Goal: Task Accomplishment & Management: Use online tool/utility

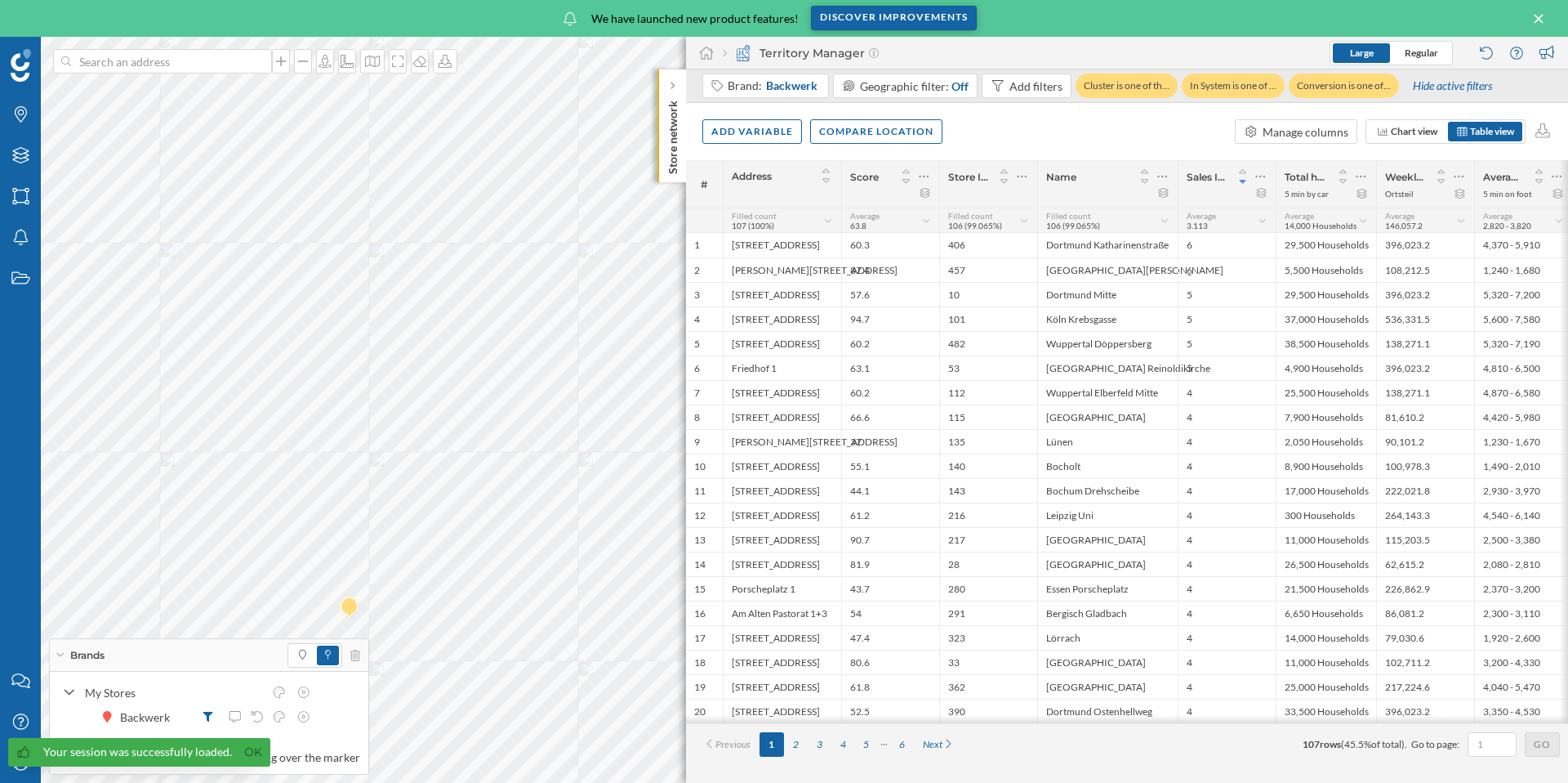
click at [857, 18] on div "Discover improvements" at bounding box center [893, 18] width 166 height 25
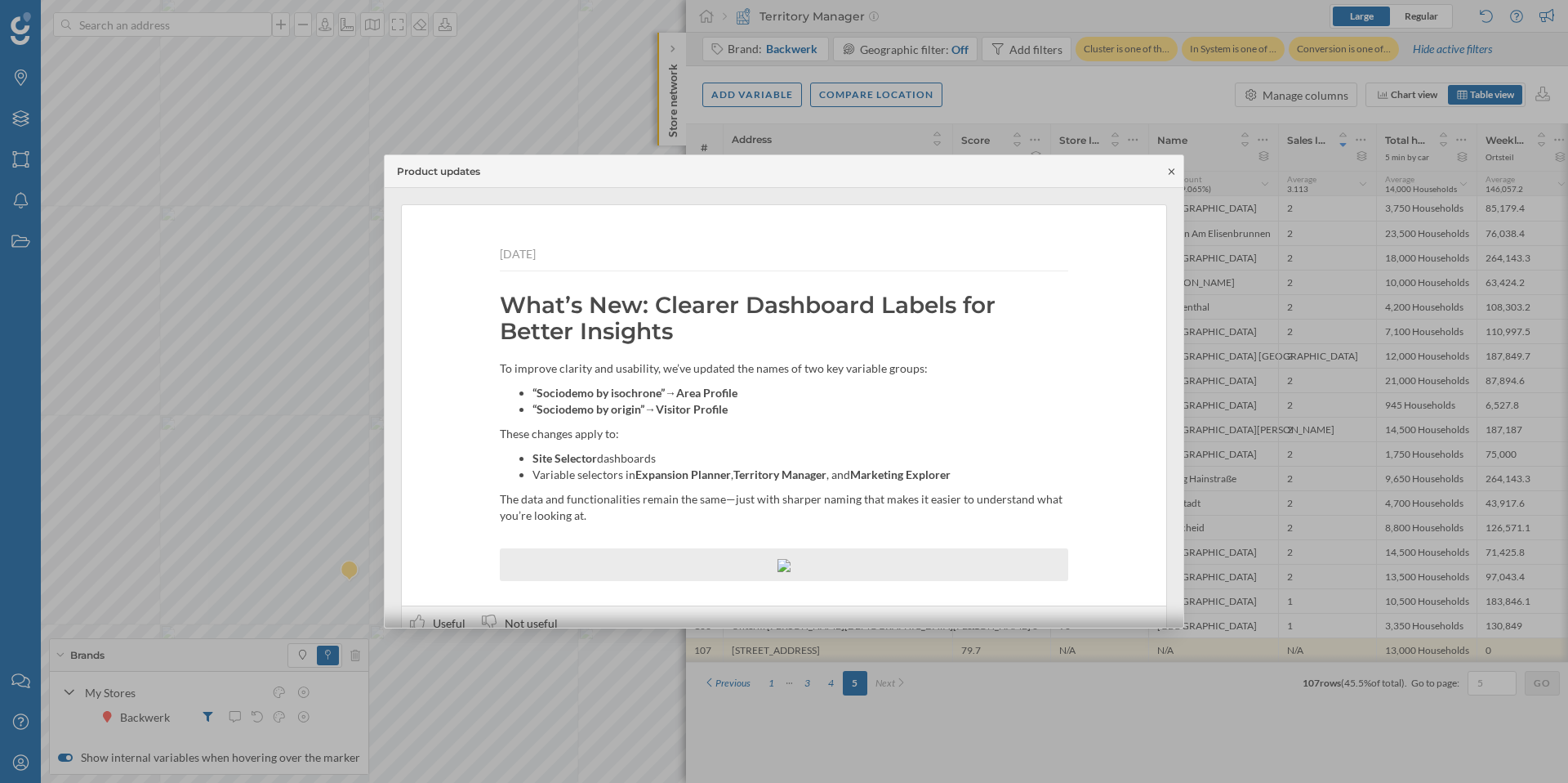
click at [1173, 168] on icon at bounding box center [1171, 171] width 12 height 10
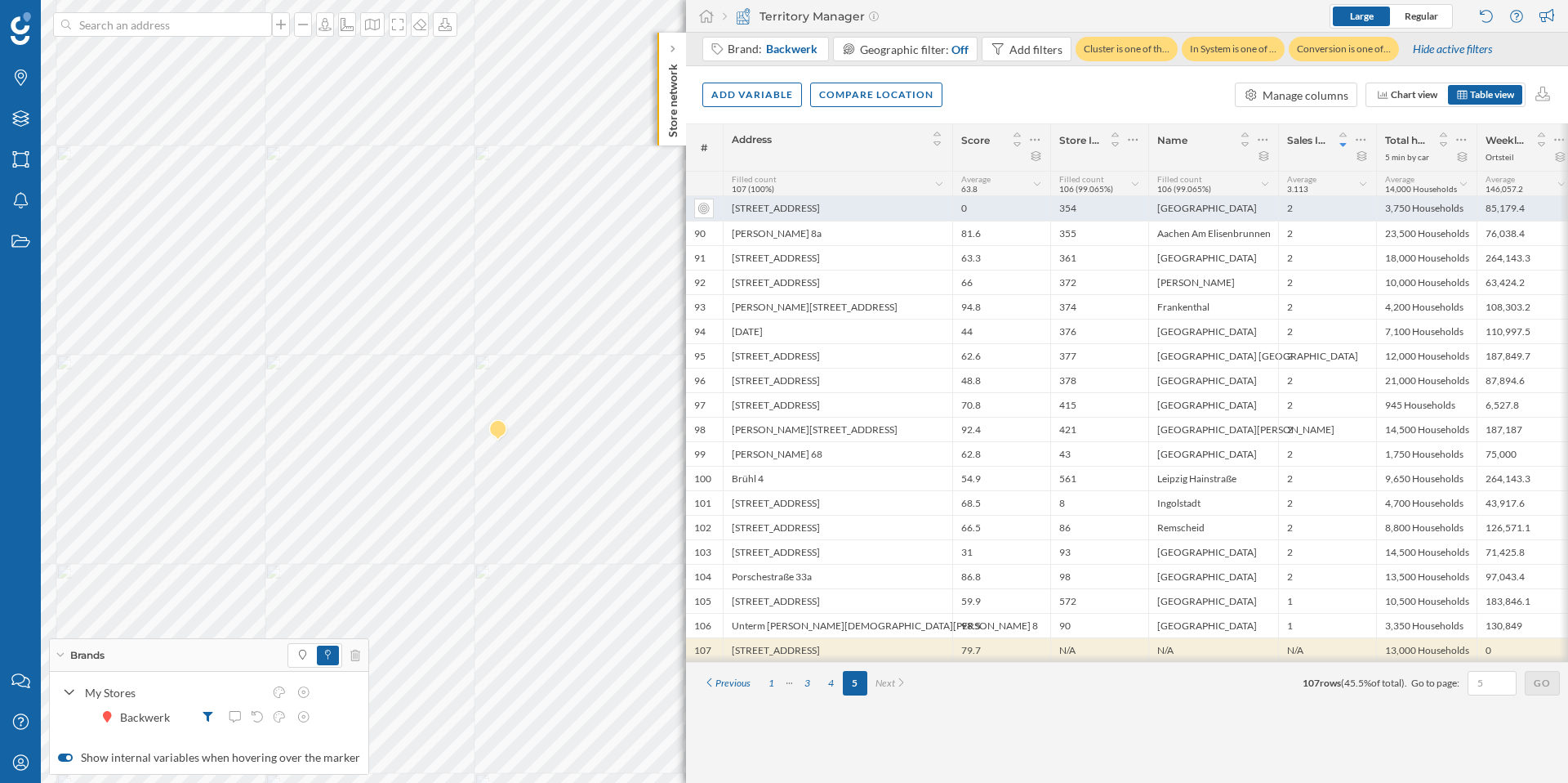
click at [854, 219] on div "Bahnhofstraße 9c" at bounding box center [837, 209] width 230 height 25
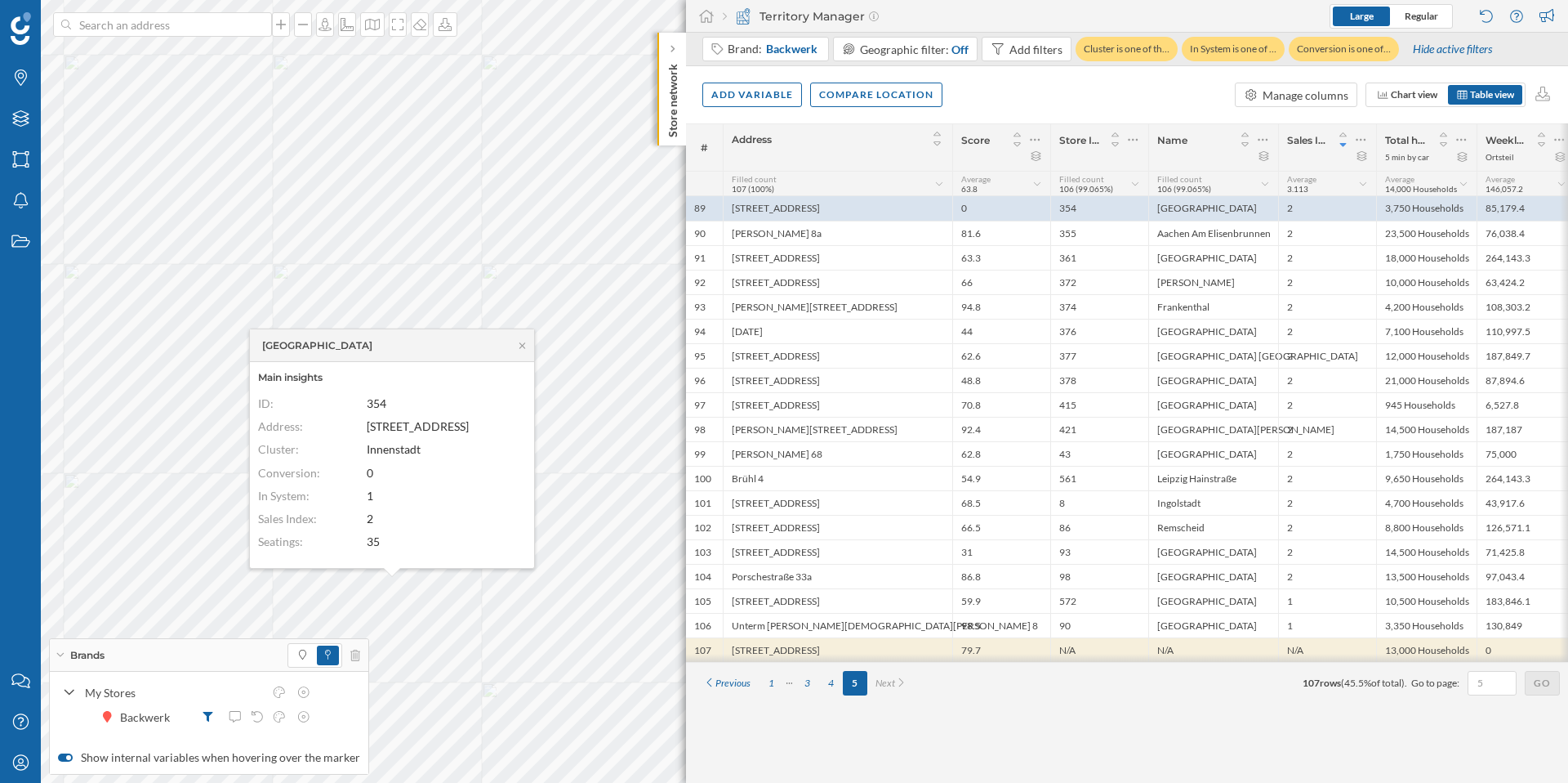
click at [523, 349] on div "Herne Bahnhofstraße" at bounding box center [391, 346] width 284 height 33
click at [524, 343] on icon at bounding box center [521, 346] width 12 height 10
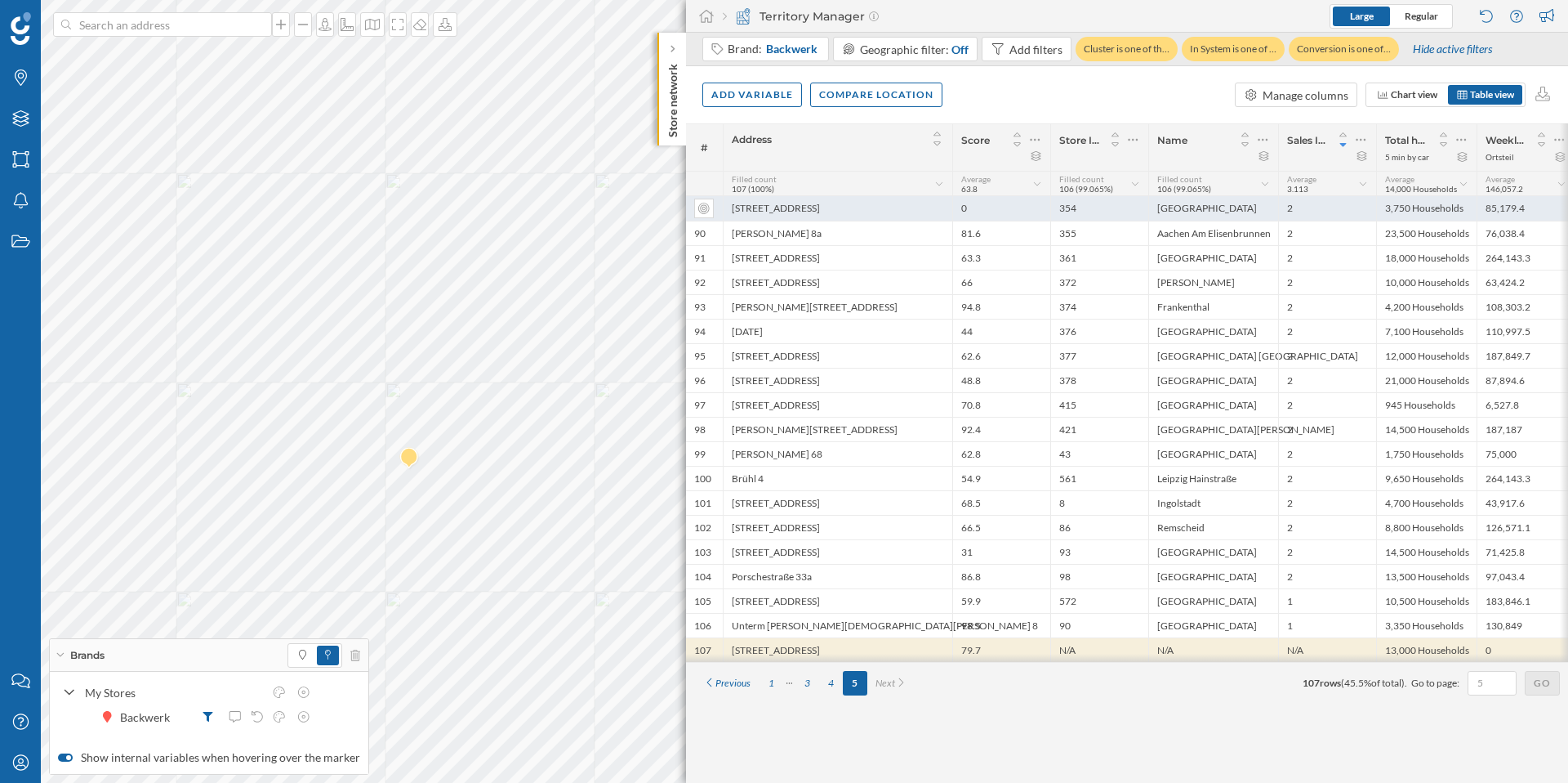
click at [794, 209] on div "Bahnhofstraße 9c" at bounding box center [837, 209] width 230 height 25
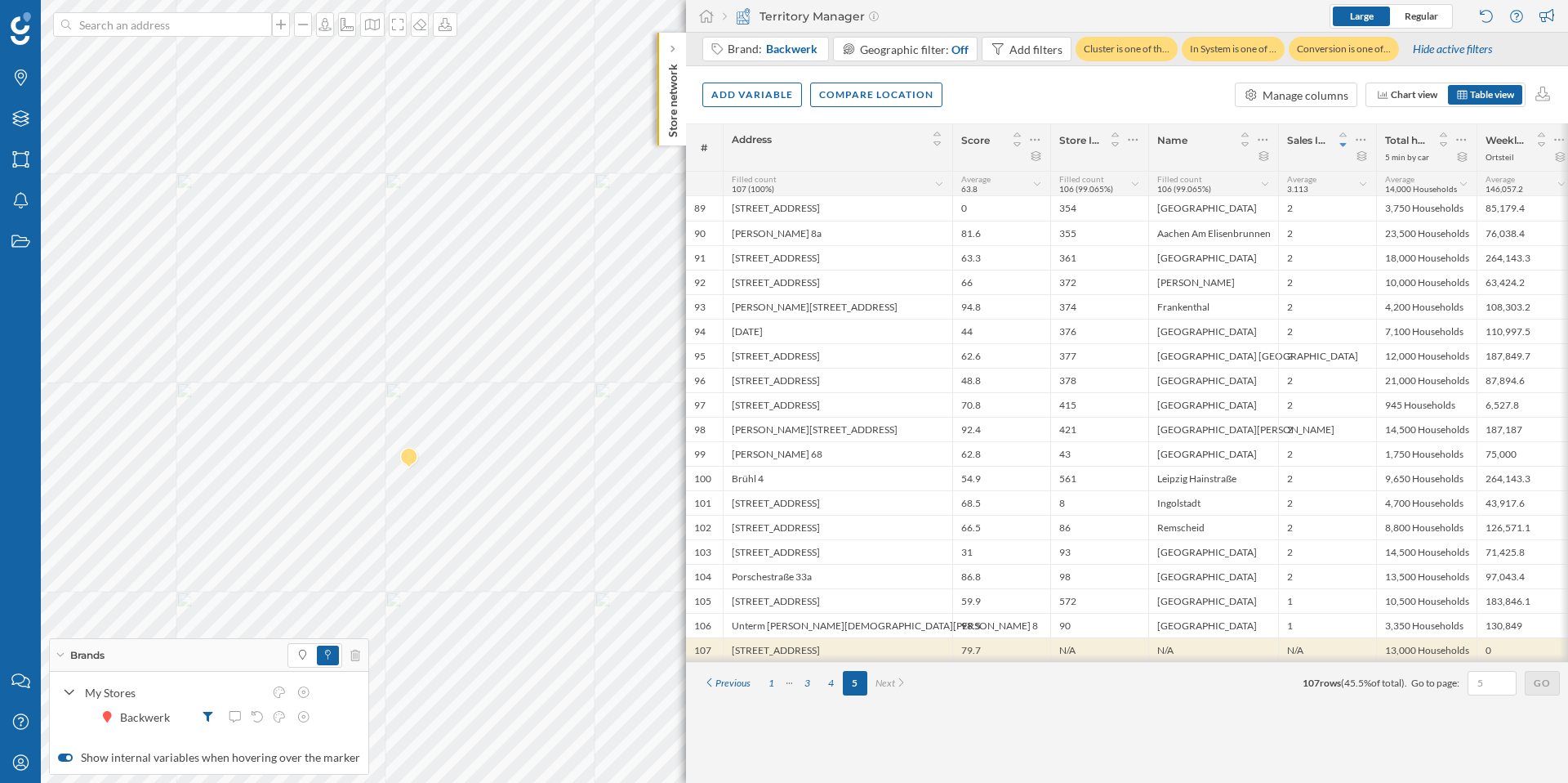
click at [824, 142] on span "Address" at bounding box center [817, 139] width 171 height 12
click at [407, 462] on img at bounding box center [409, 459] width 20 height 33
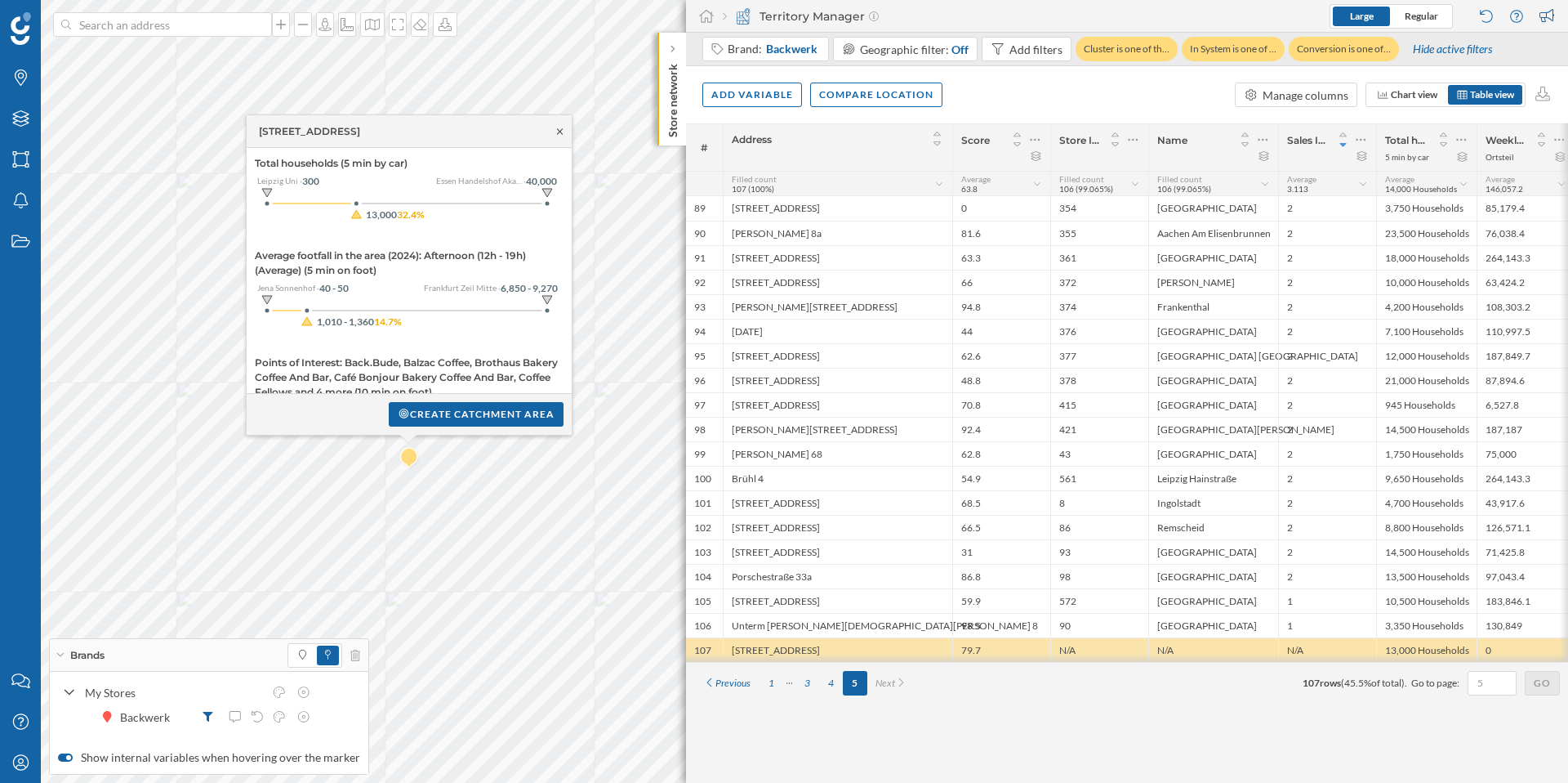
click at [556, 126] on icon at bounding box center [560, 131] width 12 height 10
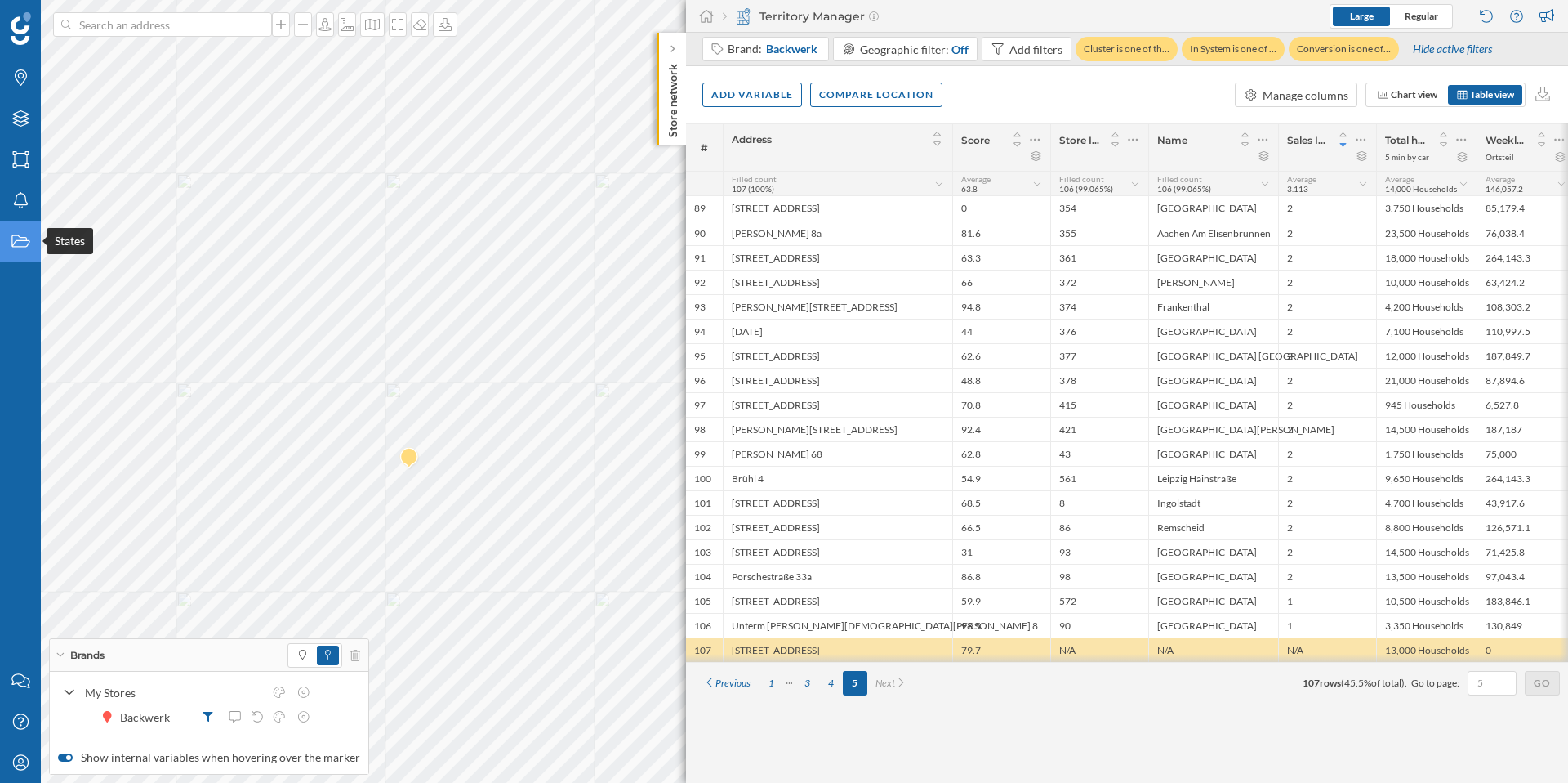
click at [29, 226] on div "States" at bounding box center [20, 240] width 41 height 41
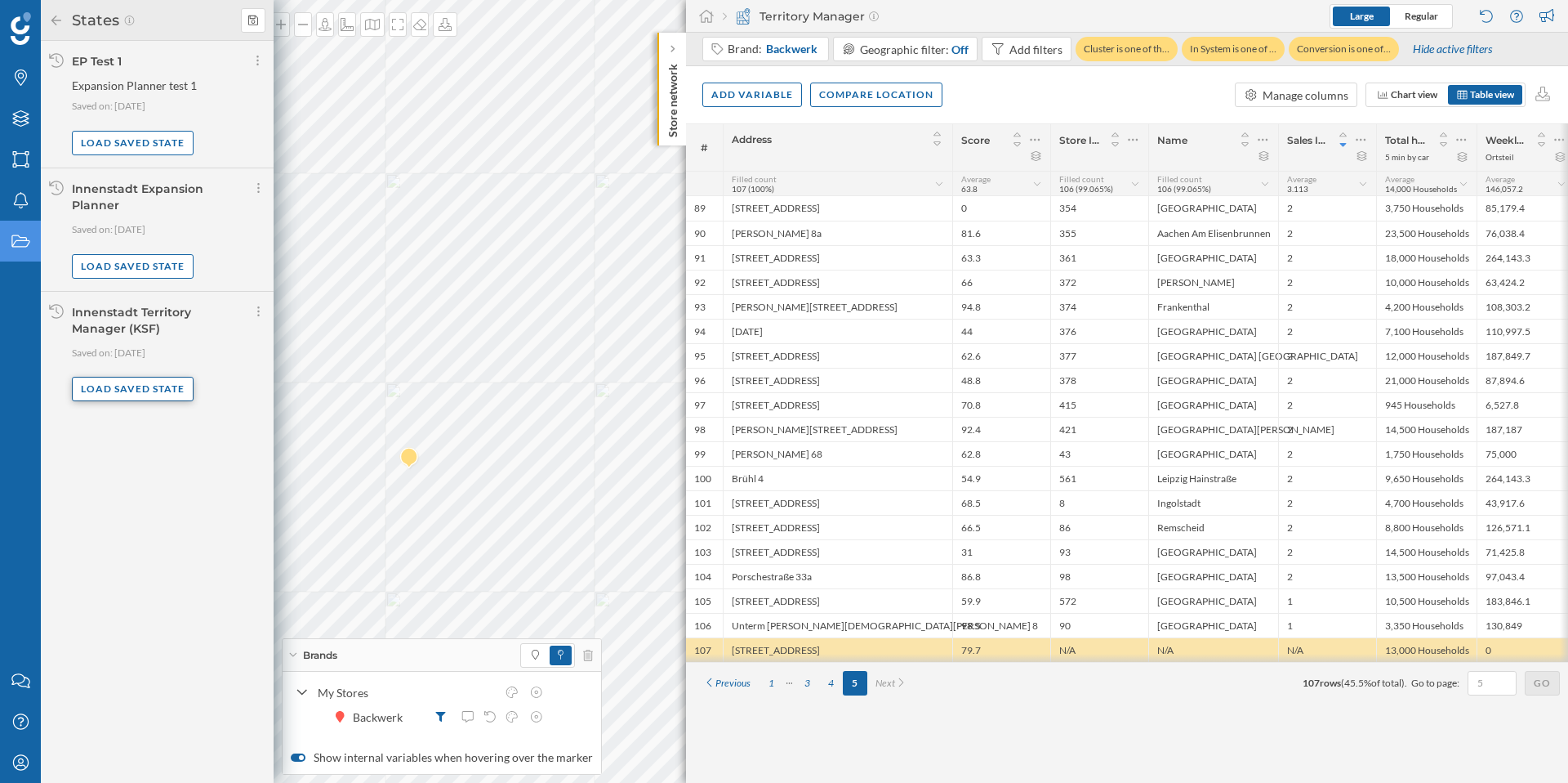
click at [148, 391] on div "Load saved state" at bounding box center [132, 389] width 121 height 25
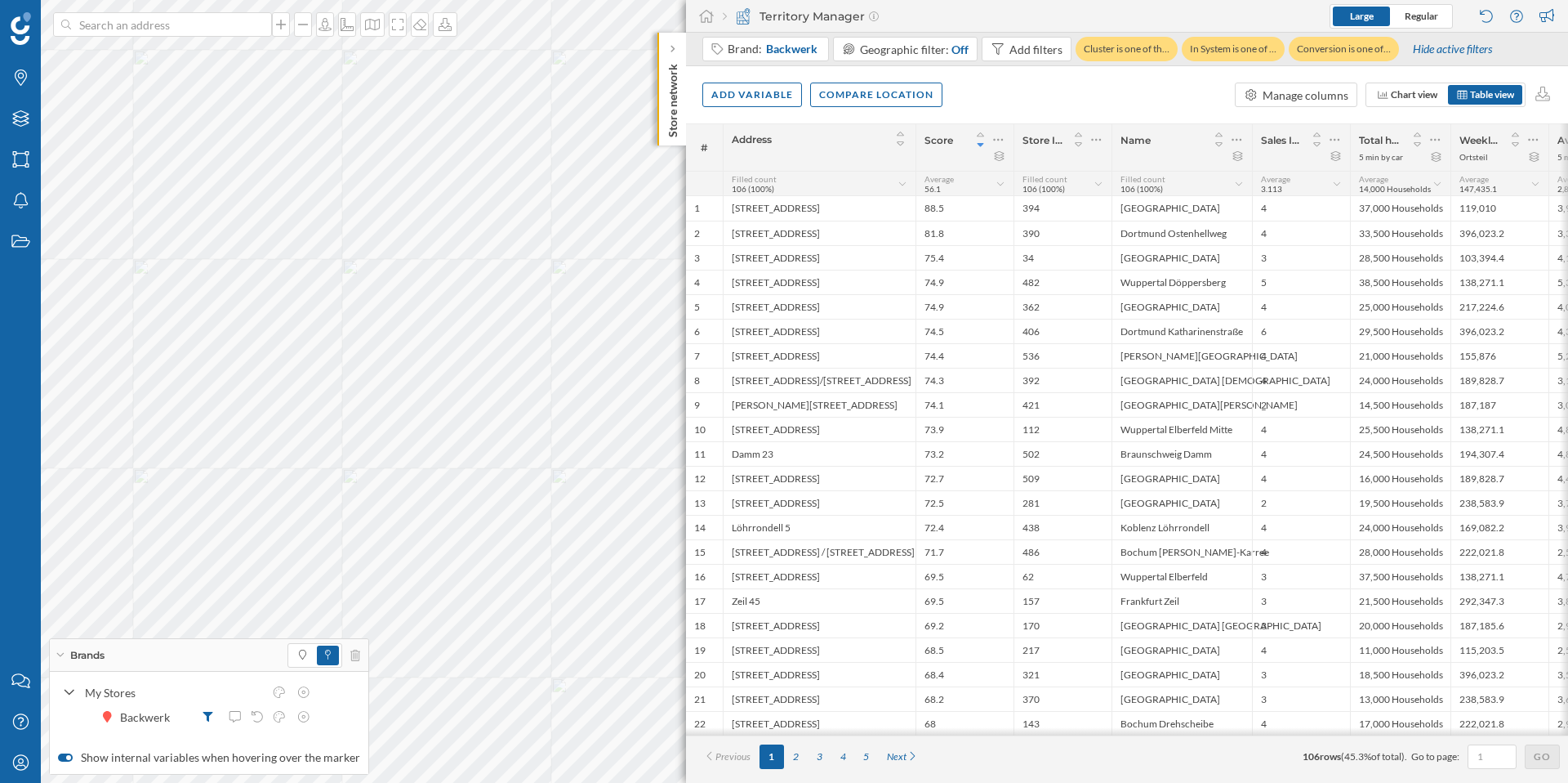
click at [1336, 183] on icon at bounding box center [1336, 184] width 11 height 9
click at [1414, 90] on span "Chart view" at bounding box center [1413, 94] width 47 height 12
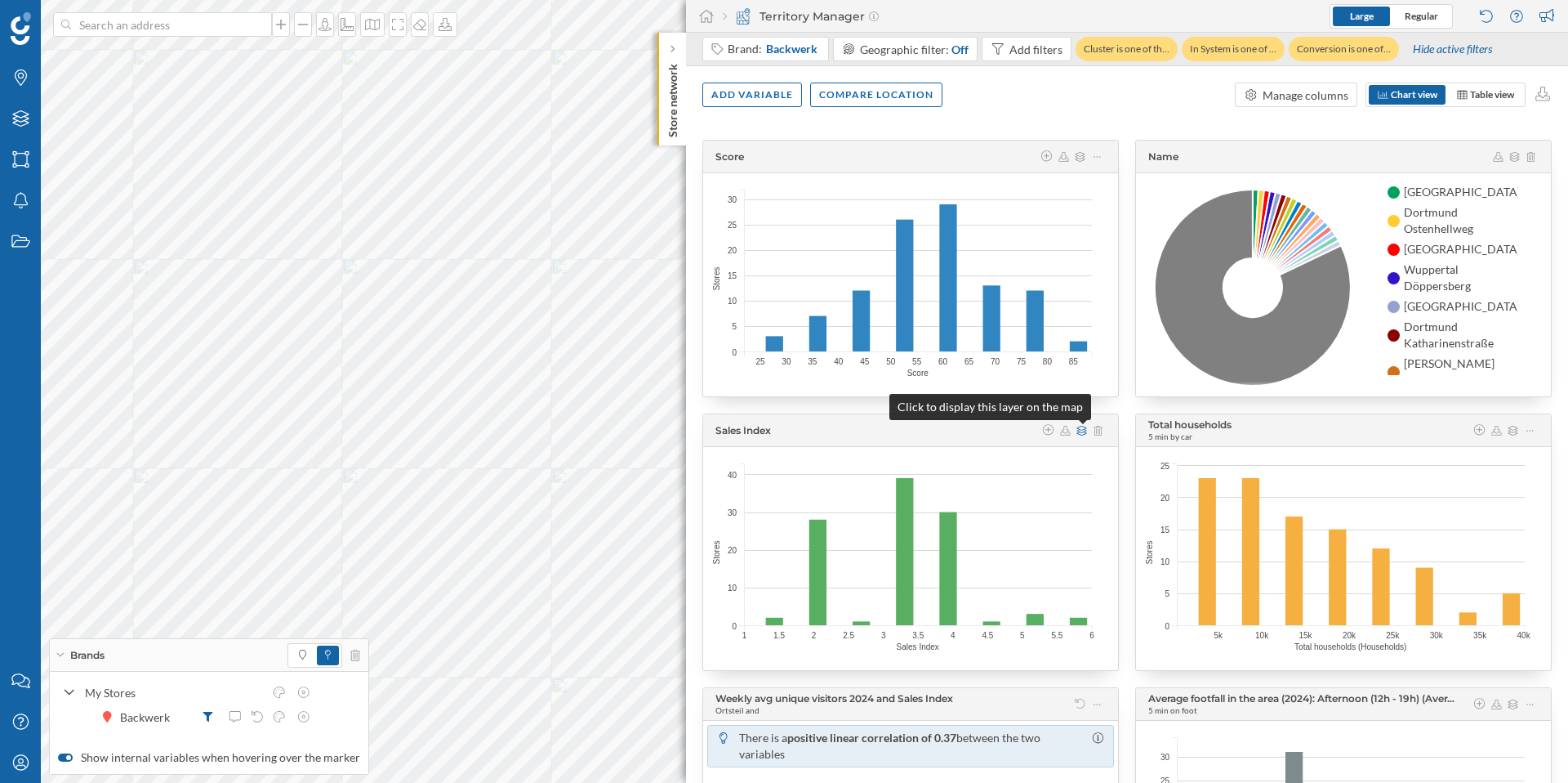
click at [1080, 431] on icon at bounding box center [1081, 431] width 12 height 10
click at [1080, 431] on icon at bounding box center [1082, 430] width 10 height 10
click at [1080, 431] on icon at bounding box center [1081, 431] width 12 height 10
click at [1080, 431] on icon at bounding box center [1082, 430] width 10 height 10
click at [1471, 101] on span "Table view" at bounding box center [1485, 94] width 58 height 14
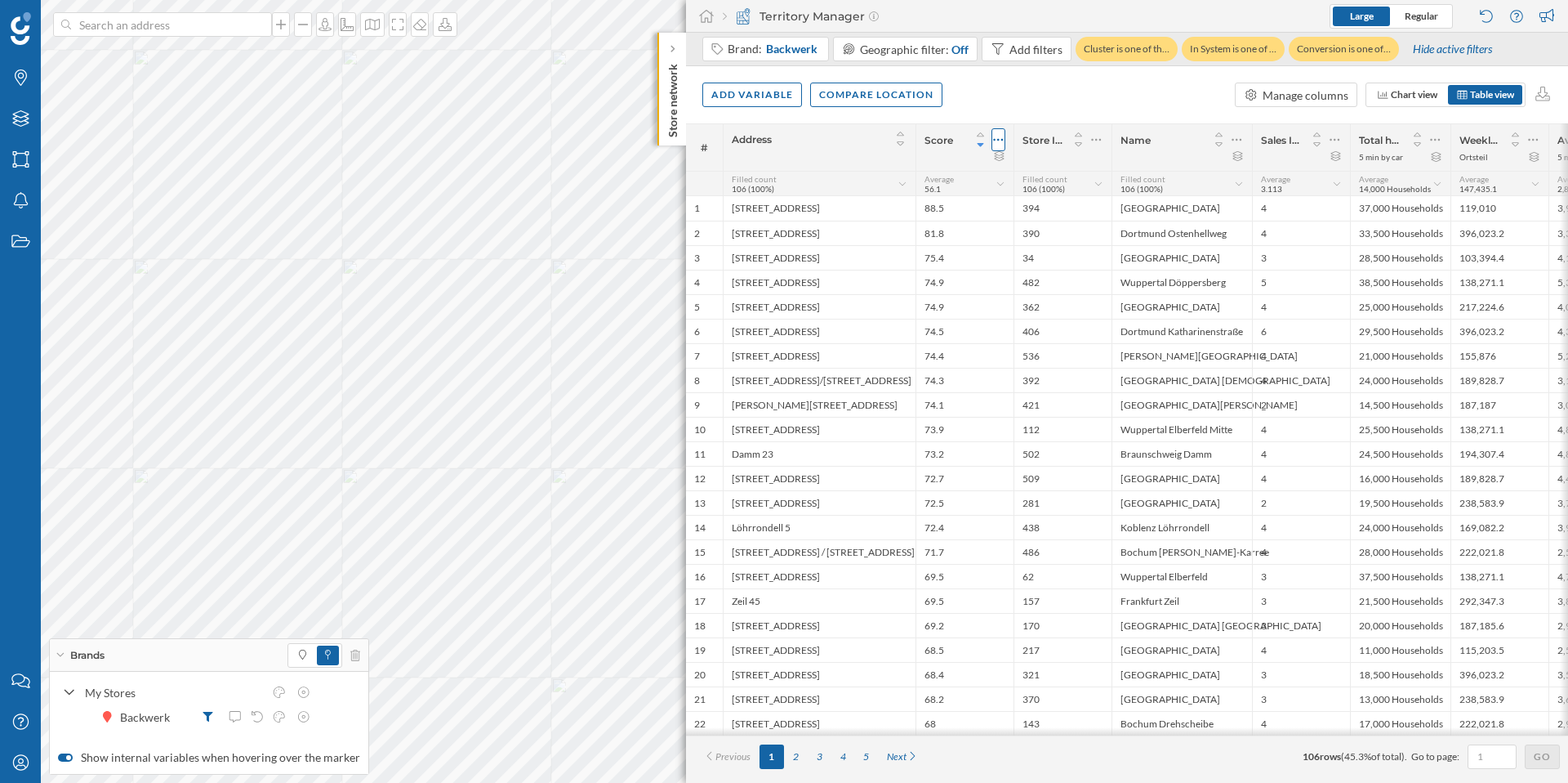
click at [1002, 138] on icon at bounding box center [998, 139] width 11 height 16
click at [923, 278] on div "Remove column" at bounding box center [920, 271] width 148 height 17
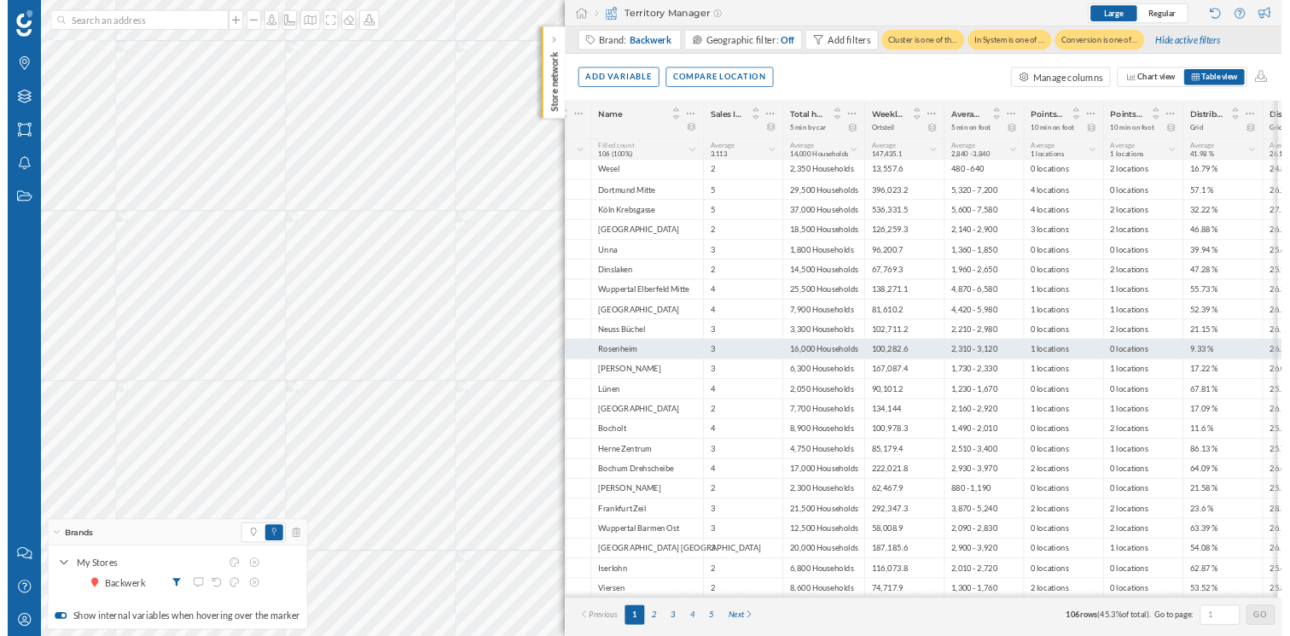
scroll to position [0, 238]
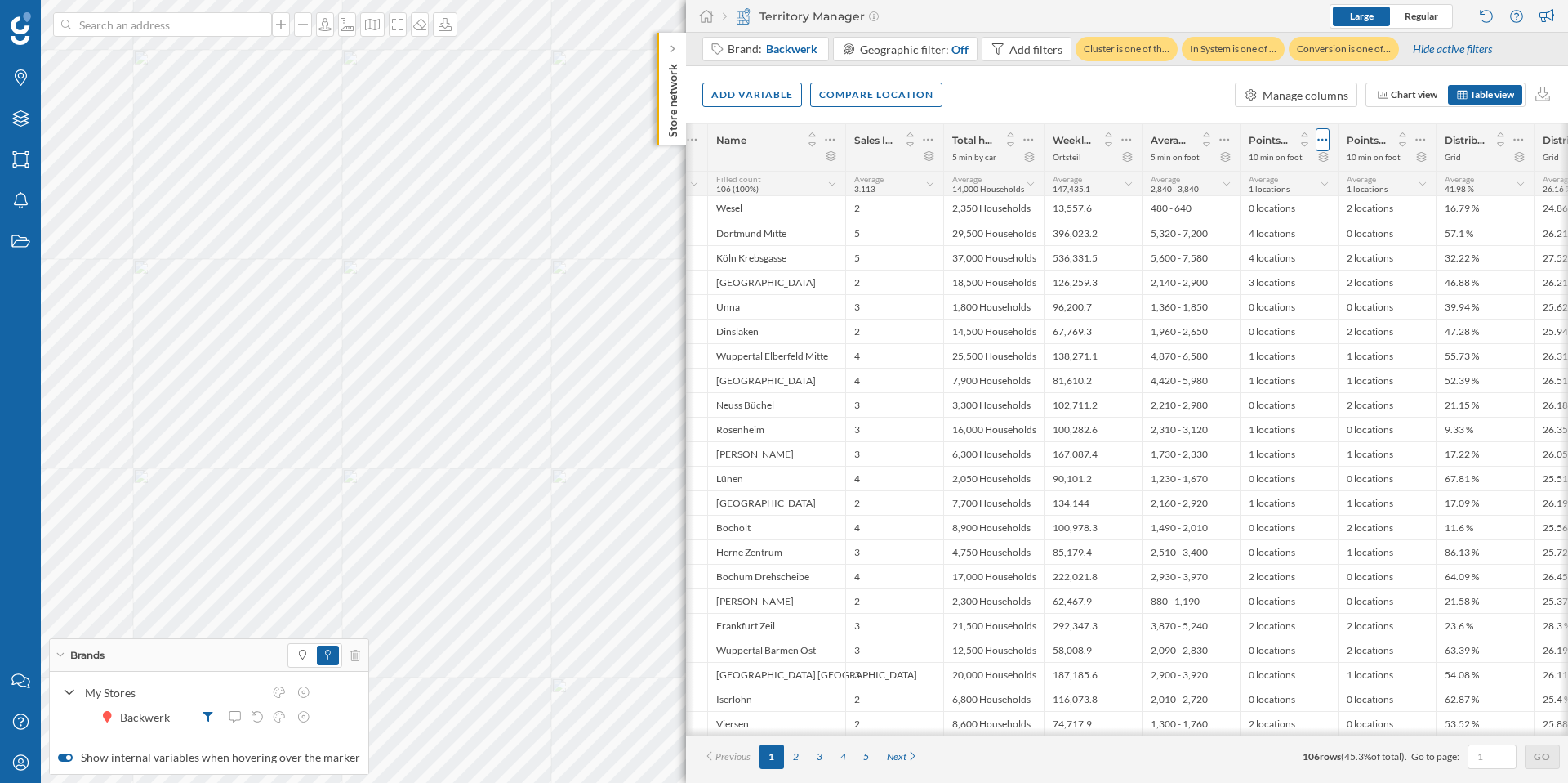
click at [1324, 139] on icon at bounding box center [1322, 139] width 11 height 16
click at [299, 687] on icon at bounding box center [303, 692] width 14 height 11
click at [286, 694] on div at bounding box center [278, 691] width 16 height 16
click at [75, 717] on icon at bounding box center [69, 721] width 14 height 11
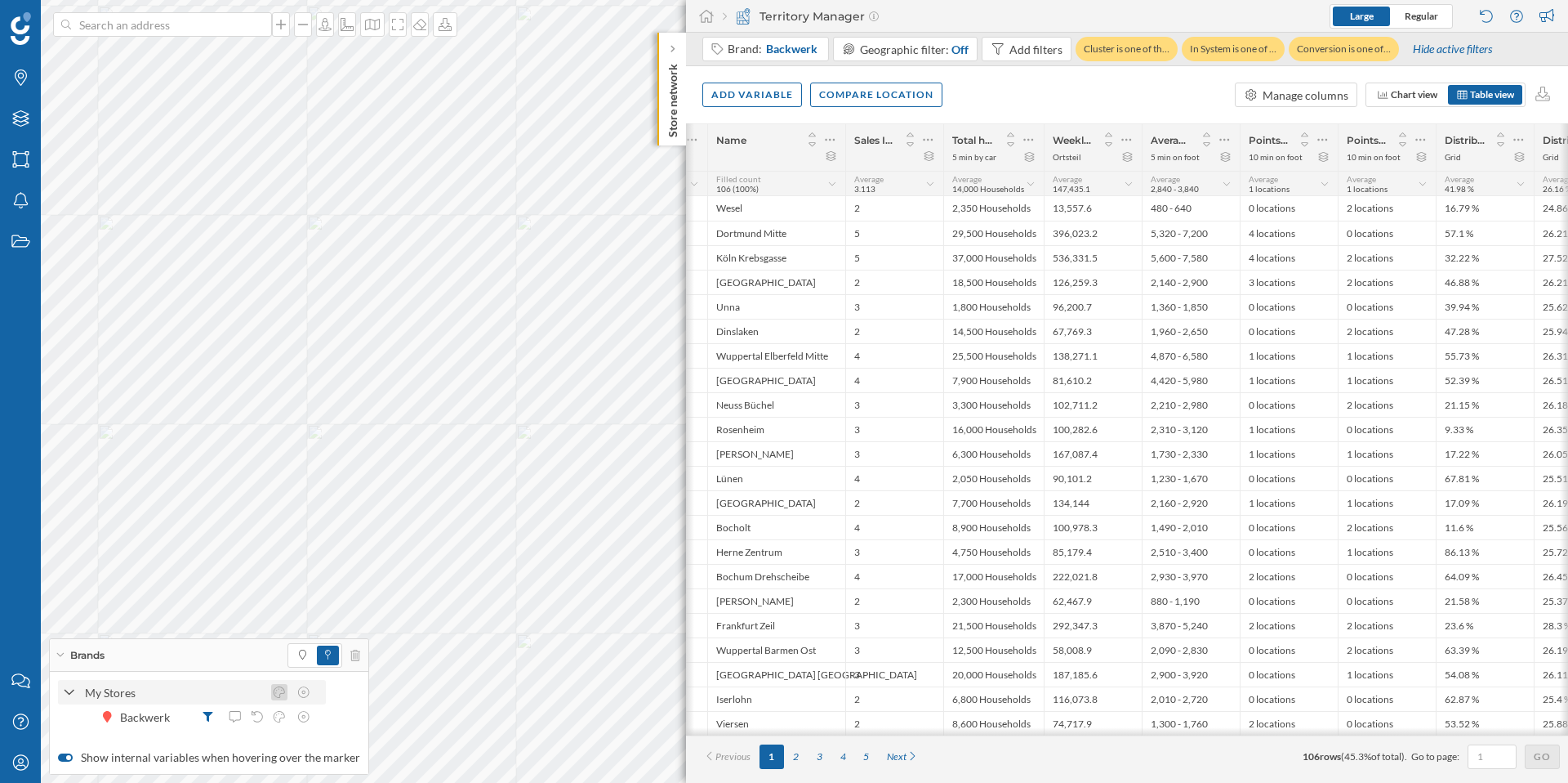
click at [280, 691] on icon at bounding box center [278, 692] width 14 height 11
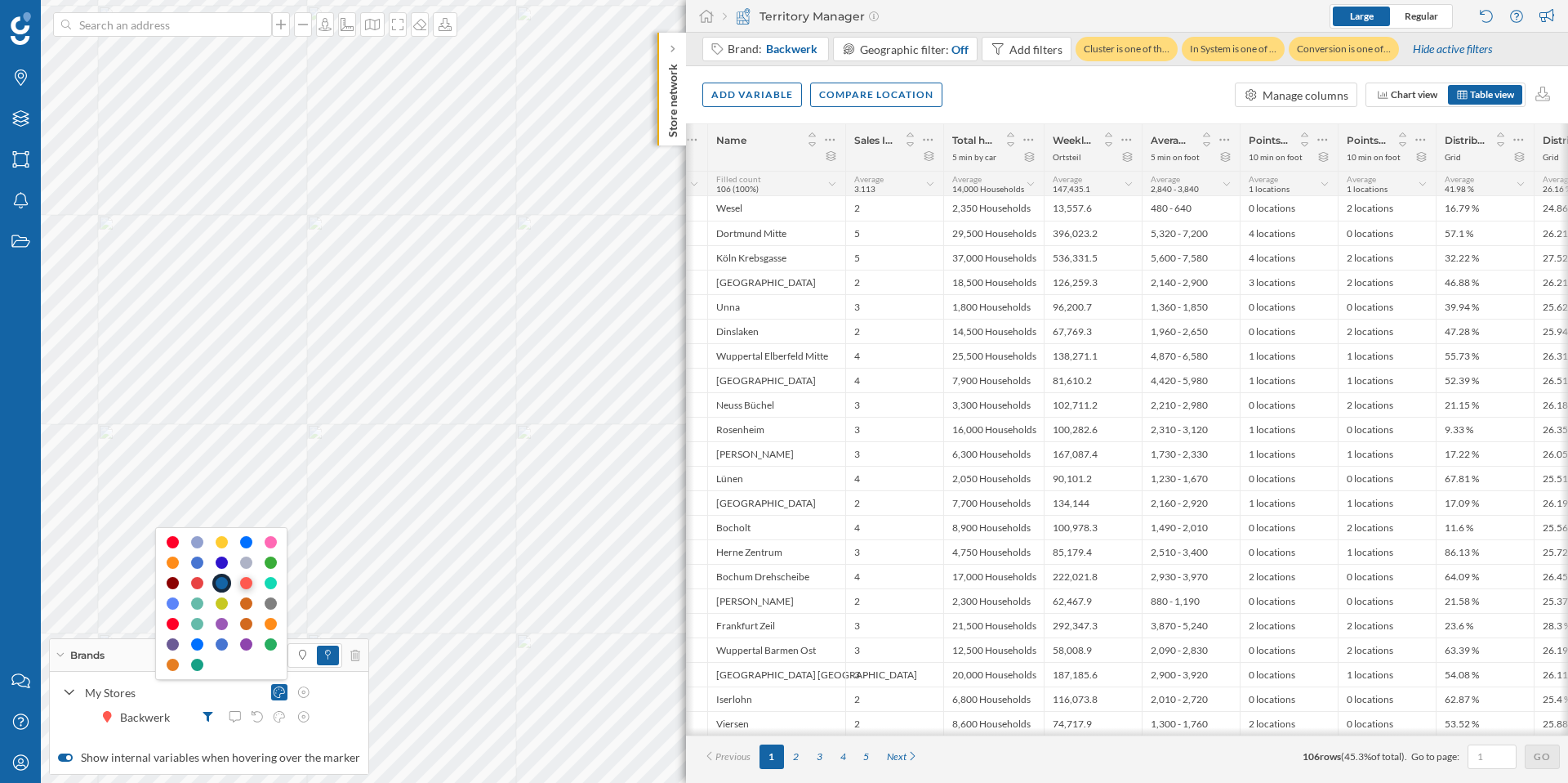
click at [247, 583] on div at bounding box center [246, 583] width 12 height 12
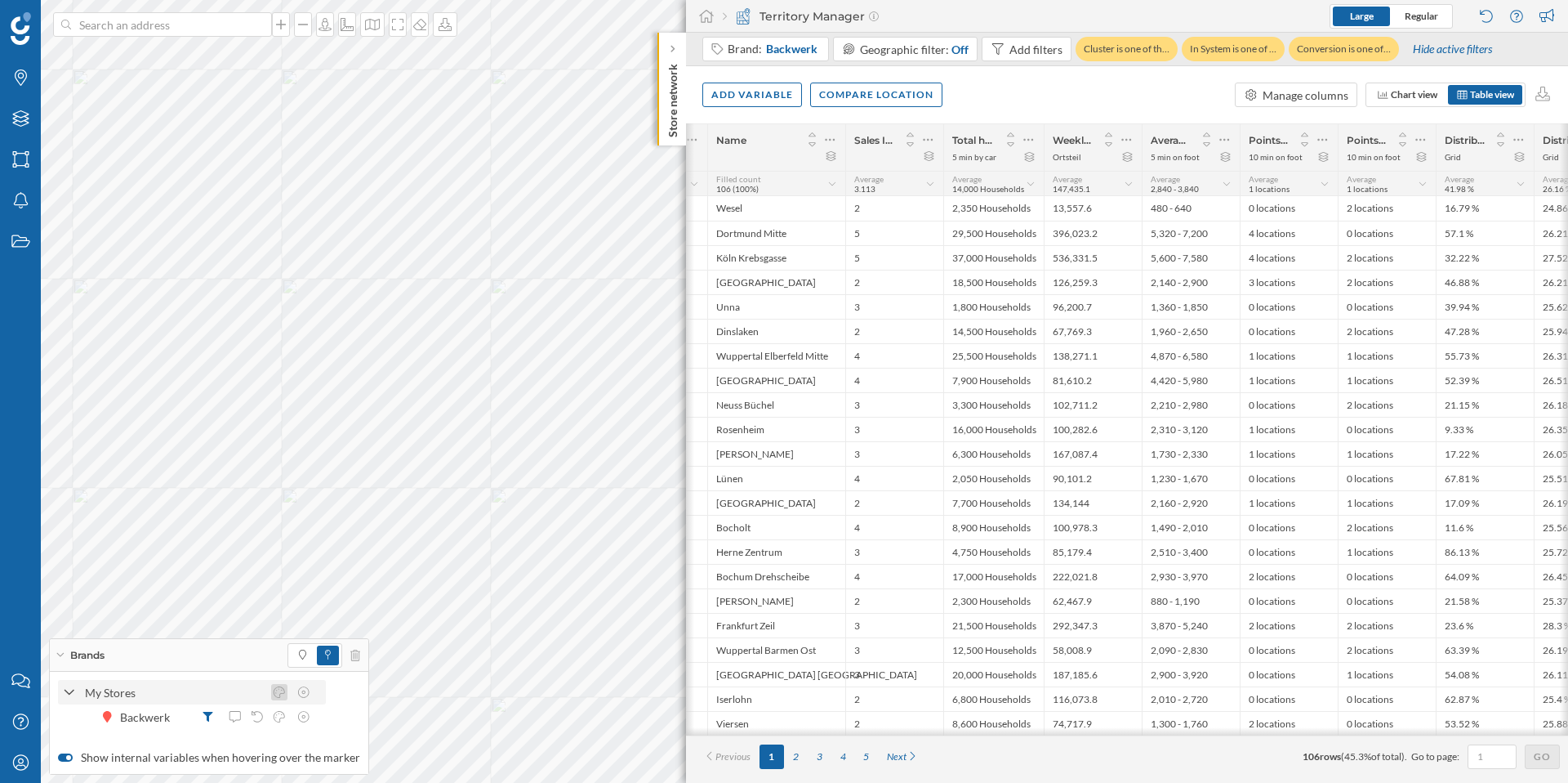
click at [278, 693] on icon at bounding box center [278, 692] width 14 height 11
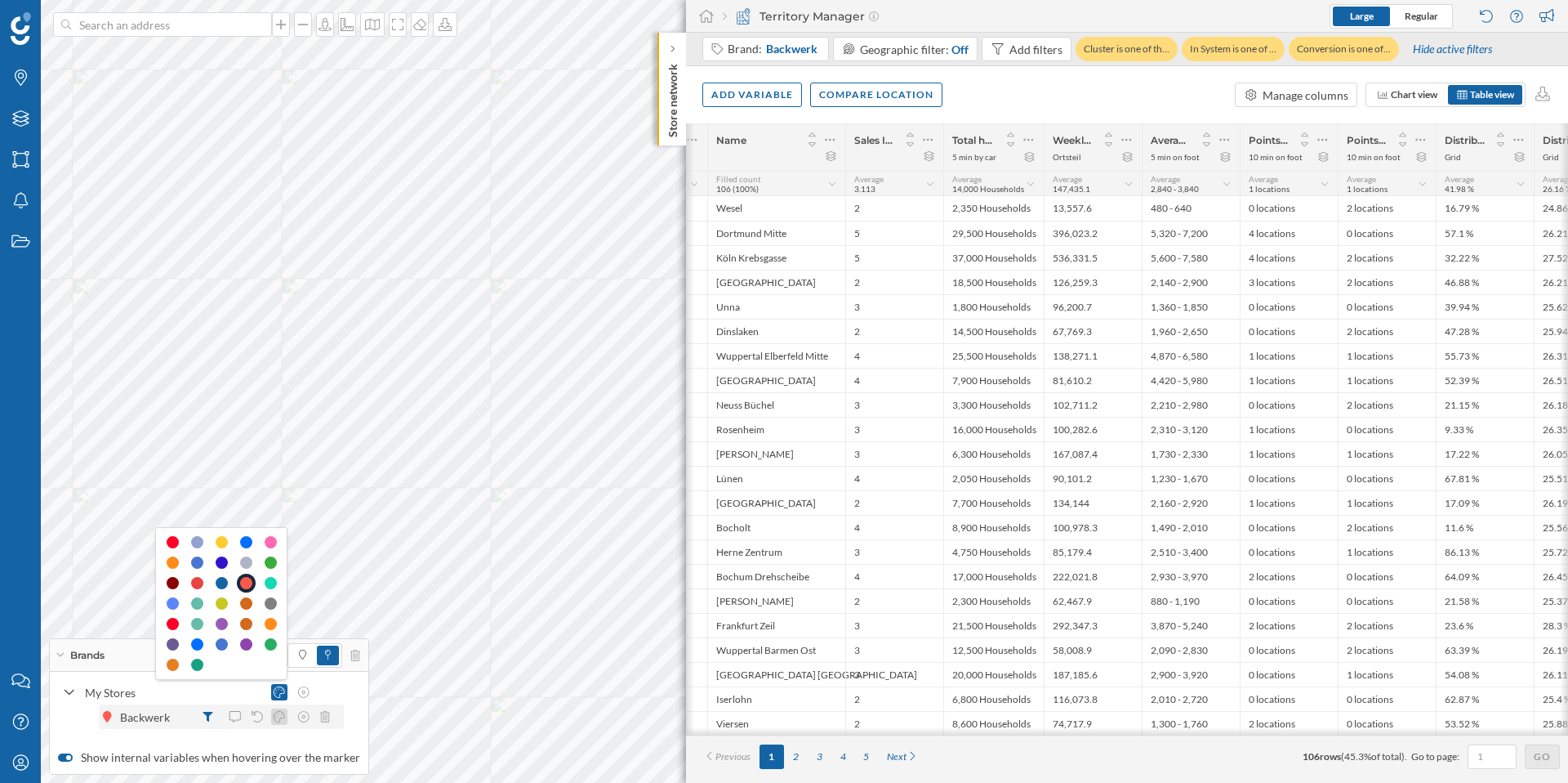
click at [276, 710] on icon at bounding box center [279, 716] width 11 height 11
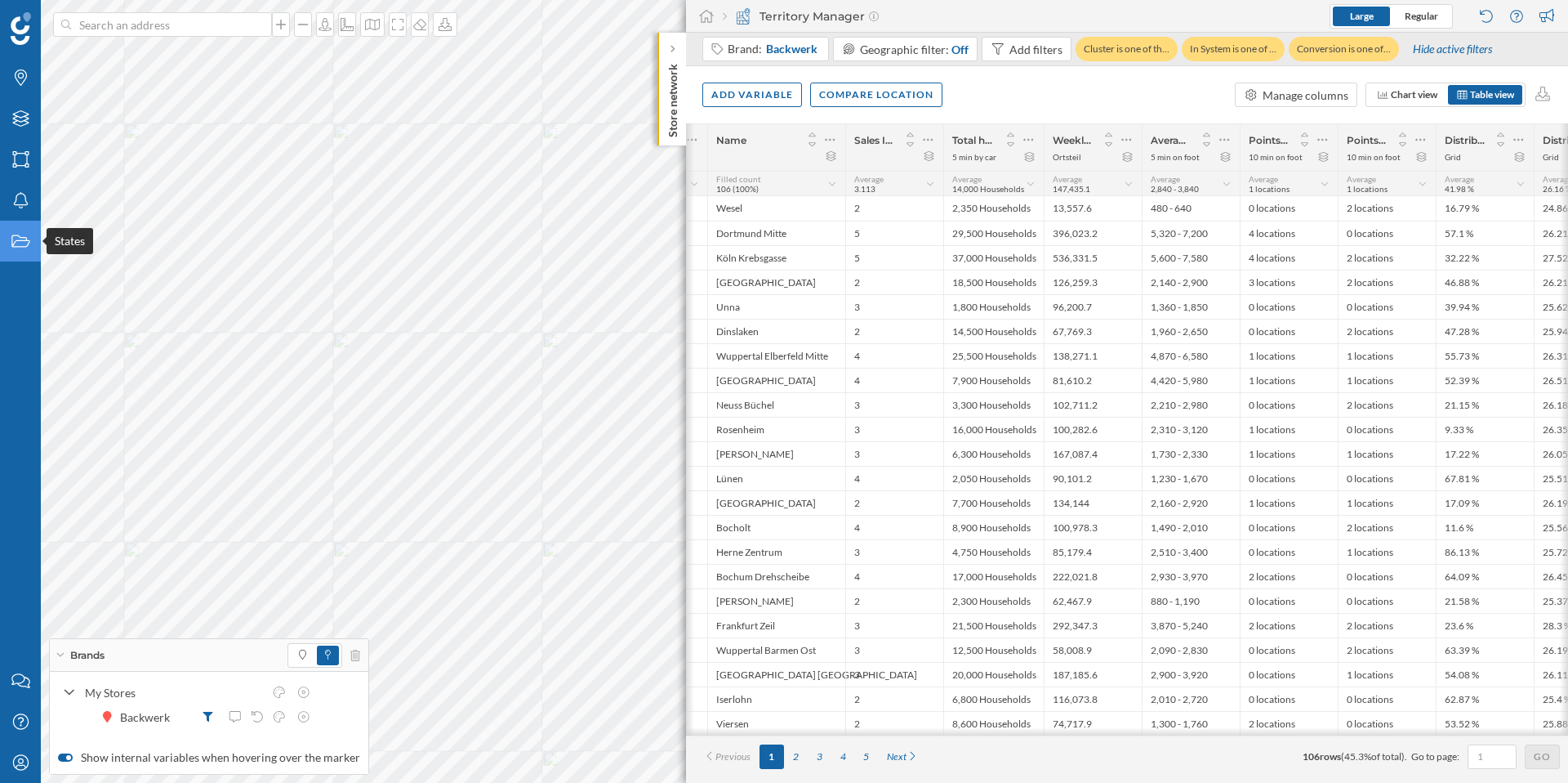
click at [29, 246] on icon "States" at bounding box center [20, 240] width 20 height 16
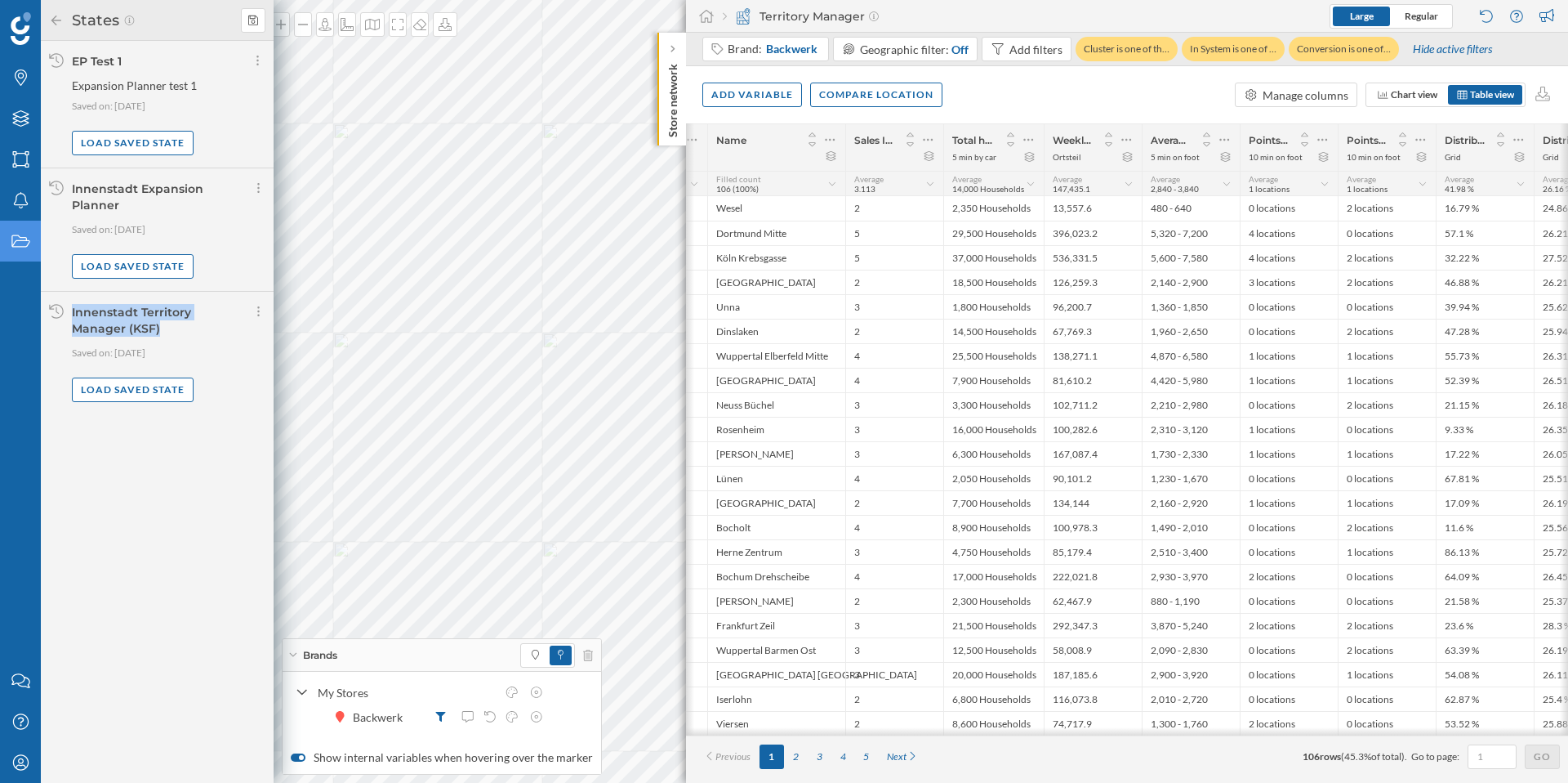
drag, startPoint x: 119, startPoint y: 330, endPoint x: 65, endPoint y: 316, distance: 55.8
click at [65, 316] on div "Innenstadt Territory Manager (KSF) Saved on: 07/08/2025 Load saved state" at bounding box center [157, 353] width 232 height 123
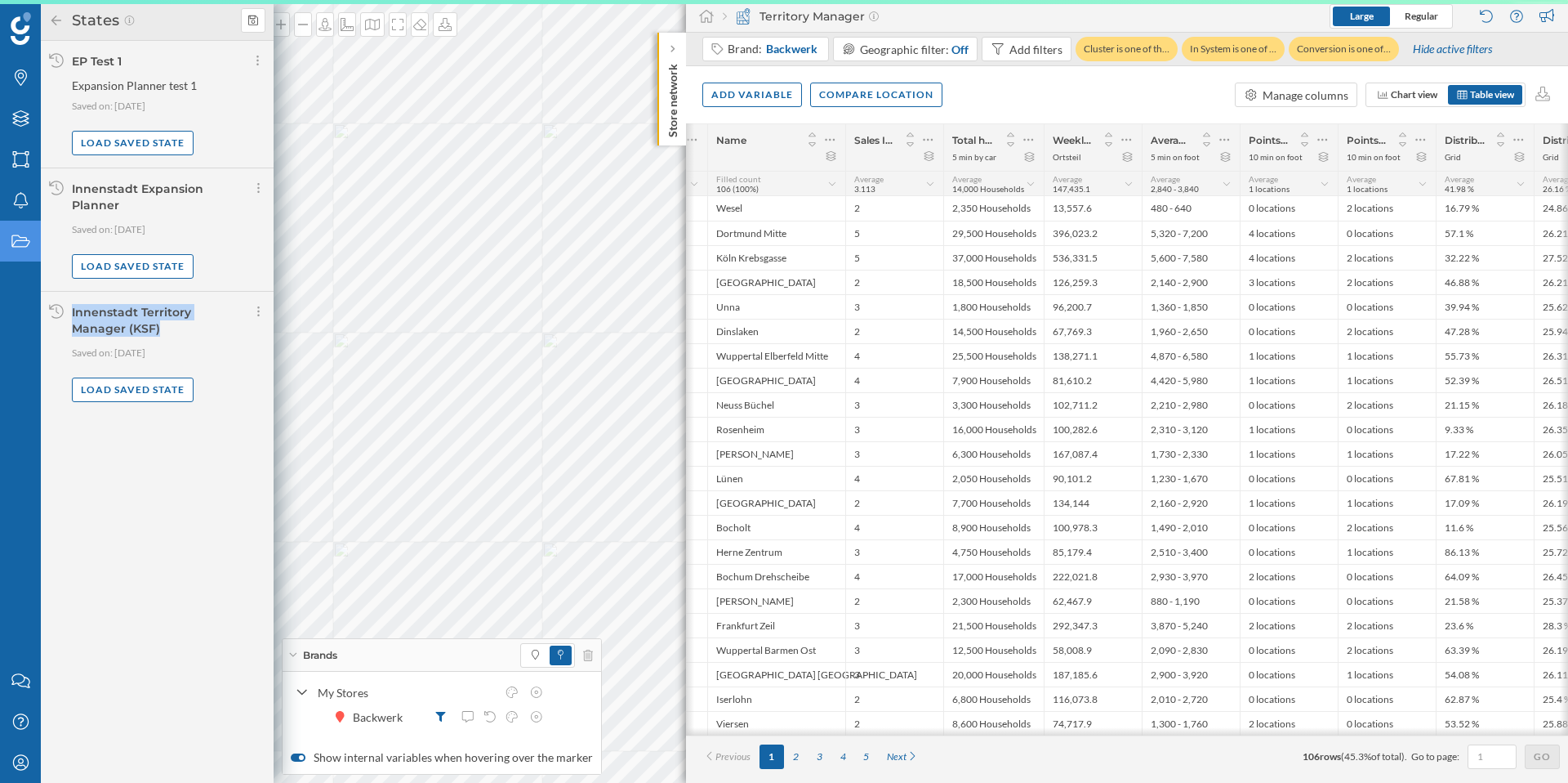
copy div "Innenstadt Territory Manager (KSF)"
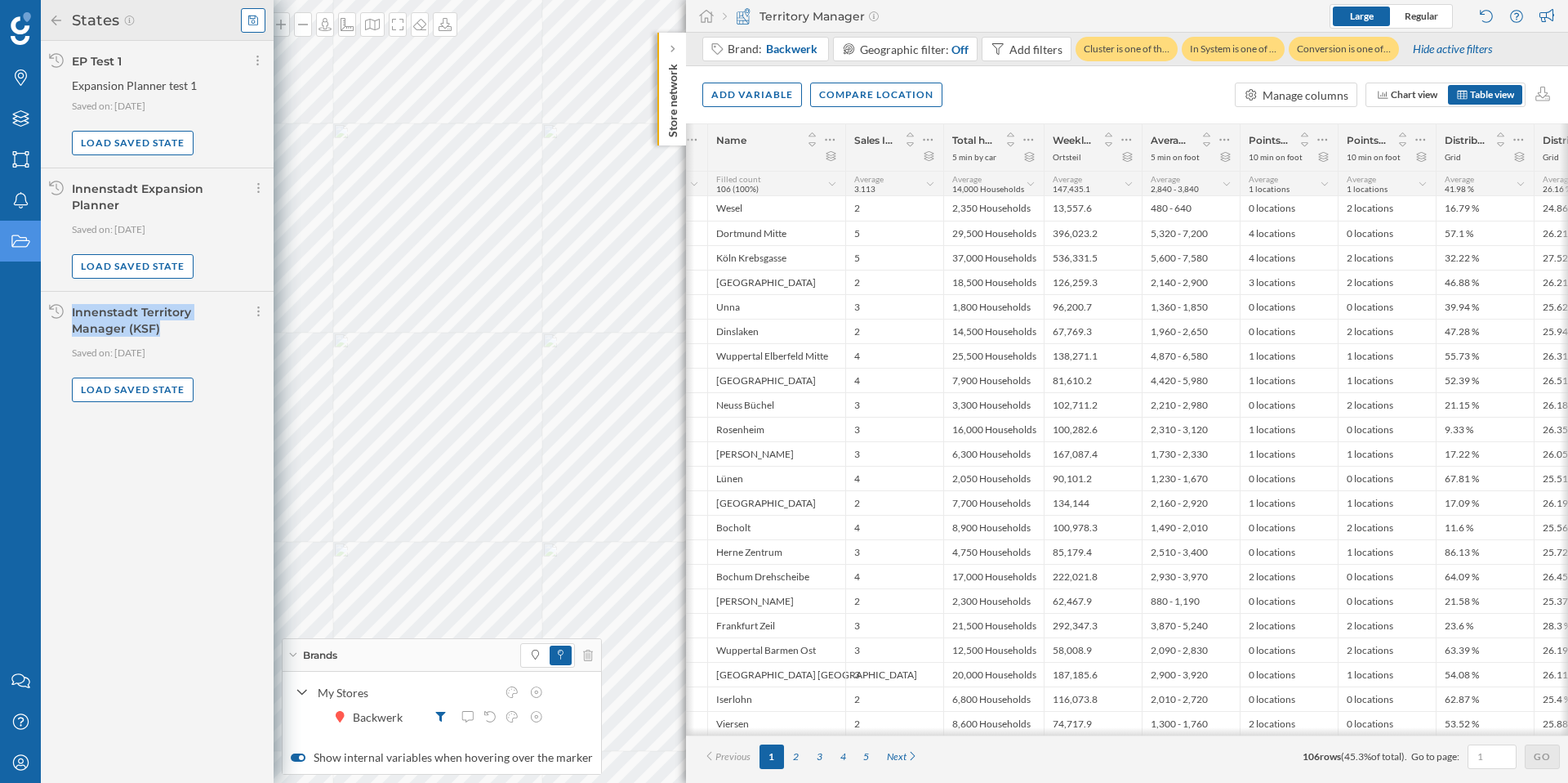
click at [254, 21] on icon at bounding box center [253, 19] width 10 height 10
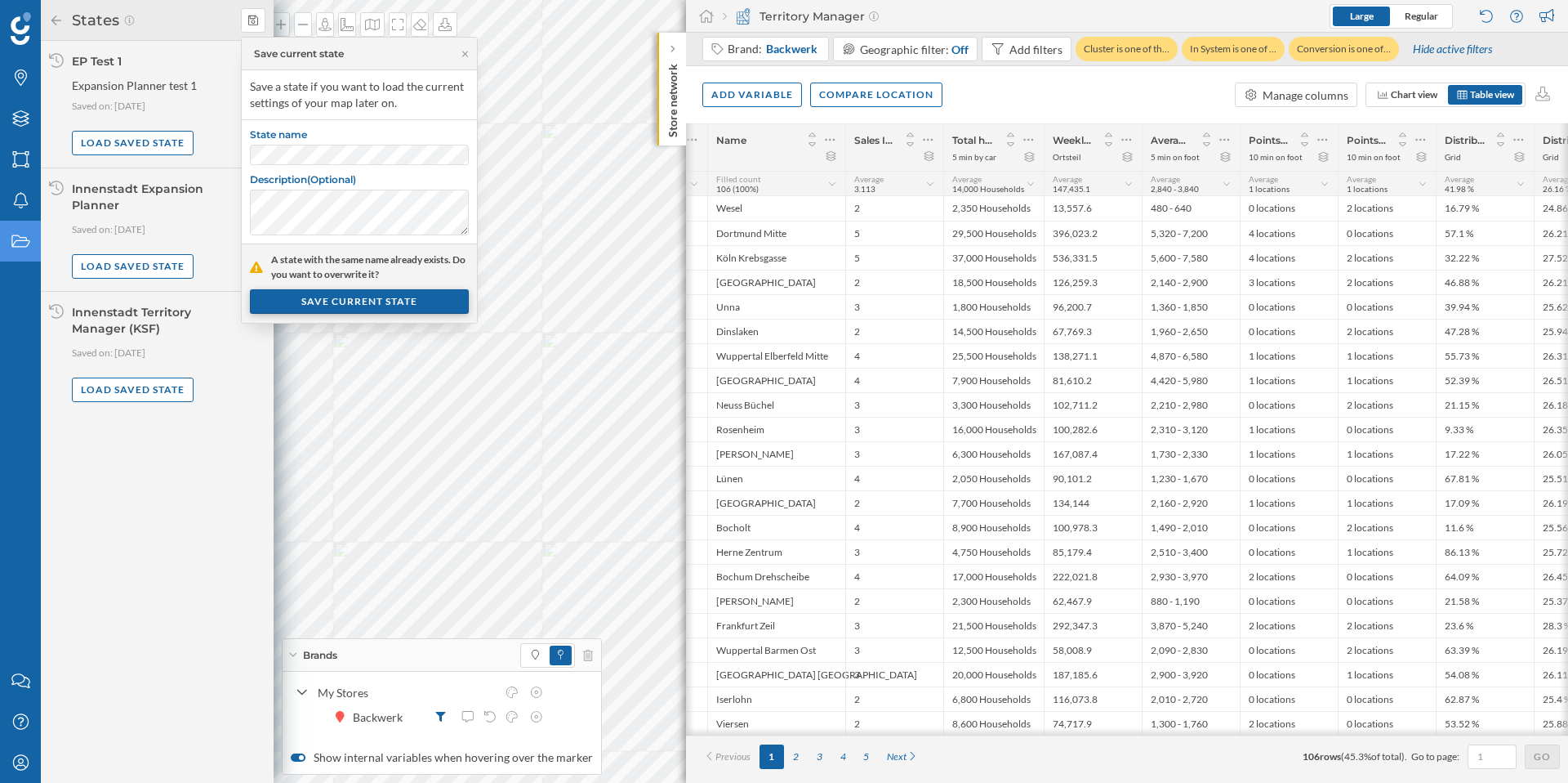
click at [404, 302] on div "SAVE CURRENT STATE" at bounding box center [359, 302] width 219 height 25
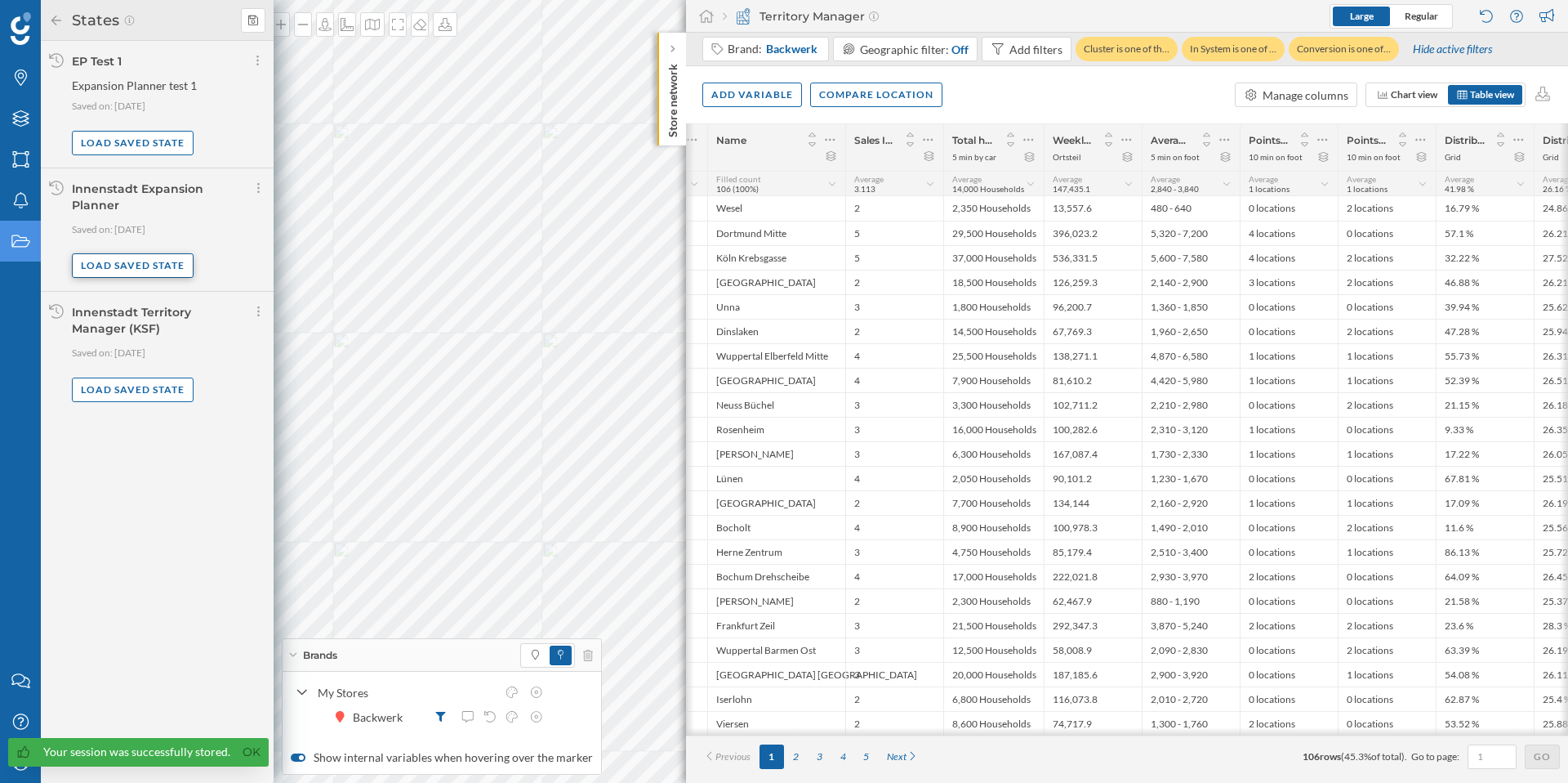
click at [142, 265] on div "Load saved state" at bounding box center [132, 266] width 121 height 25
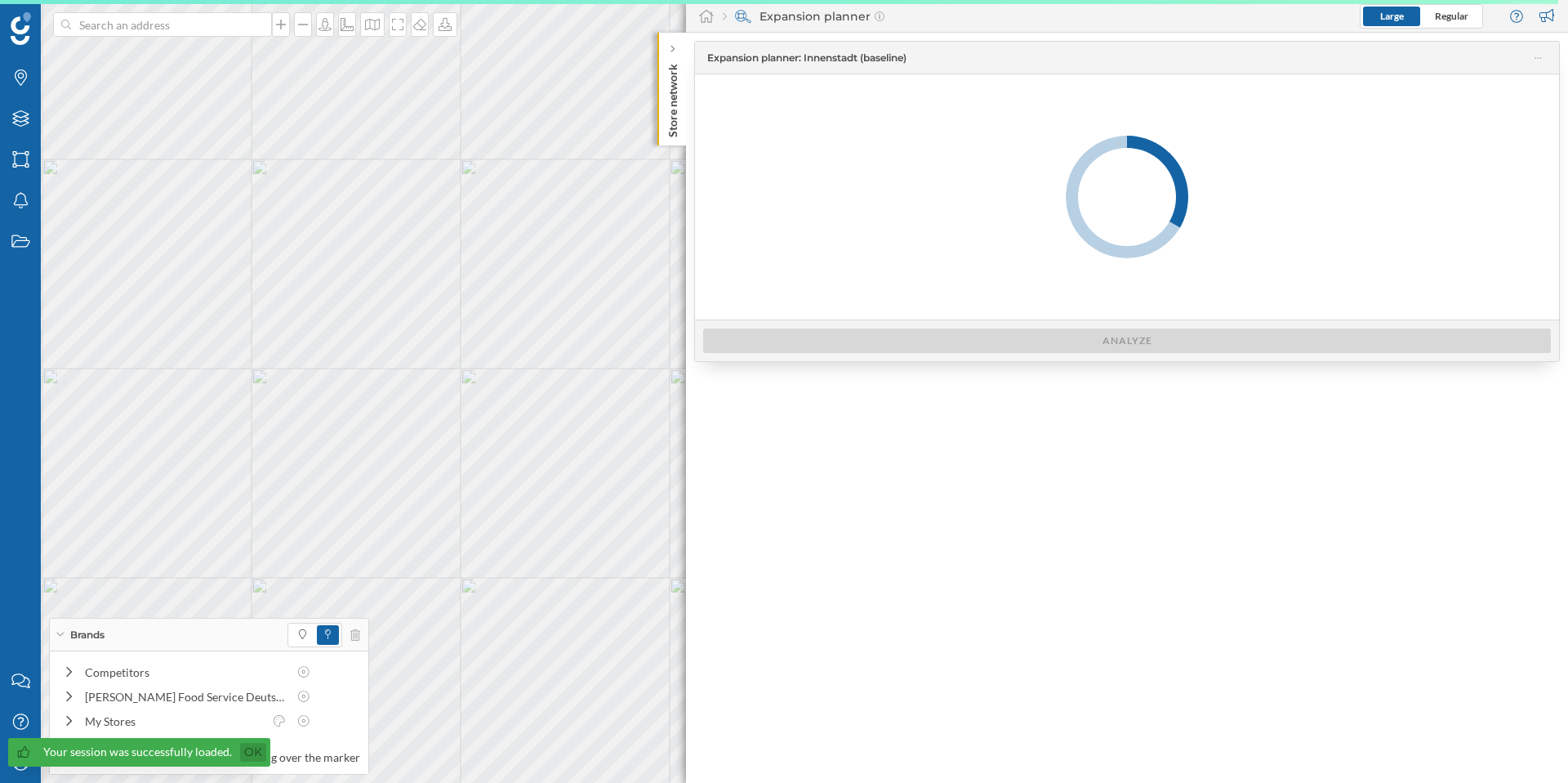
click at [254, 755] on link "Ok" at bounding box center [253, 752] width 26 height 19
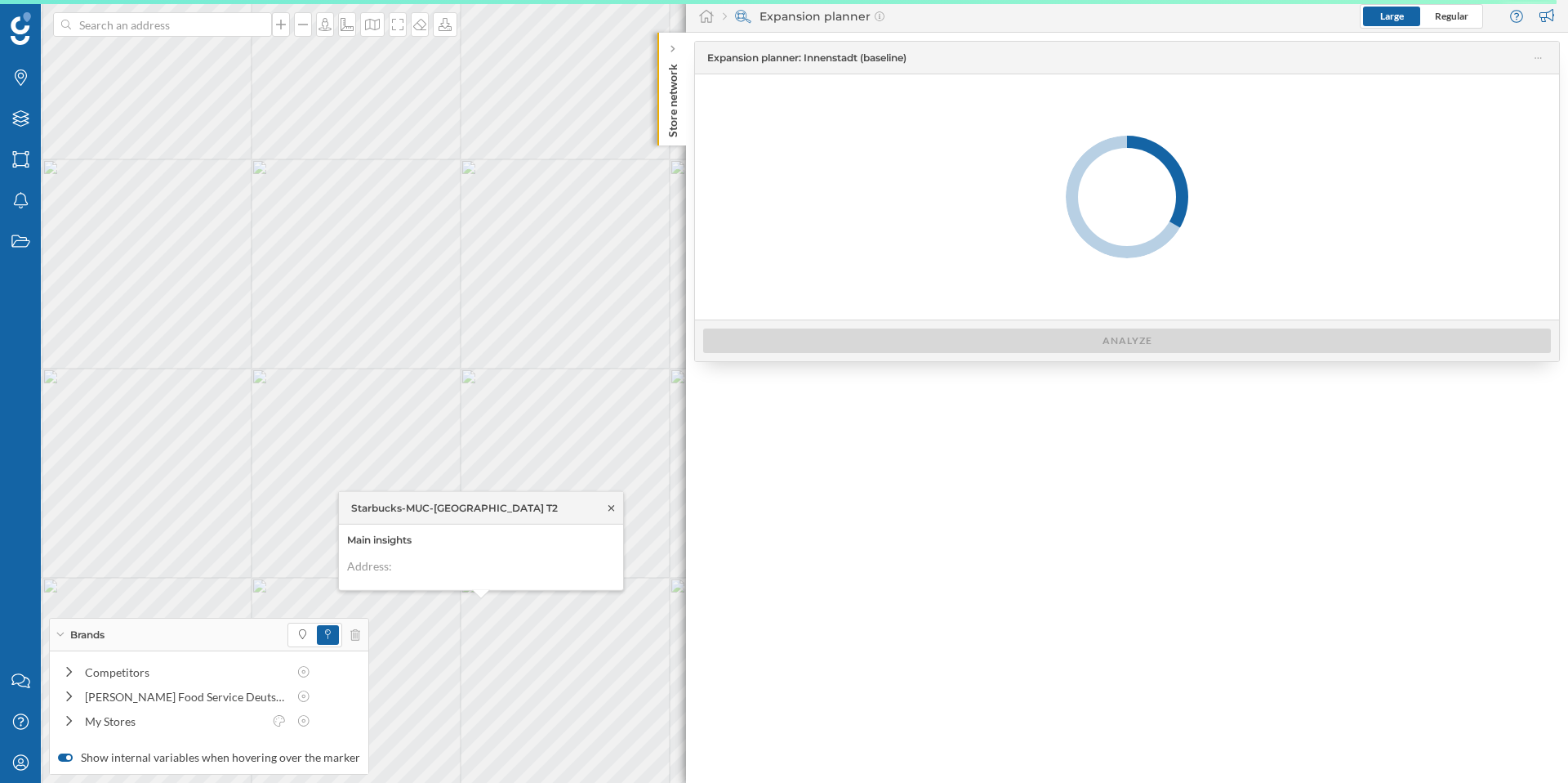
click at [610, 506] on icon at bounding box center [611, 507] width 6 height 6
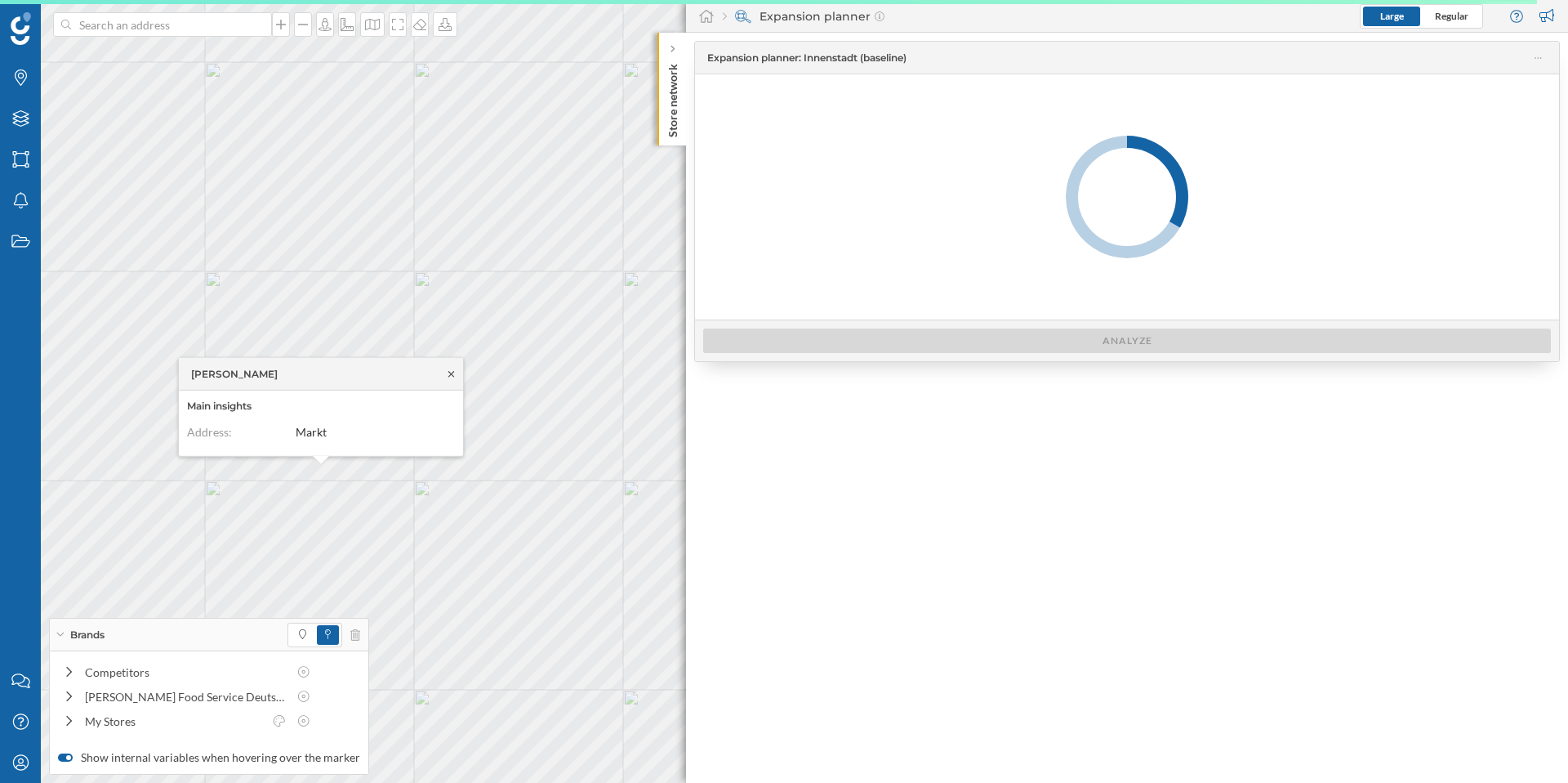
click at [448, 371] on icon at bounding box center [451, 373] width 12 height 10
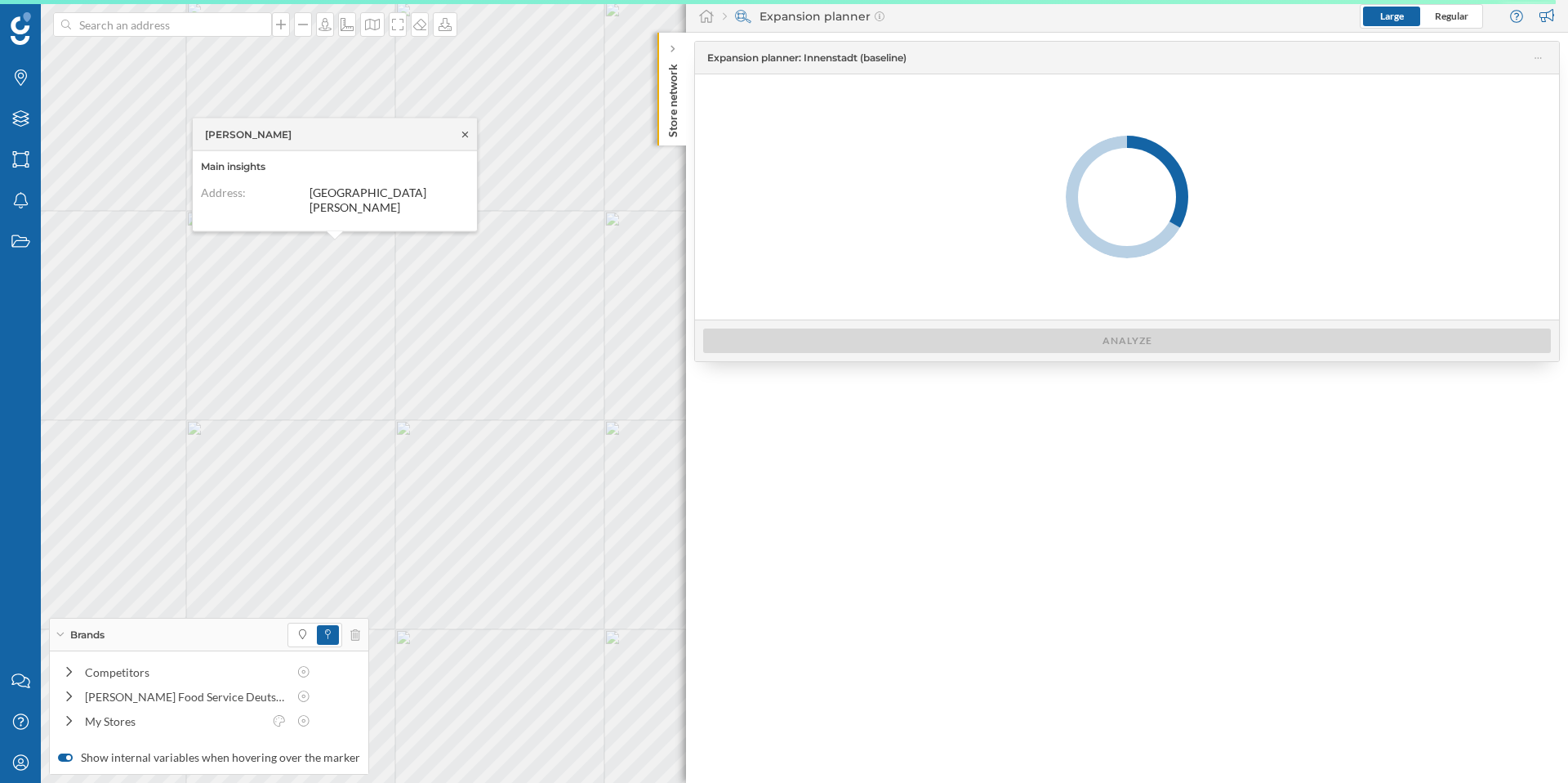
click at [468, 139] on icon at bounding box center [465, 134] width 12 height 10
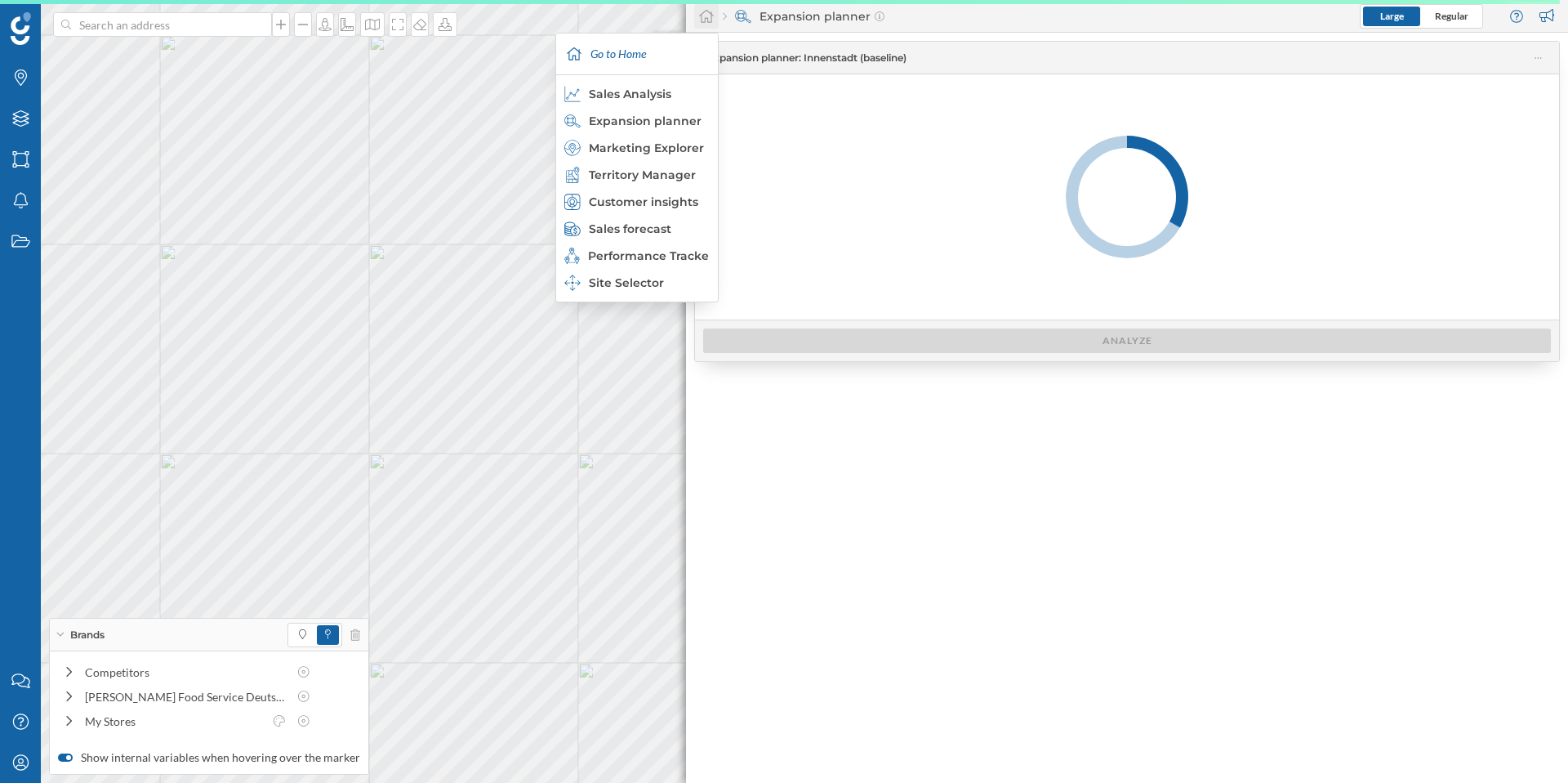
click at [714, 20] on icon at bounding box center [706, 15] width 16 height 14
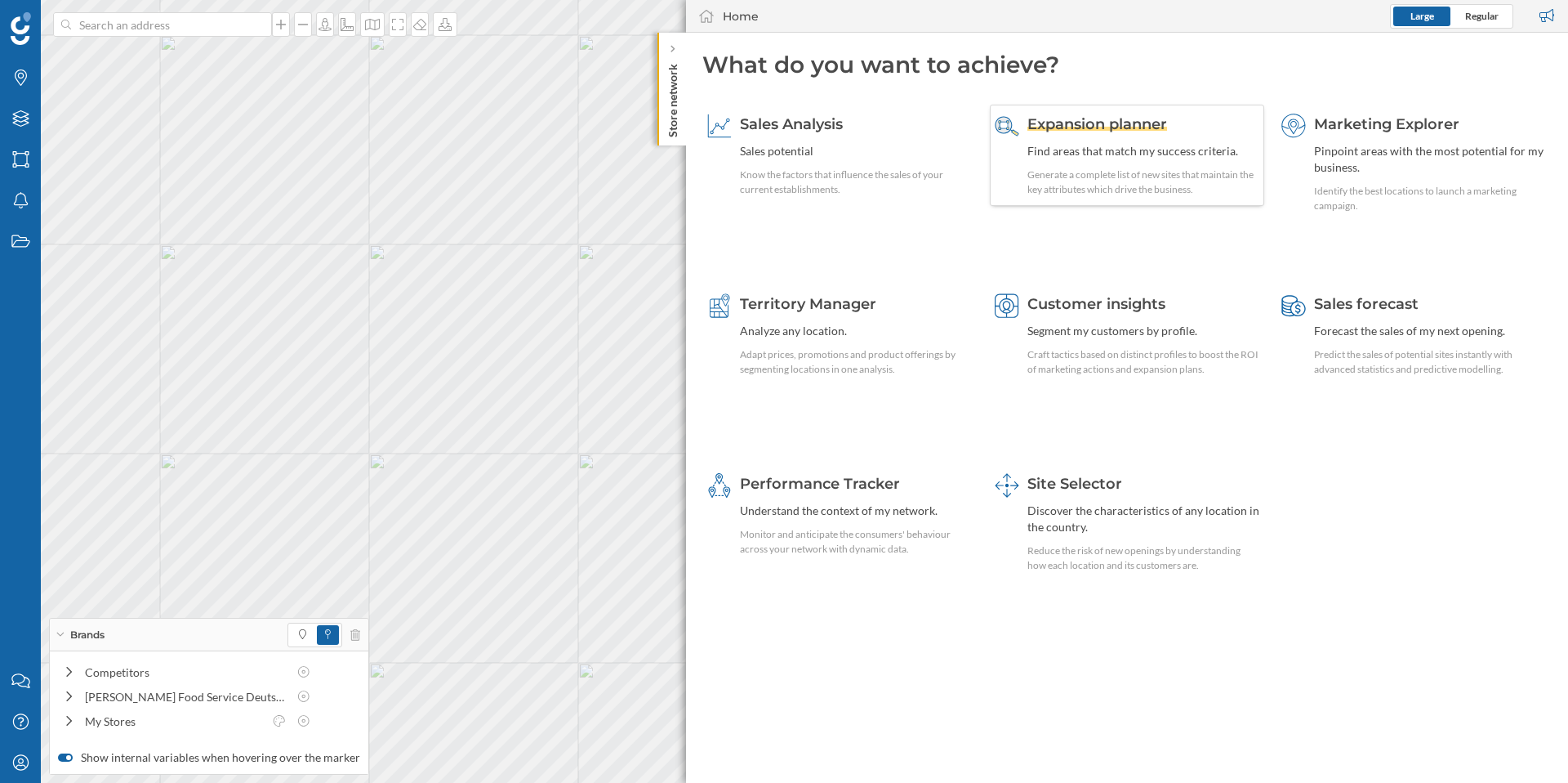
click at [1104, 120] on span "Expansion planner" at bounding box center [1097, 123] width 140 height 18
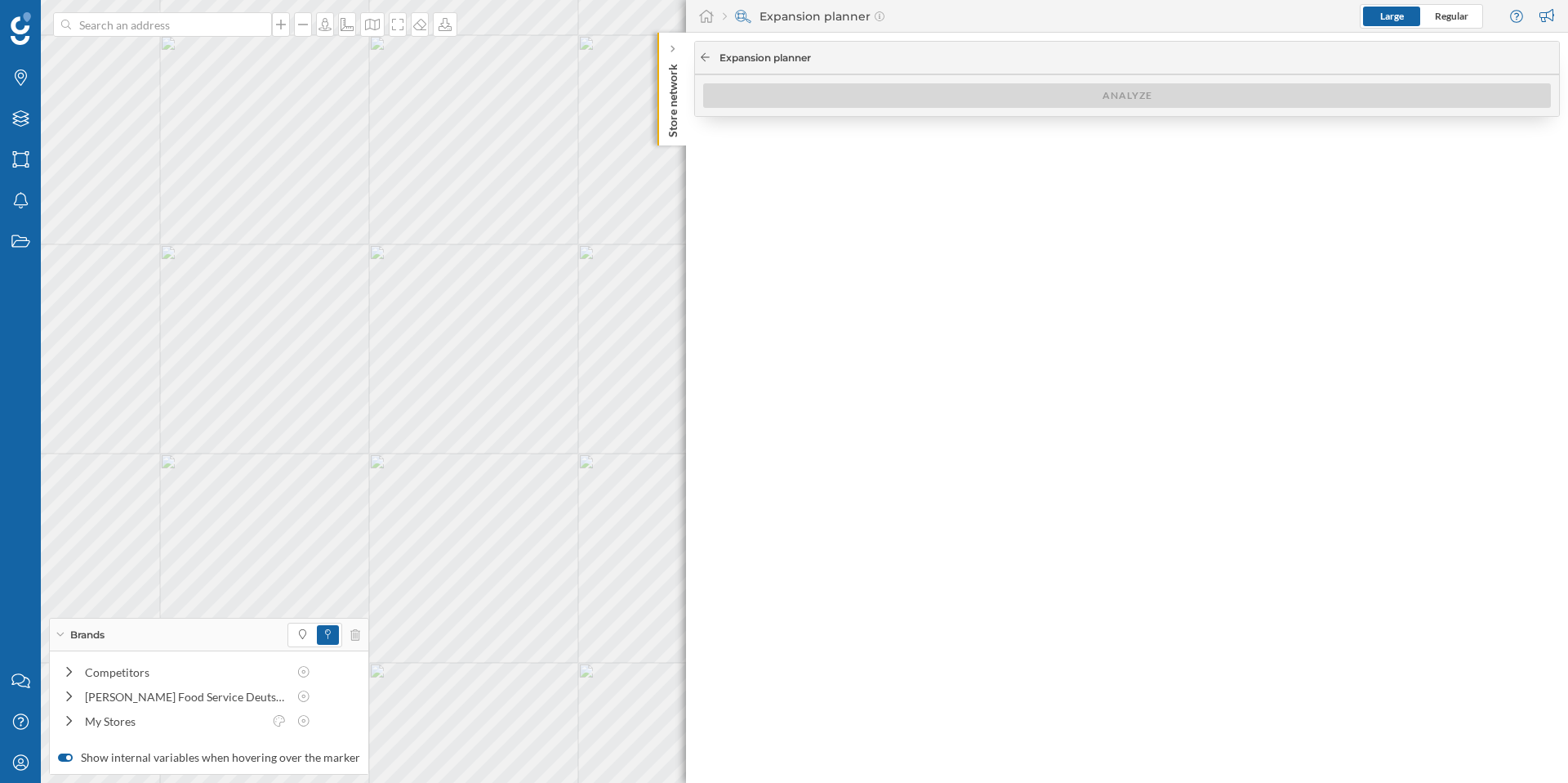
click at [699, 55] on icon at bounding box center [705, 57] width 12 height 10
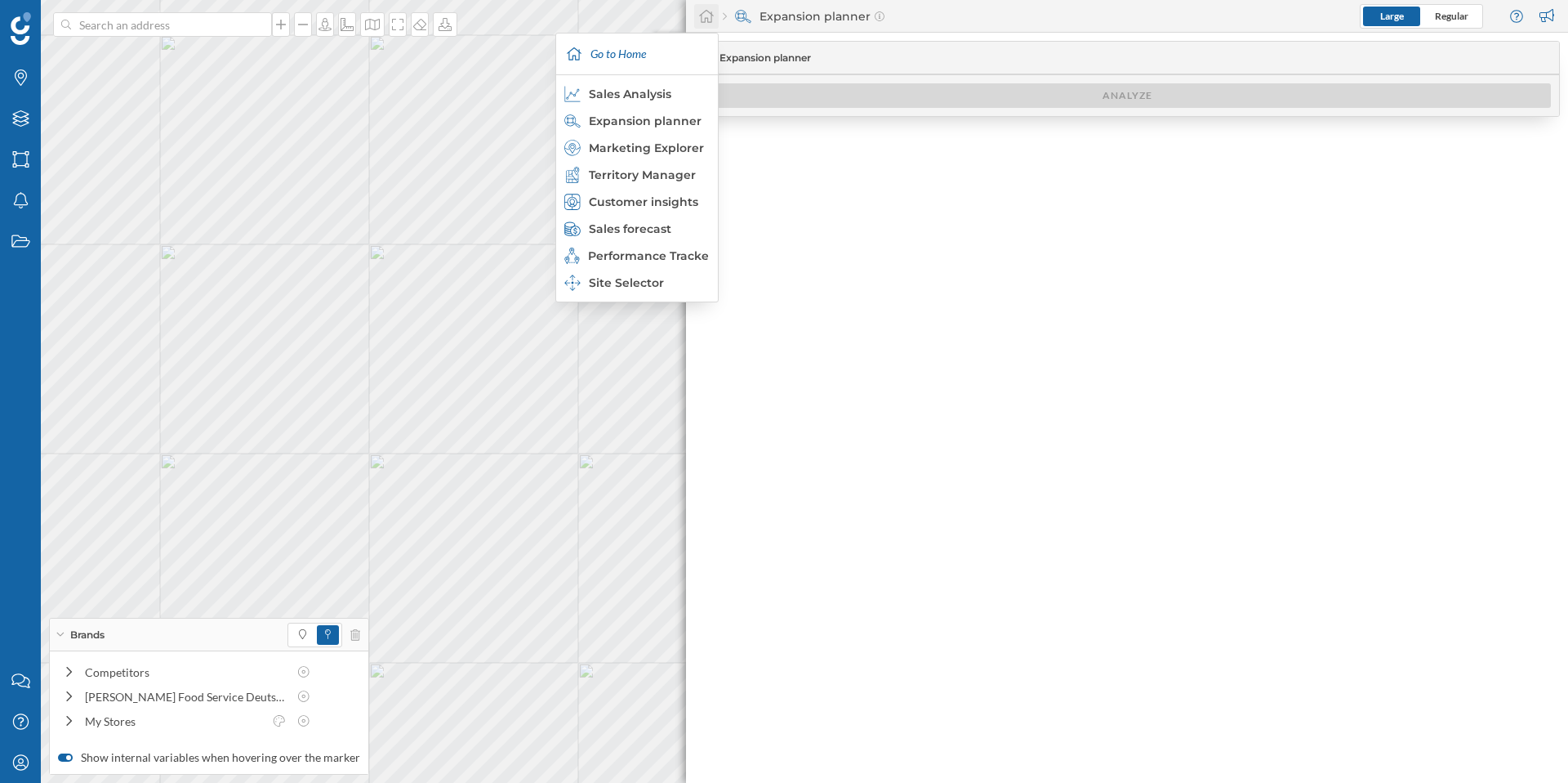
click at [707, 19] on icon at bounding box center [706, 15] width 16 height 14
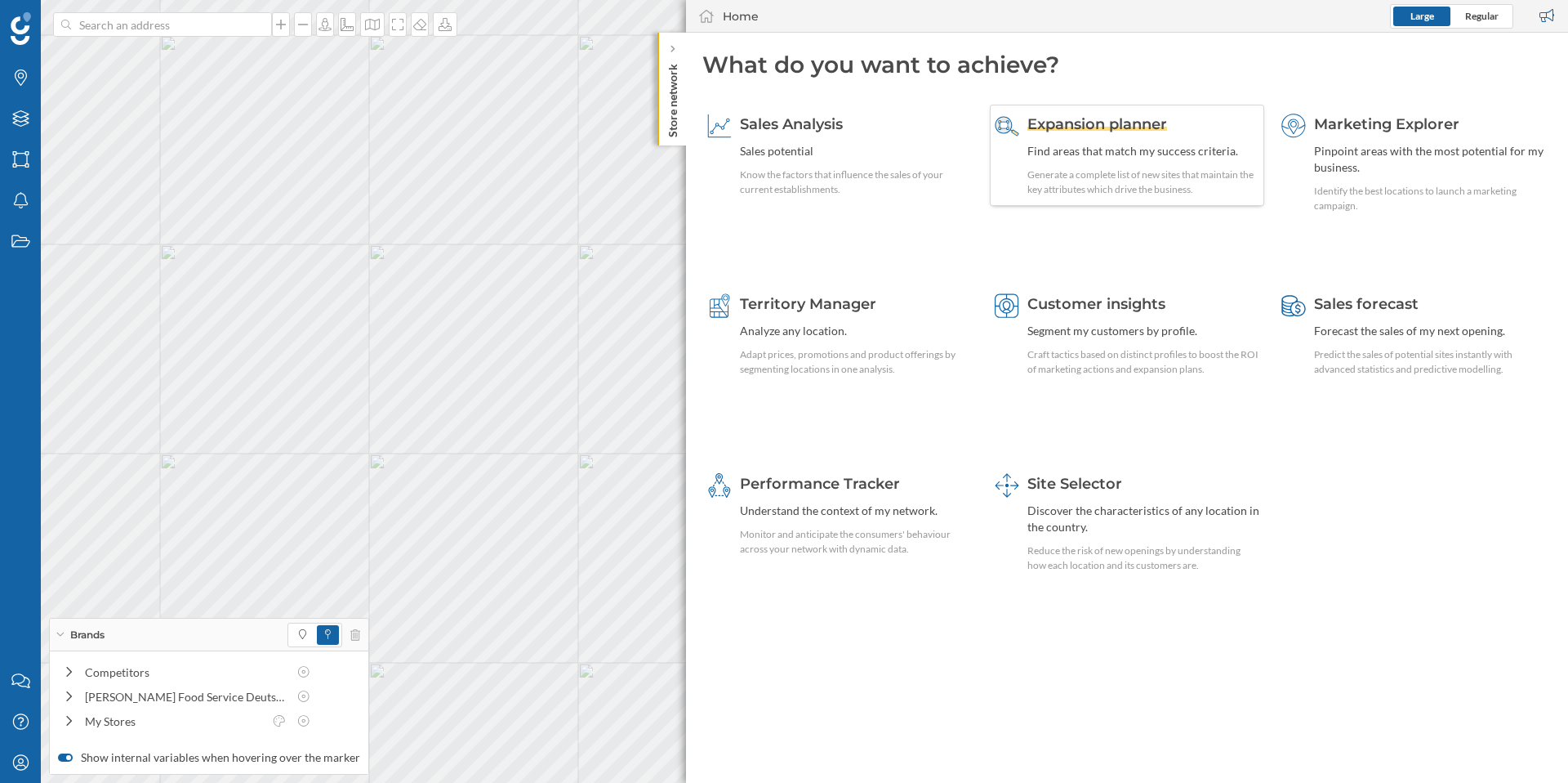
click at [1136, 119] on span "Expansion planner" at bounding box center [1097, 123] width 140 height 18
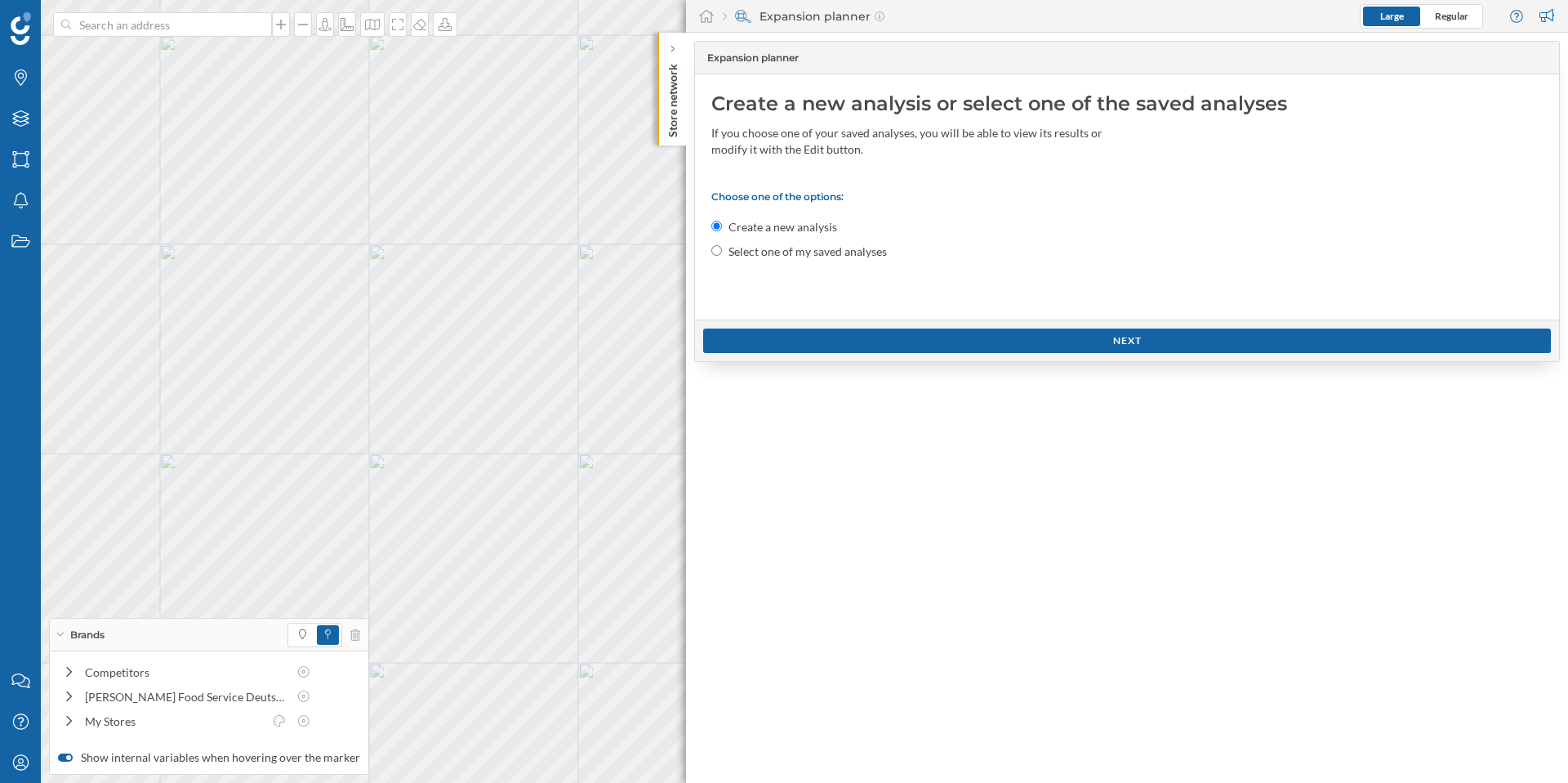
click at [771, 253] on label "Select one of my saved analyses" at bounding box center [807, 251] width 159 height 16
click at [721, 253] on input "Select one of my saved analyses" at bounding box center [716, 250] width 11 height 11
radio input "true"
radio input "false"
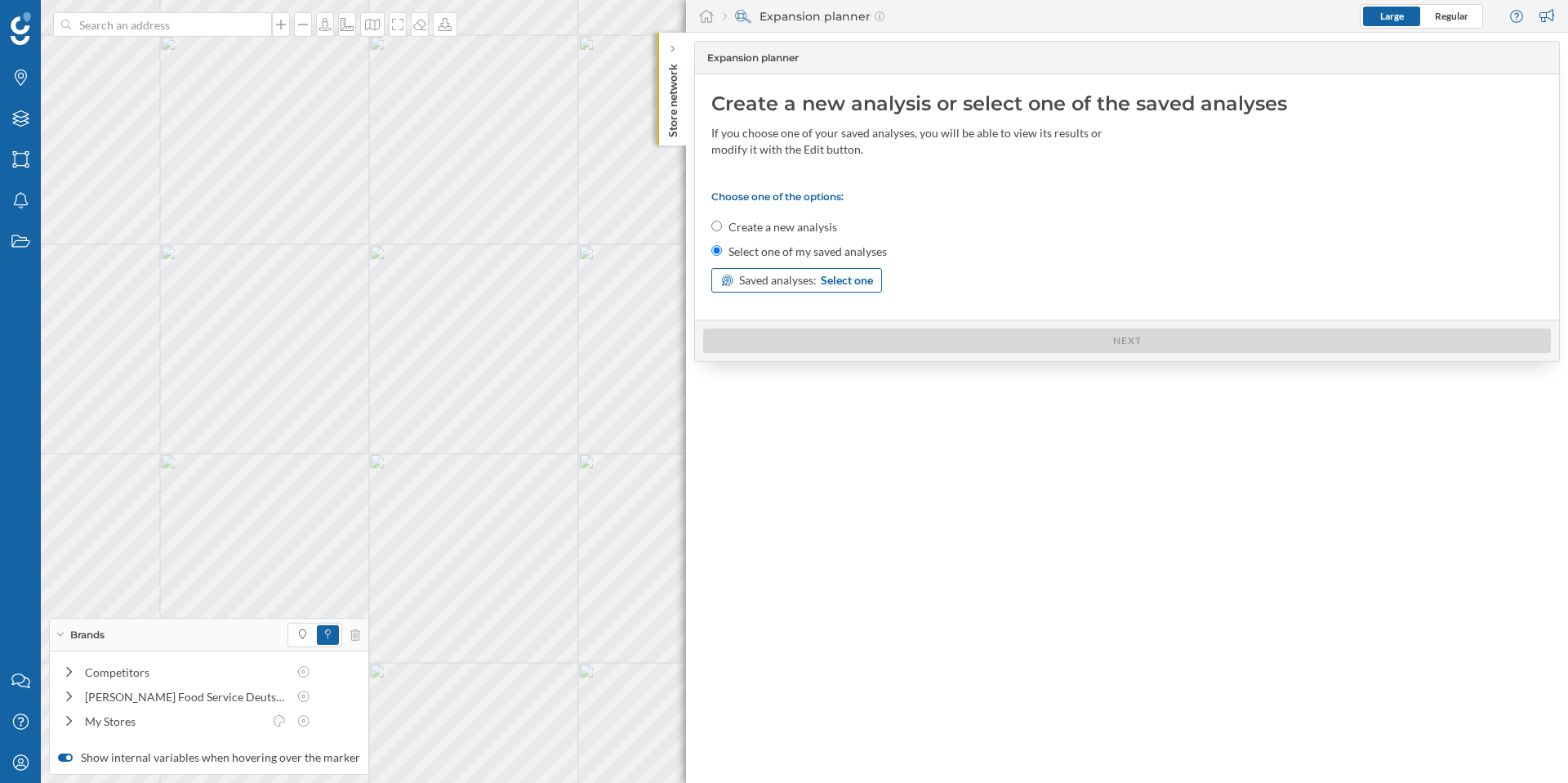
click at [849, 280] on span "Select one" at bounding box center [847, 280] width 53 height 16
click at [850, 348] on icon at bounding box center [843, 346] width 11 height 16
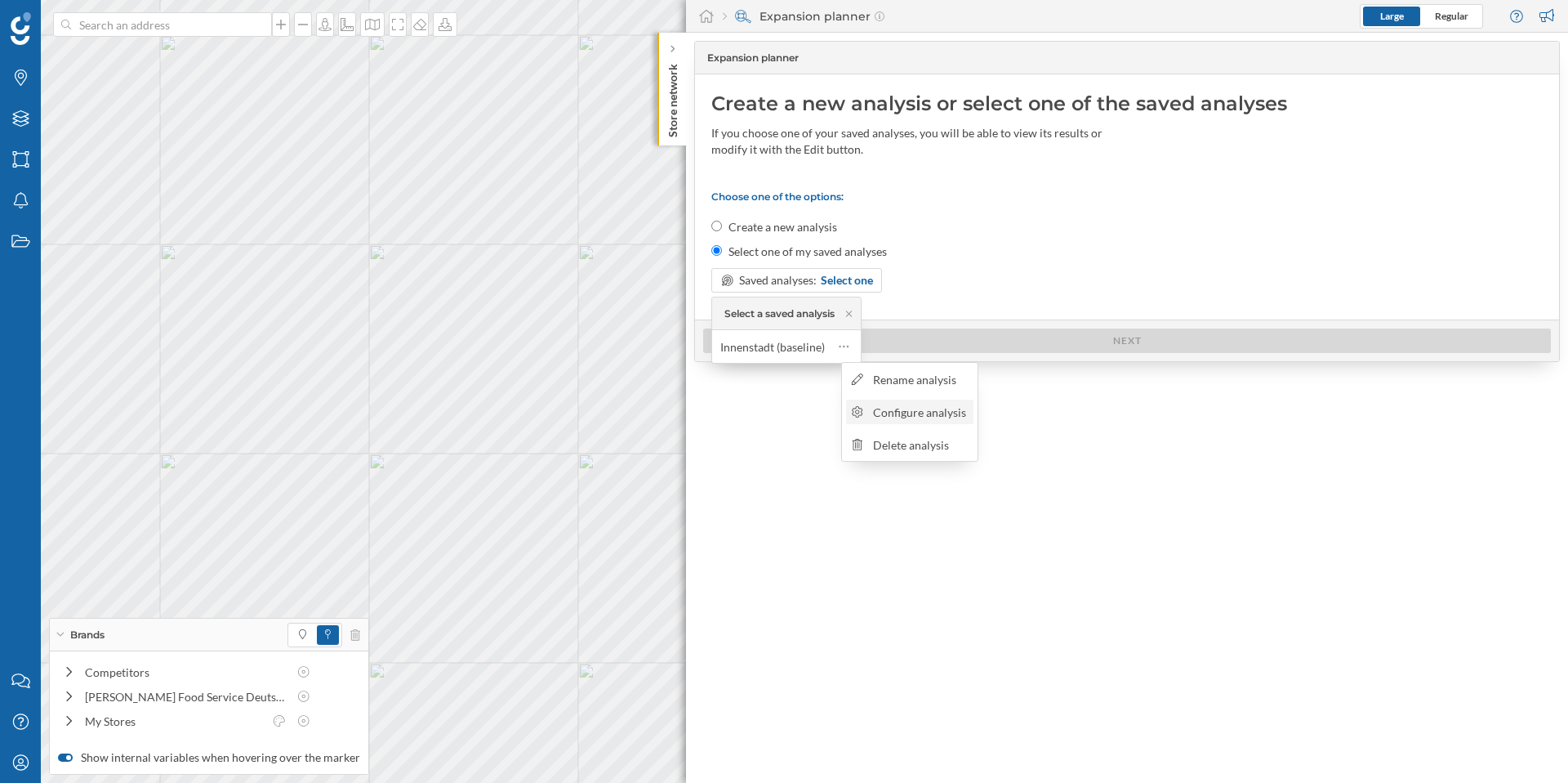
click at [884, 410] on div "Configure analysis" at bounding box center [920, 413] width 96 height 17
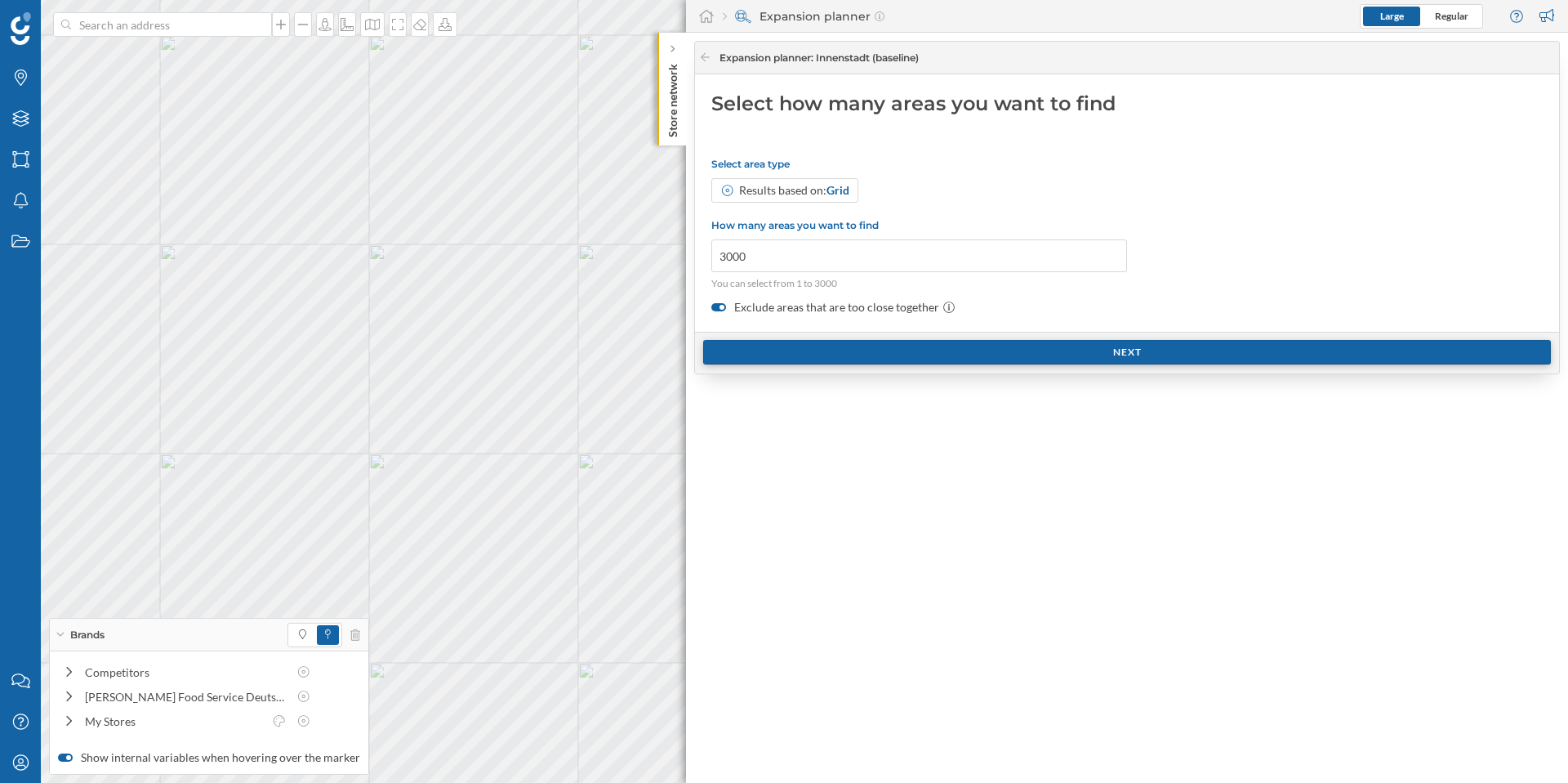
click at [964, 352] on div "Next" at bounding box center [1127, 352] width 848 height 25
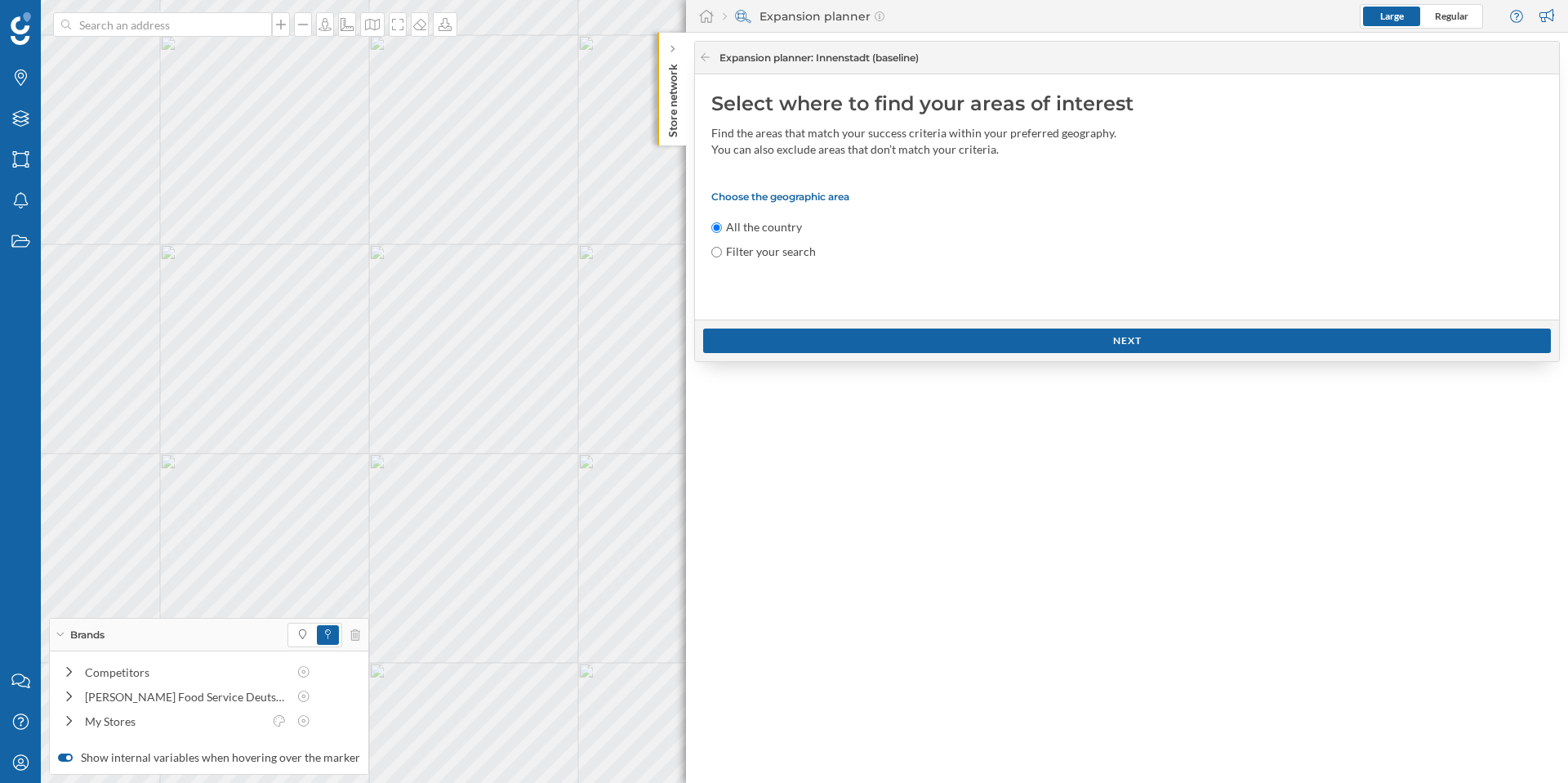
click at [804, 254] on label "Filter your search" at bounding box center [771, 251] width 90 height 16
click at [721, 254] on input "Filter your search" at bounding box center [716, 252] width 11 height 11
radio input "true"
radio input "false"
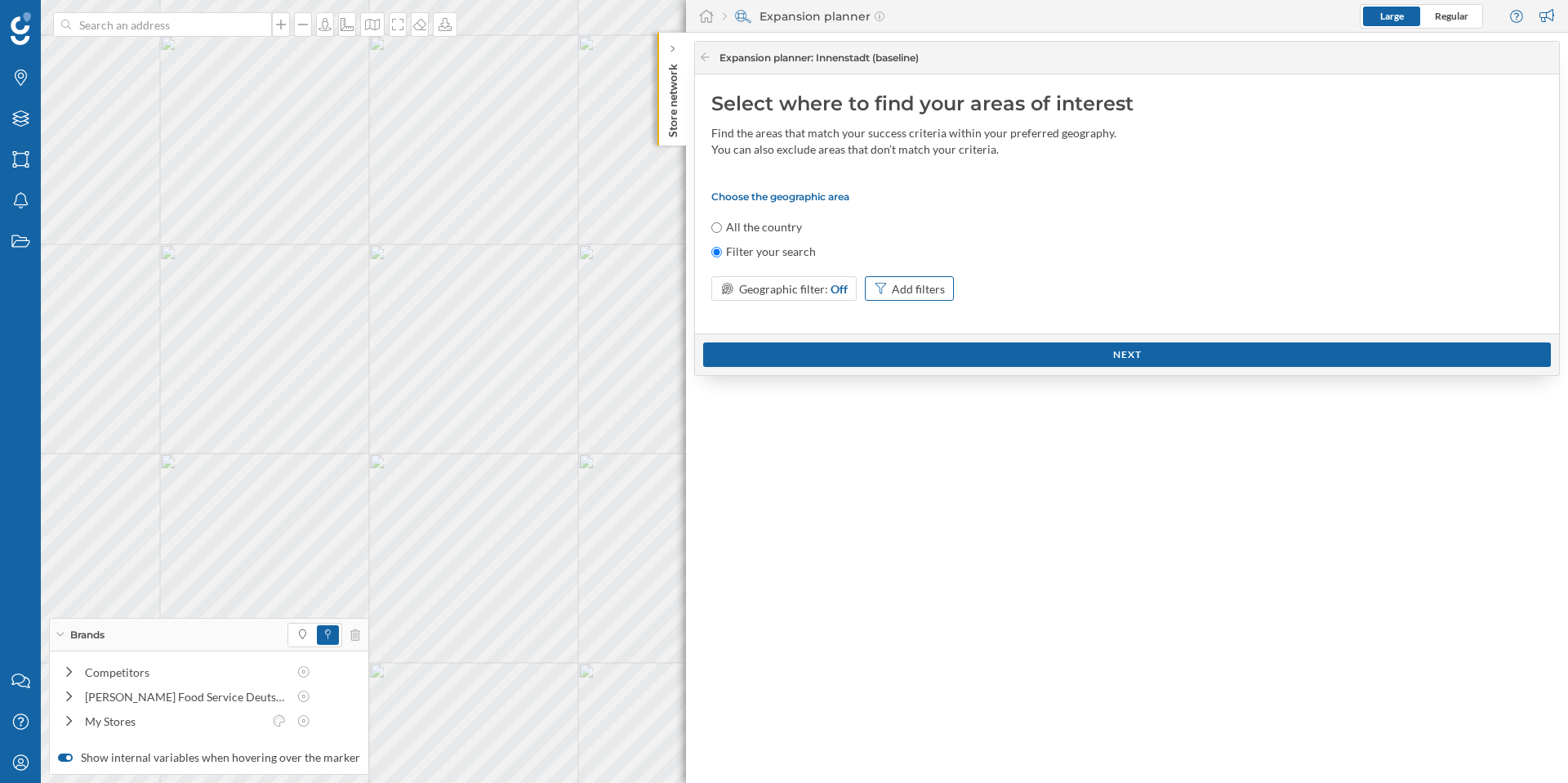
click at [909, 291] on div "Add filters" at bounding box center [917, 289] width 53 height 17
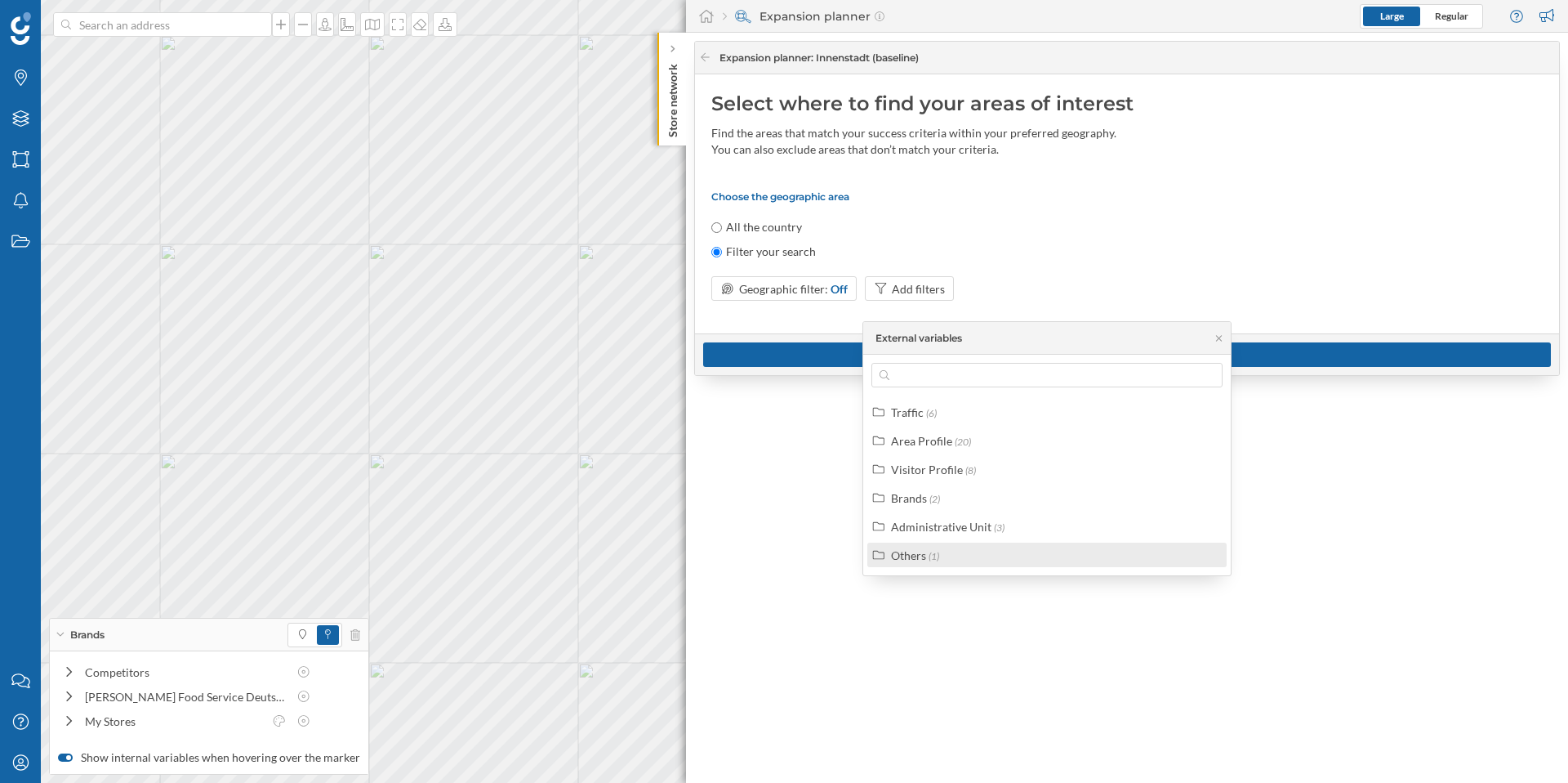
click at [919, 554] on div "Others" at bounding box center [908, 555] width 35 height 14
click at [921, 554] on div "Others" at bounding box center [908, 555] width 35 height 14
click at [917, 504] on label "Brands (2)" at bounding box center [915, 498] width 49 height 17
click at [945, 560] on div "Points of Interest" at bounding box center [954, 555] width 87 height 14
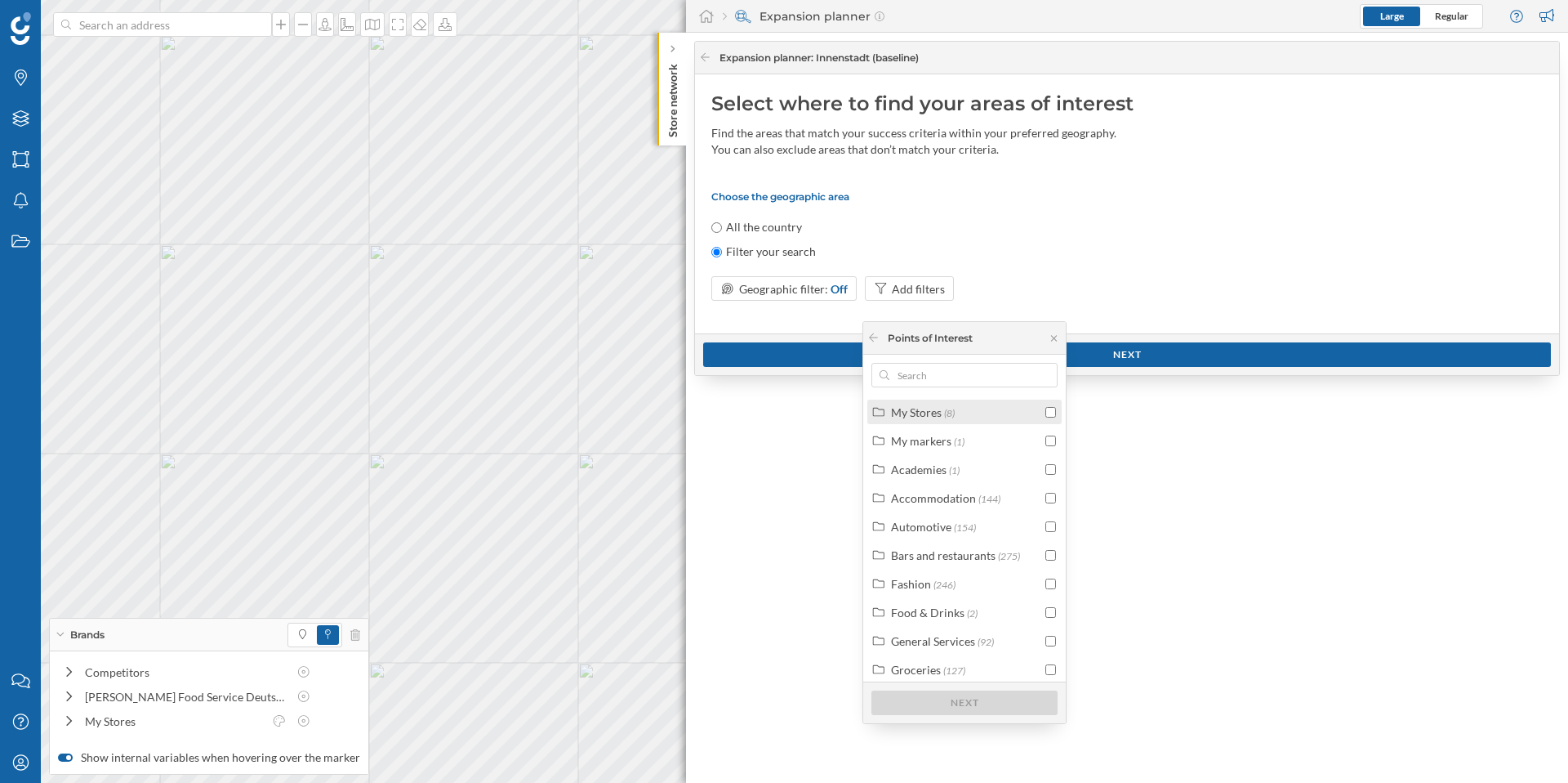
click at [926, 414] on div "My Stores" at bounding box center [916, 412] width 51 height 14
click at [1049, 469] on input "checkbox" at bounding box center [1049, 469] width 11 height 11
checkbox input "true"
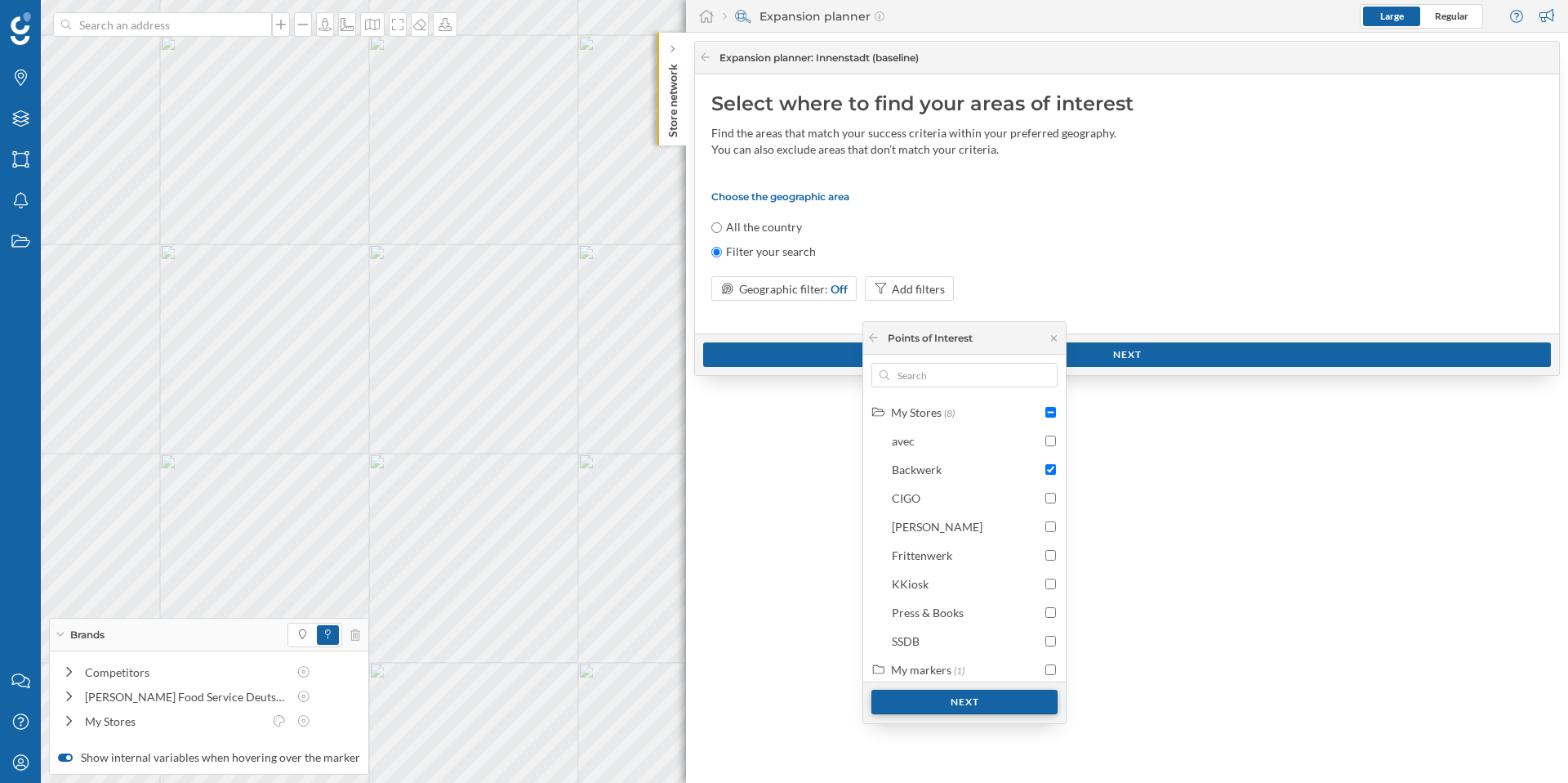
click at [959, 705] on div "Next" at bounding box center [964, 702] width 187 height 25
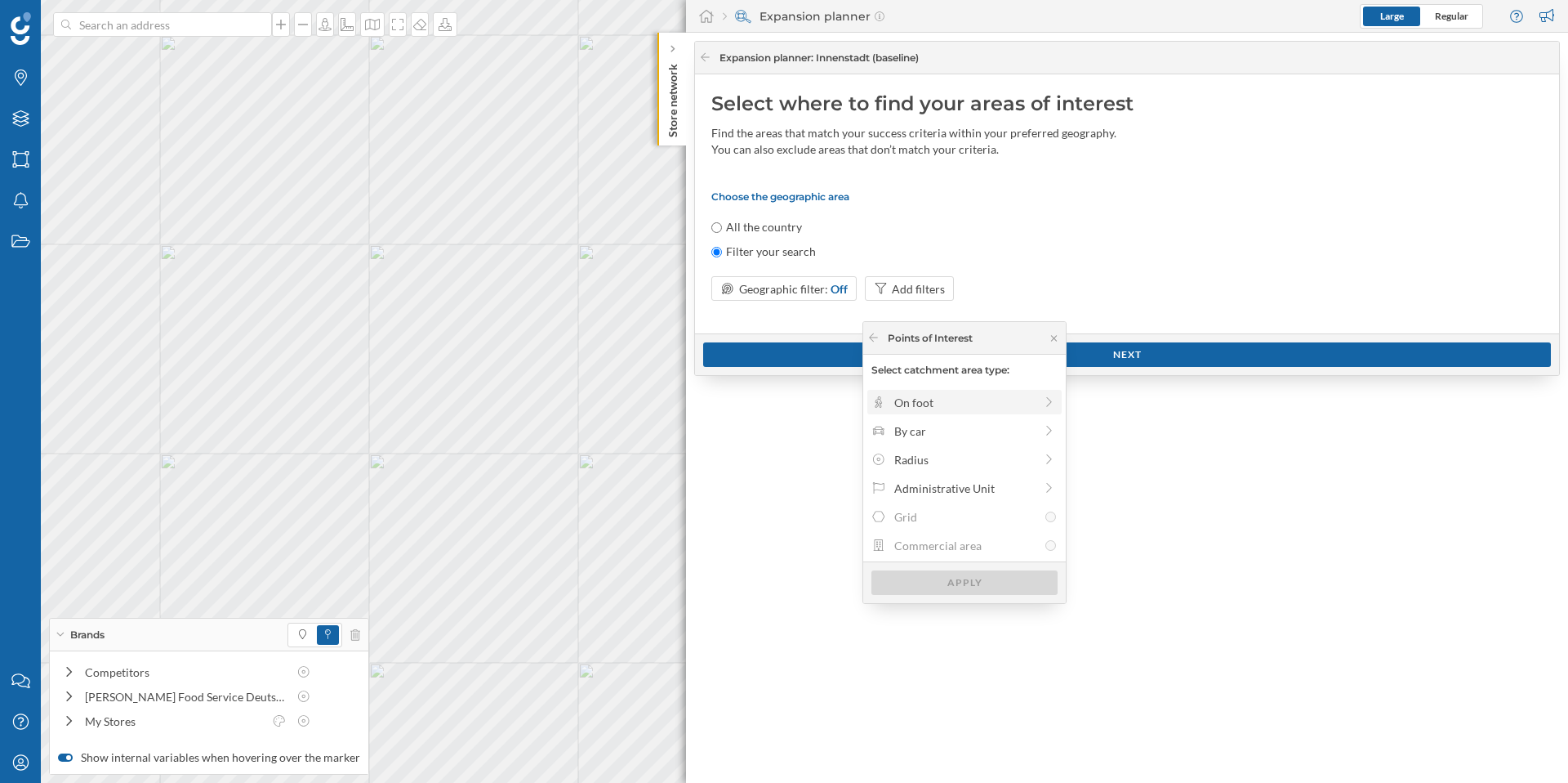
click at [1047, 402] on icon at bounding box center [1049, 402] width 14 height 11
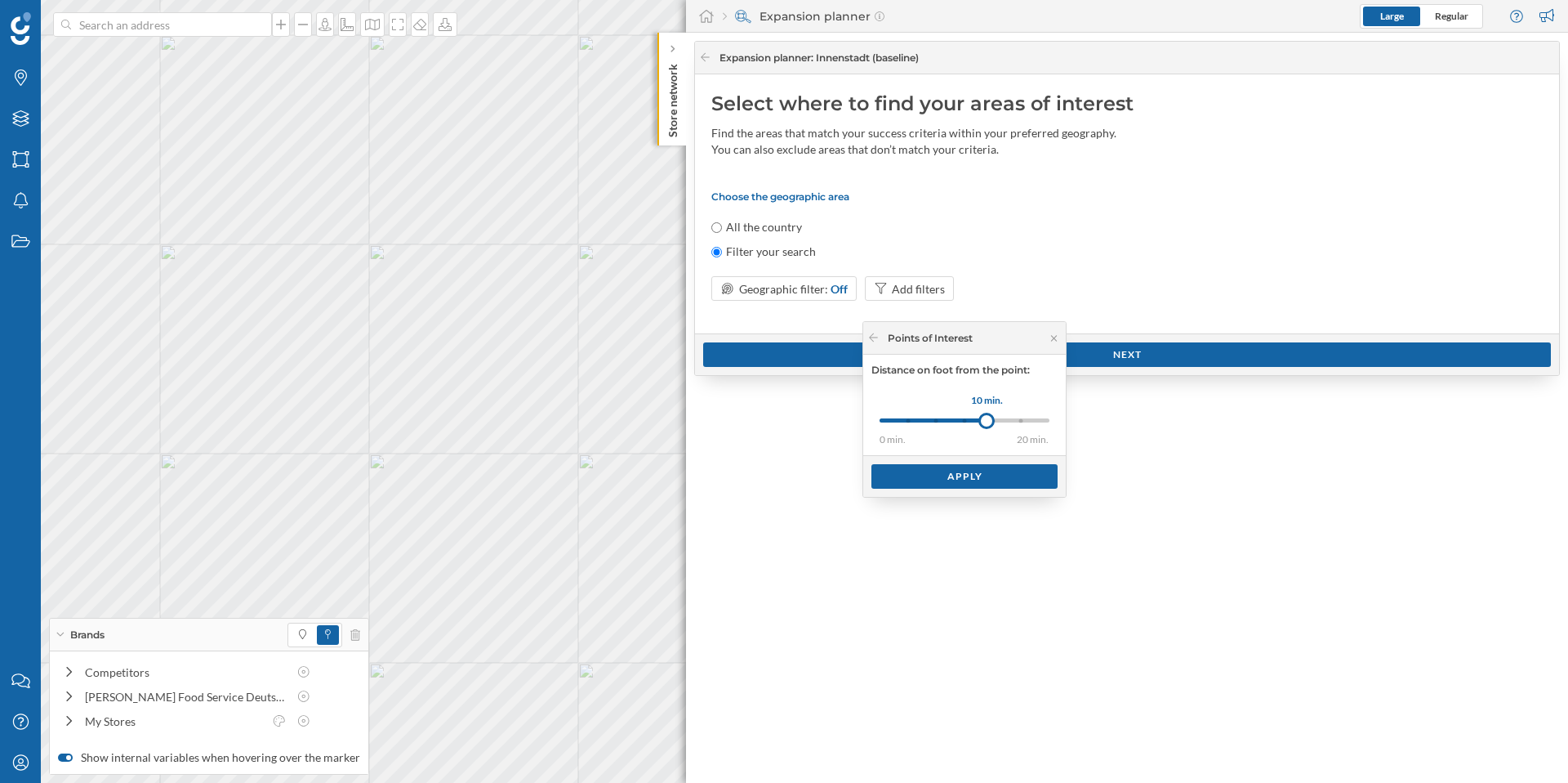
drag, startPoint x: 912, startPoint y: 421, endPoint x: 986, endPoint y: 421, distance: 74.0
click at [986, 421] on div at bounding box center [985, 420] width 16 height 16
click at [983, 478] on div "Apply" at bounding box center [964, 476] width 187 height 25
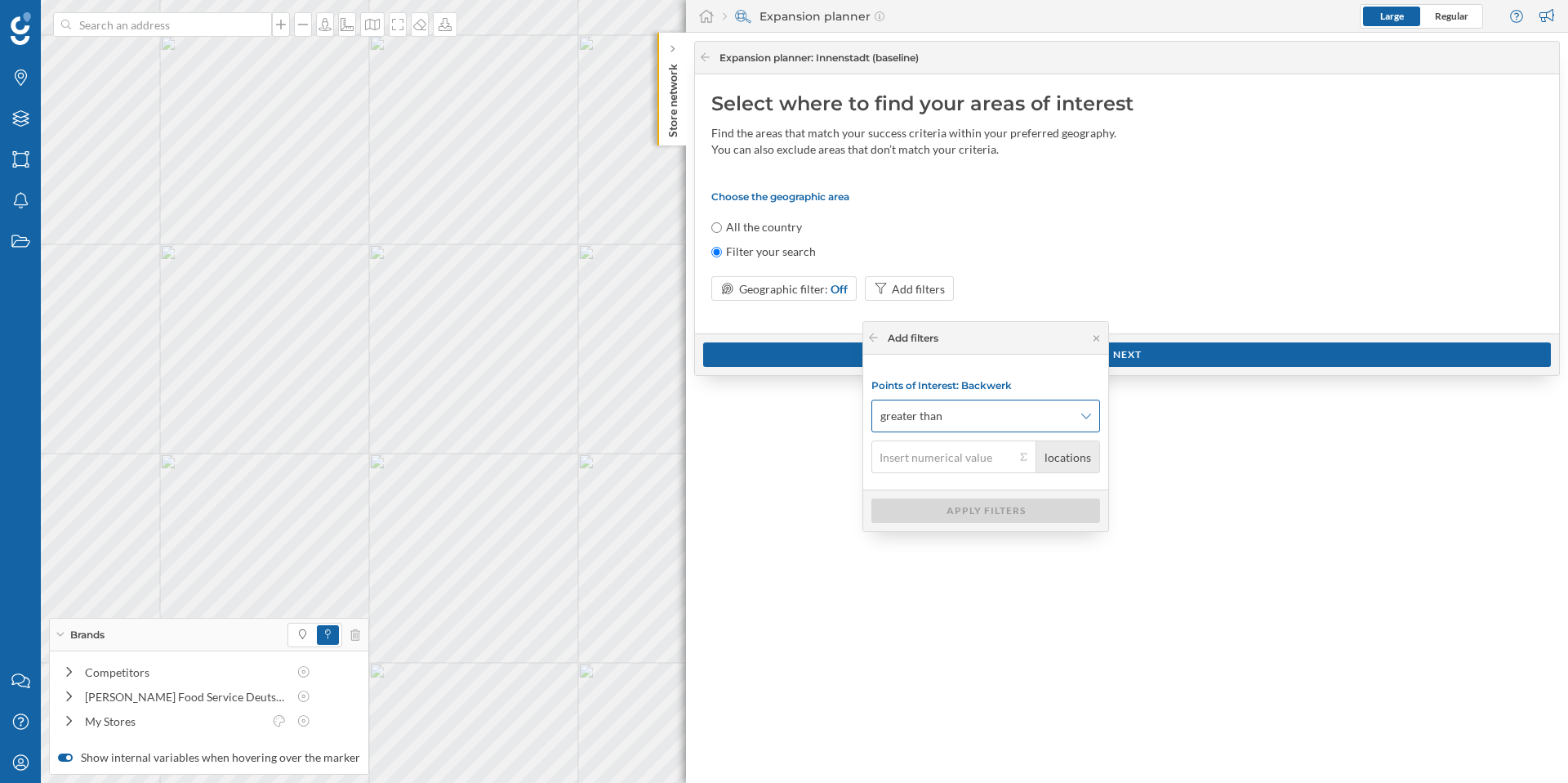
click at [1081, 414] on icon at bounding box center [1086, 415] width 10 height 11
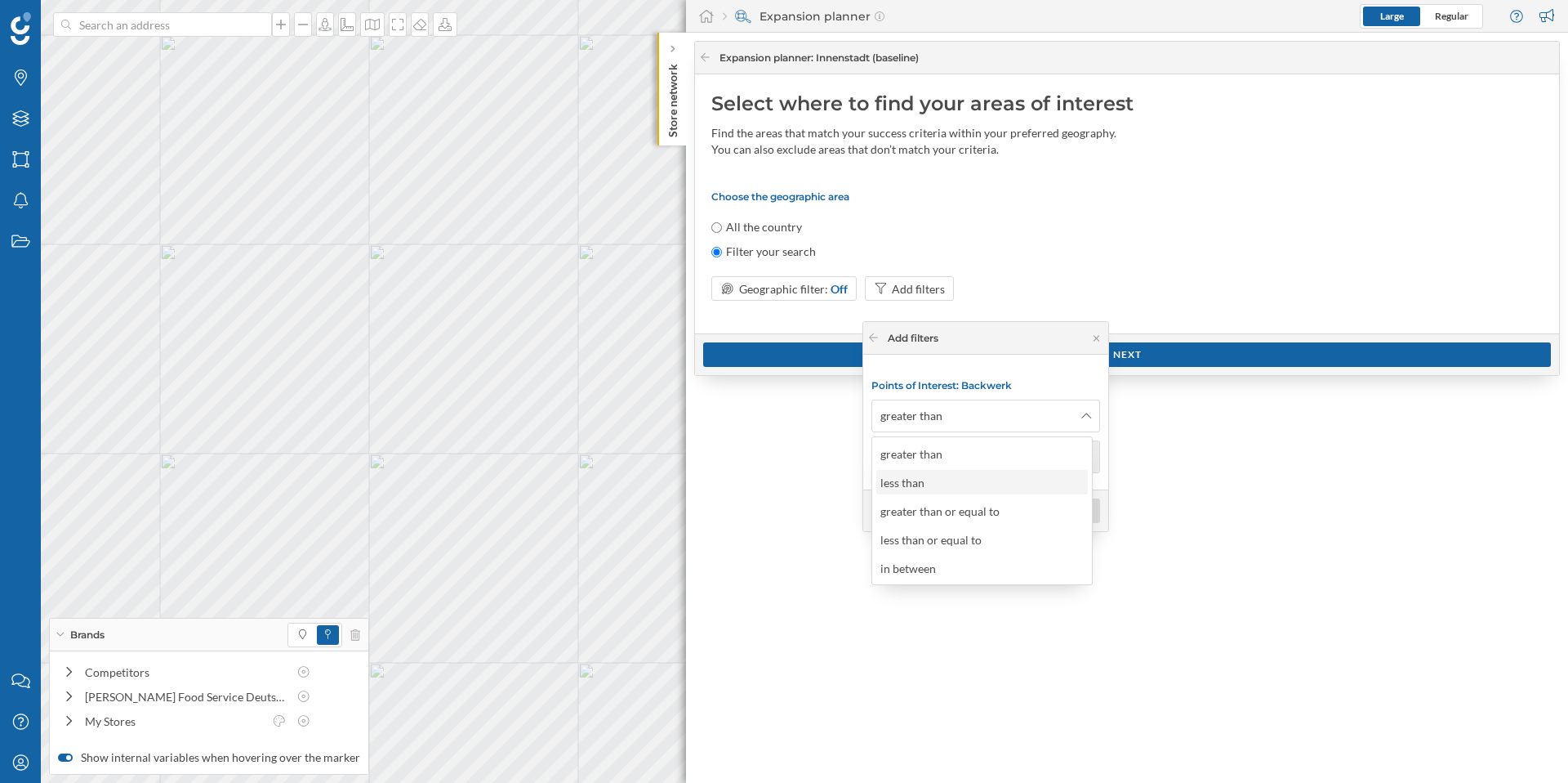
click at [945, 482] on div "less than" at bounding box center [981, 482] width 202 height 17
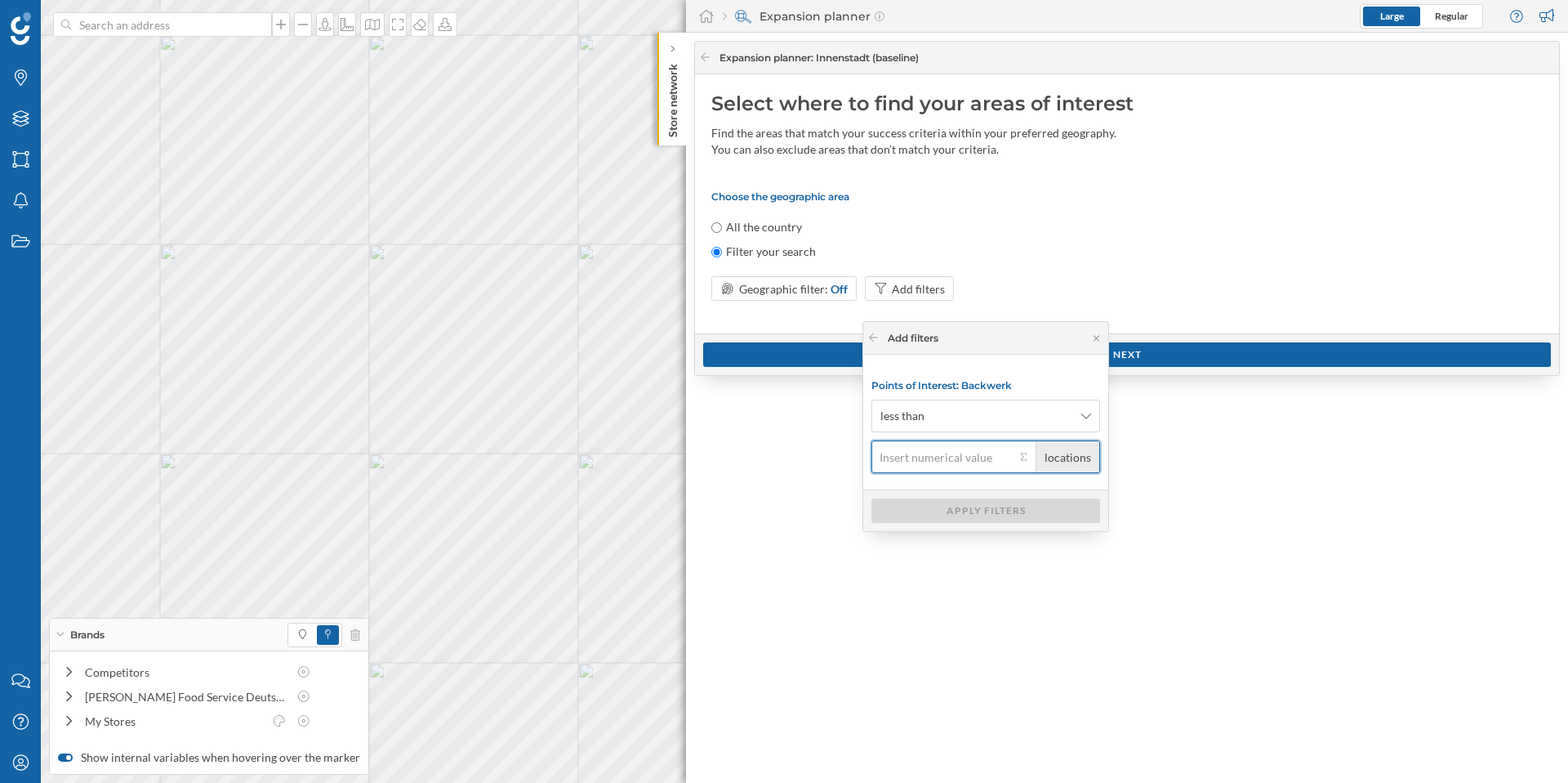
click at [938, 460] on input "locations" at bounding box center [943, 457] width 144 height 33
type input "1"
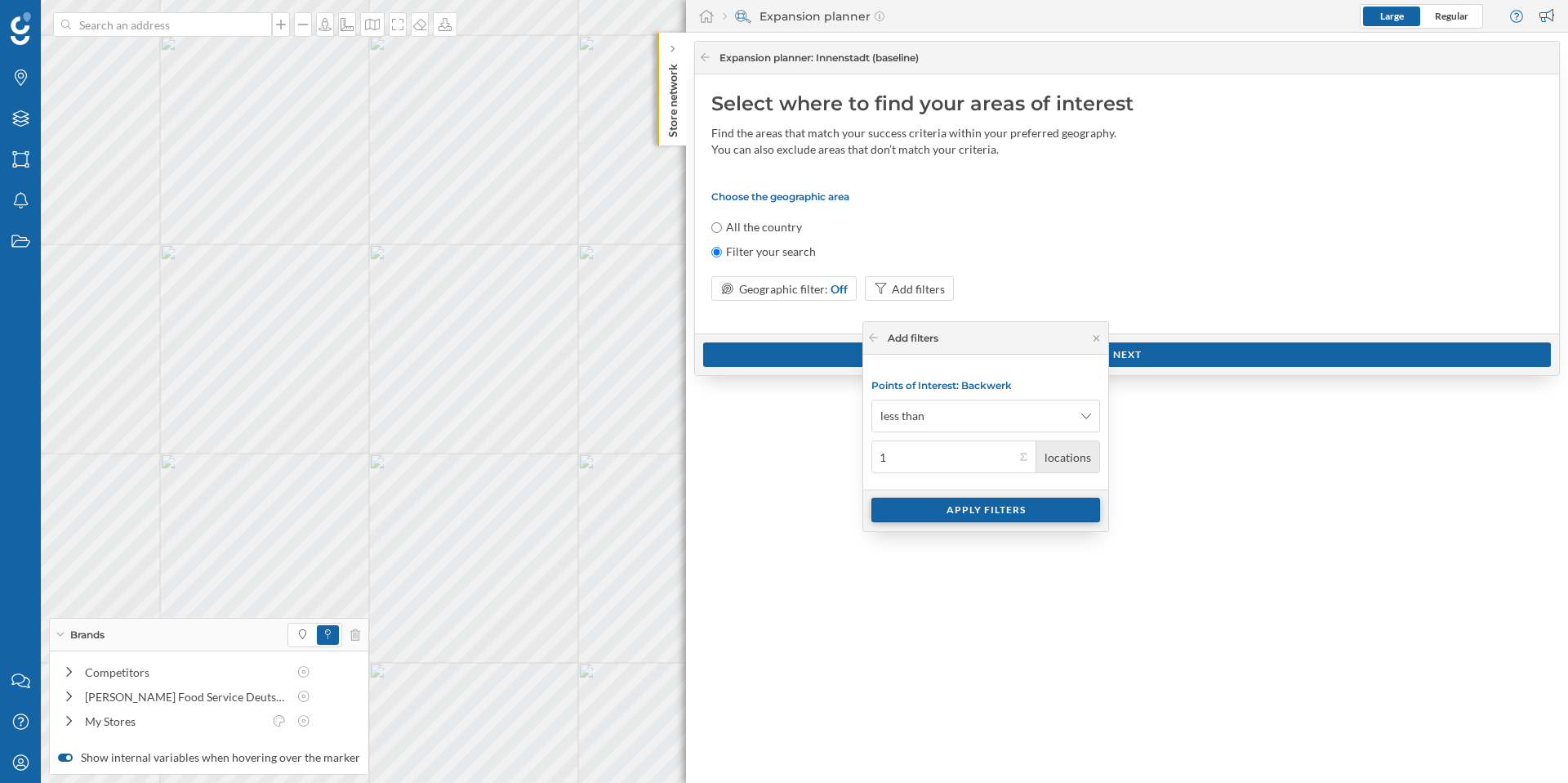
click at [974, 513] on div "Apply filters" at bounding box center [985, 510] width 229 height 25
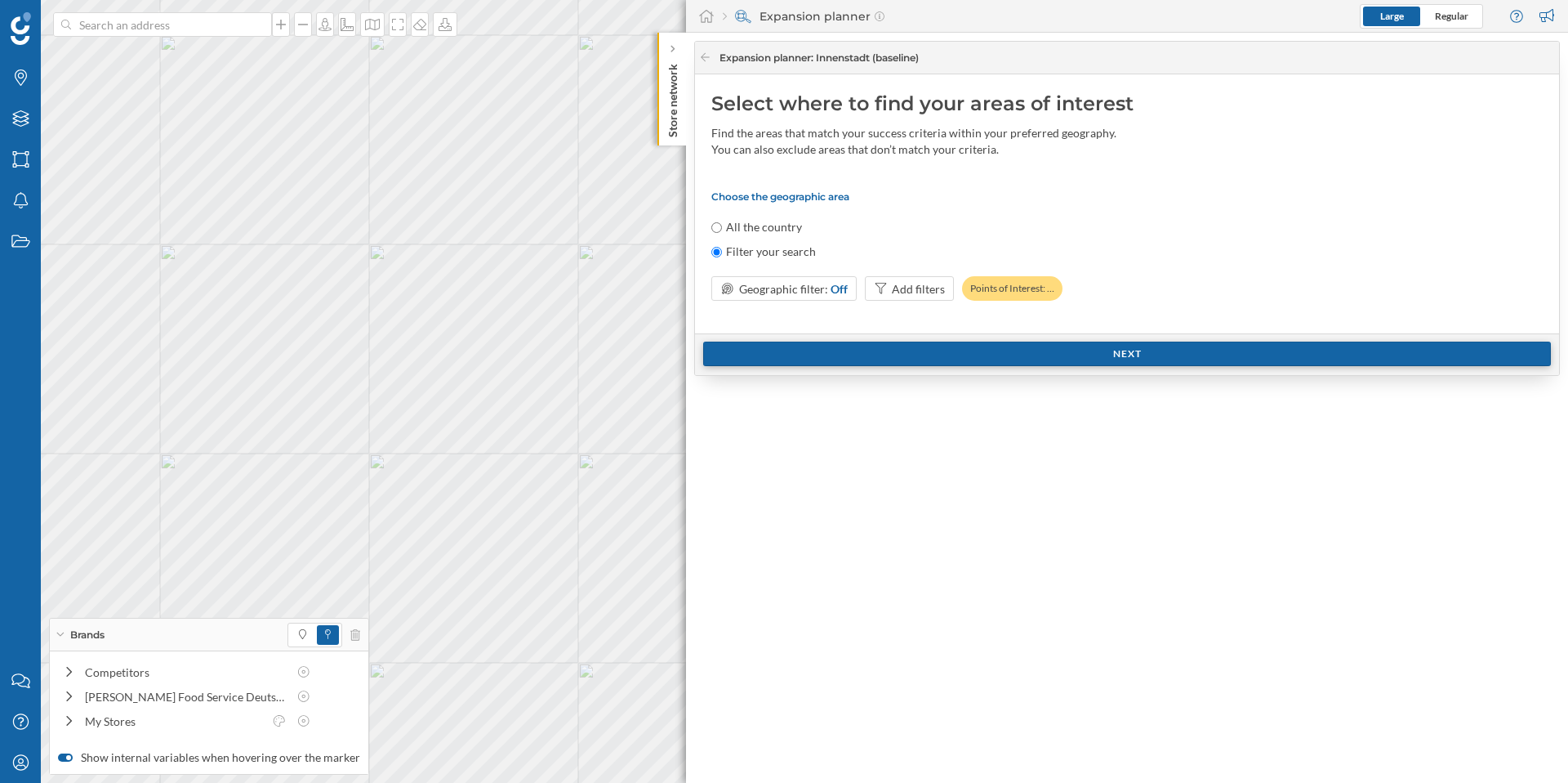
click at [1151, 356] on div "Next" at bounding box center [1127, 354] width 848 height 25
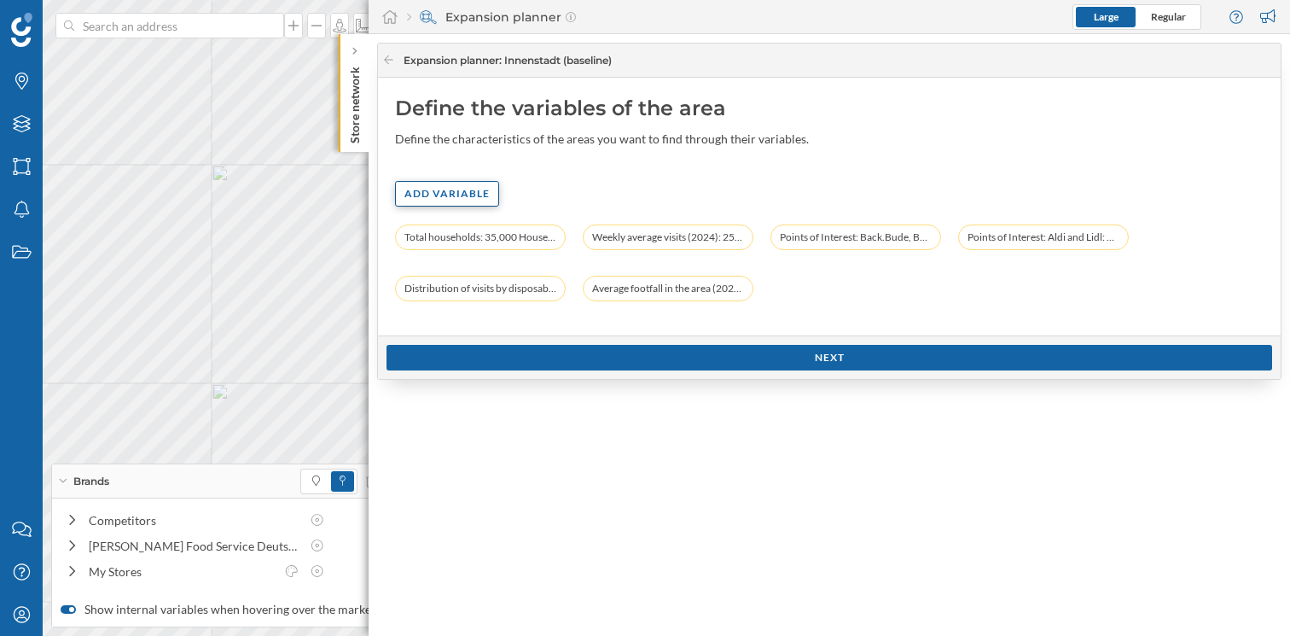
click at [451, 197] on div "Add variable" at bounding box center [447, 194] width 104 height 26
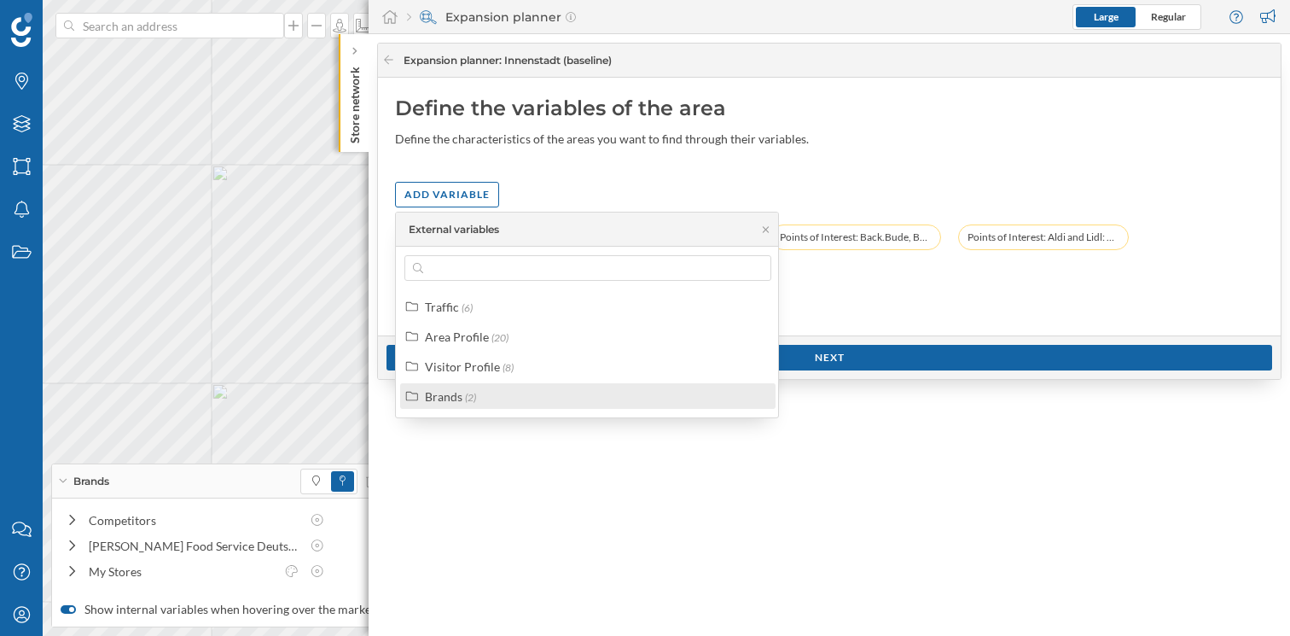
click at [463, 400] on label "Brands (2)" at bounding box center [450, 396] width 51 height 18
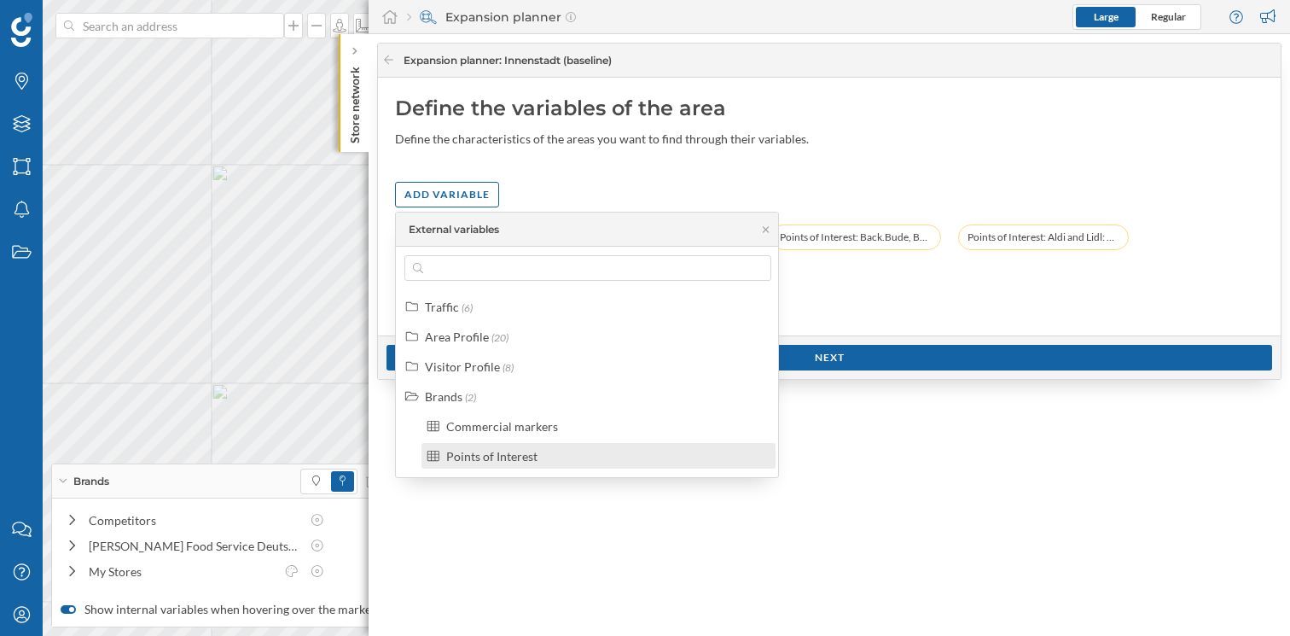
click at [500, 451] on div "Points of Interest" at bounding box center [491, 456] width 91 height 15
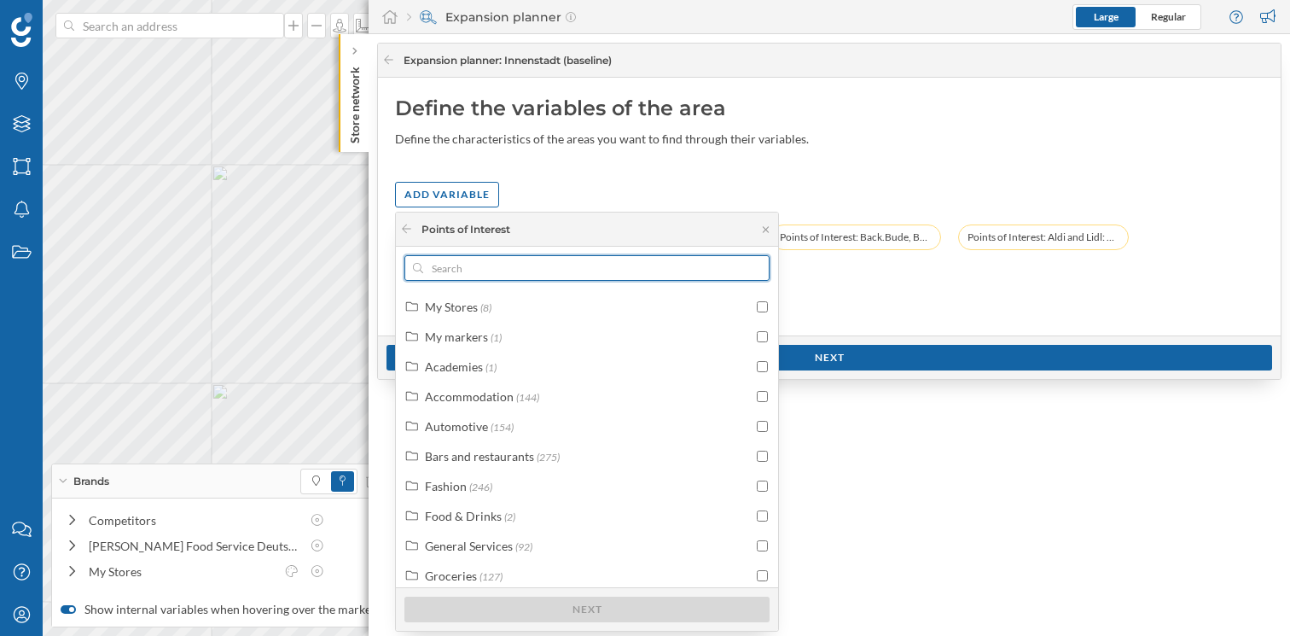
click at [514, 273] on input "text" at bounding box center [587, 268] width 328 height 26
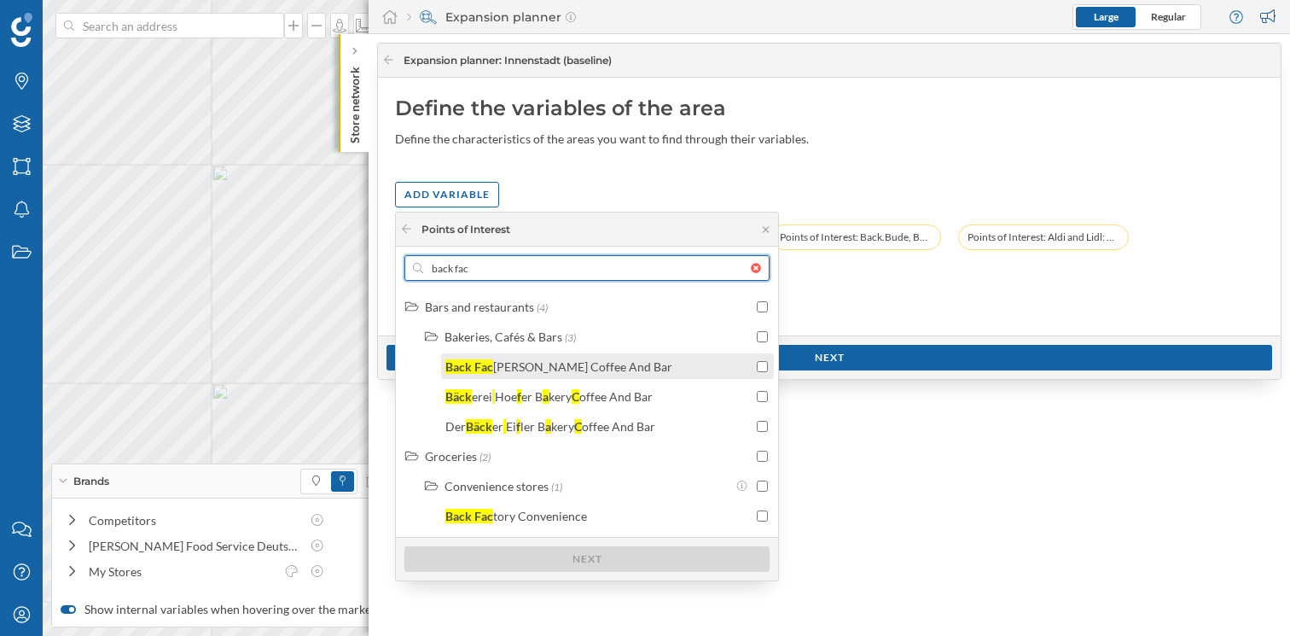
type input "back fac"
click at [760, 366] on input "checkbox" at bounding box center [762, 366] width 11 height 11
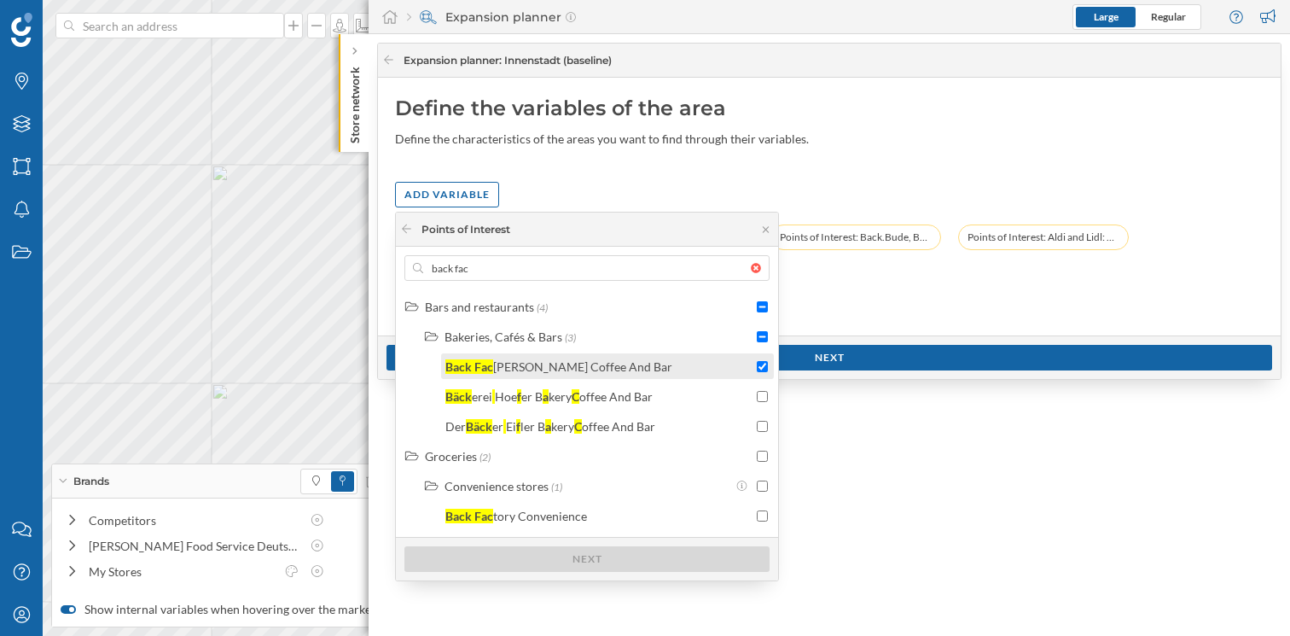
checkbox input "true"
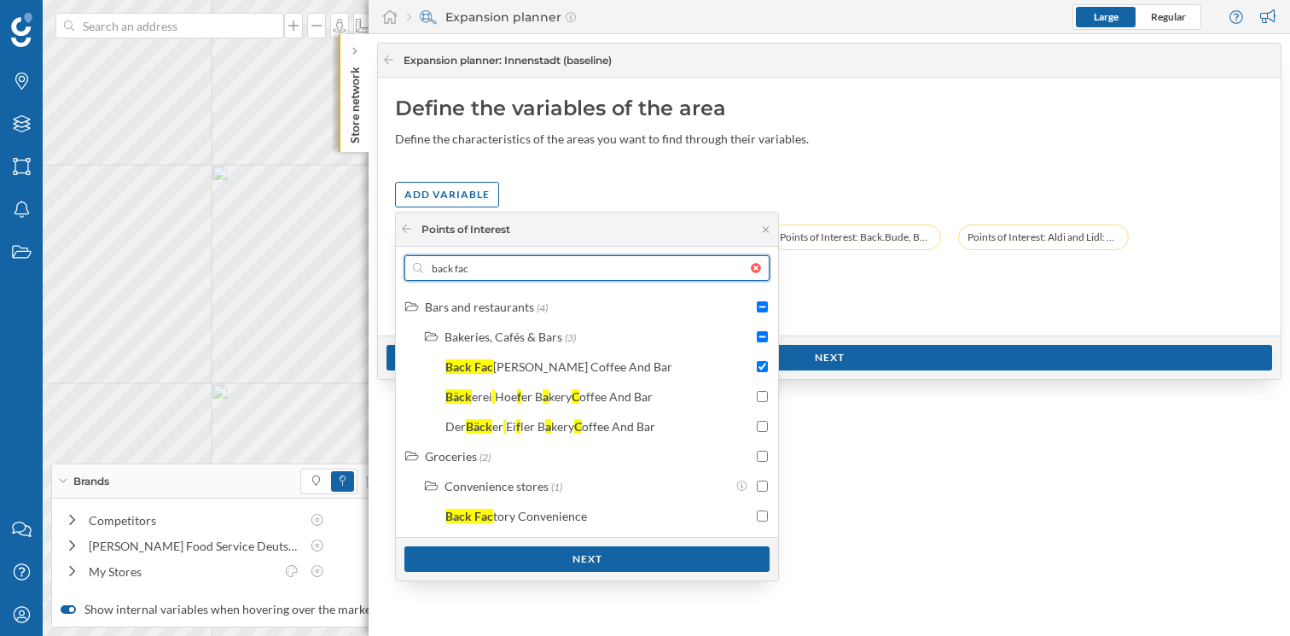
drag, startPoint x: 556, startPoint y: 275, endPoint x: 431, endPoint y: 271, distance: 124.6
click at [431, 271] on input "back fac" at bounding box center [587, 268] width 328 height 26
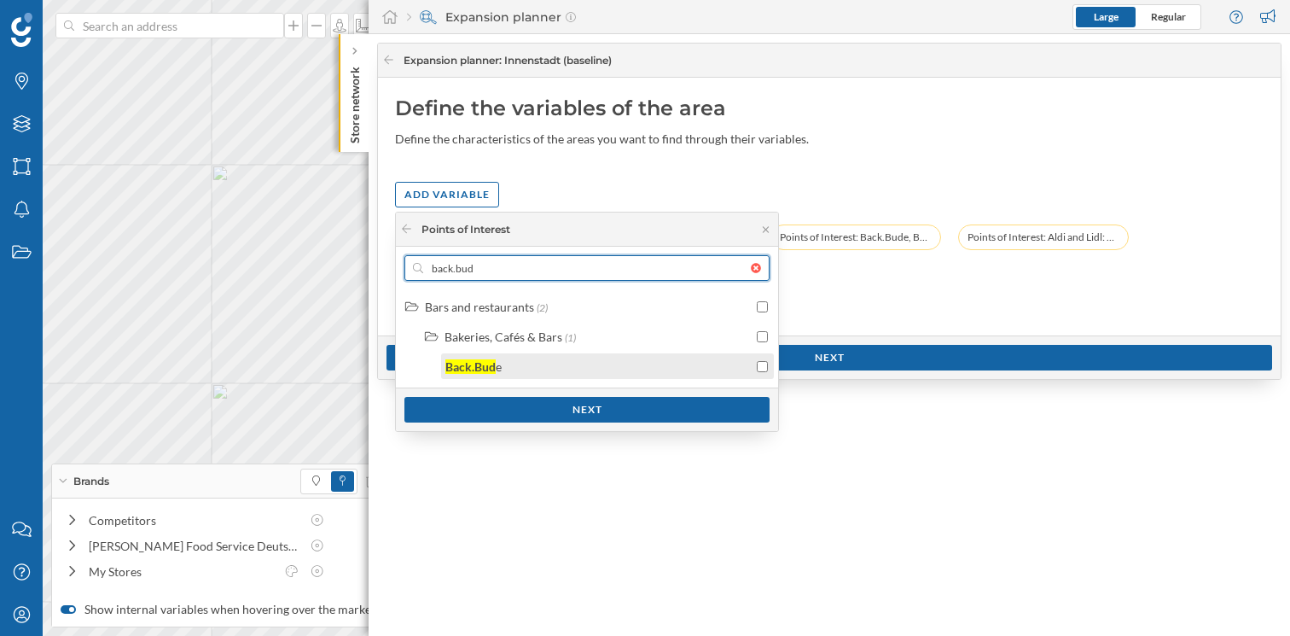
type input "back.bud"
click at [760, 369] on input "checkbox" at bounding box center [762, 366] width 11 height 11
checkbox input "true"
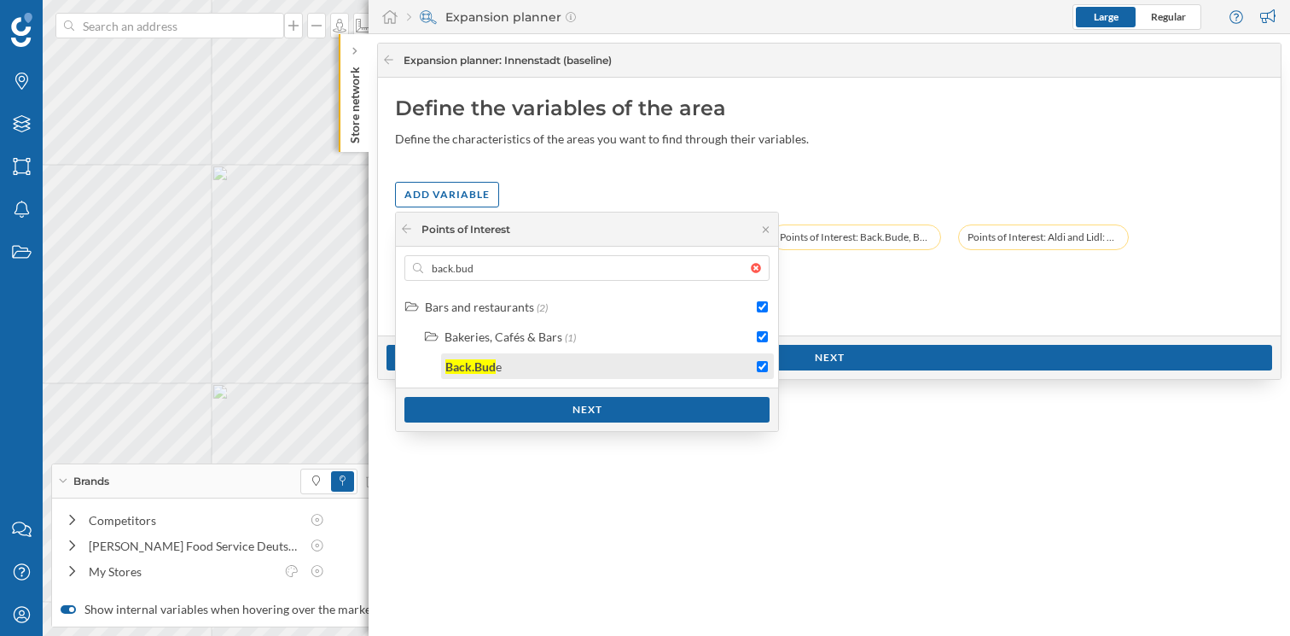
checkbox input "true"
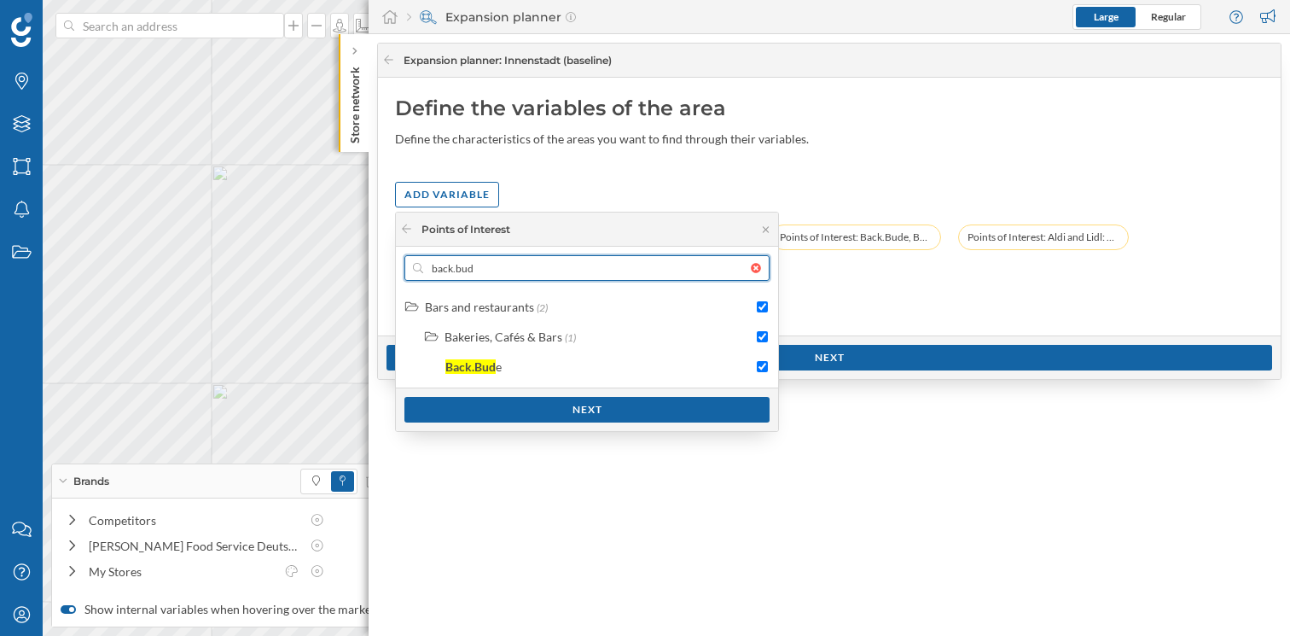
drag, startPoint x: 536, startPoint y: 273, endPoint x: 423, endPoint y: 271, distance: 112.7
click at [423, 271] on input "back.bud" at bounding box center [587, 268] width 328 height 26
type input "br"
checkbox input "false"
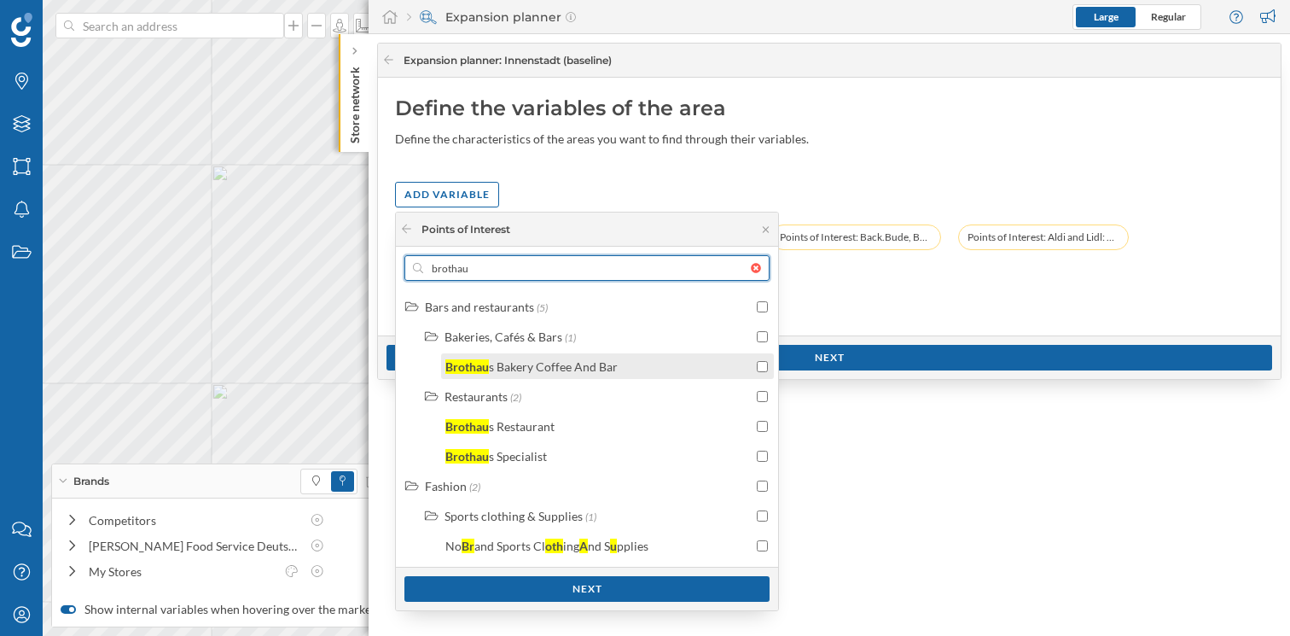
type input "brothau"
click at [761, 366] on input "checkbox" at bounding box center [762, 366] width 11 height 11
checkbox input "true"
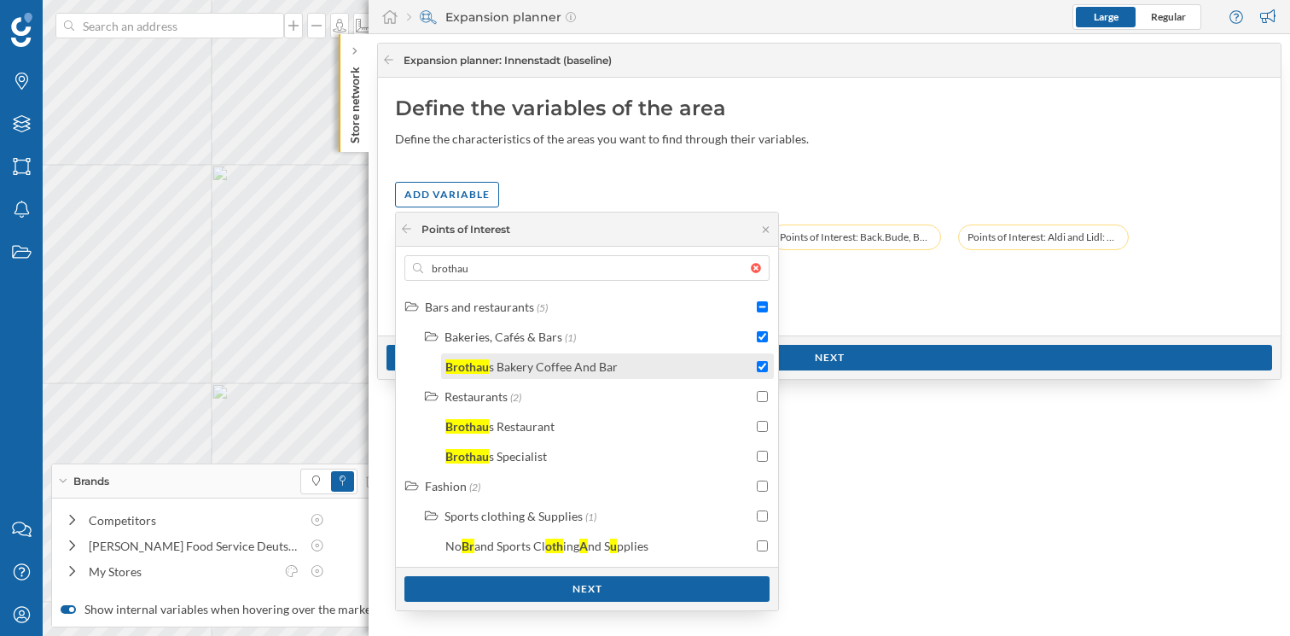
checkbox input "true"
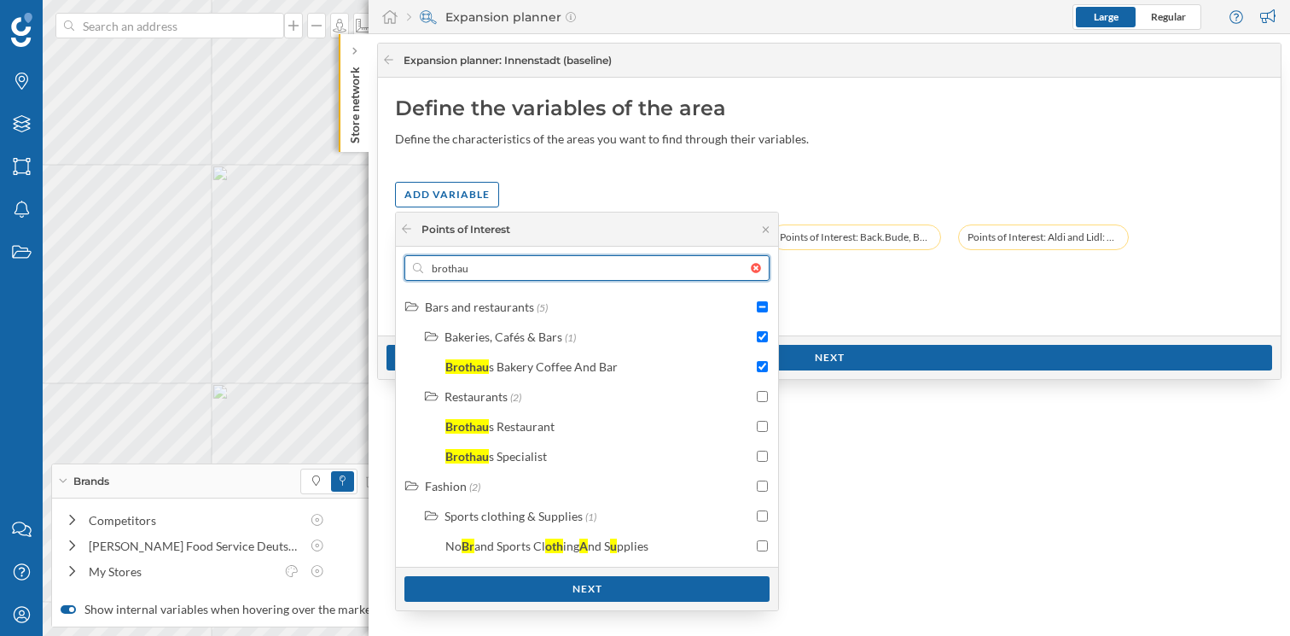
drag, startPoint x: 450, startPoint y: 268, endPoint x: 428, endPoint y: 269, distance: 22.2
click at [428, 269] on input "brothau" at bounding box center [587, 268] width 328 height 26
type input "e"
checkbox input "false"
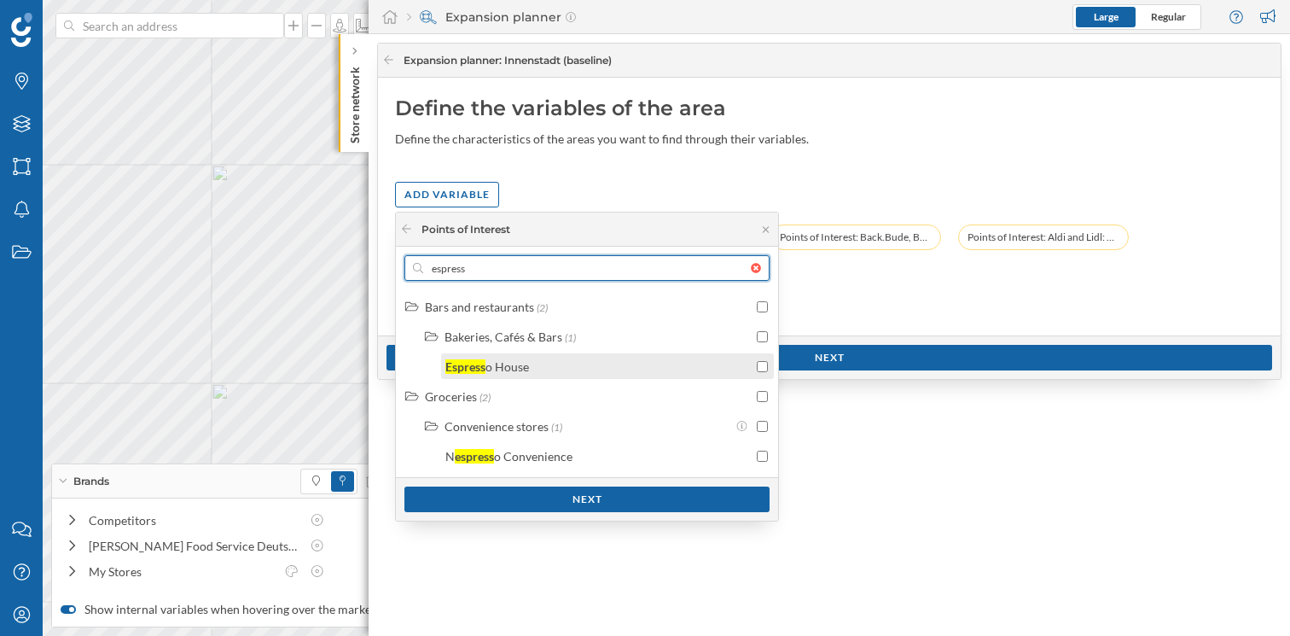
type input "espress"
click at [763, 368] on input "checkbox" at bounding box center [762, 366] width 11 height 11
checkbox input "true"
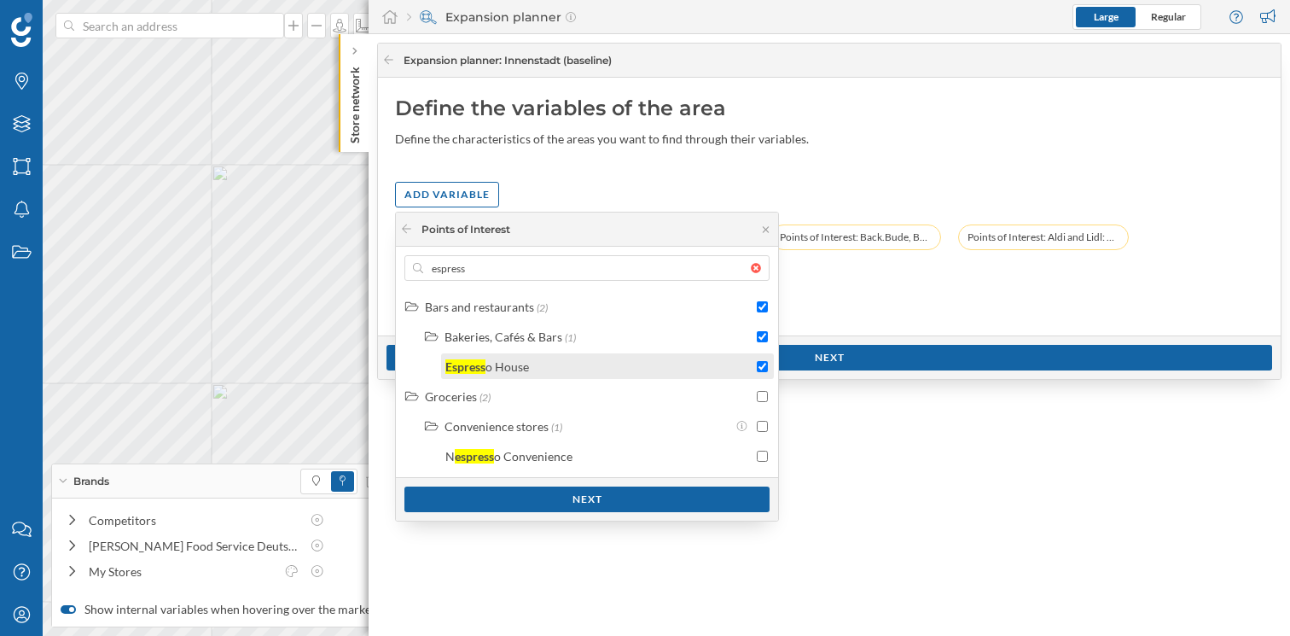
checkbox input "true"
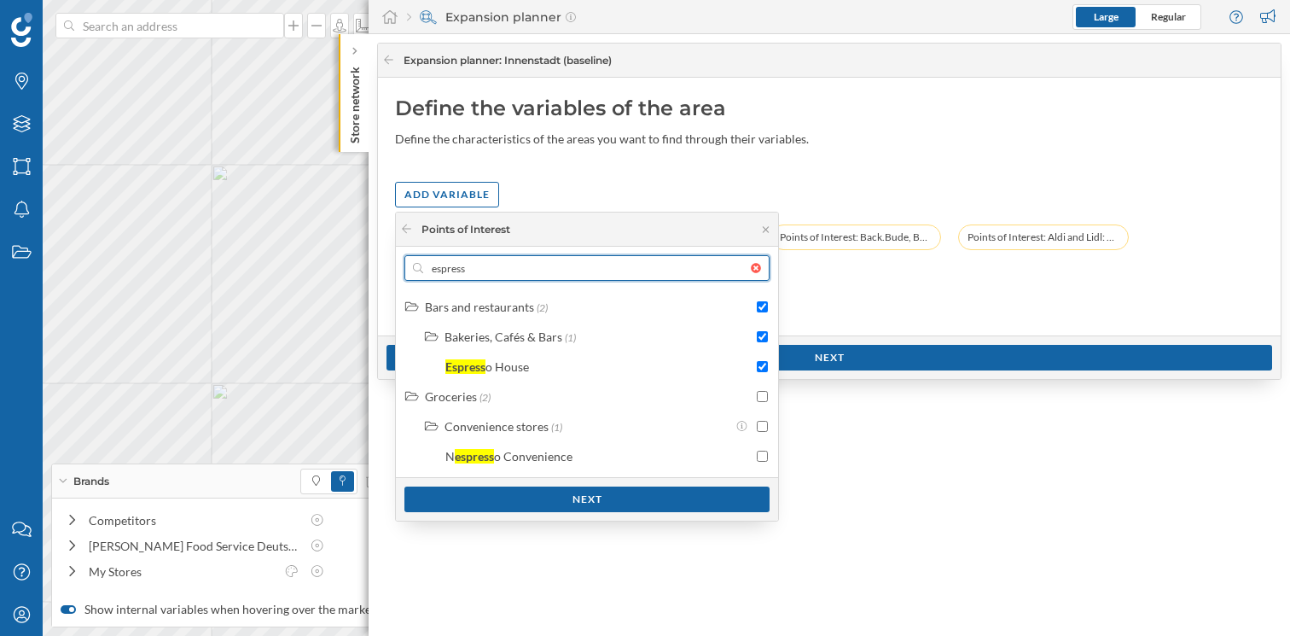
click at [428, 271] on input "espress" at bounding box center [587, 268] width 328 height 26
type input "c"
checkbox input "false"
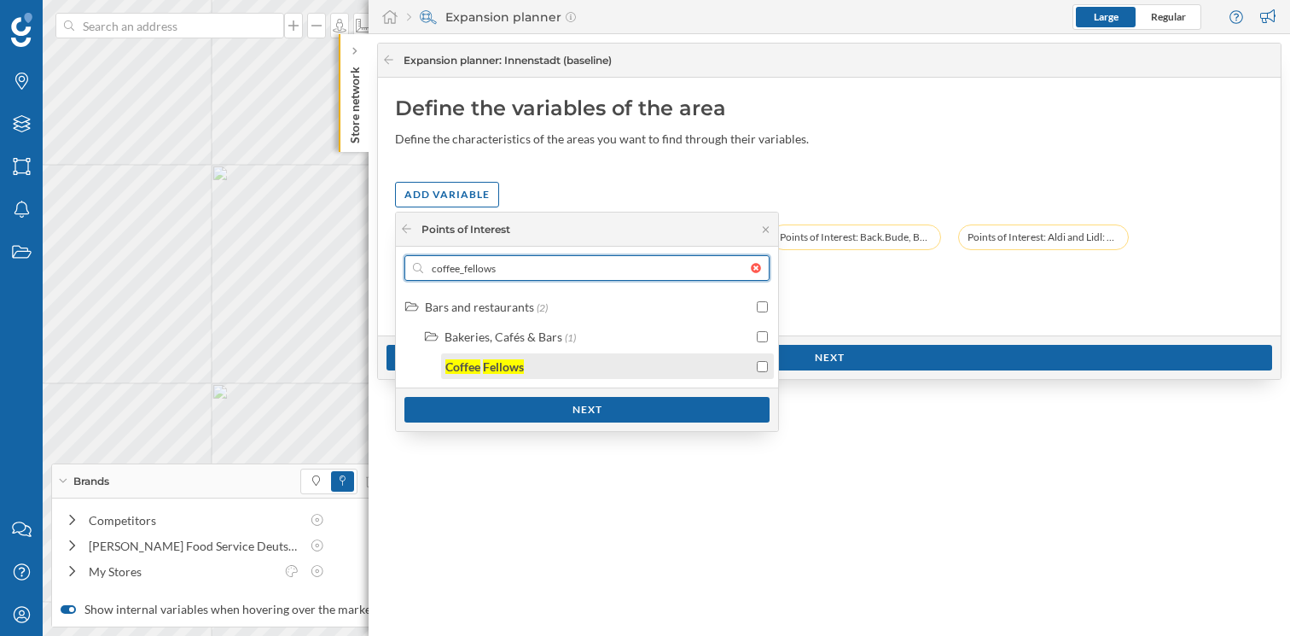
type input "coffee_fellows"
click at [763, 365] on input "checkbox" at bounding box center [762, 366] width 11 height 11
checkbox input "true"
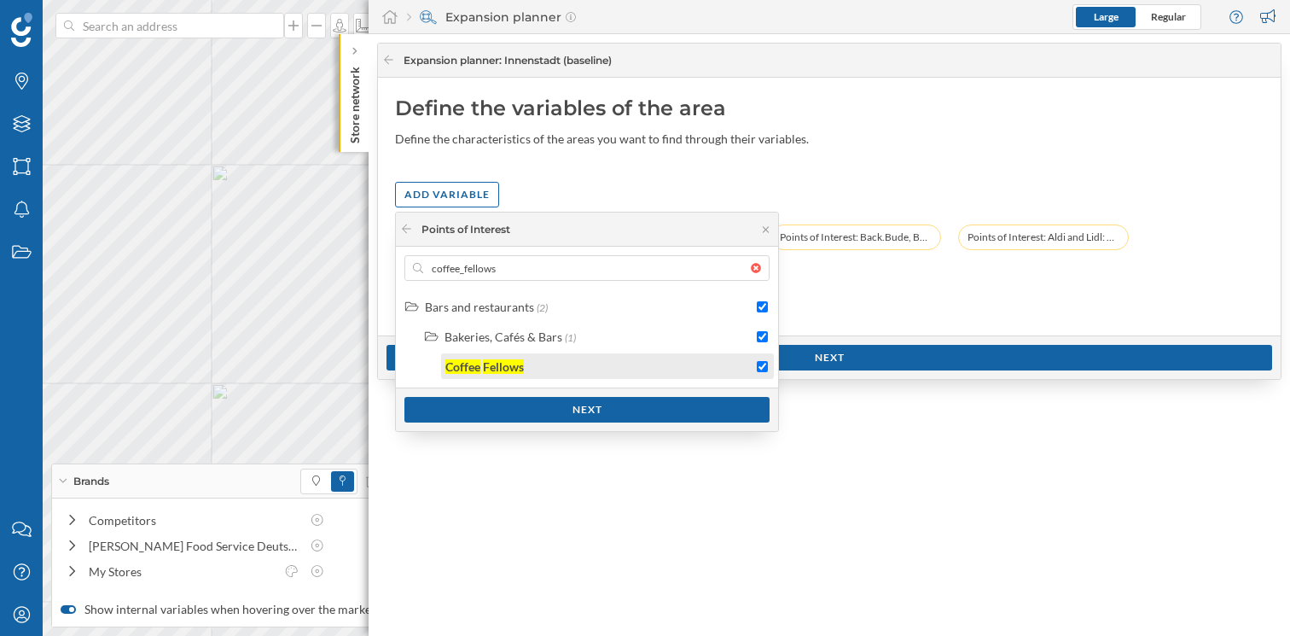
checkbox input "true"
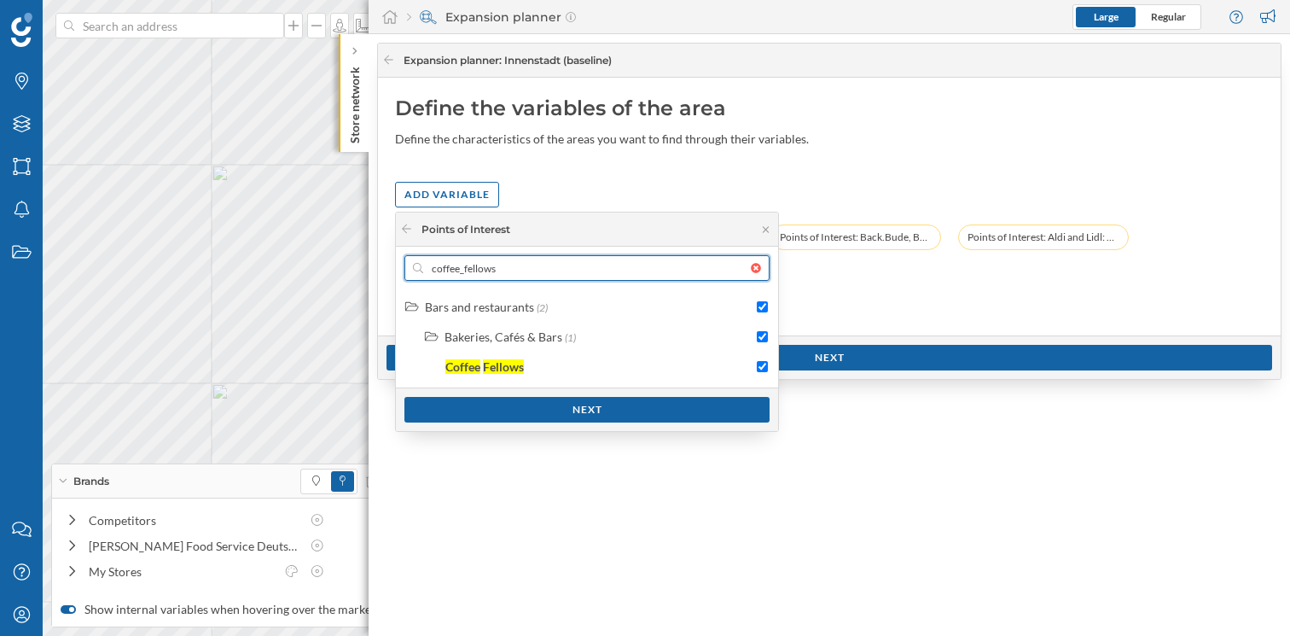
drag, startPoint x: 468, startPoint y: 270, endPoint x: 425, endPoint y: 269, distance: 42.7
click at [425, 269] on input "coffee_fellows" at bounding box center [587, 268] width 328 height 26
type input "d"
checkbox input "false"
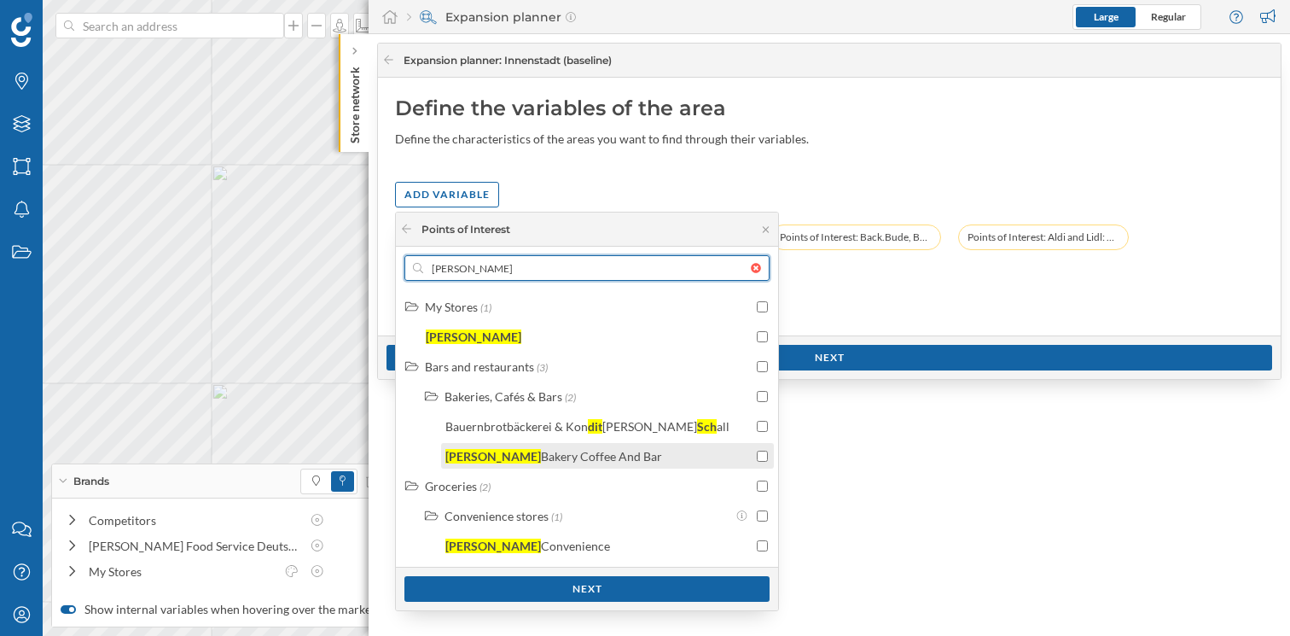
type input "ditsch"
click at [766, 457] on input "checkbox" at bounding box center [762, 456] width 11 height 11
checkbox input "true"
drag, startPoint x: 485, startPoint y: 277, endPoint x: 428, endPoint y: 273, distance: 57.3
click at [428, 273] on input "ditsch" at bounding box center [587, 268] width 328 height 26
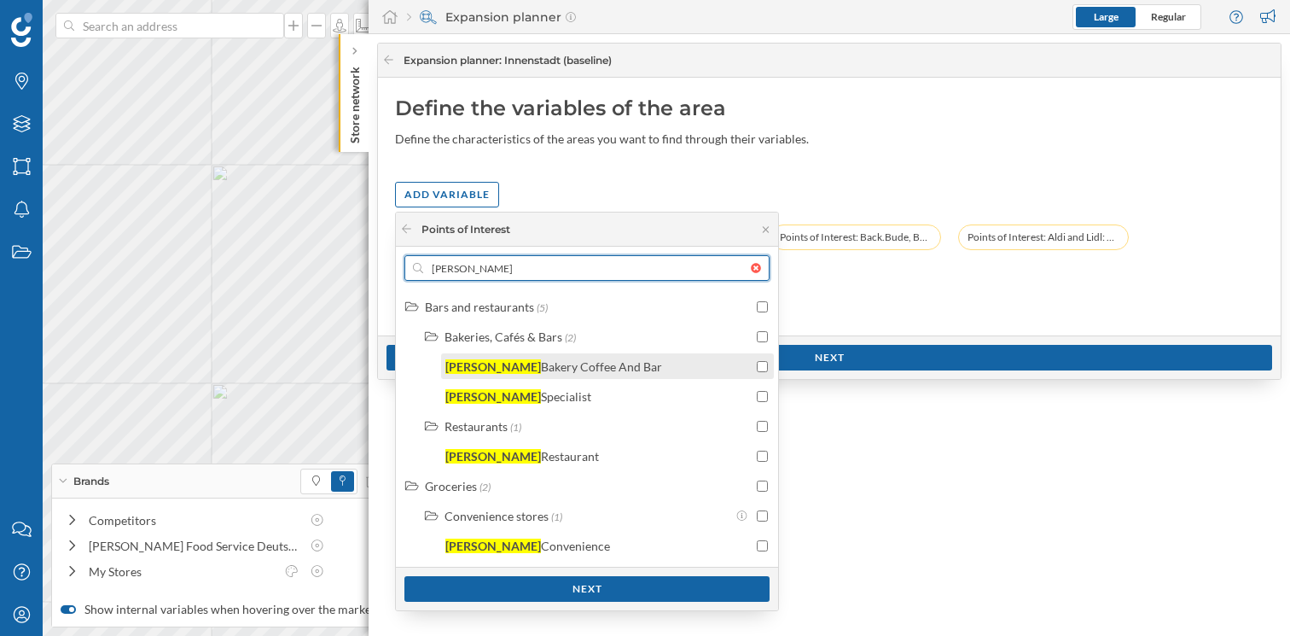
type input "kamps"
click at [761, 369] on input "checkbox" at bounding box center [762, 366] width 11 height 11
checkbox input "true"
drag, startPoint x: 498, startPoint y: 275, endPoint x: 416, endPoint y: 273, distance: 81.1
click at [416, 273] on div "kamps" at bounding box center [587, 268] width 365 height 26
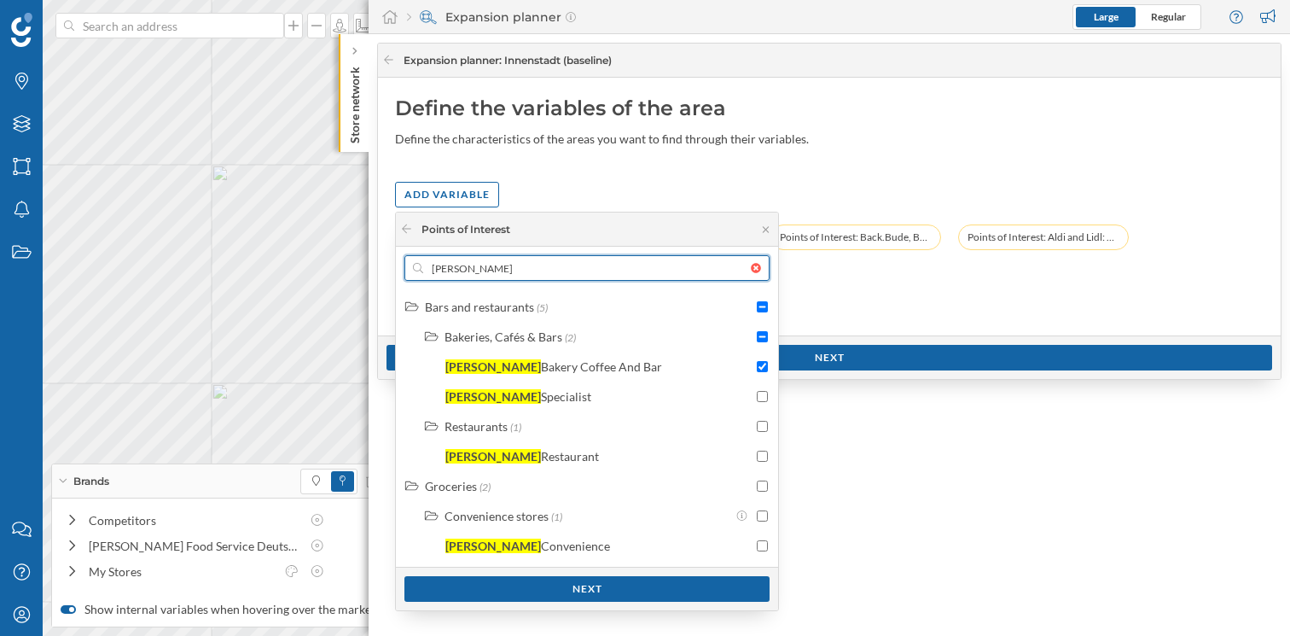
click at [423, 273] on input "kamps" at bounding box center [587, 268] width 328 height 26
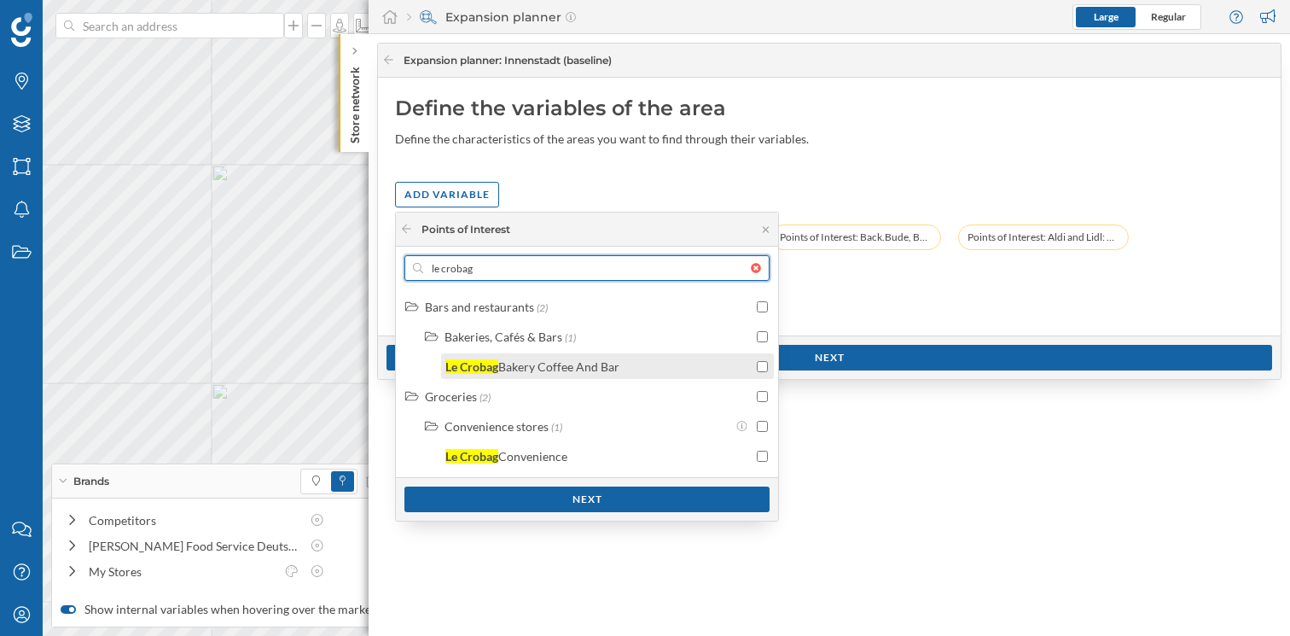
type input "le crobag"
click at [767, 368] on input "checkbox" at bounding box center [762, 366] width 11 height 11
checkbox input "true"
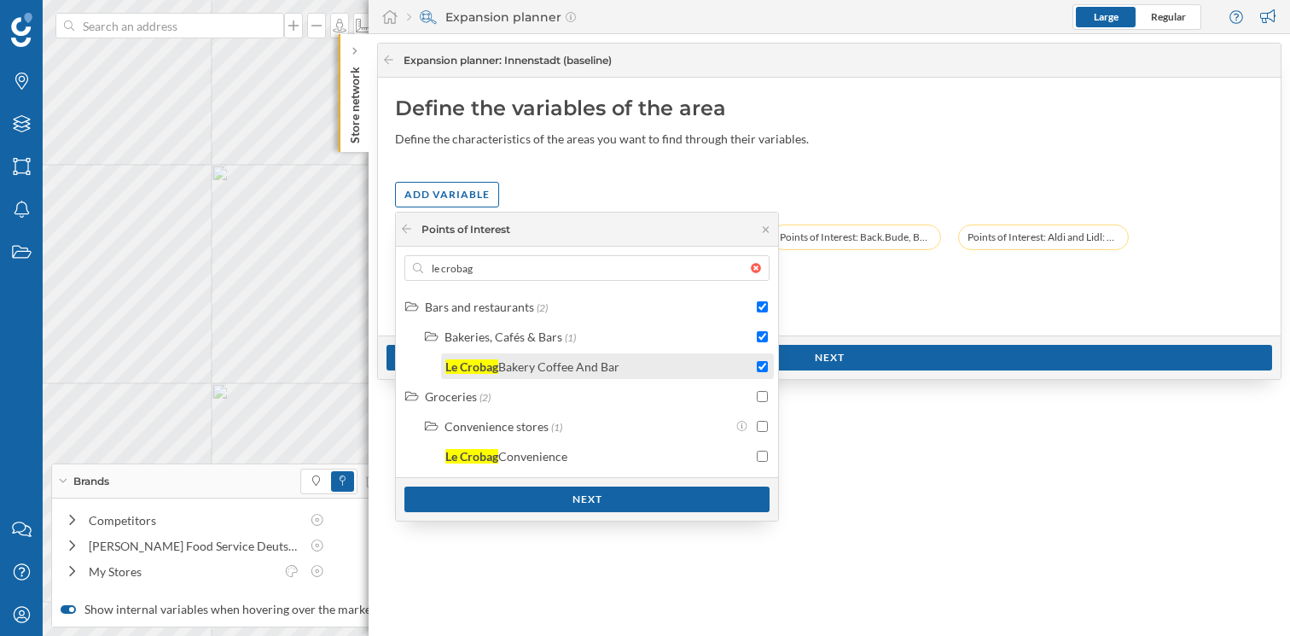
checkbox input "true"
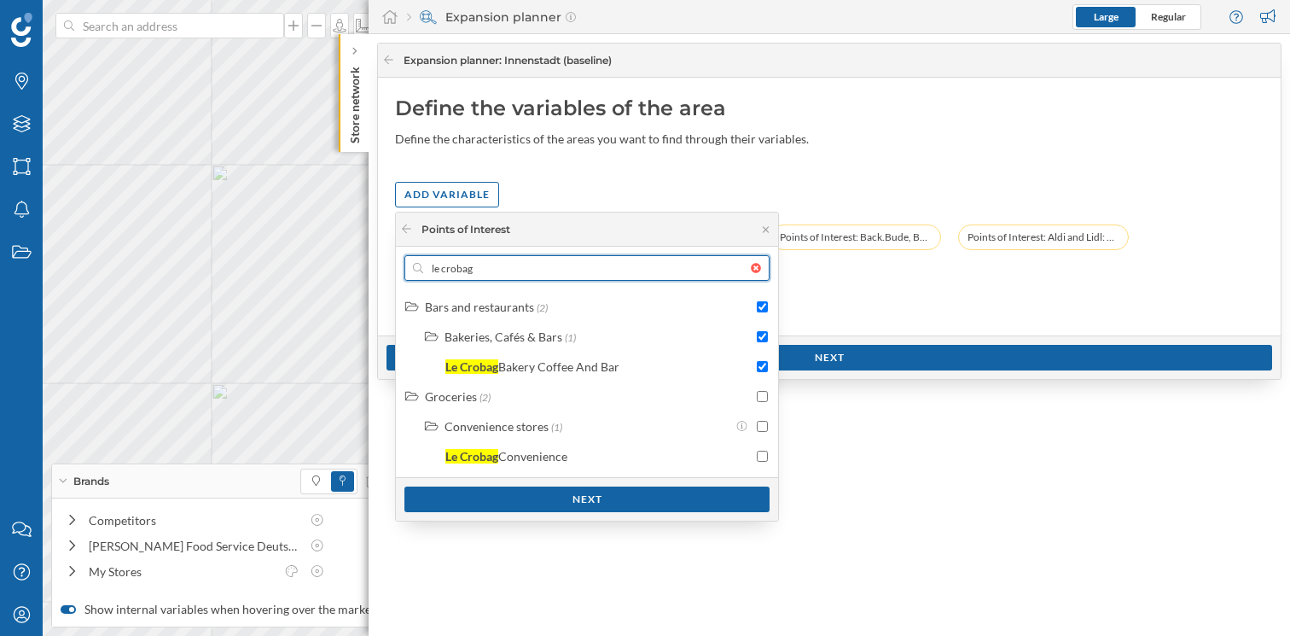
drag, startPoint x: 482, startPoint y: 276, endPoint x: 422, endPoint y: 271, distance: 59.9
click at [423, 272] on input "le crobag" at bounding box center [587, 268] width 328 height 26
type input "s"
checkbox input "false"
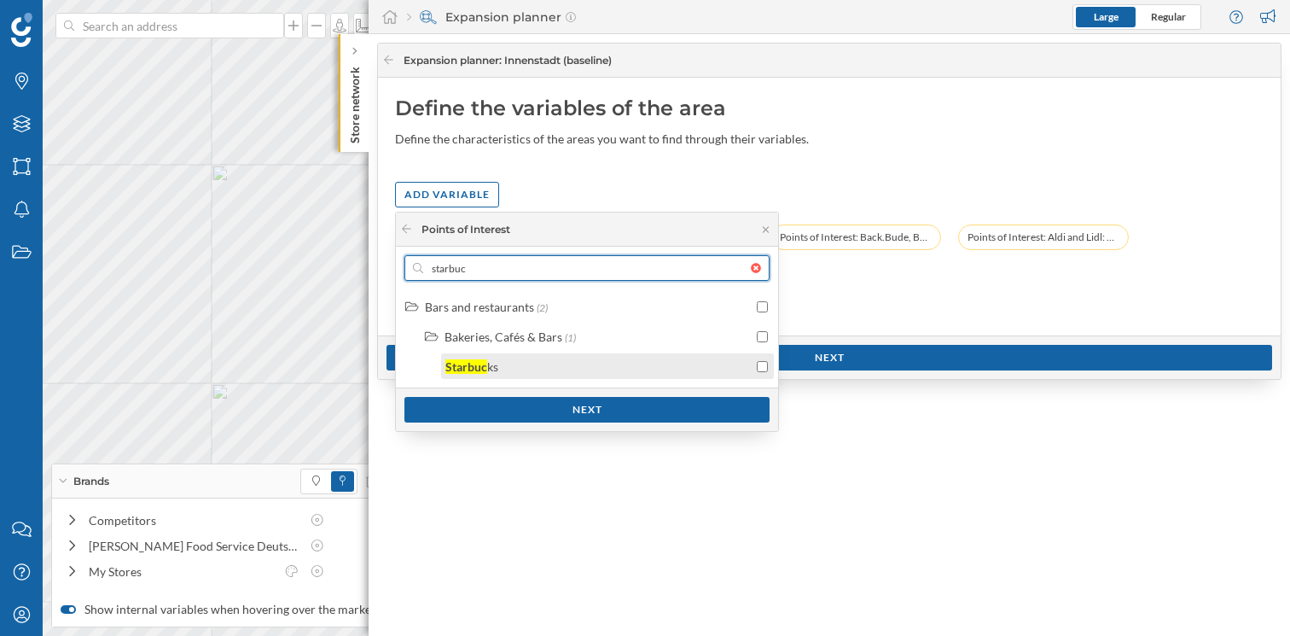
type input "starbuc"
click at [762, 365] on input "checkbox" at bounding box center [762, 366] width 11 height 11
checkbox input "true"
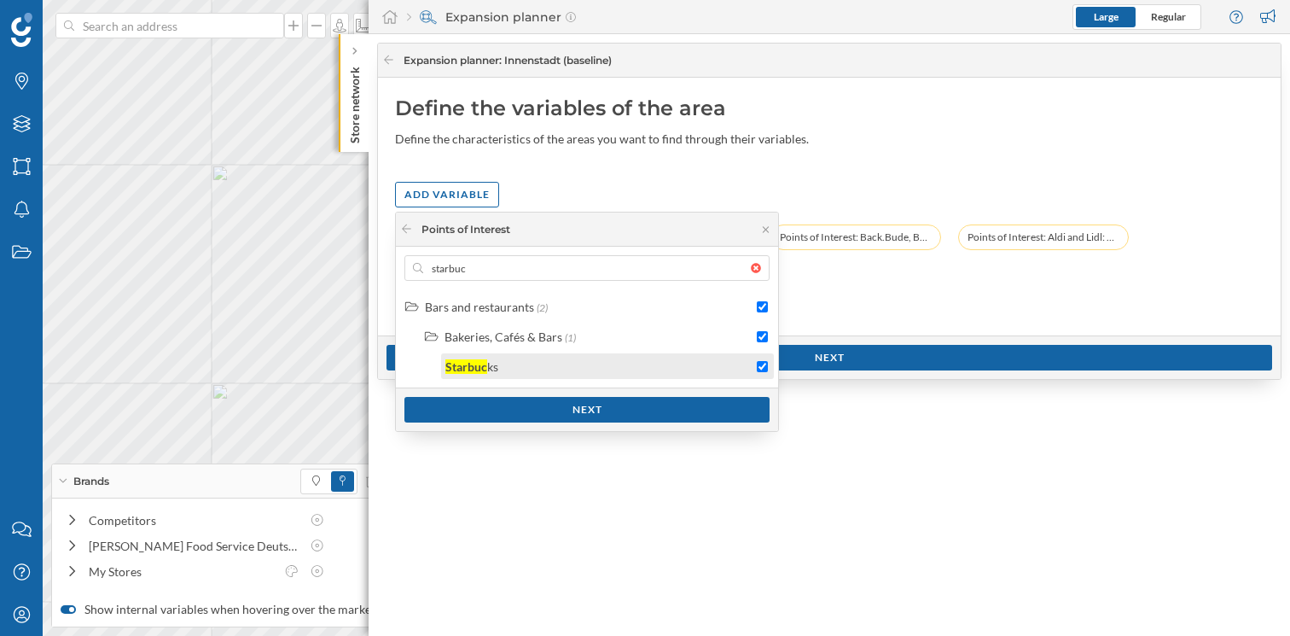
checkbox input "true"
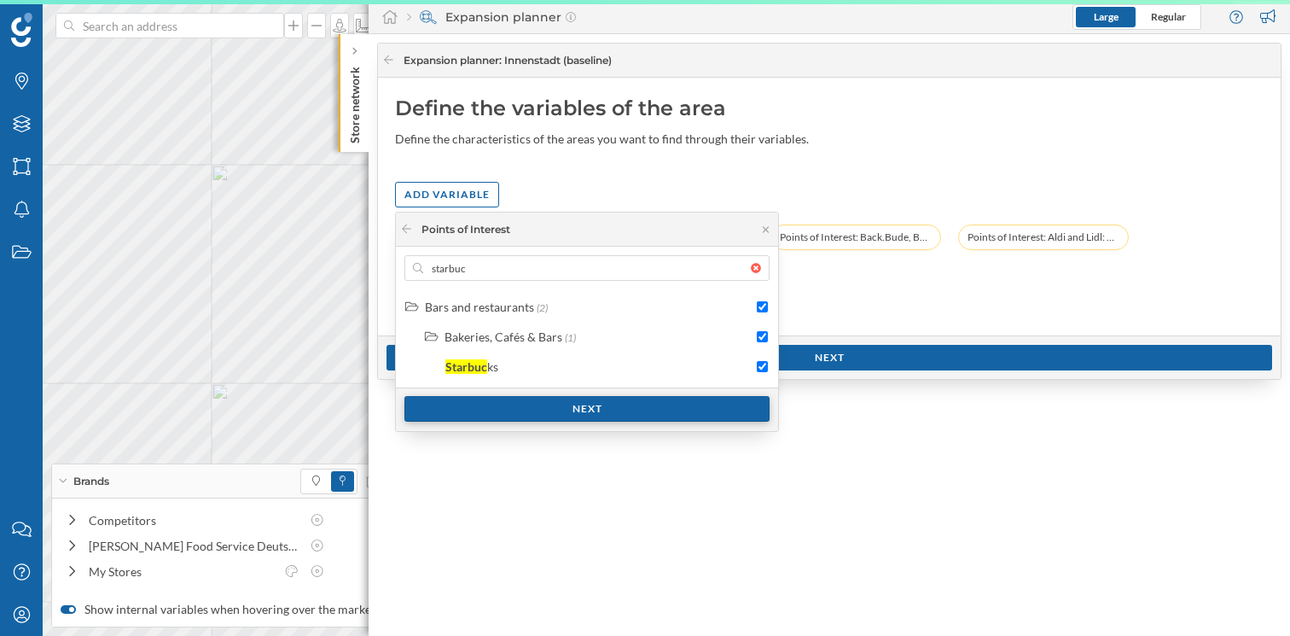
click at [621, 414] on div "Next" at bounding box center [587, 409] width 365 height 26
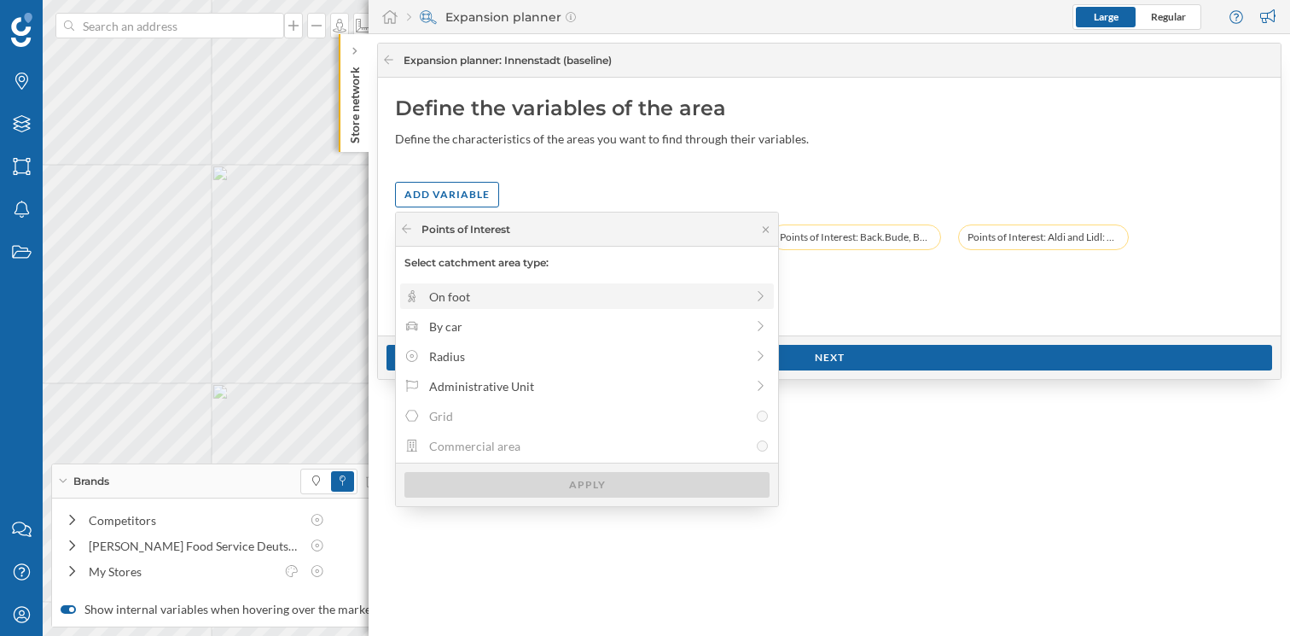
click at [544, 306] on div "On foot" at bounding box center [587, 296] width 374 height 26
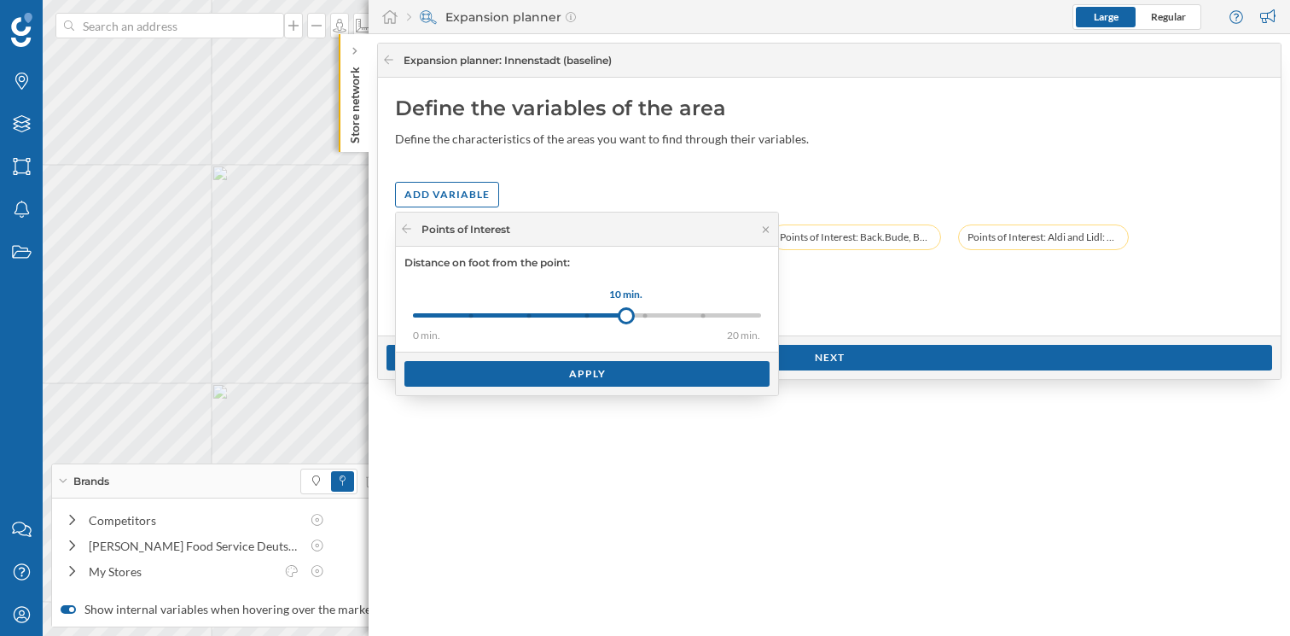
drag, startPoint x: 472, startPoint y: 317, endPoint x: 626, endPoint y: 314, distance: 154.5
click at [626, 314] on div at bounding box center [626, 315] width 17 height 17
click at [587, 379] on div "Apply" at bounding box center [587, 373] width 365 height 26
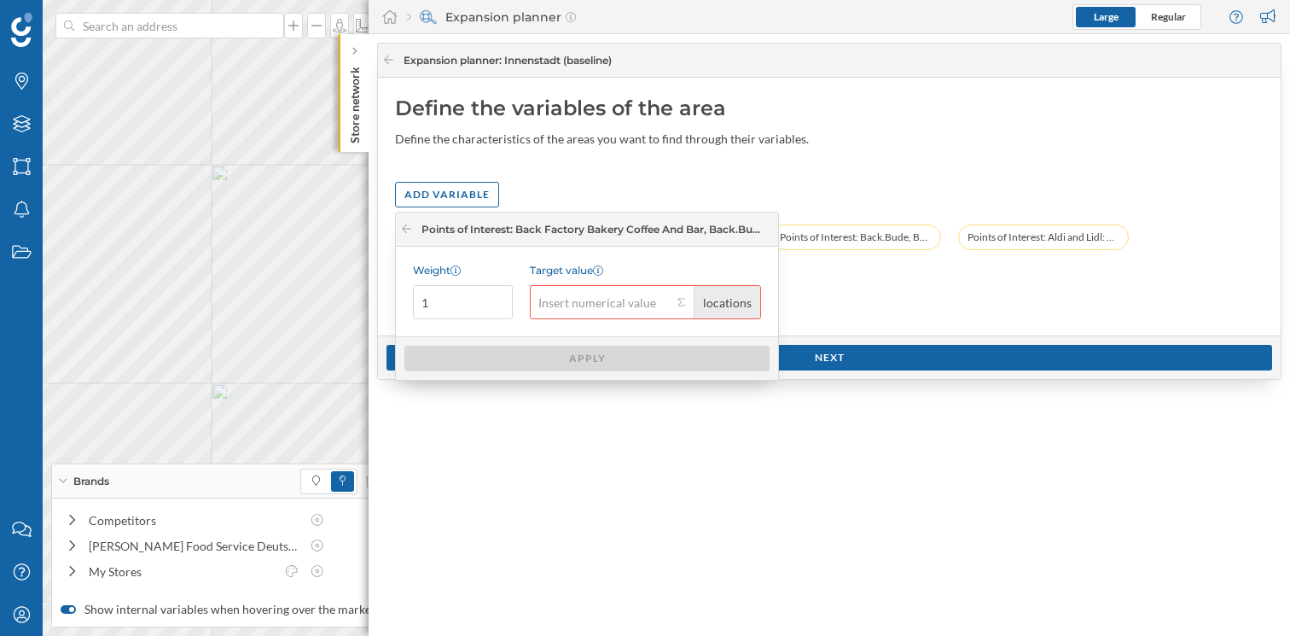
type input "3"
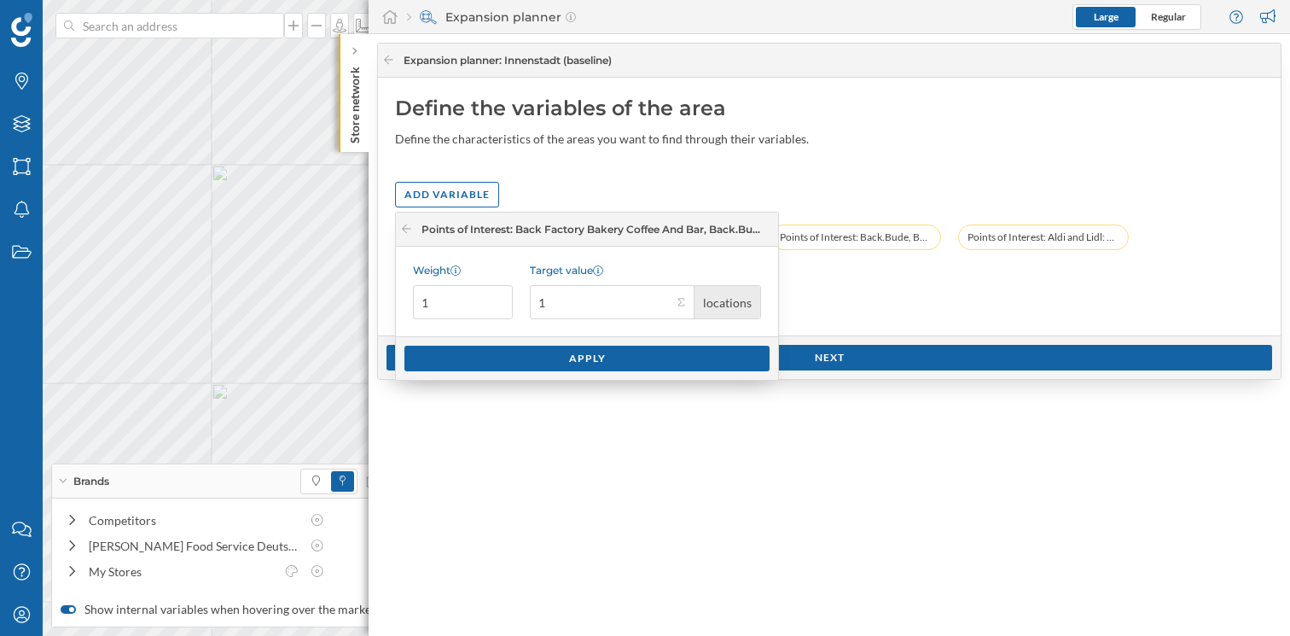
type input "1"
click at [491, 296] on input "2" at bounding box center [463, 302] width 100 height 34
type input "3"
click at [491, 296] on input "3" at bounding box center [463, 302] width 100 height 34
click at [613, 364] on div "Apply" at bounding box center [587, 358] width 365 height 26
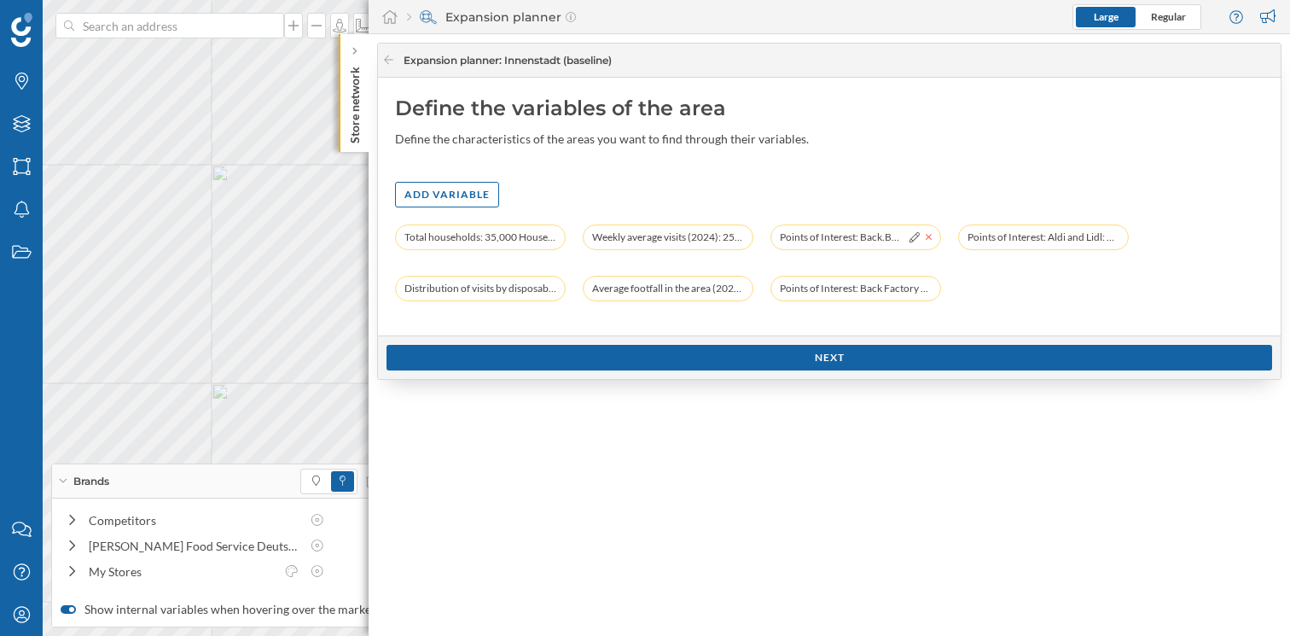
click at [928, 236] on icon at bounding box center [929, 237] width 6 height 6
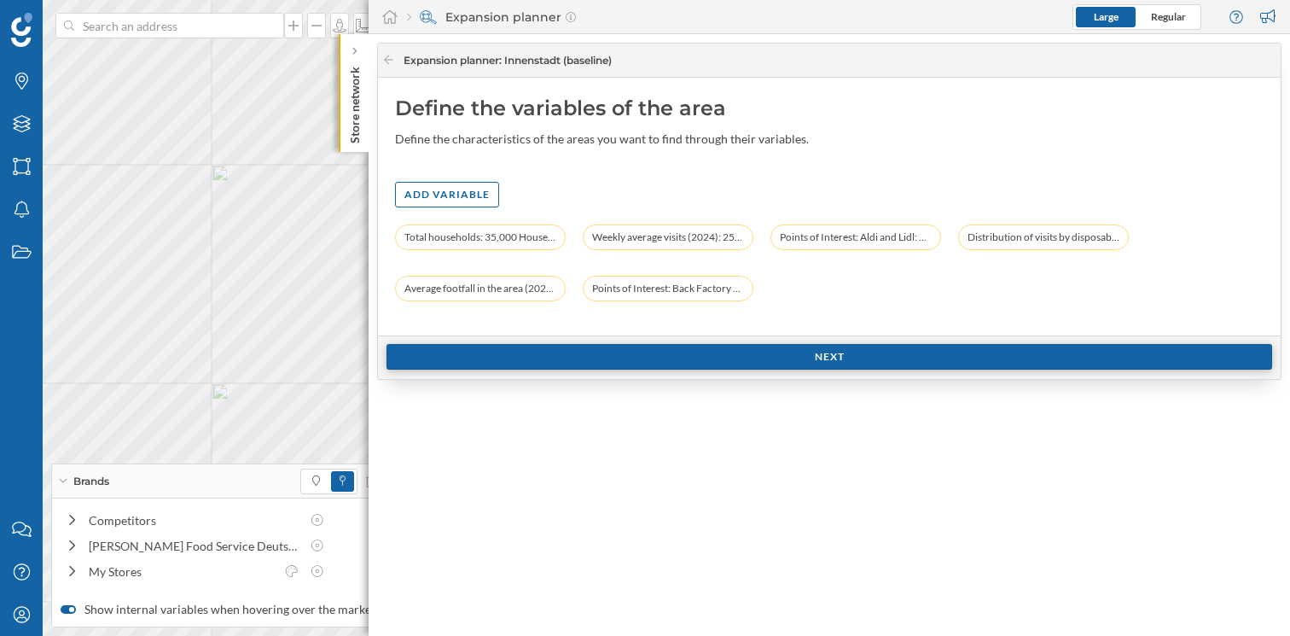
click at [840, 361] on div "Next" at bounding box center [830, 357] width 886 height 26
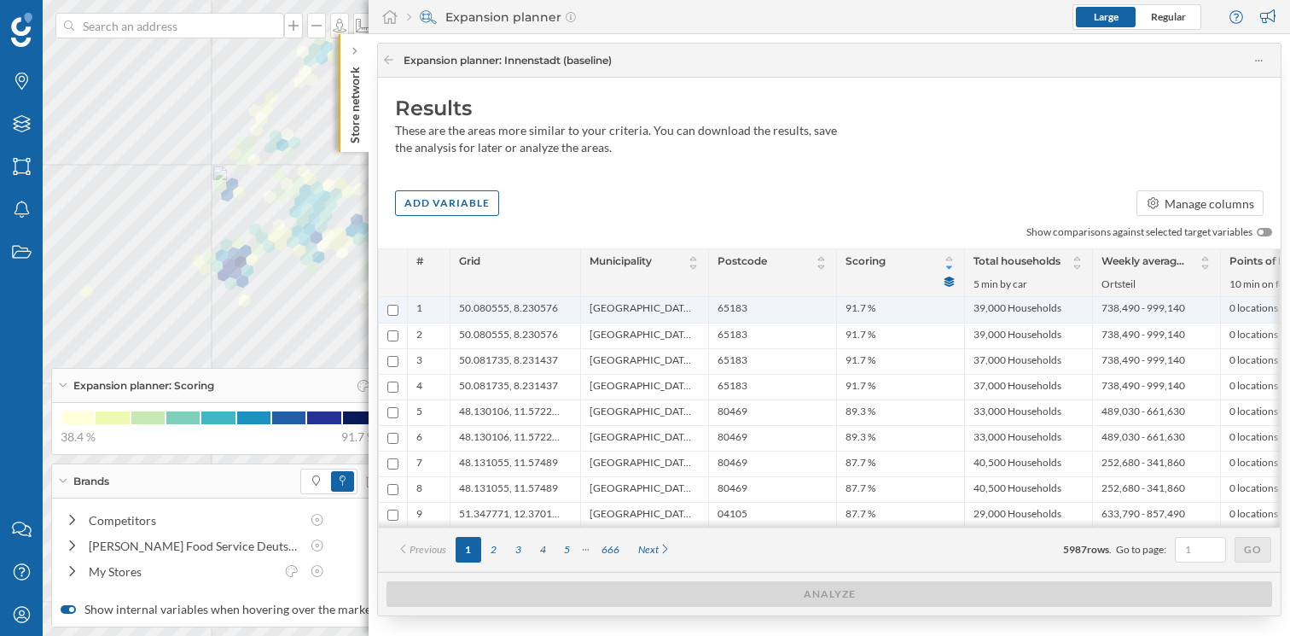
click at [518, 306] on span "50.080555, 8.230576" at bounding box center [508, 309] width 99 height 17
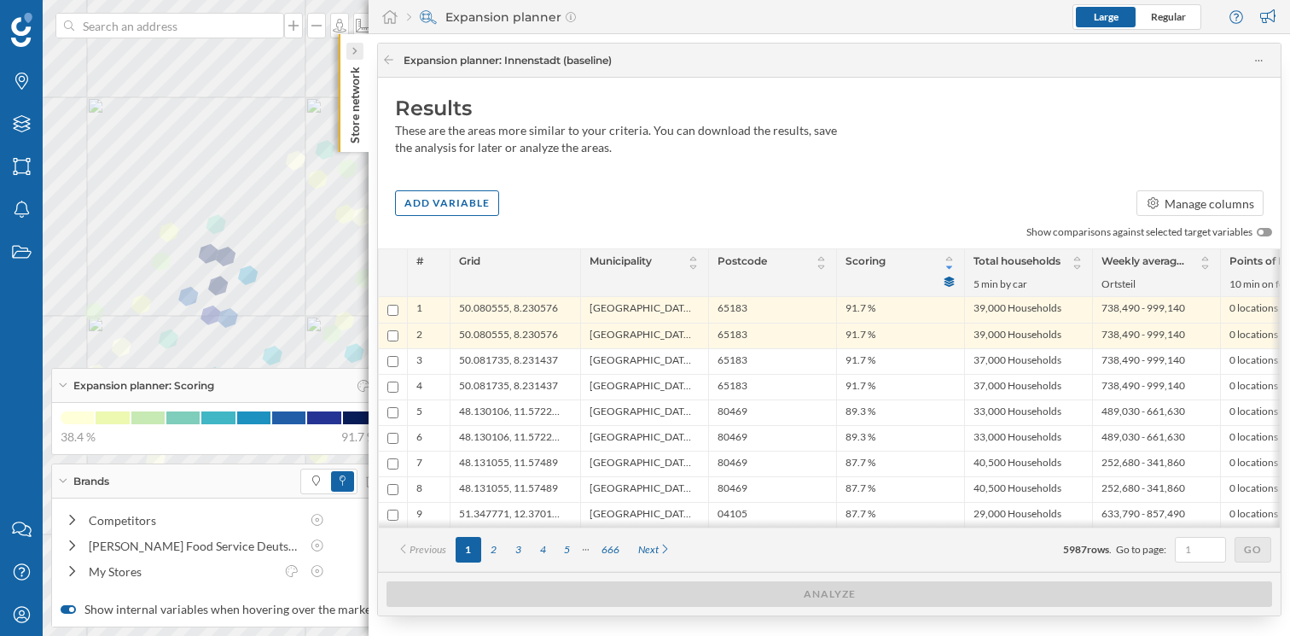
click at [359, 53] on div at bounding box center [354, 51] width 17 height 17
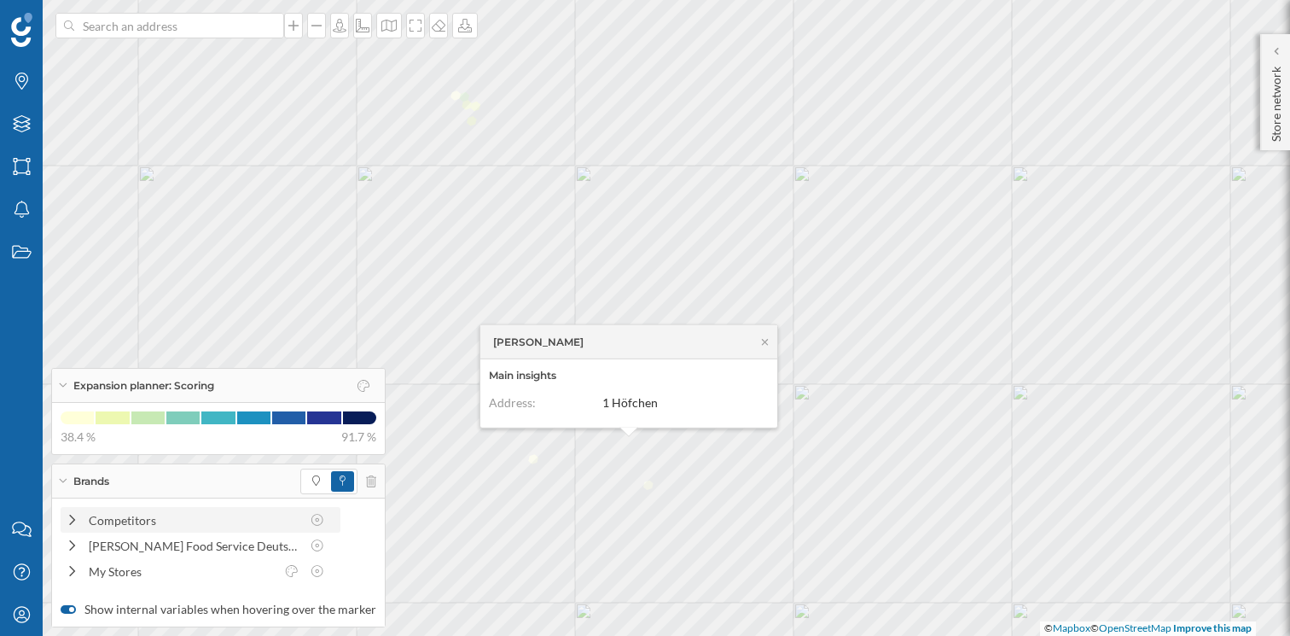
click at [147, 521] on div "Competitors" at bounding box center [195, 520] width 212 height 18
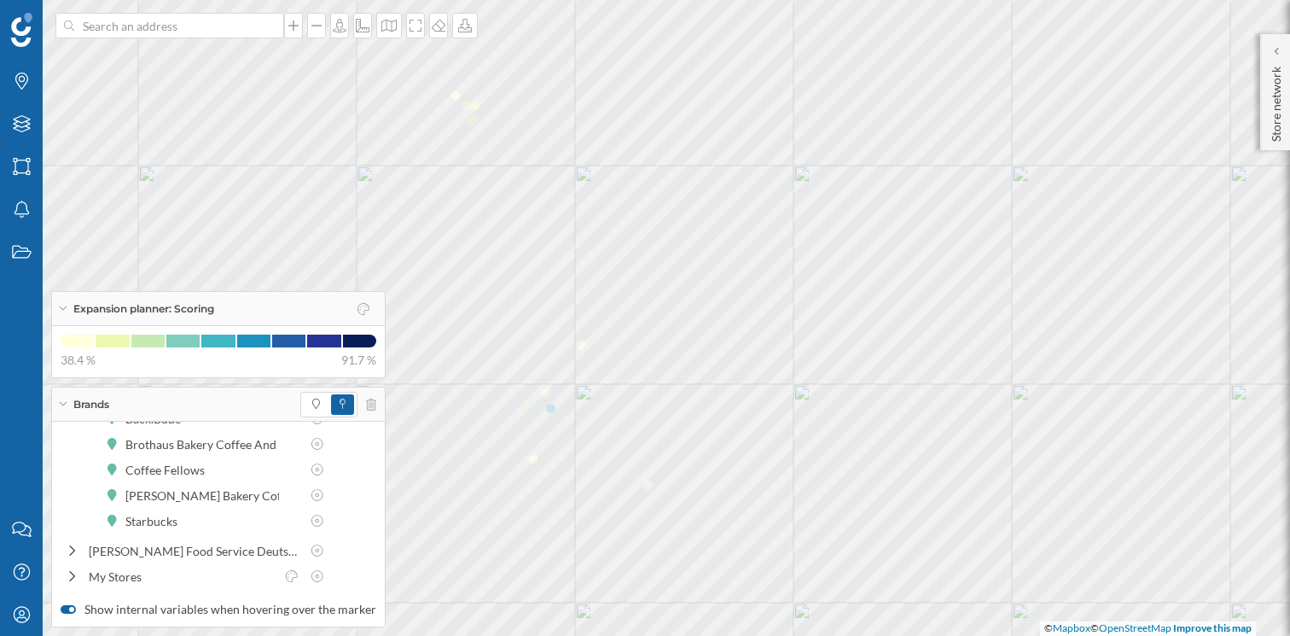
scroll to position [81, 0]
click at [111, 544] on div "Valora Food Service Deutschland GmbH" at bounding box center [195, 546] width 212 height 18
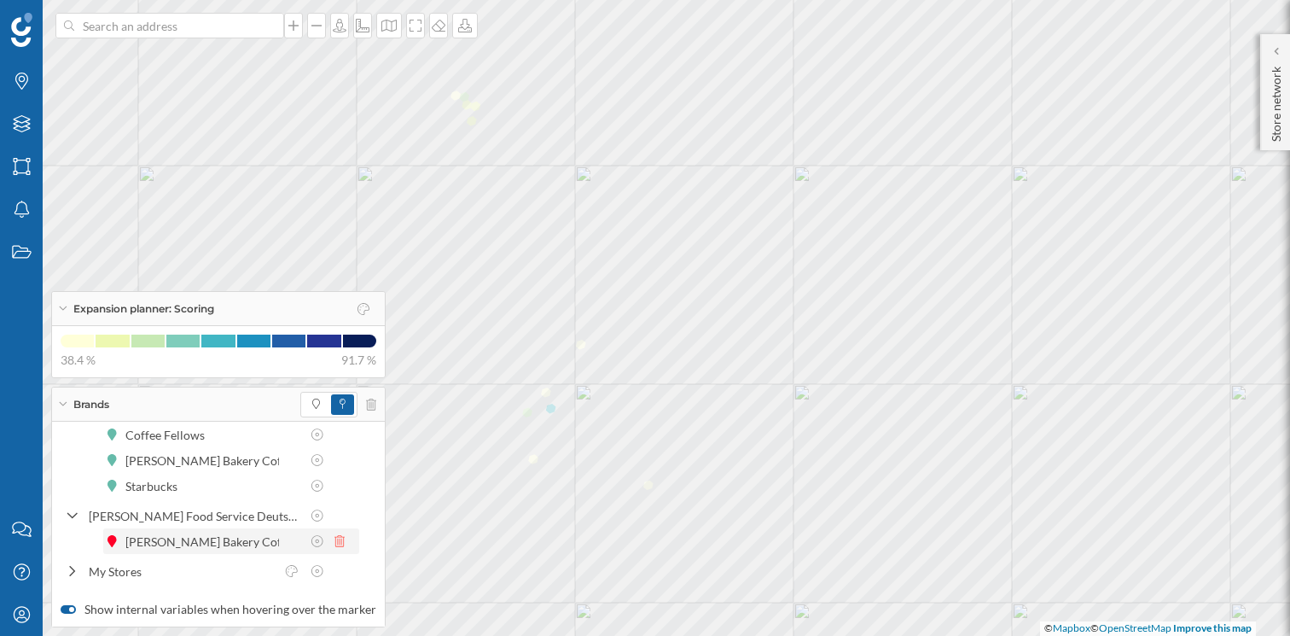
click at [341, 544] on icon at bounding box center [340, 541] width 10 height 12
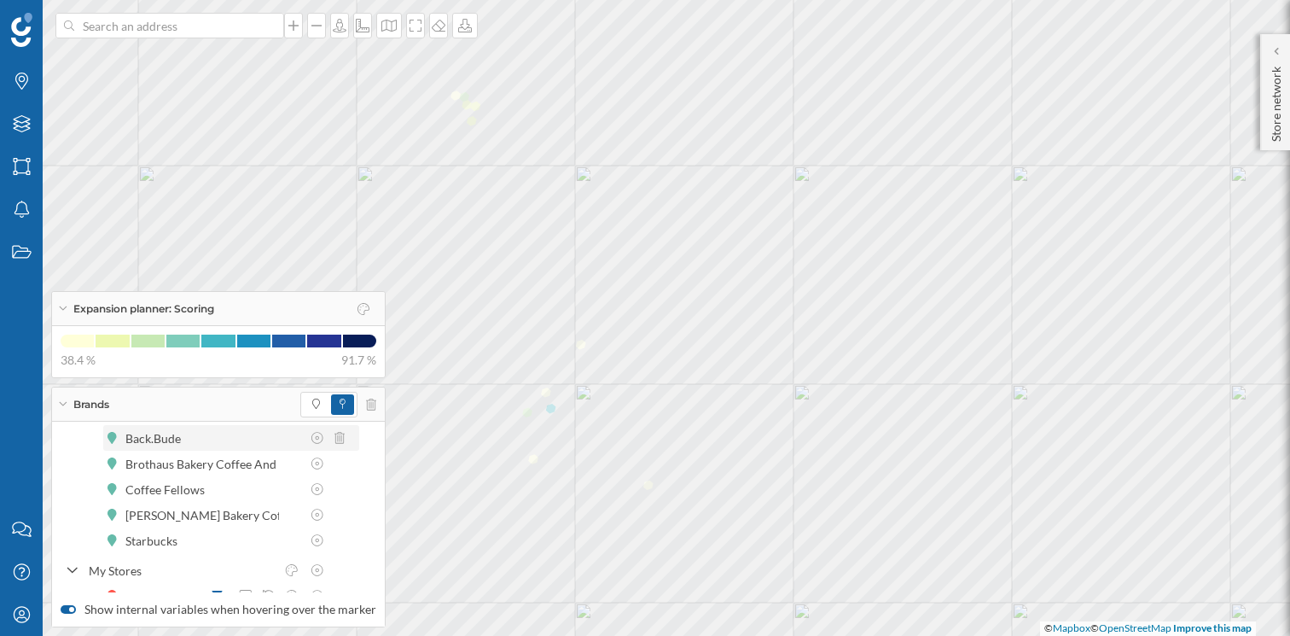
scroll to position [85, 0]
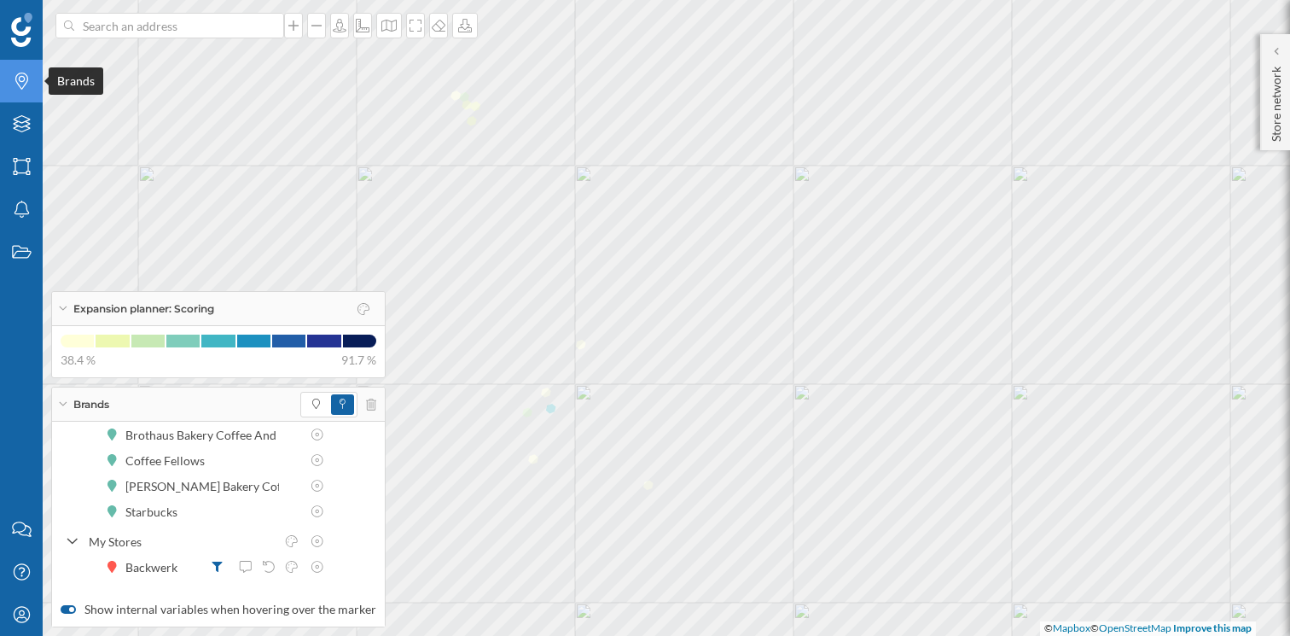
click at [34, 96] on div "Brands" at bounding box center [21, 81] width 43 height 43
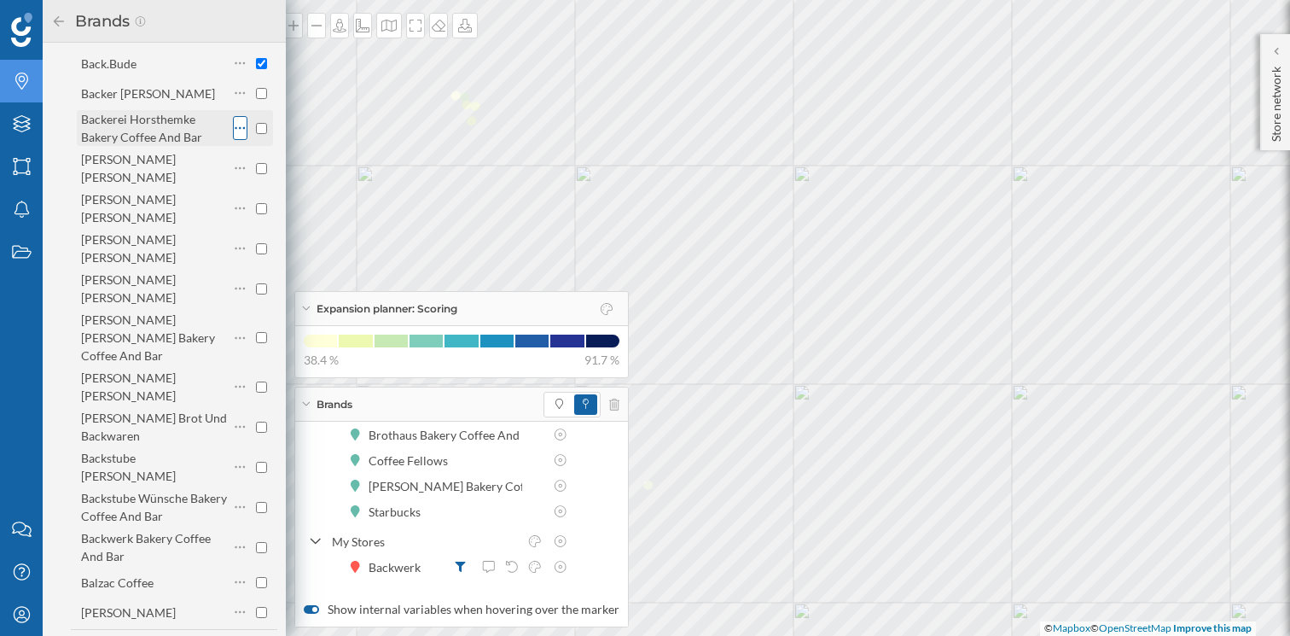
scroll to position [336, 0]
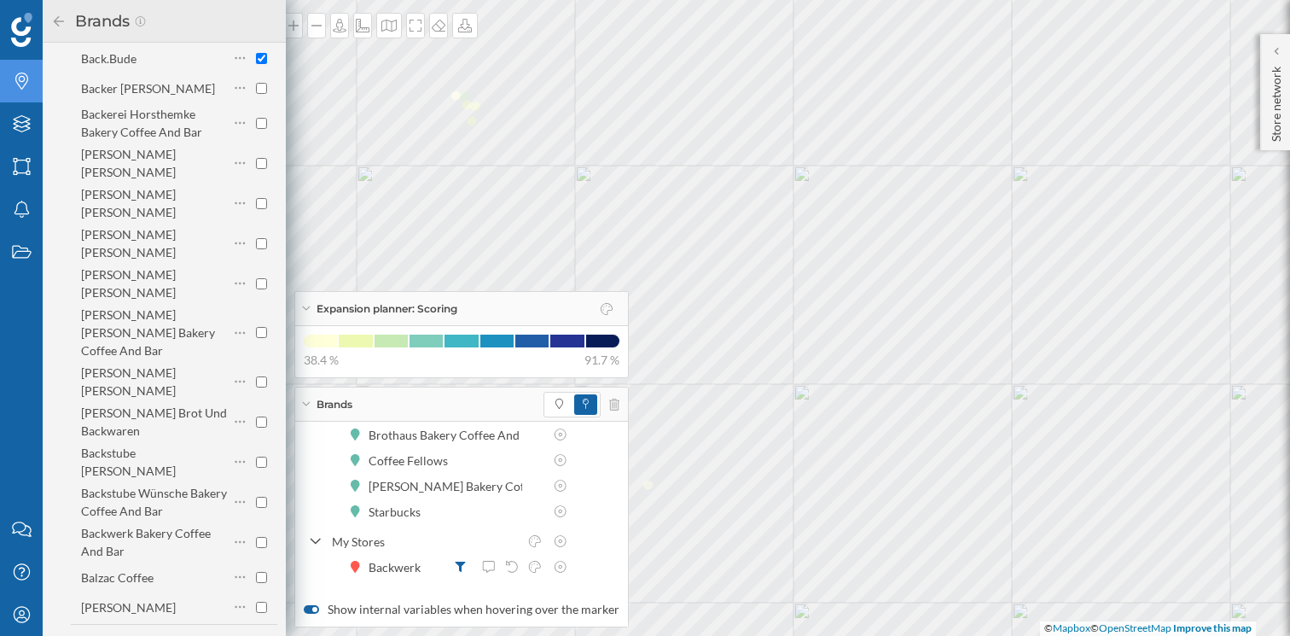
click at [165, 629] on div "Load more items" at bounding box center [174, 642] width 101 height 26
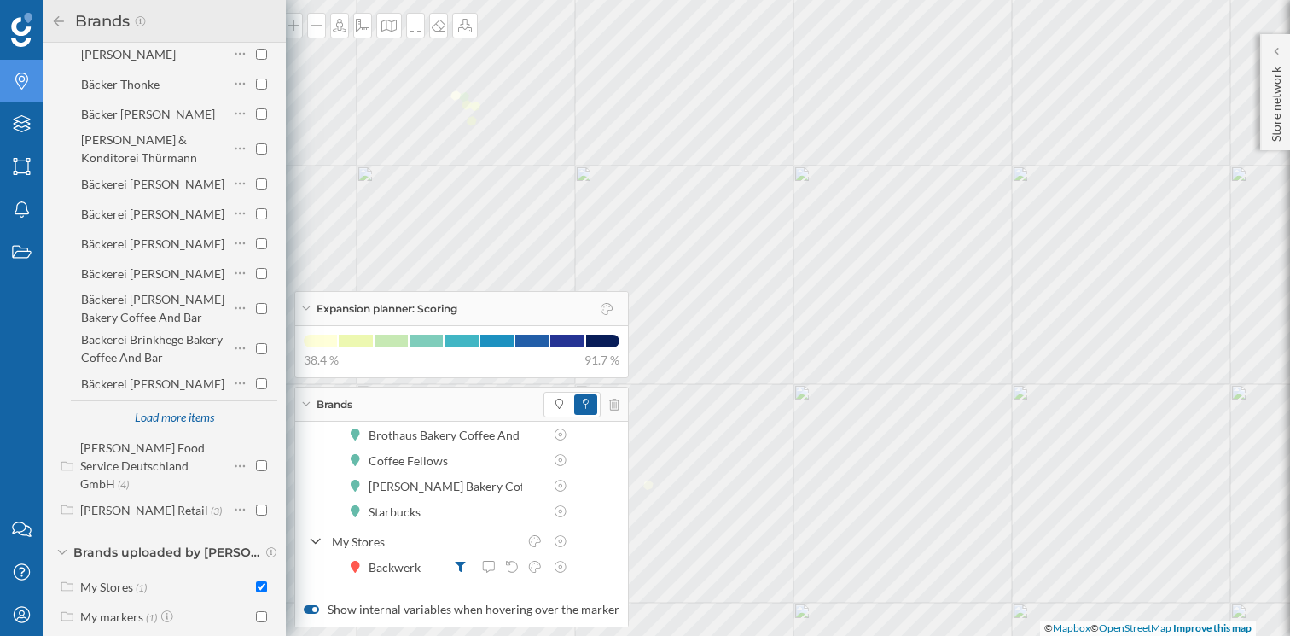
scroll to position [1204, 0]
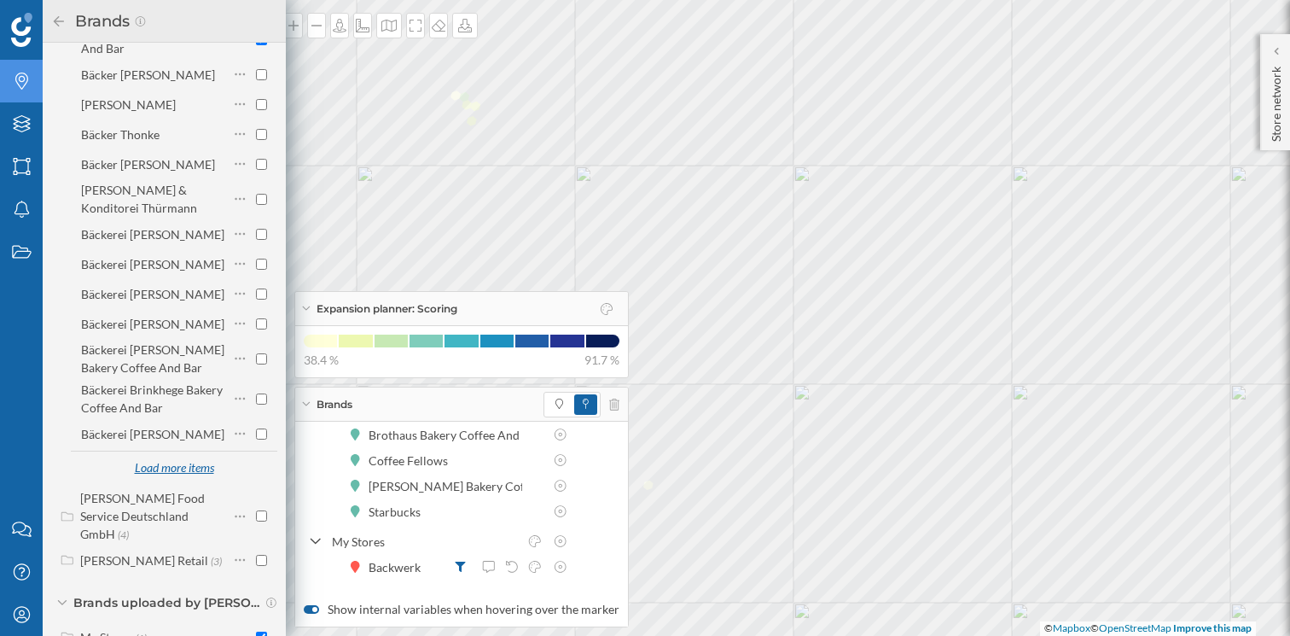
click at [168, 456] on div "Load more items" at bounding box center [174, 469] width 101 height 26
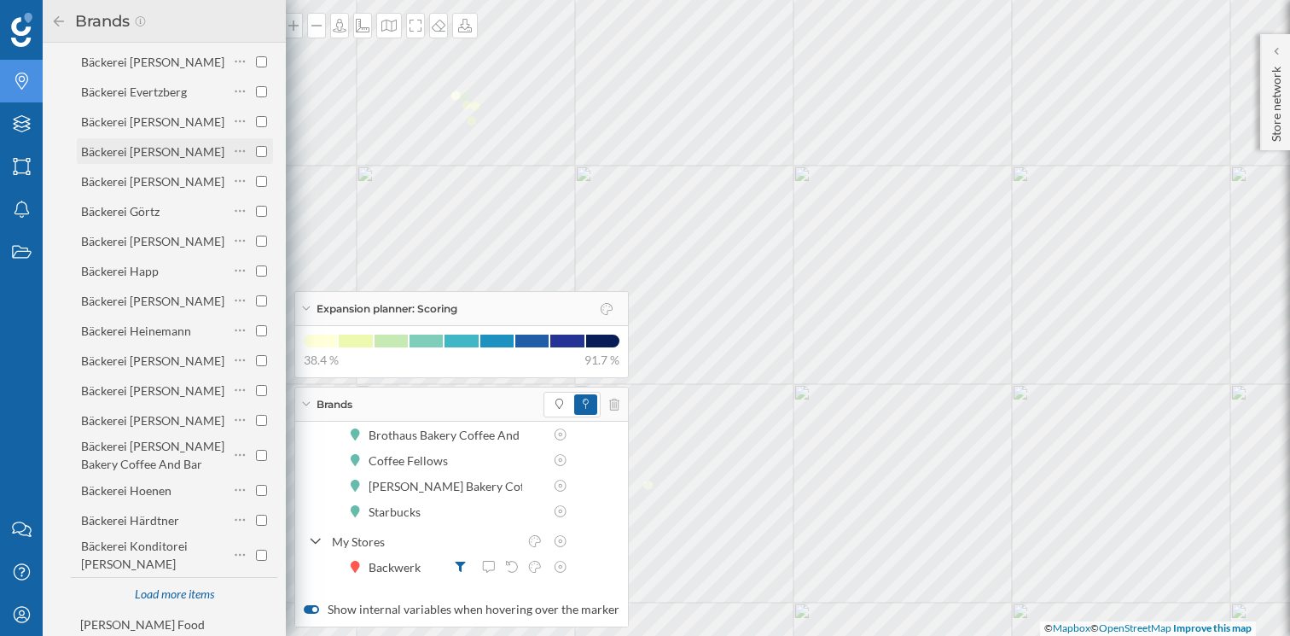
scroll to position [1740, 0]
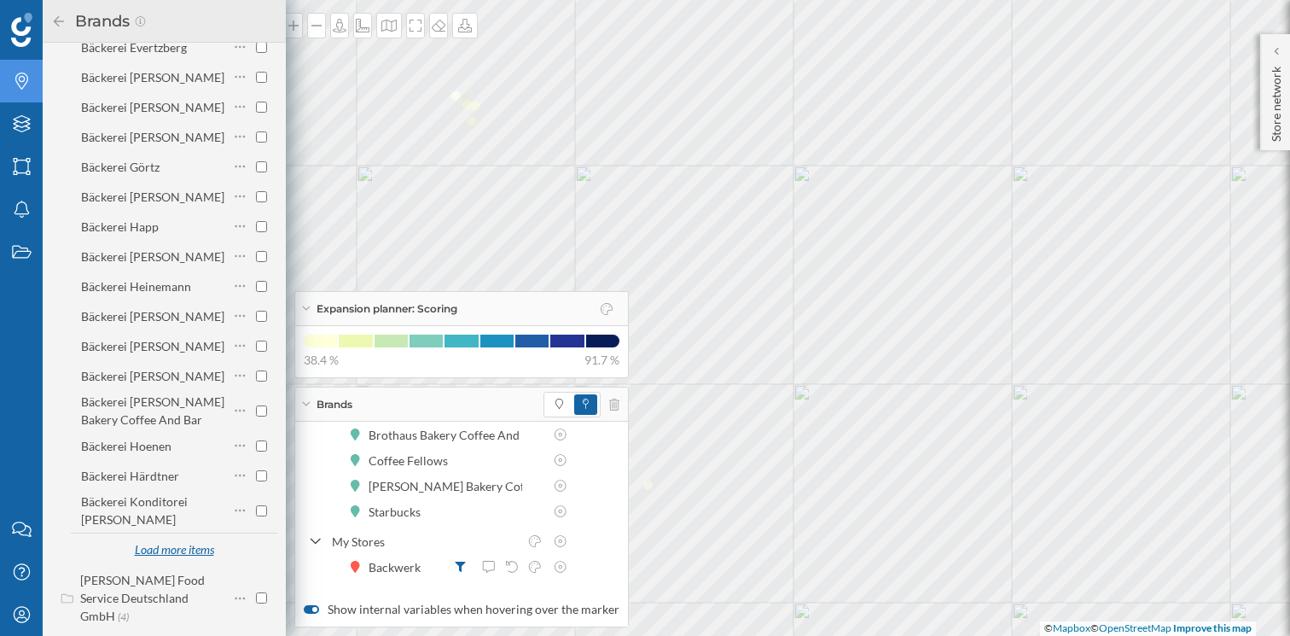
click at [186, 538] on div "Load more items" at bounding box center [174, 551] width 101 height 26
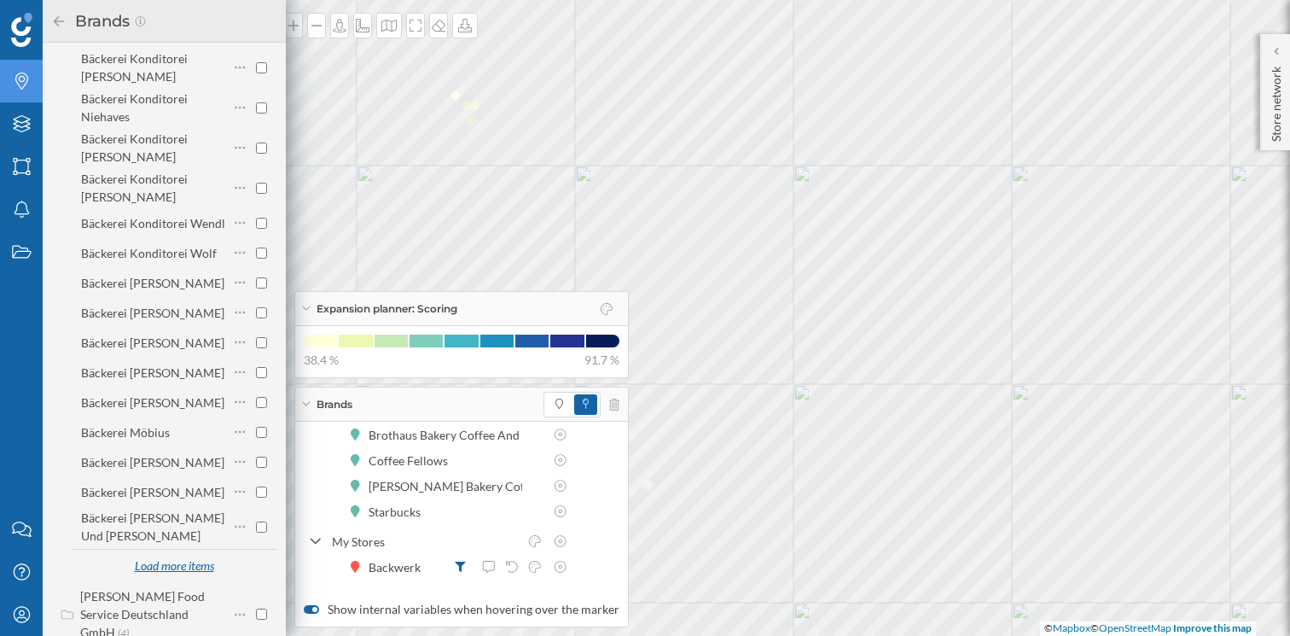
scroll to position [2438, 0]
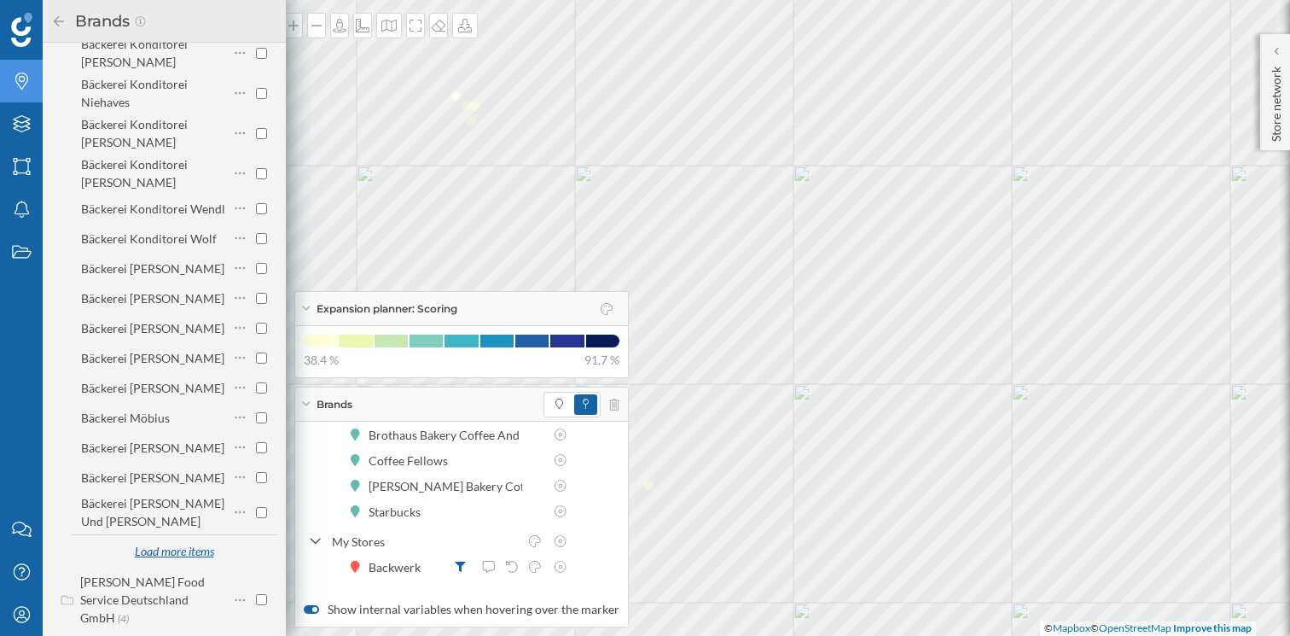
click at [186, 539] on div "Load more items" at bounding box center [174, 552] width 101 height 26
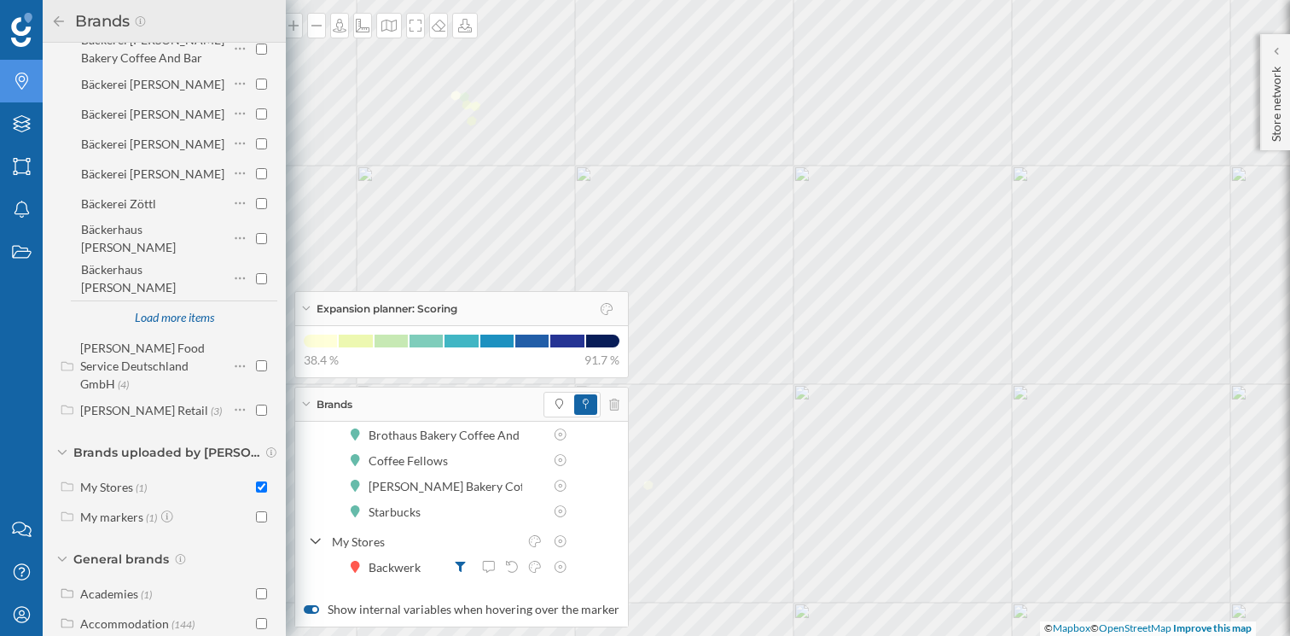
scroll to position [3322, 0]
click at [189, 304] on div "Load more items" at bounding box center [174, 317] width 101 height 26
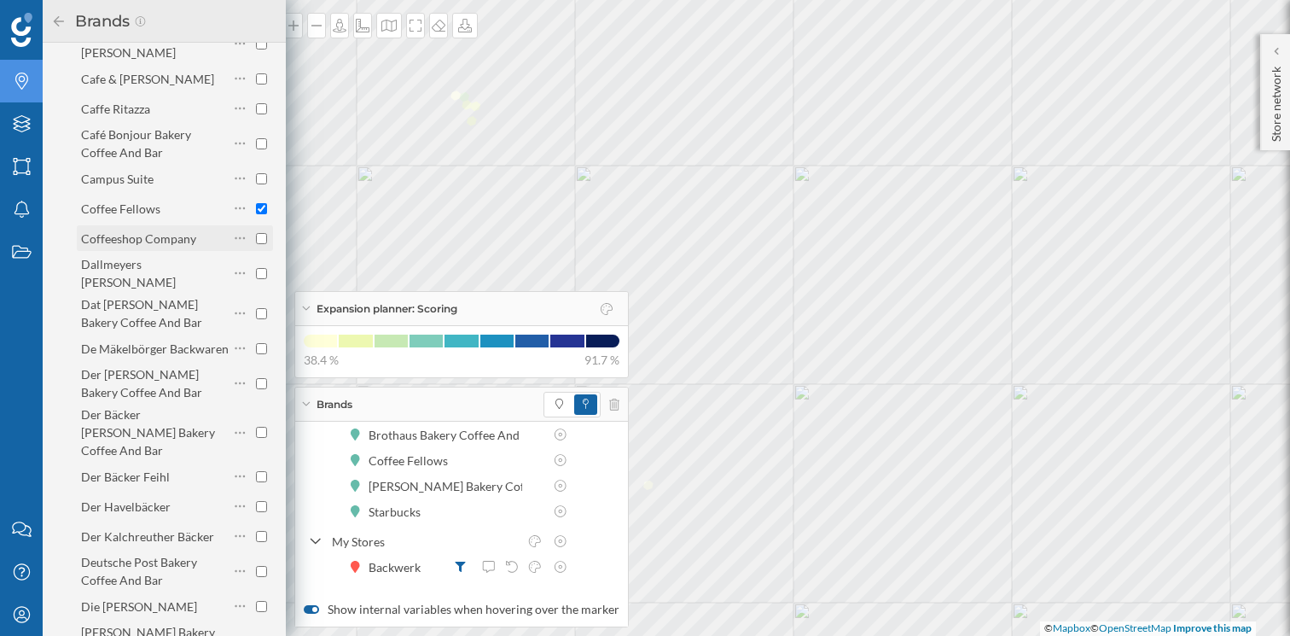
scroll to position [3597, 0]
click at [257, 634] on input "checkbox" at bounding box center [261, 639] width 11 height 11
checkbox input "true"
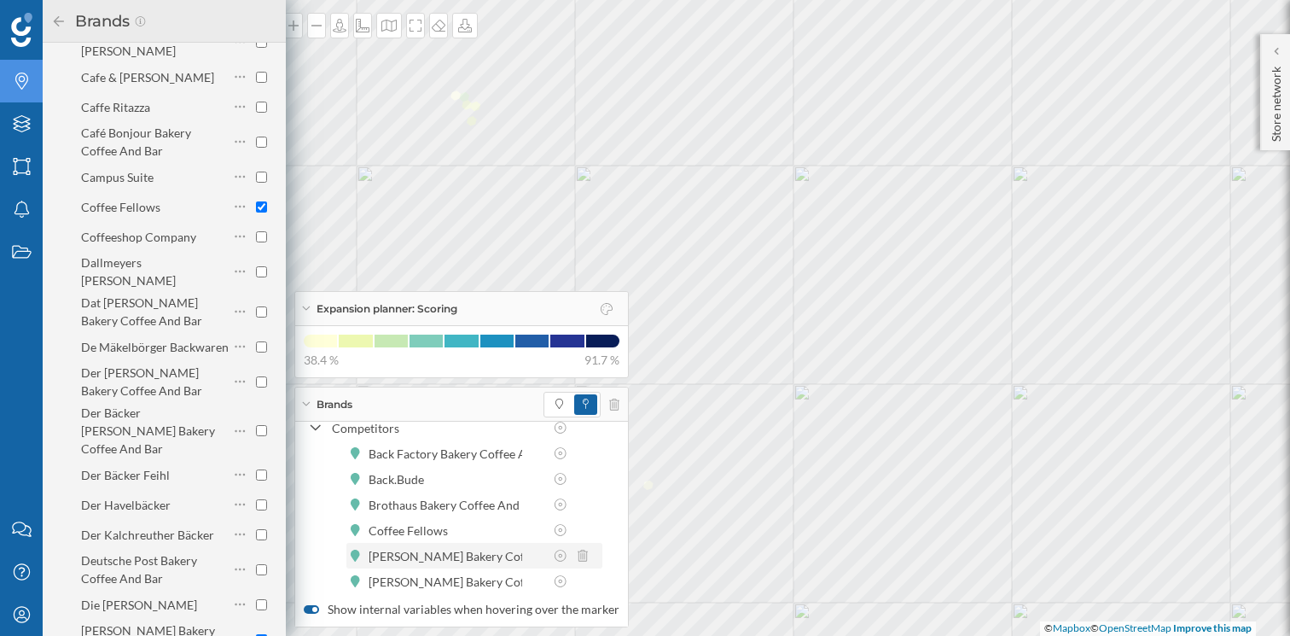
scroll to position [0, 0]
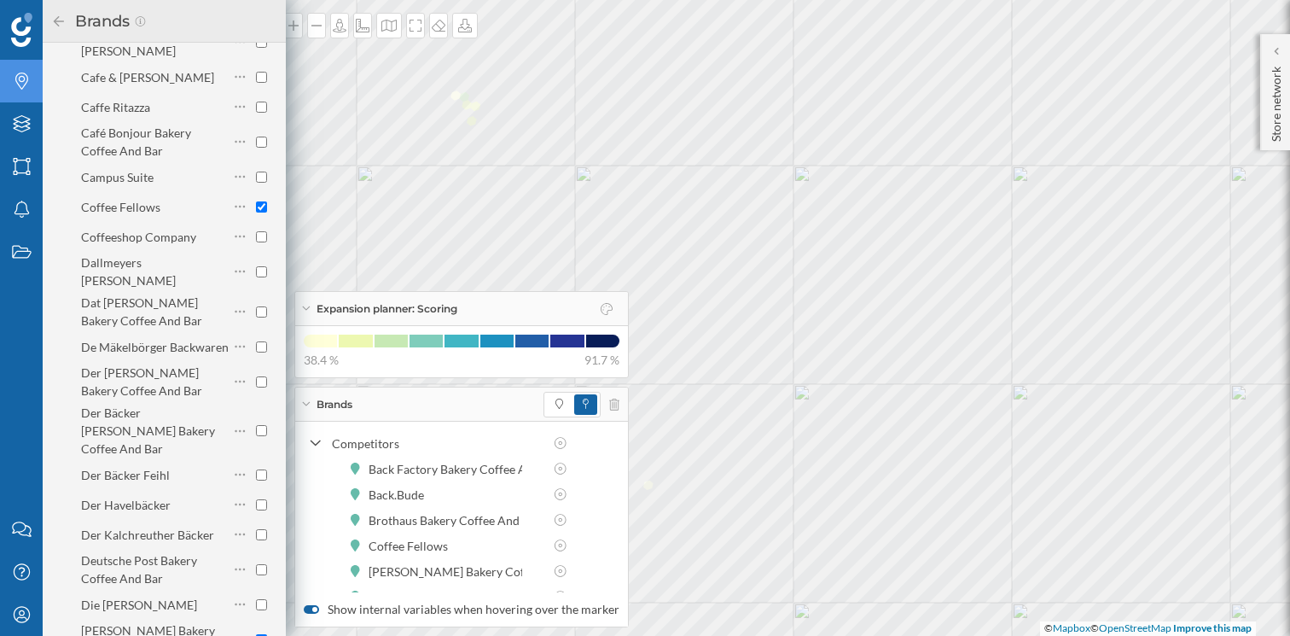
click at [54, 20] on icon at bounding box center [58, 21] width 15 height 12
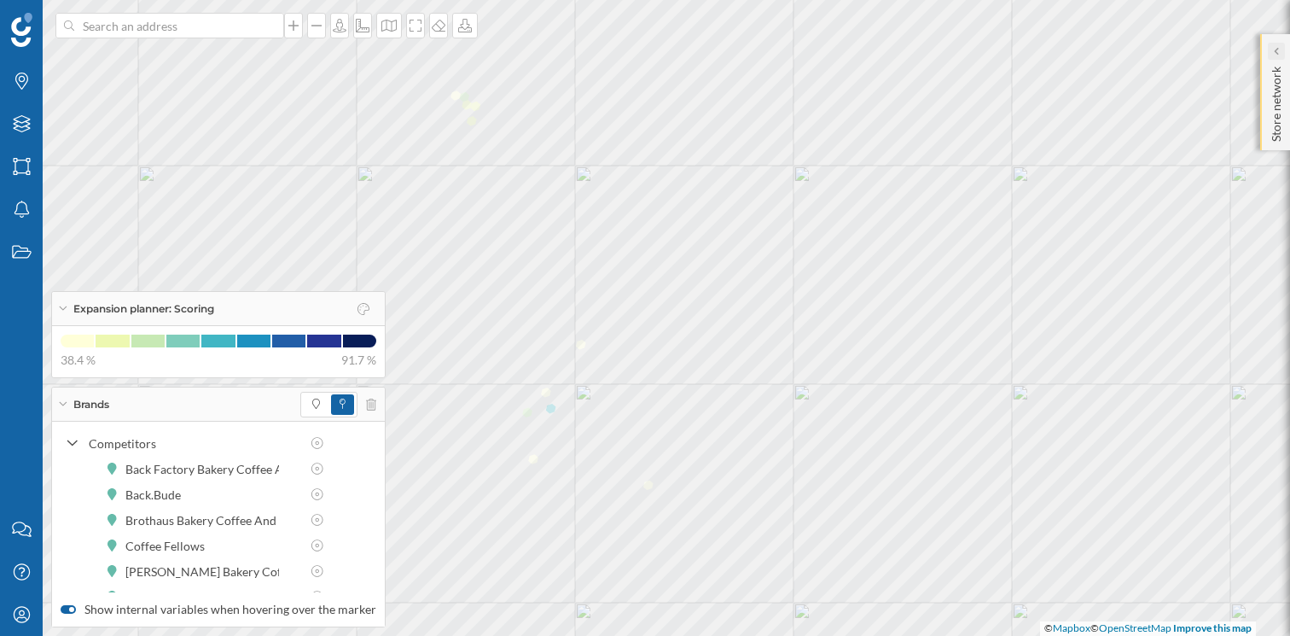
click at [1272, 56] on div at bounding box center [1276, 51] width 17 height 17
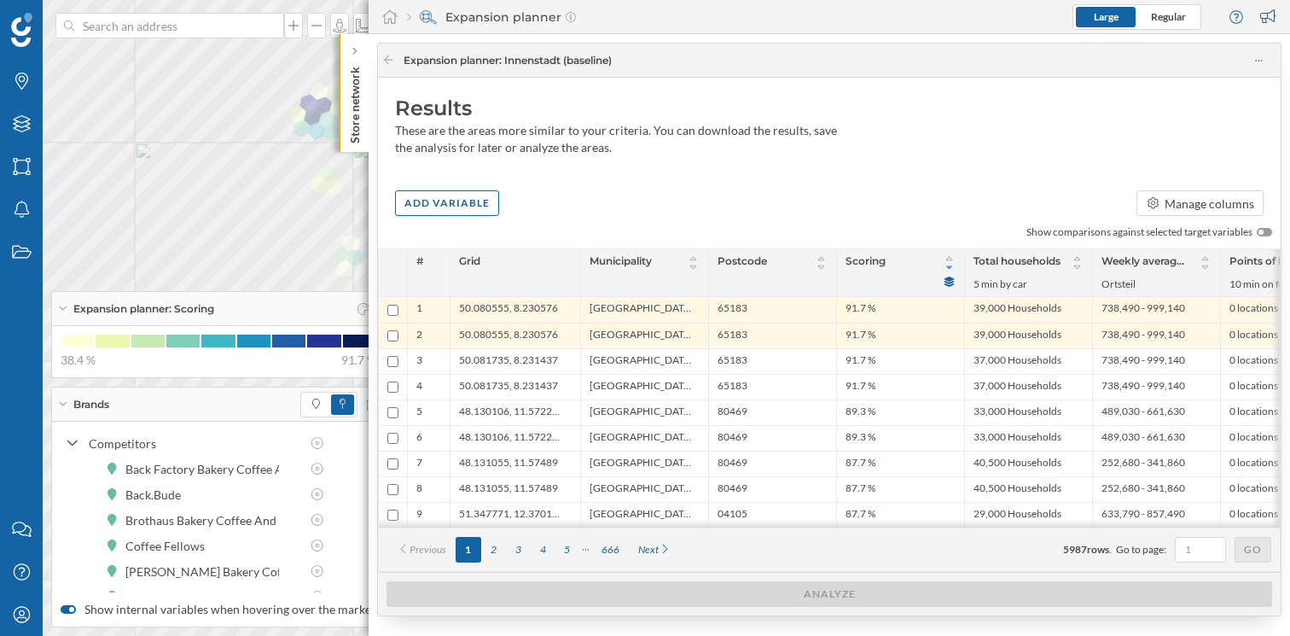
click at [363, 52] on div at bounding box center [354, 51] width 17 height 17
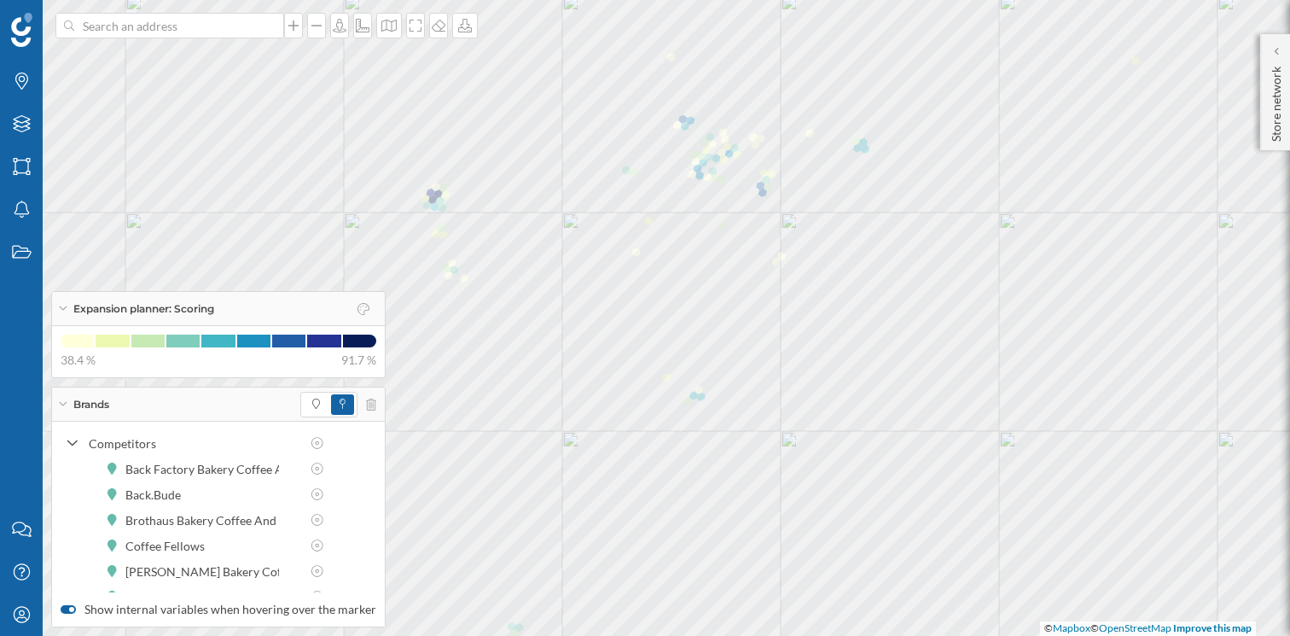
click at [60, 400] on div "Brands" at bounding box center [218, 404] width 333 height 34
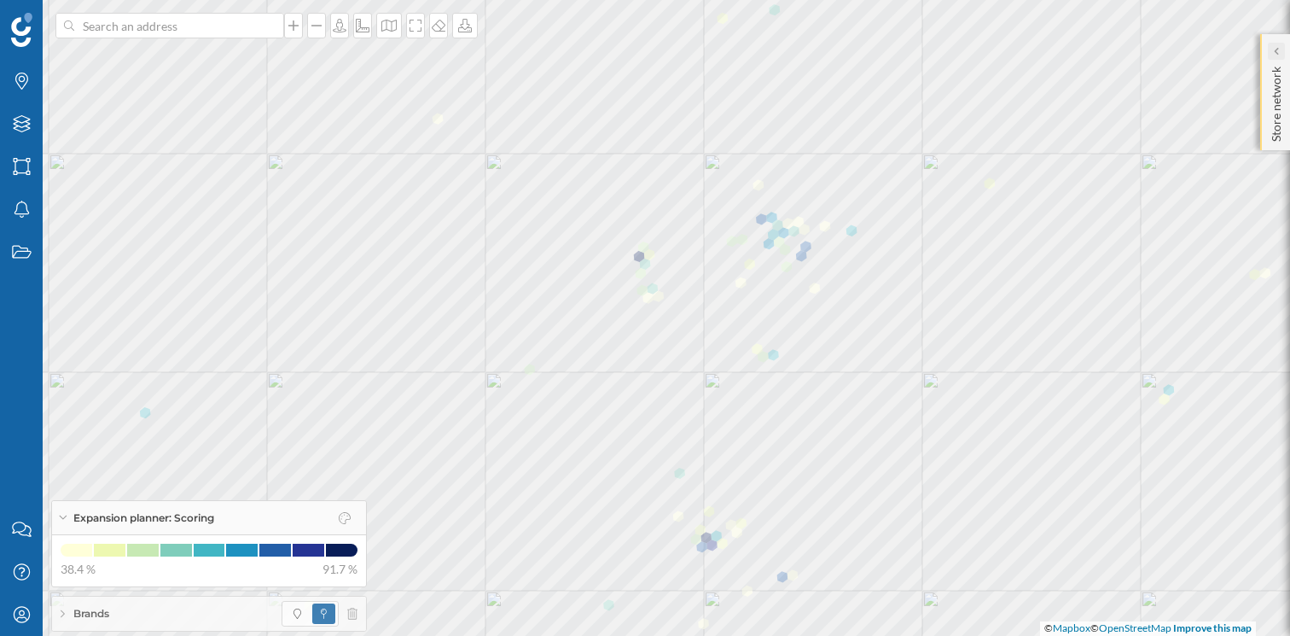
click at [1284, 49] on div at bounding box center [1276, 51] width 17 height 17
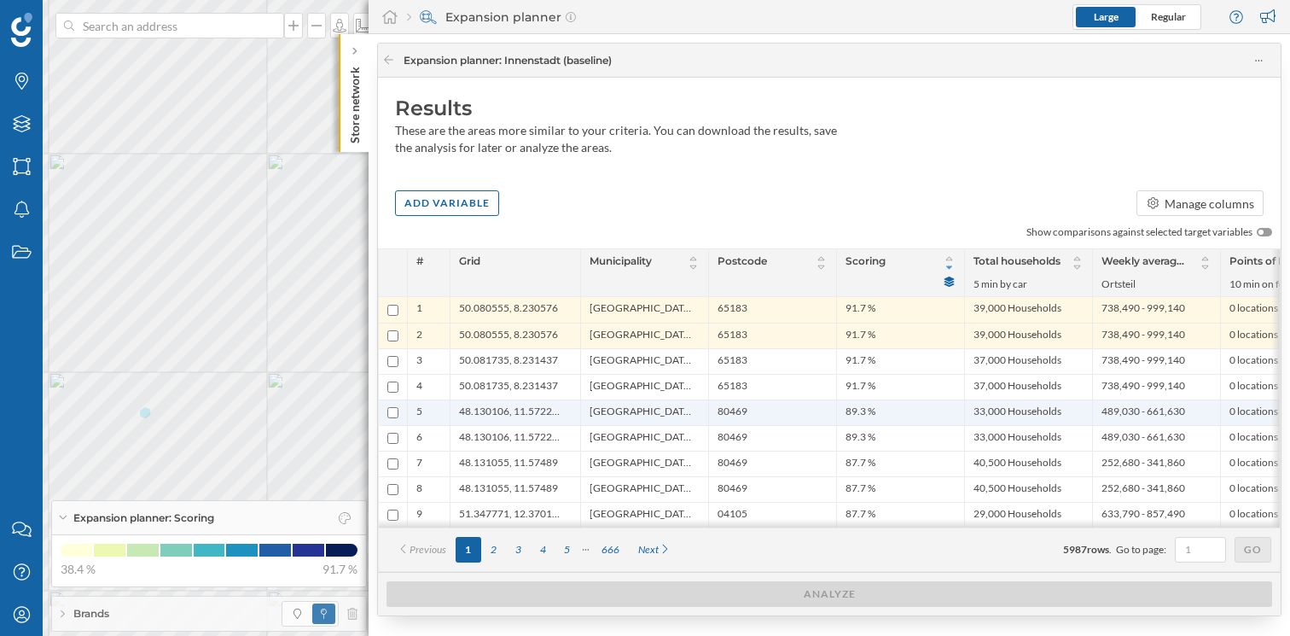
click at [614, 411] on span "München, Stadt" at bounding box center [641, 413] width 102 height 16
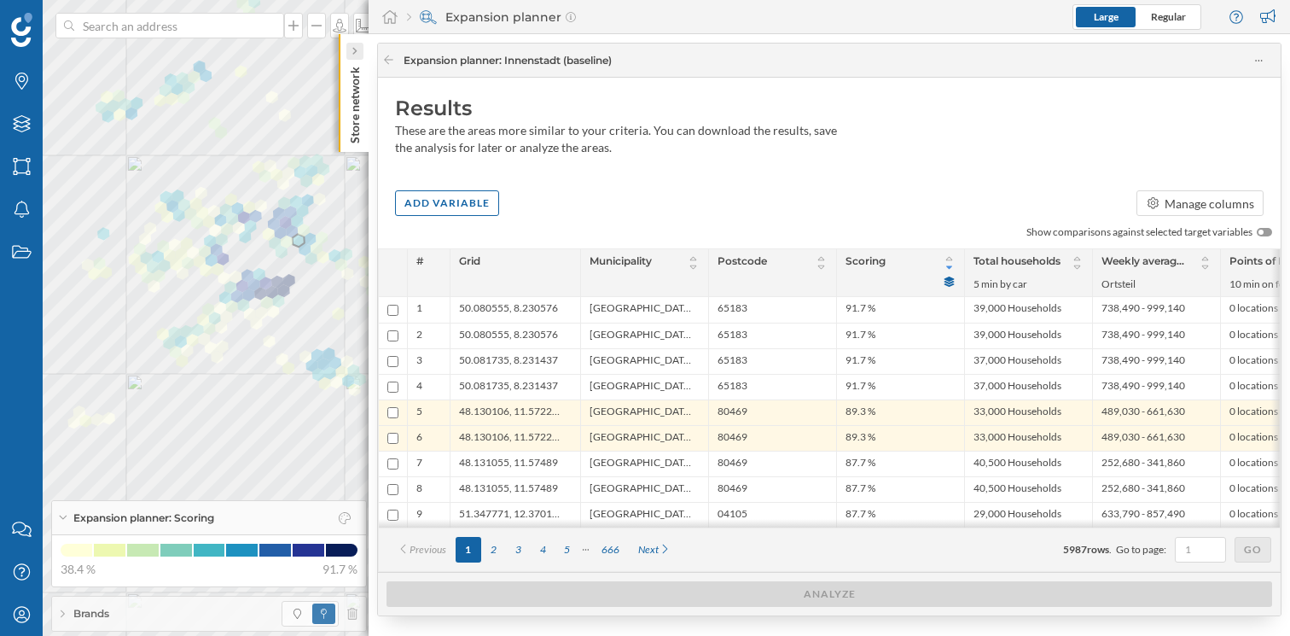
click at [359, 49] on div at bounding box center [354, 51] width 17 height 17
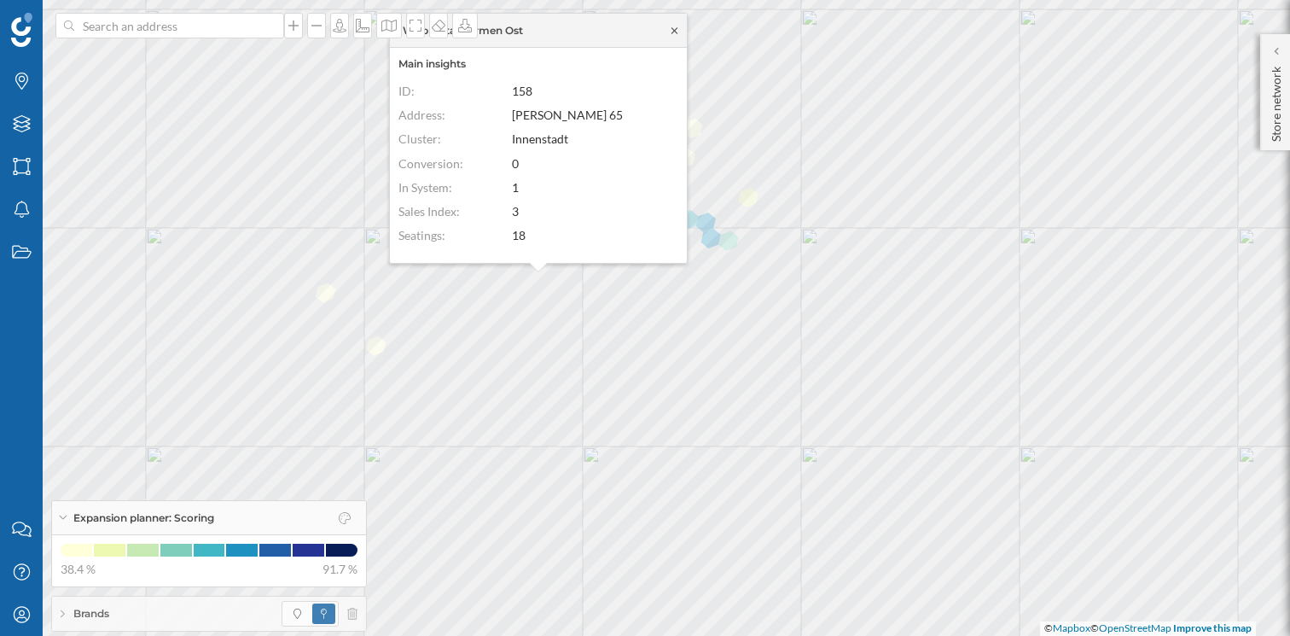
click at [673, 30] on icon at bounding box center [675, 30] width 6 height 6
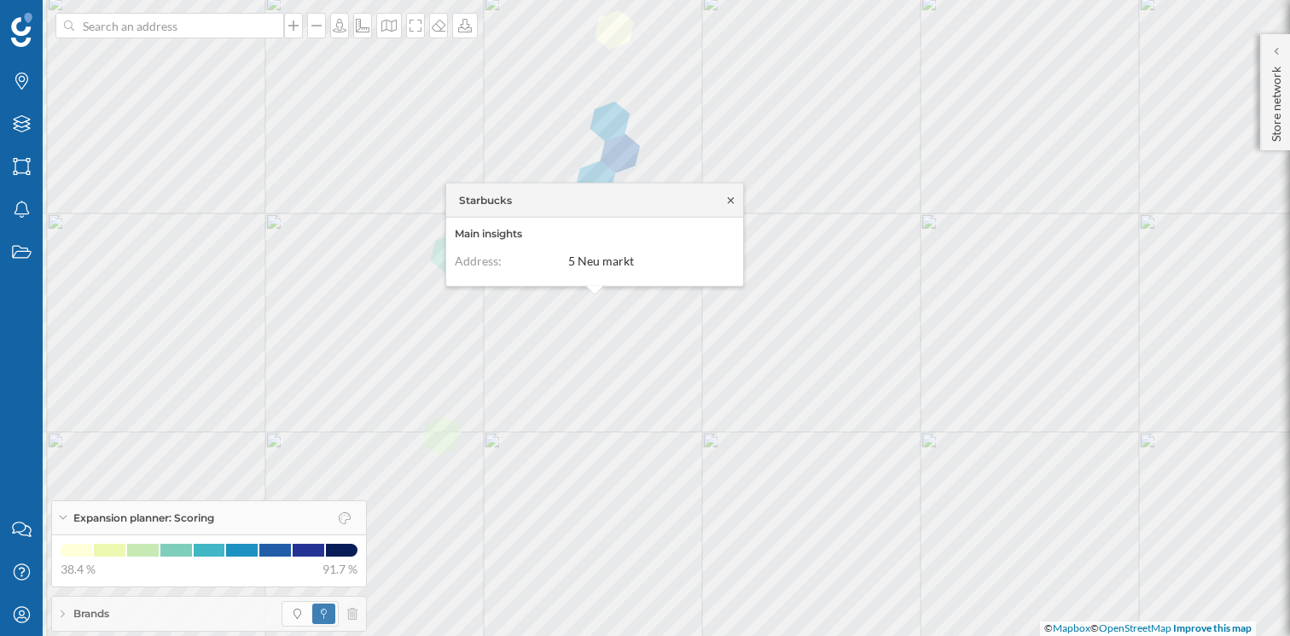
click at [731, 198] on icon at bounding box center [731, 200] width 13 height 10
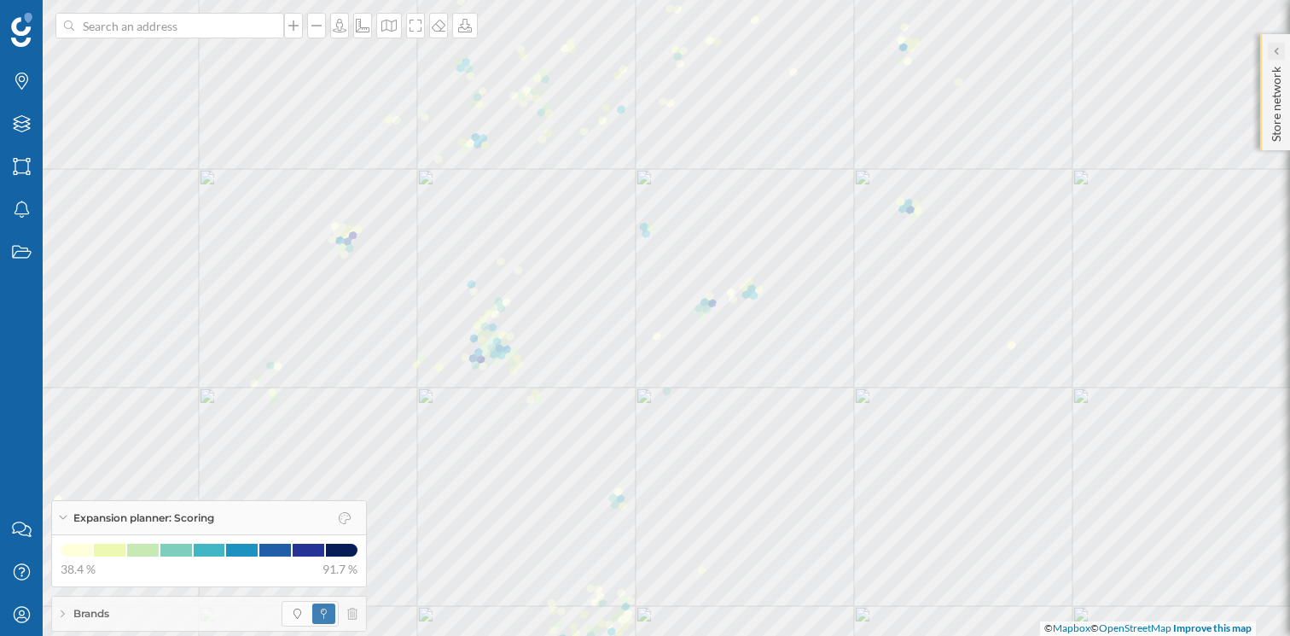
click at [1278, 52] on div at bounding box center [1276, 51] width 17 height 17
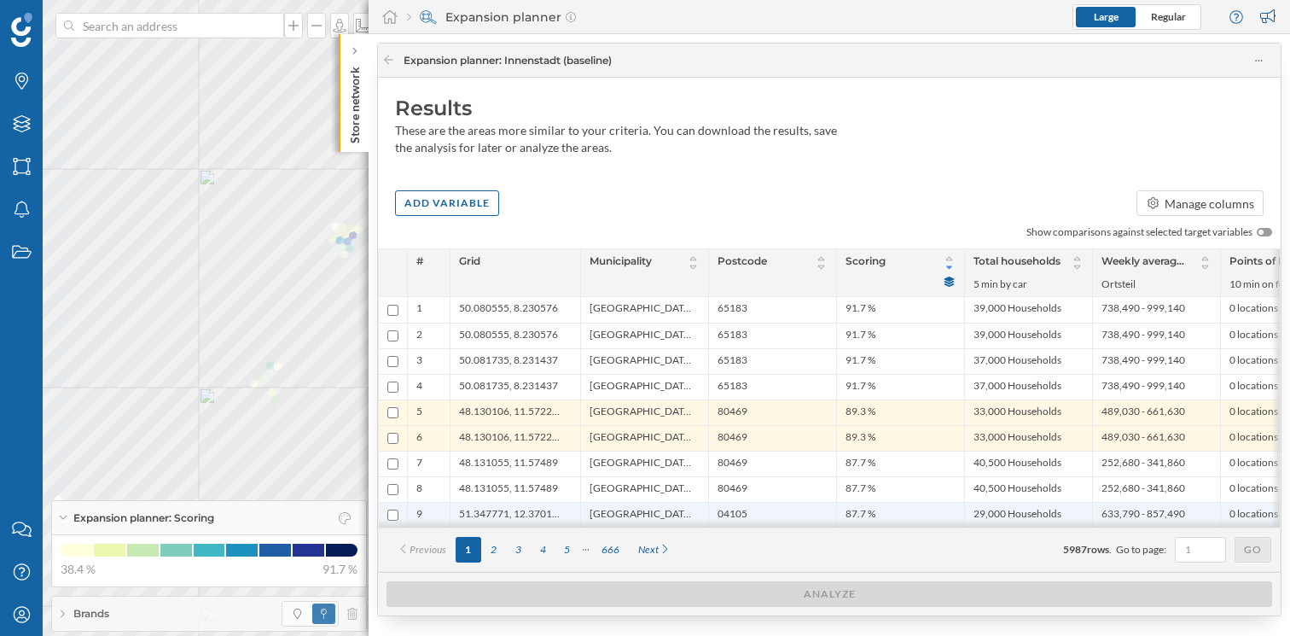
click at [616, 510] on span "[GEOGRAPHIC_DATA], Stadt" at bounding box center [641, 515] width 102 height 16
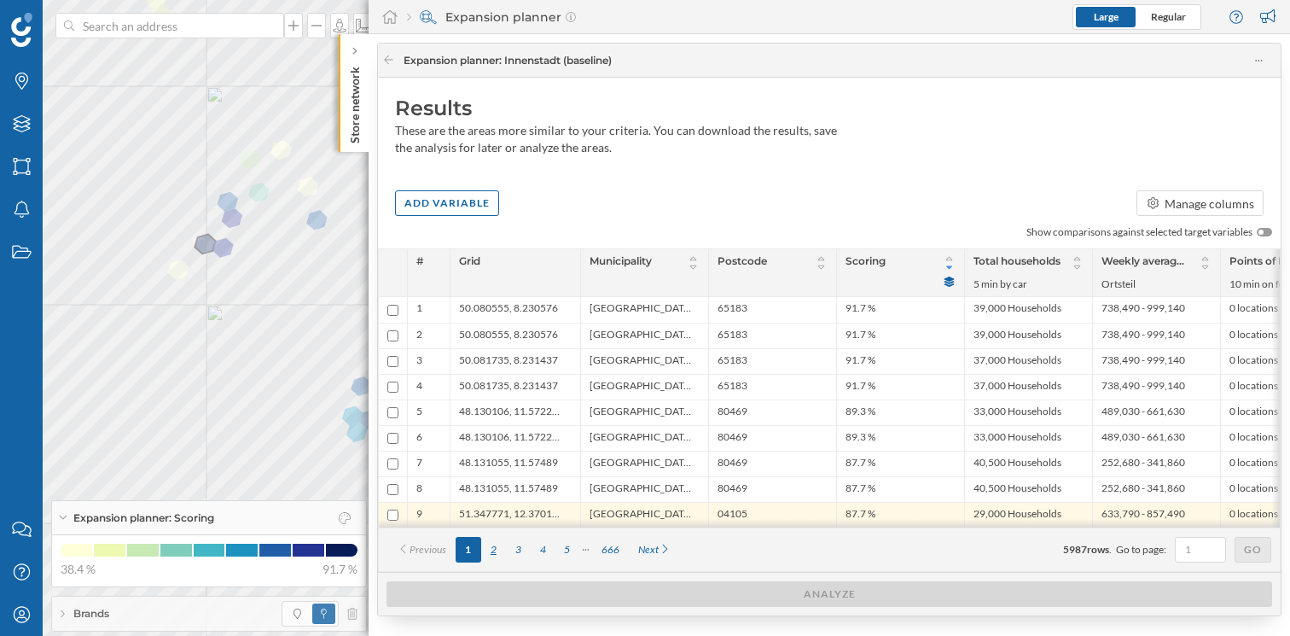
click at [499, 557] on div "2" at bounding box center [493, 550] width 25 height 26
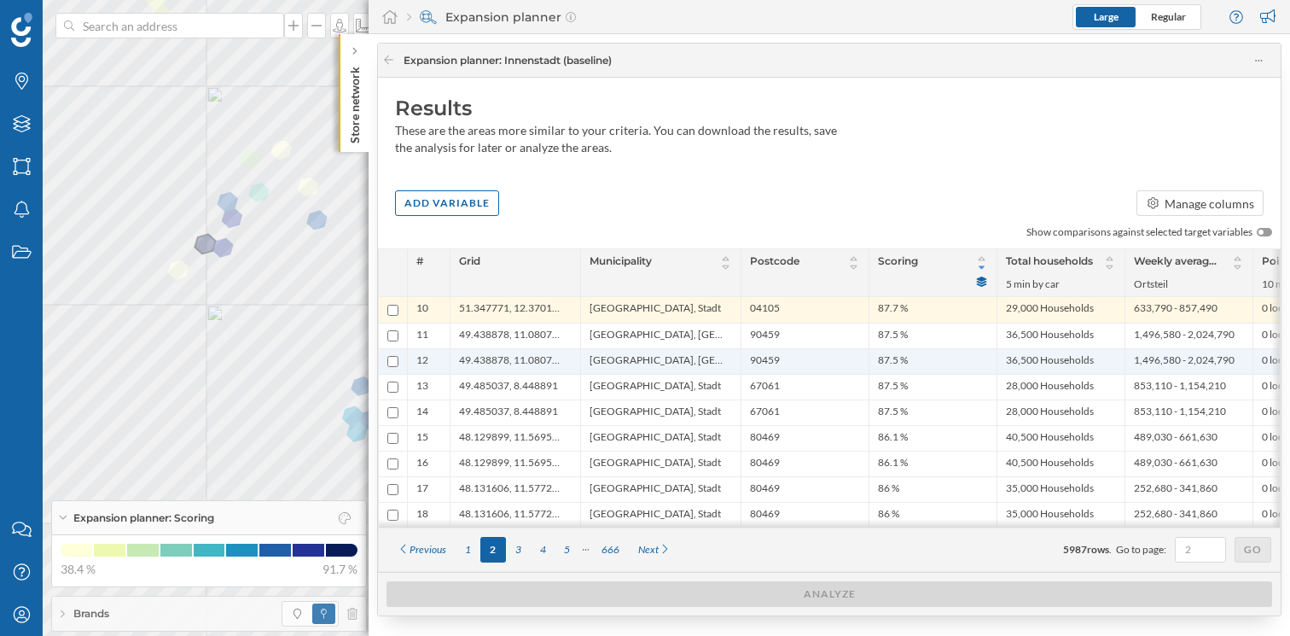
click at [507, 355] on span "49.438878, 11.080718" at bounding box center [511, 361] width 104 height 16
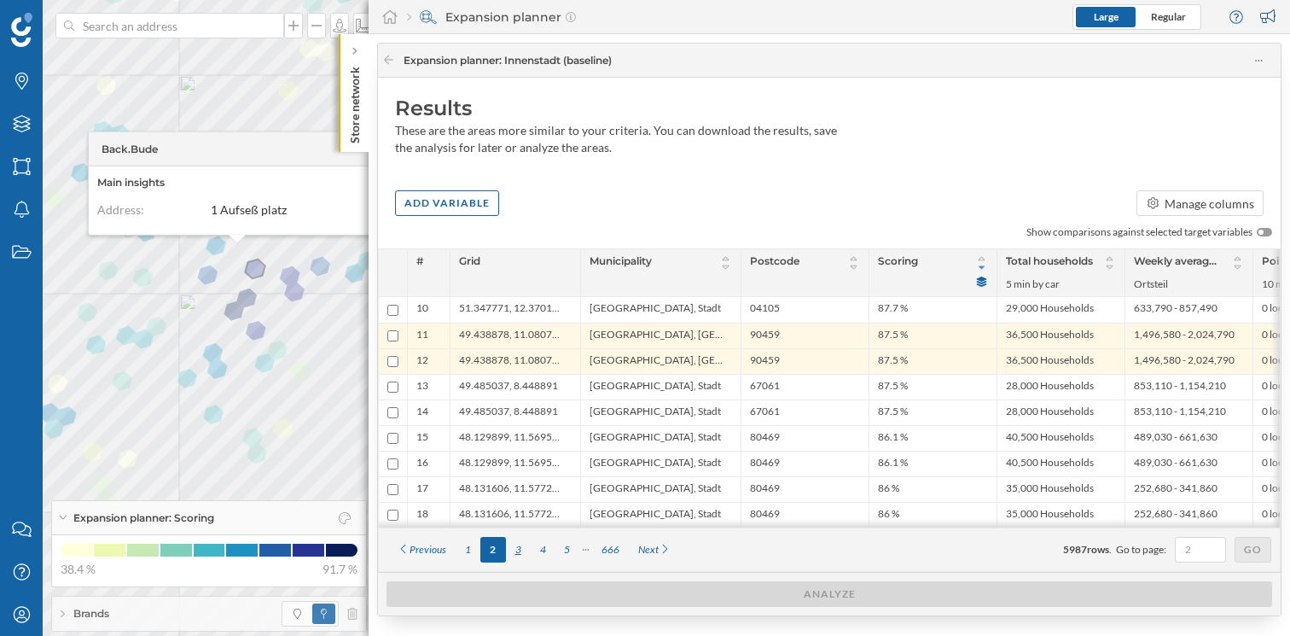
click at [520, 554] on div "3" at bounding box center [518, 550] width 25 height 26
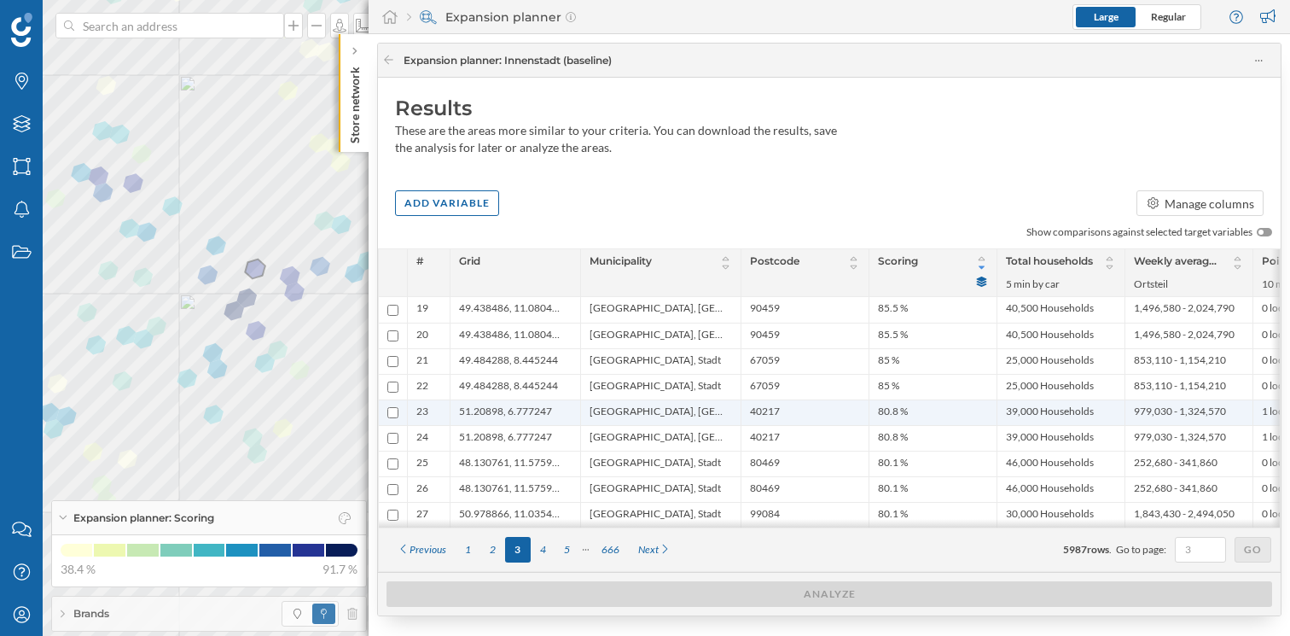
click at [637, 411] on span "Düsseldorf, Stadt" at bounding box center [657, 413] width 134 height 16
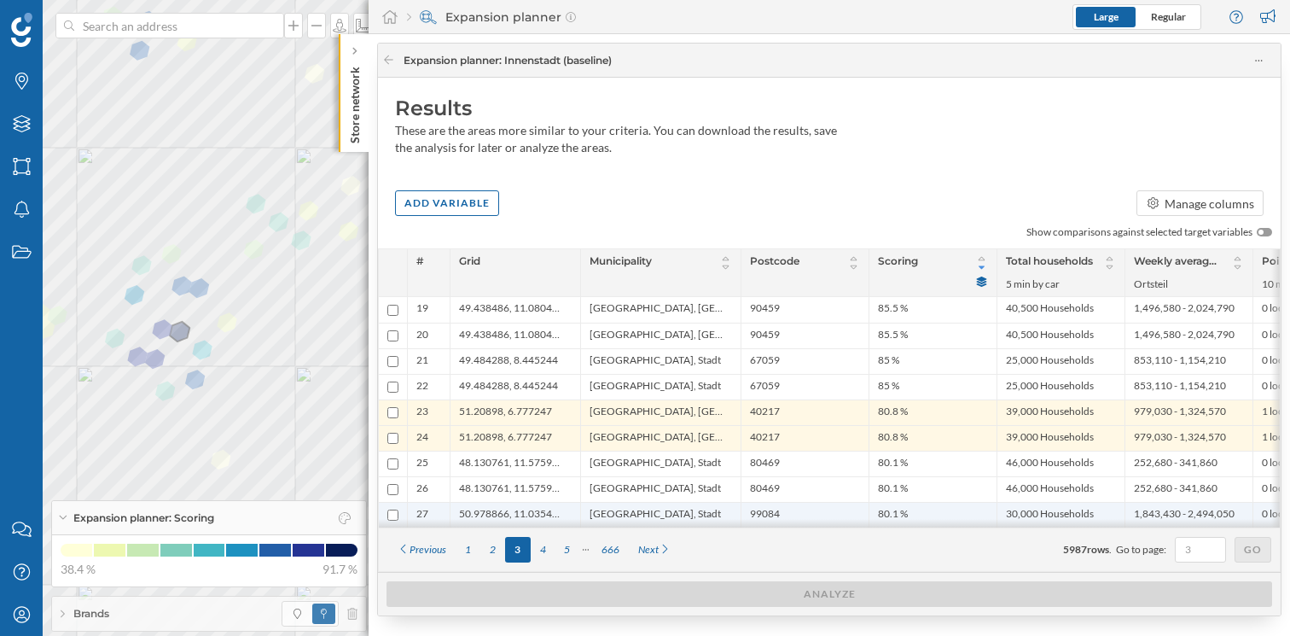
click at [608, 508] on span "Erfurt, Stadt" at bounding box center [655, 515] width 131 height 16
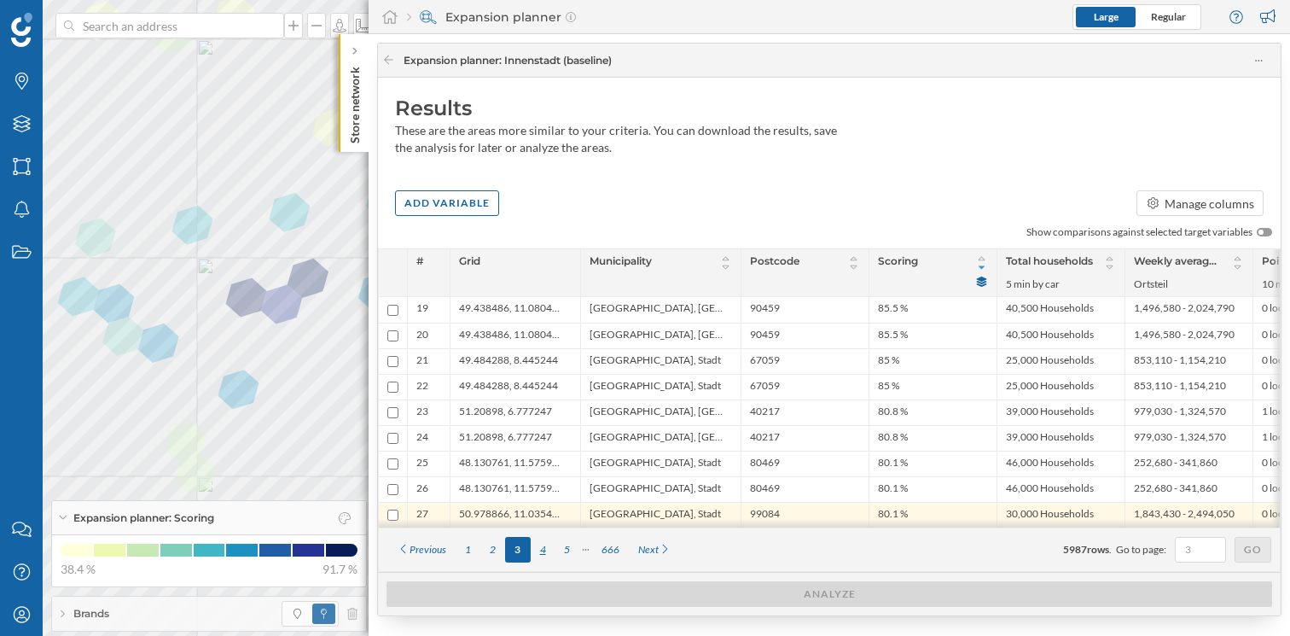
click at [542, 552] on div "4" at bounding box center [543, 550] width 25 height 26
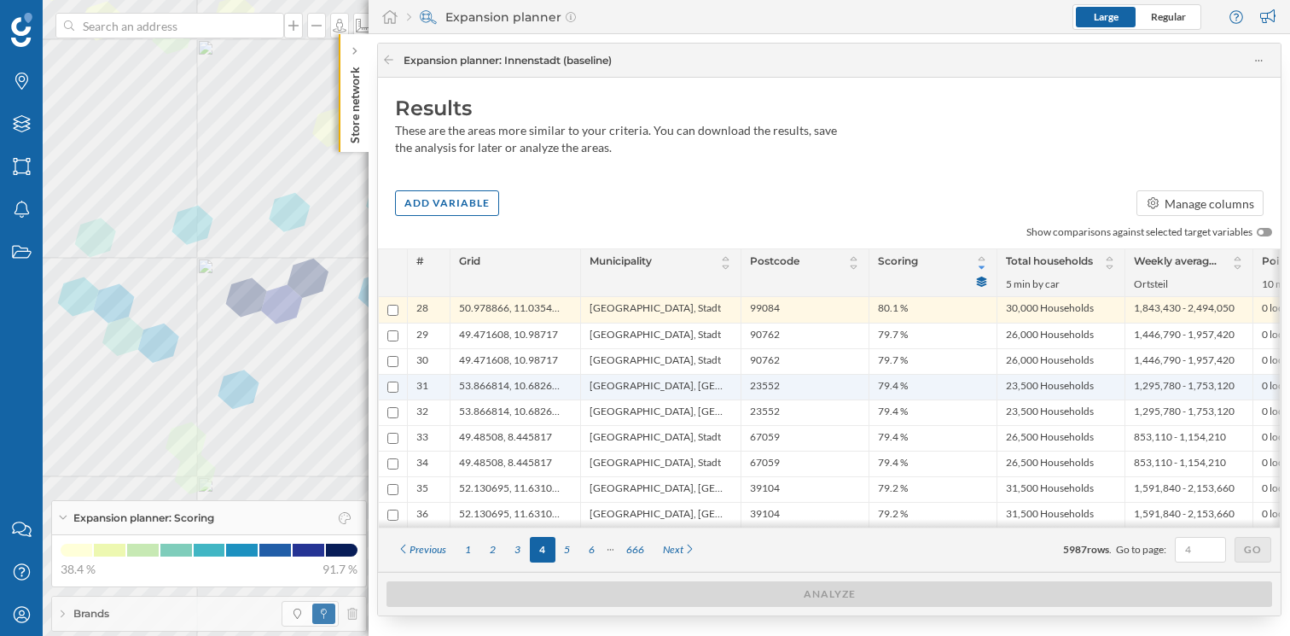
click at [539, 378] on ul "53.866814, 10.682659" at bounding box center [515, 387] width 113 height 25
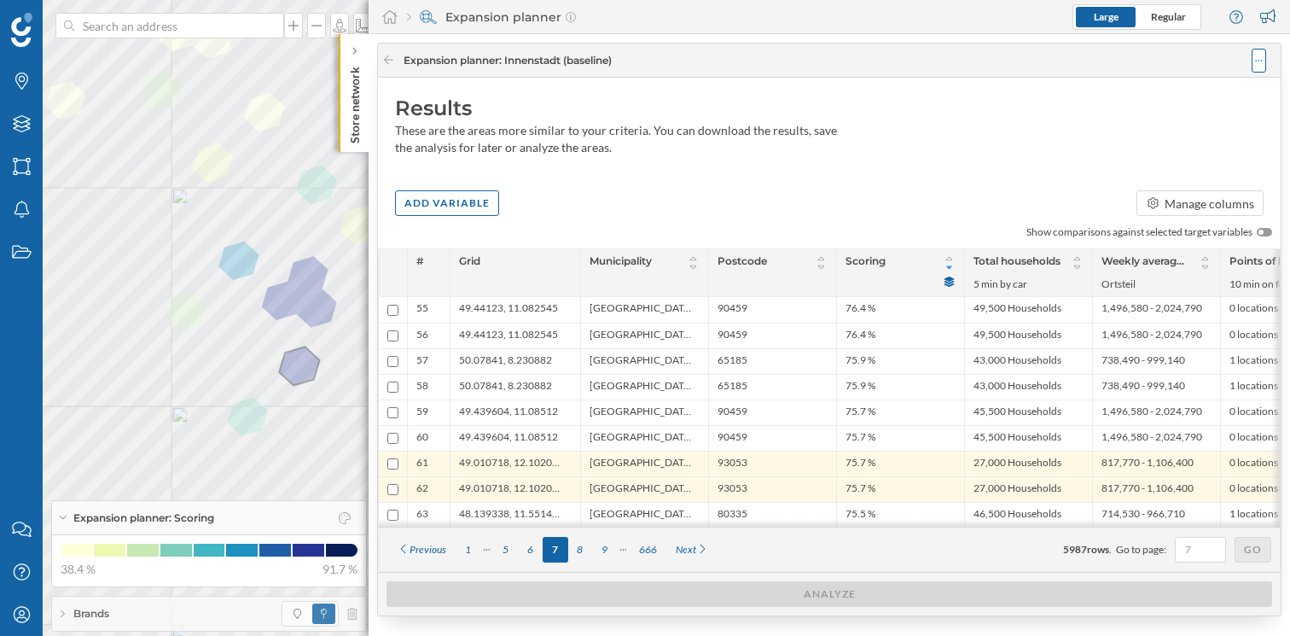
click at [1257, 66] on div at bounding box center [1259, 61] width 15 height 24
click at [1202, 130] on div "Save analysis" at bounding box center [1208, 129] width 96 height 18
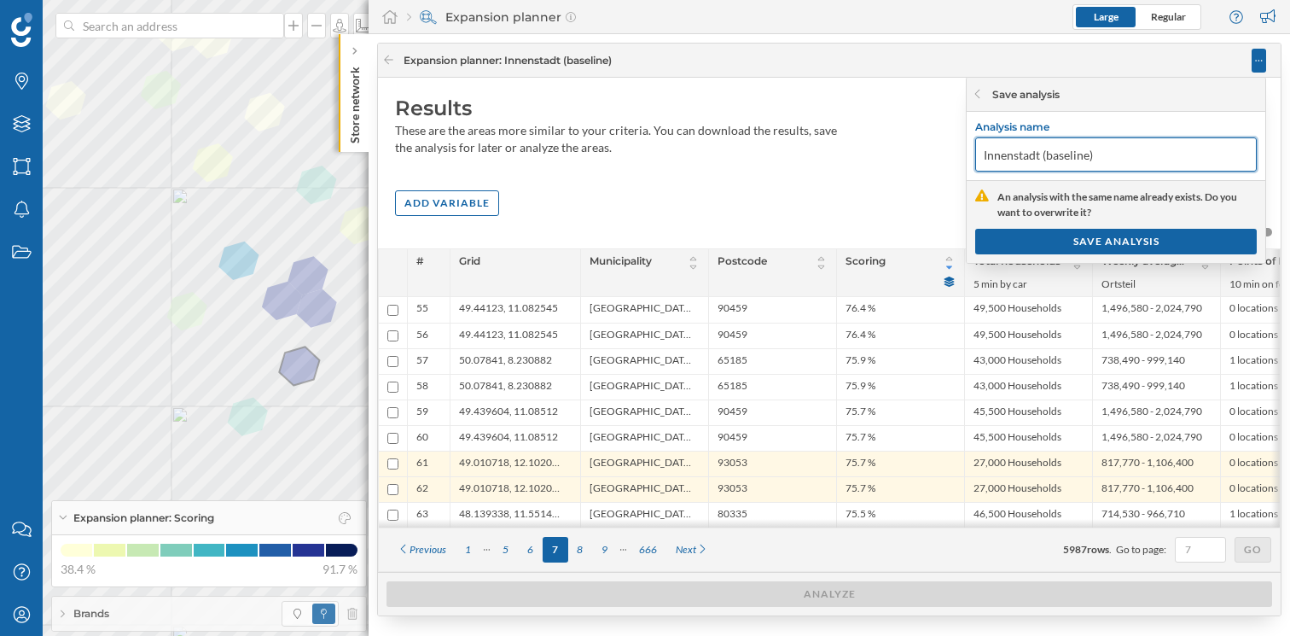
click at [1127, 158] on input "Innenstadt (baseline)" at bounding box center [1116, 154] width 282 height 34
click at [1041, 158] on input "Innenstadt (baseline)" at bounding box center [1116, 154] width 282 height 34
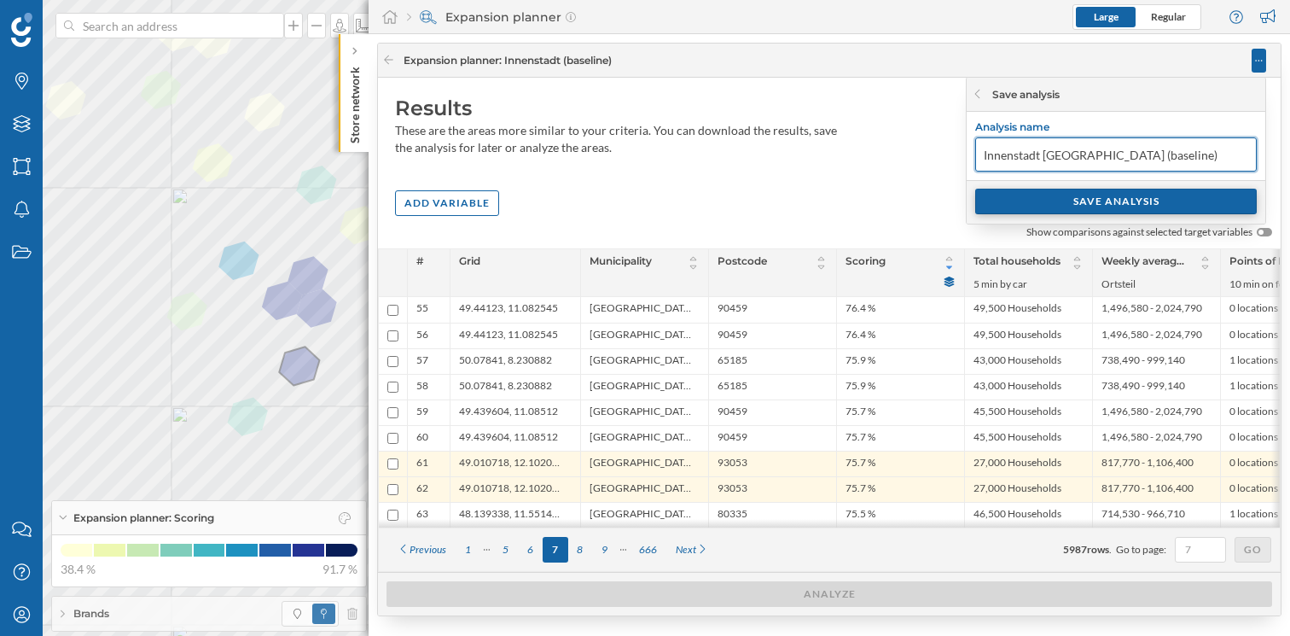
type input "Innenstadt White Spot (baseline)"
click at [1122, 201] on div "SAVE ANALYSIS" at bounding box center [1116, 202] width 282 height 26
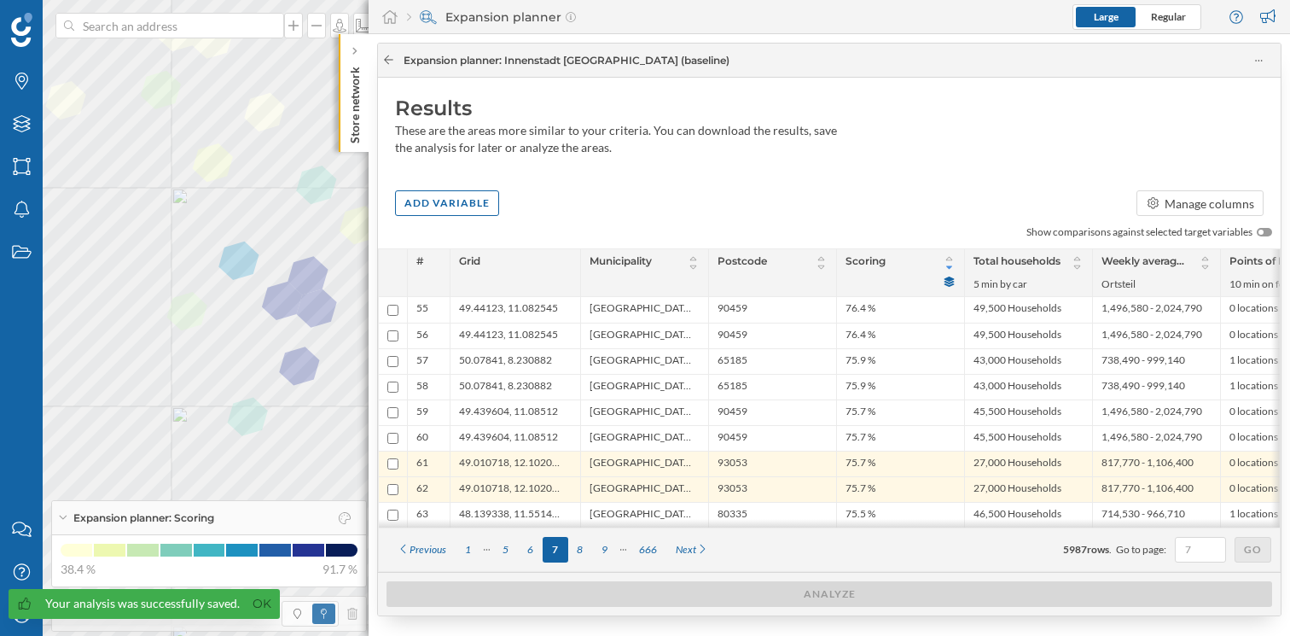
click at [386, 60] on icon at bounding box center [388, 60] width 13 height 10
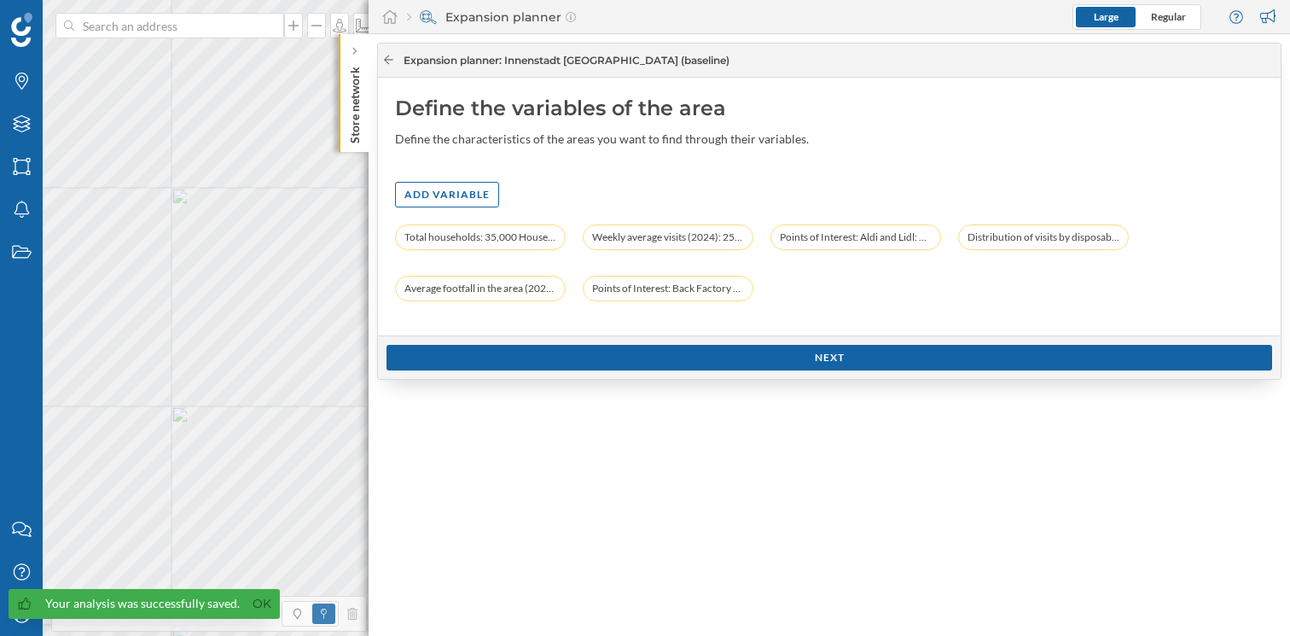
click at [386, 60] on icon at bounding box center [388, 60] width 13 height 10
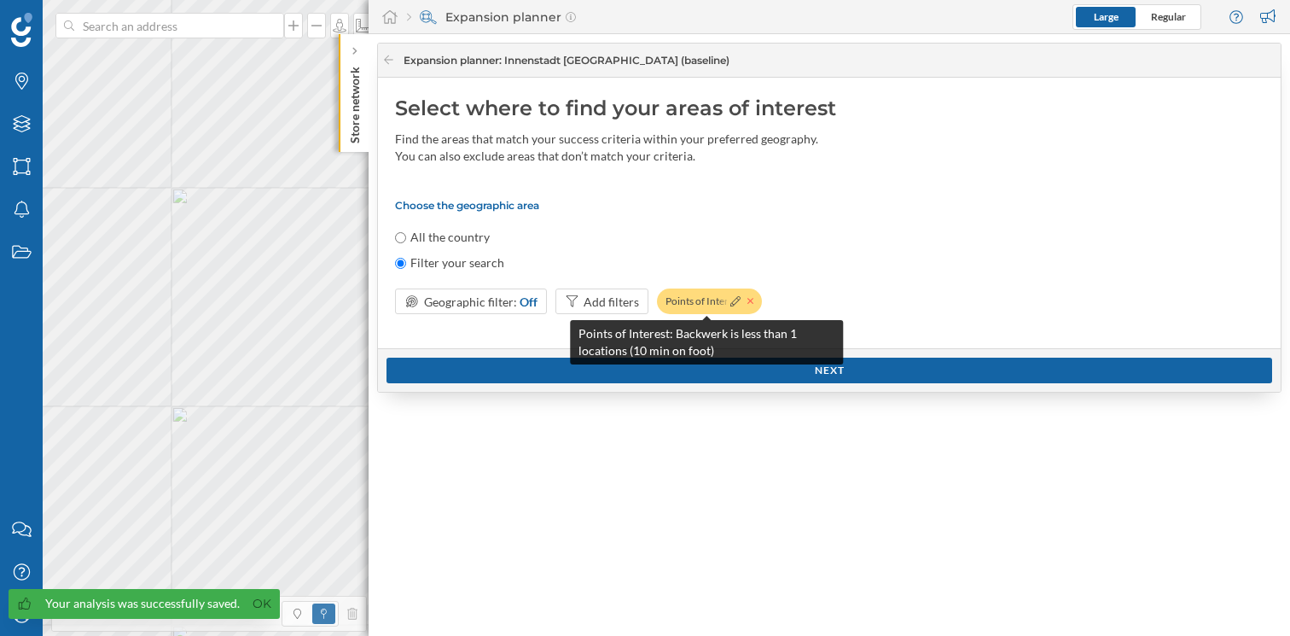
click at [748, 302] on icon at bounding box center [751, 301] width 7 height 10
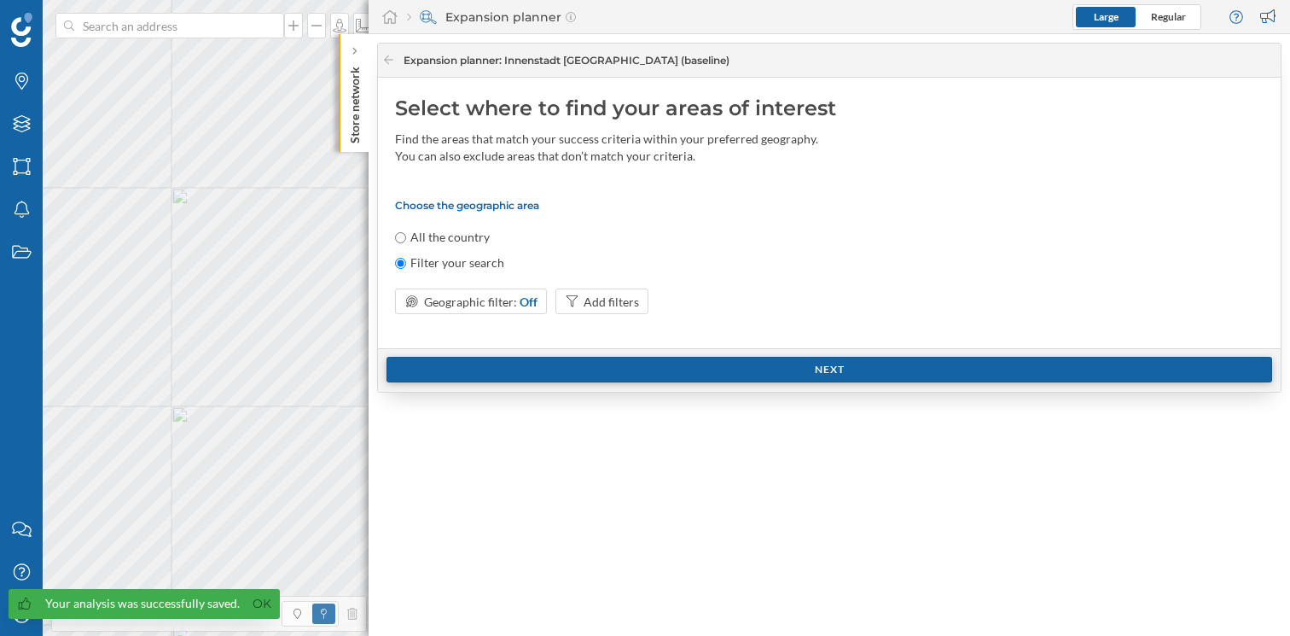
click at [790, 363] on div "Next" at bounding box center [830, 370] width 886 height 26
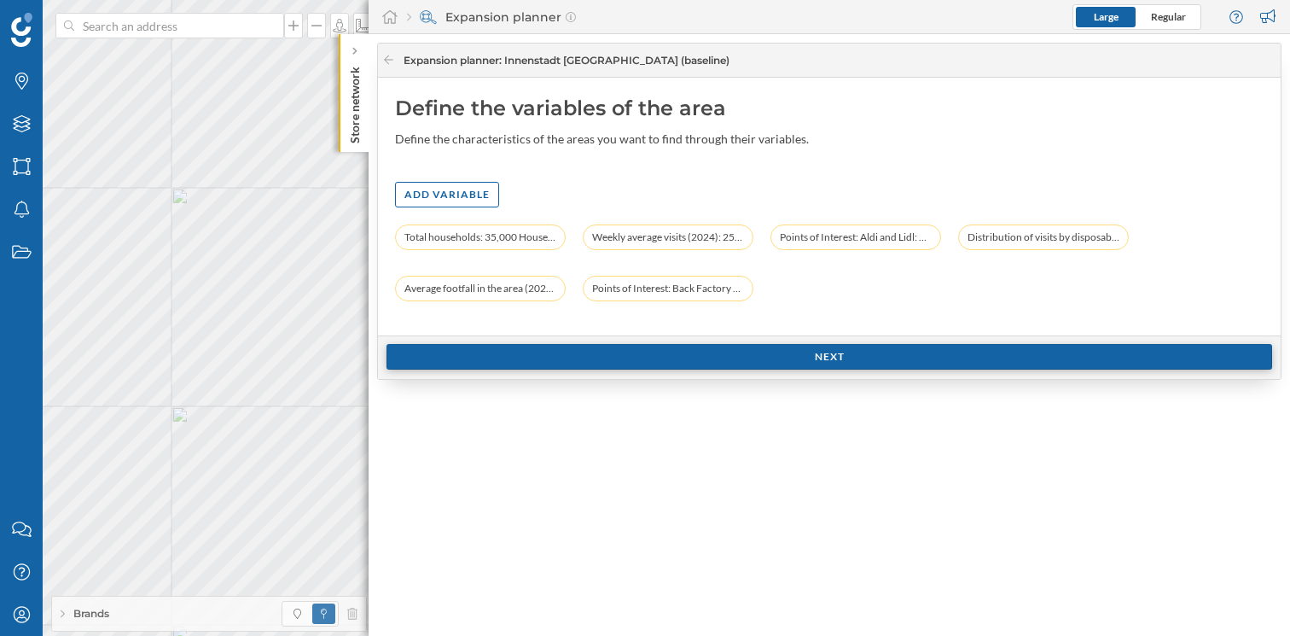
click at [797, 359] on div "Next" at bounding box center [830, 357] width 886 height 26
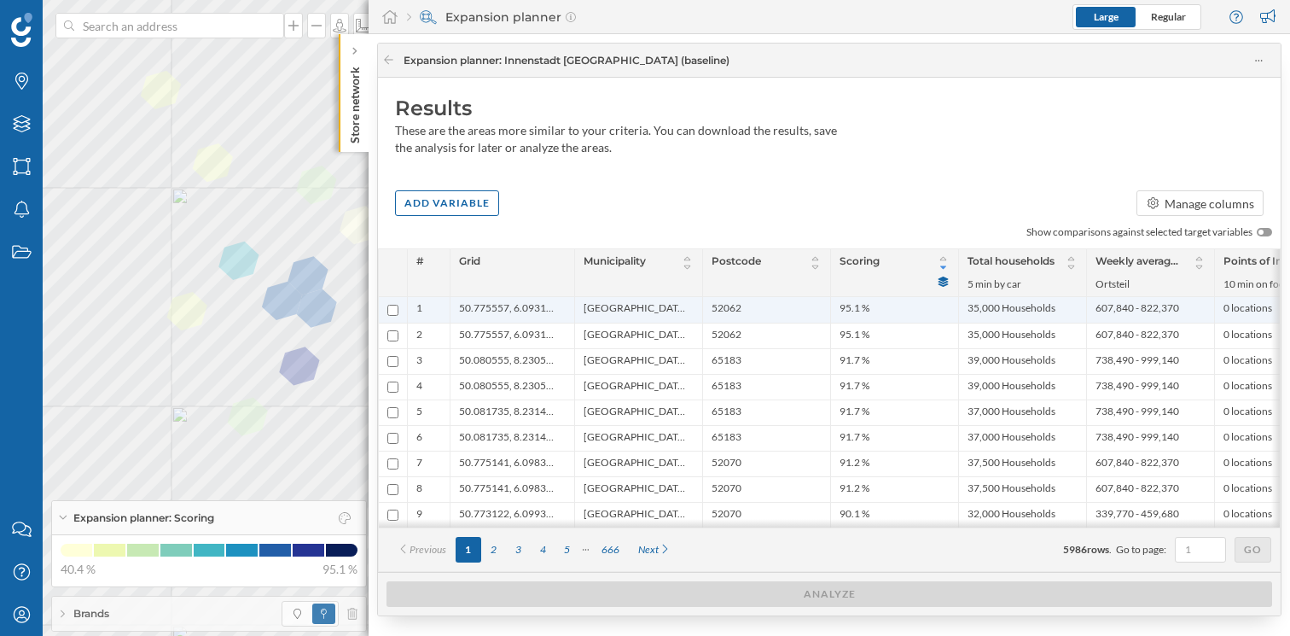
click at [520, 310] on span "50.775557, 6.093116" at bounding box center [508, 309] width 98 height 17
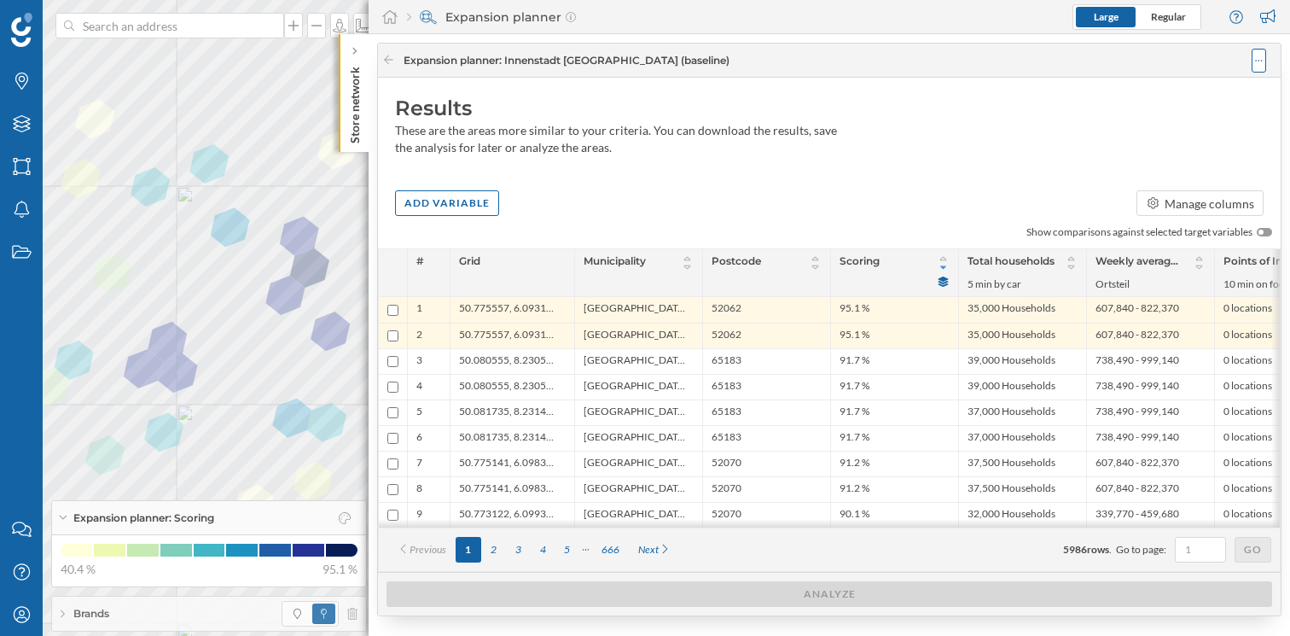
click at [1260, 61] on icon at bounding box center [1259, 61] width 8 height 12
click at [1213, 126] on div "Save analysis" at bounding box center [1208, 129] width 96 height 18
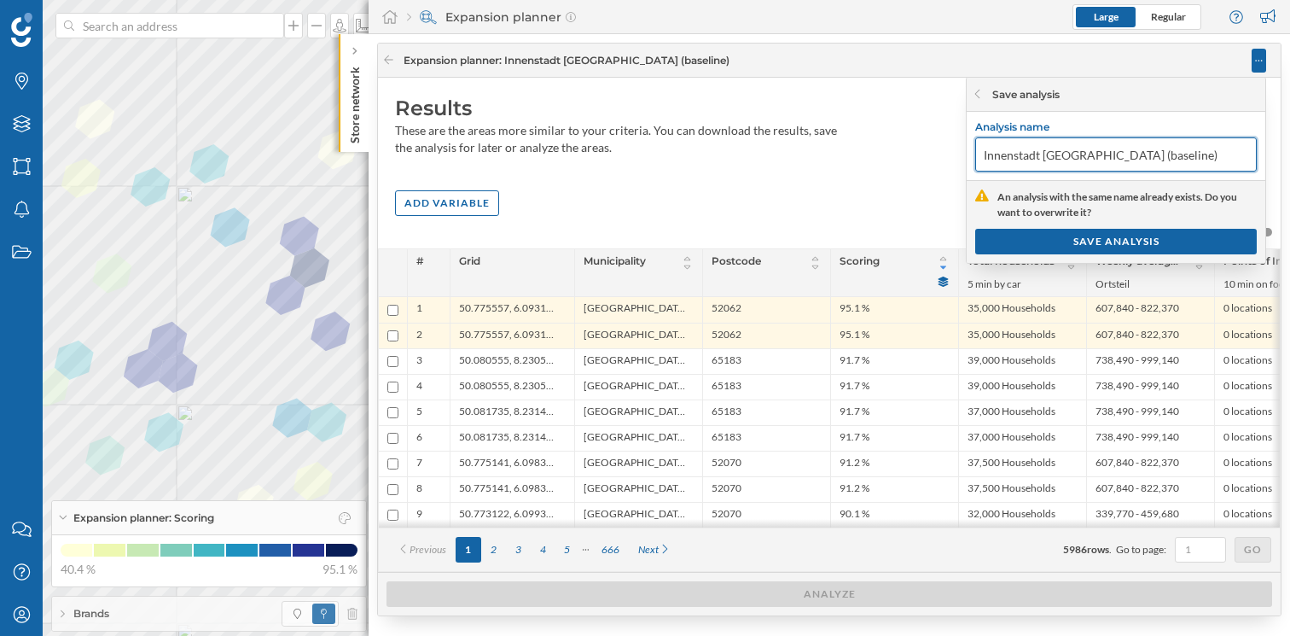
drag, startPoint x: 1100, startPoint y: 155, endPoint x: 1045, endPoint y: 158, distance: 54.7
click at [1045, 158] on input "Innenstadt White Spot (baseline)" at bounding box center [1116, 154] width 282 height 34
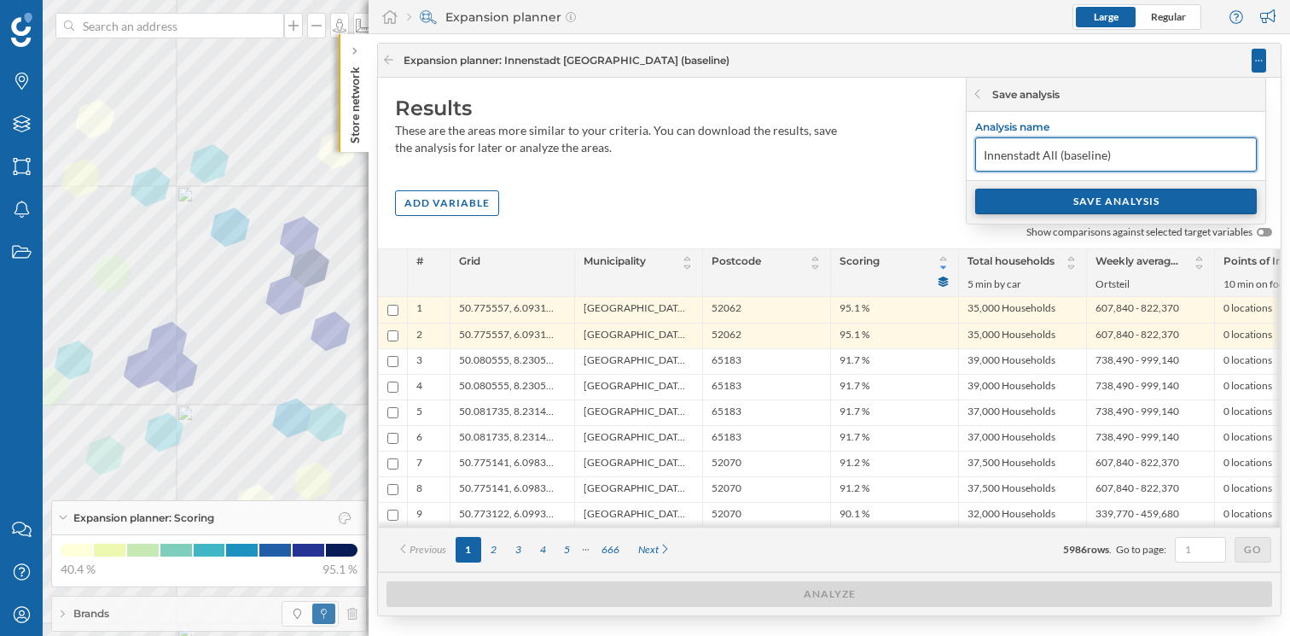
type input "Innenstadt All (baseline)"
click at [1144, 203] on div "SAVE ANALYSIS" at bounding box center [1116, 202] width 282 height 26
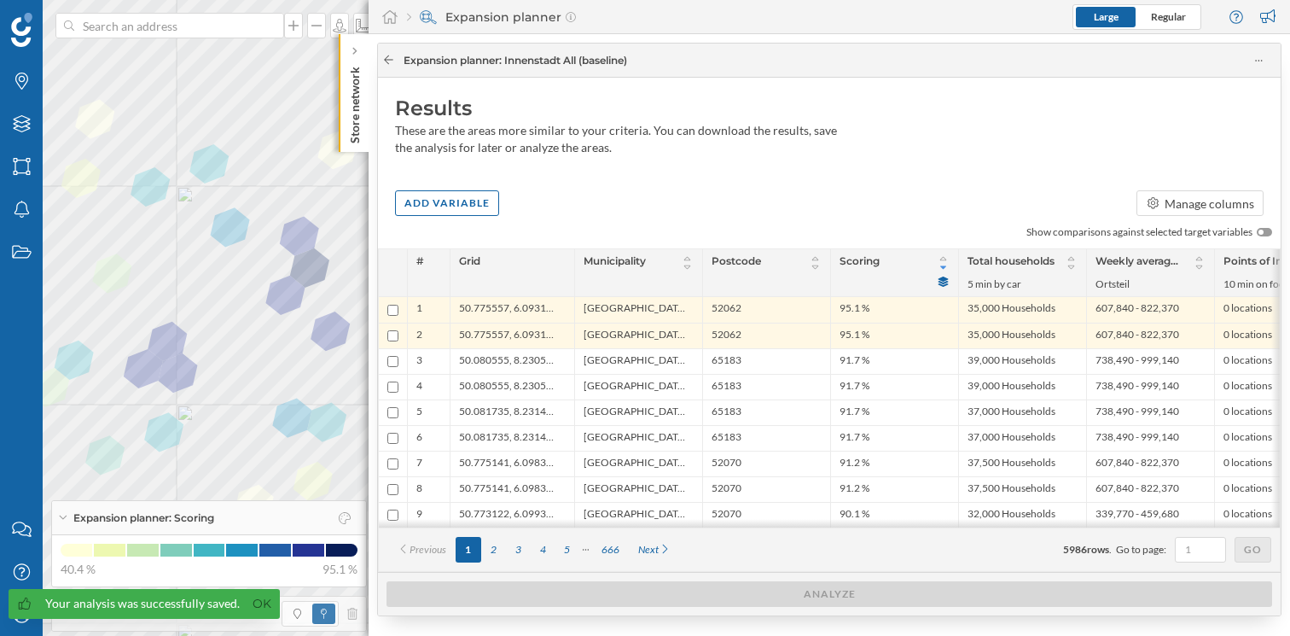
click at [386, 56] on icon at bounding box center [388, 60] width 13 height 10
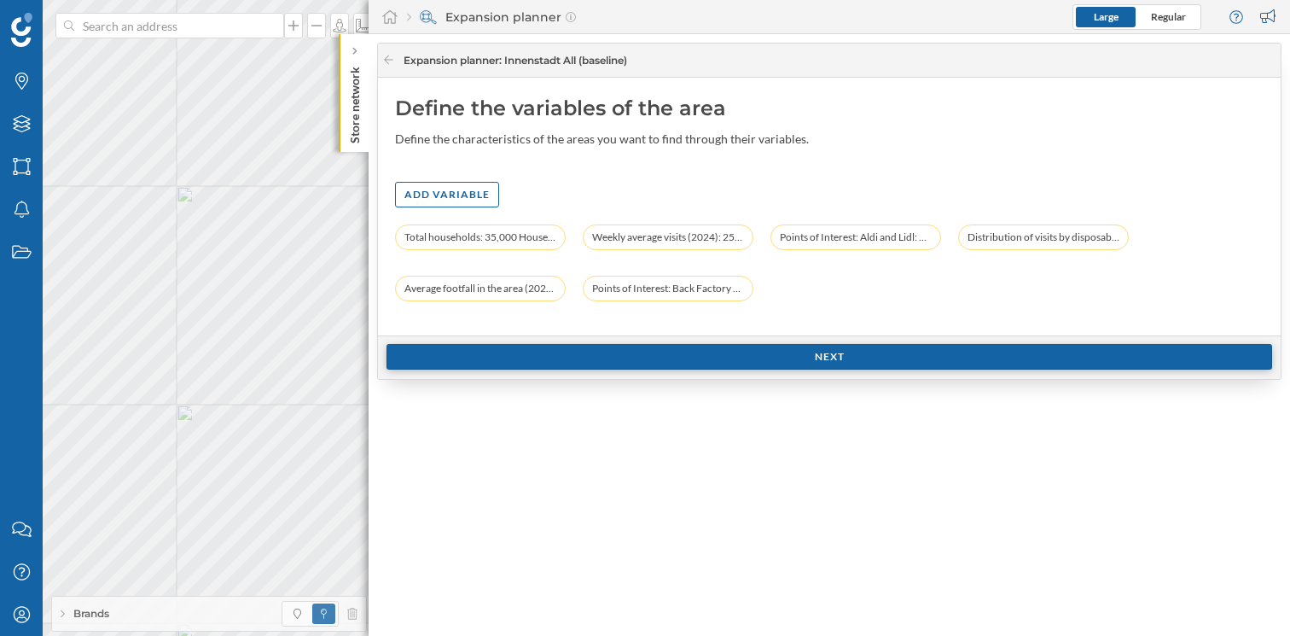
click at [842, 358] on div "Next" at bounding box center [830, 357] width 886 height 26
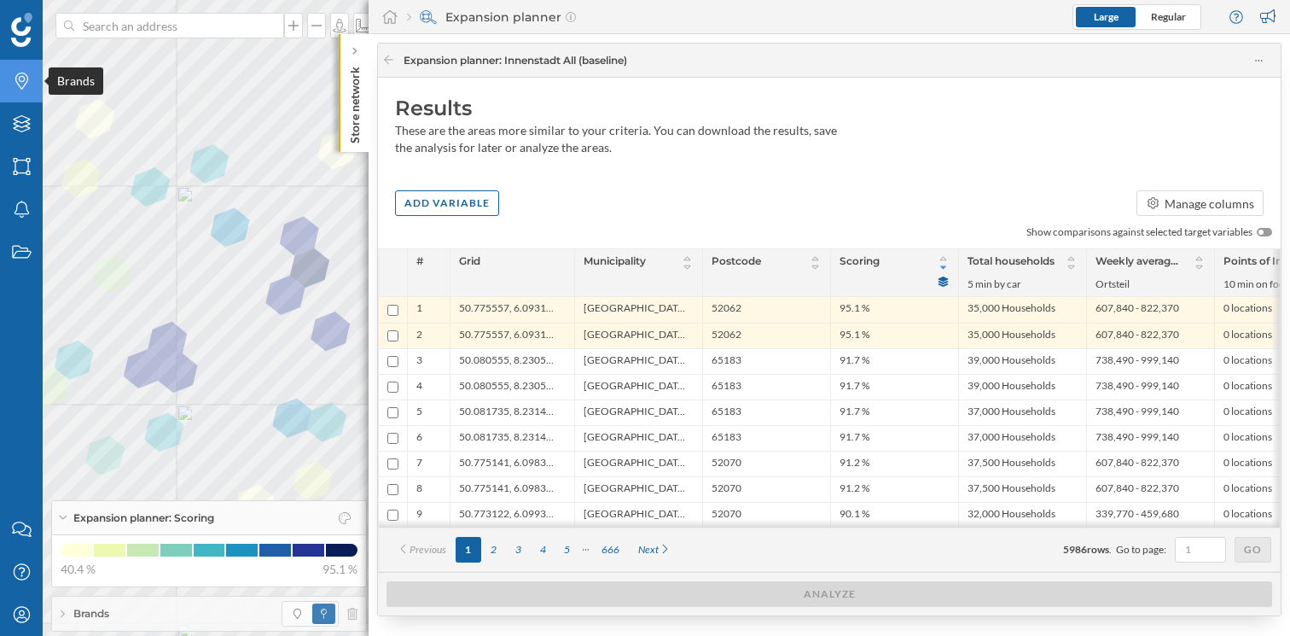
click at [29, 91] on div "Brands" at bounding box center [21, 81] width 43 height 43
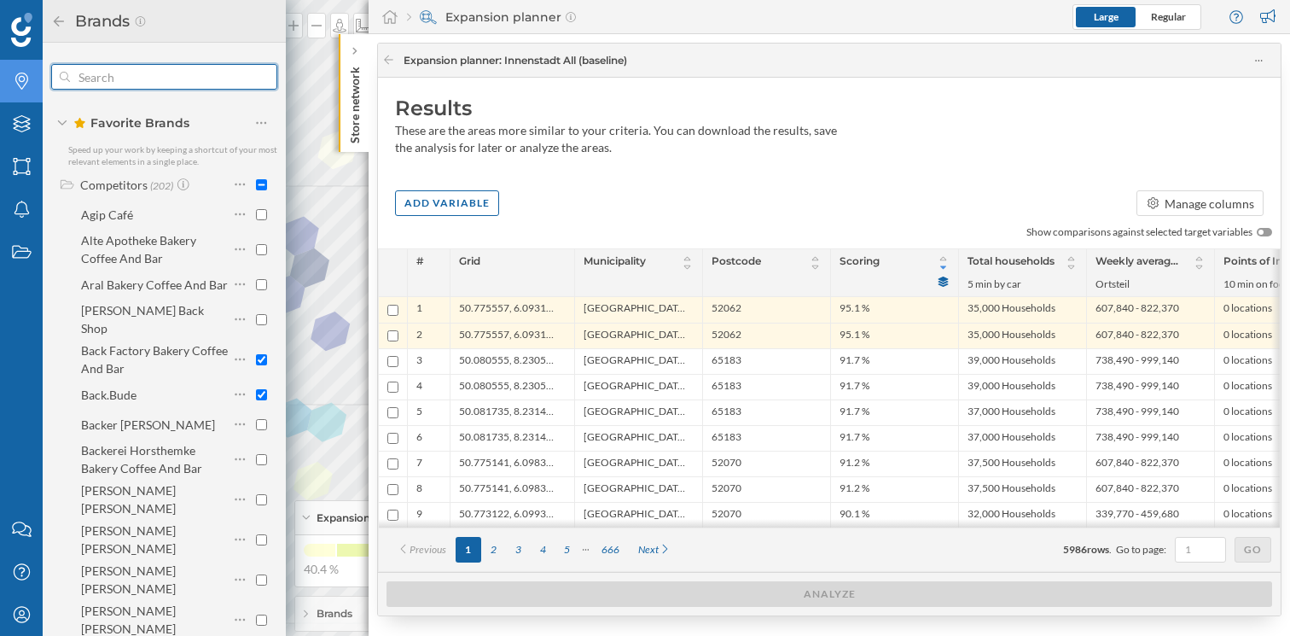
click at [162, 85] on input "text" at bounding box center [164, 77] width 189 height 34
type input "pen"
checkbox input "false"
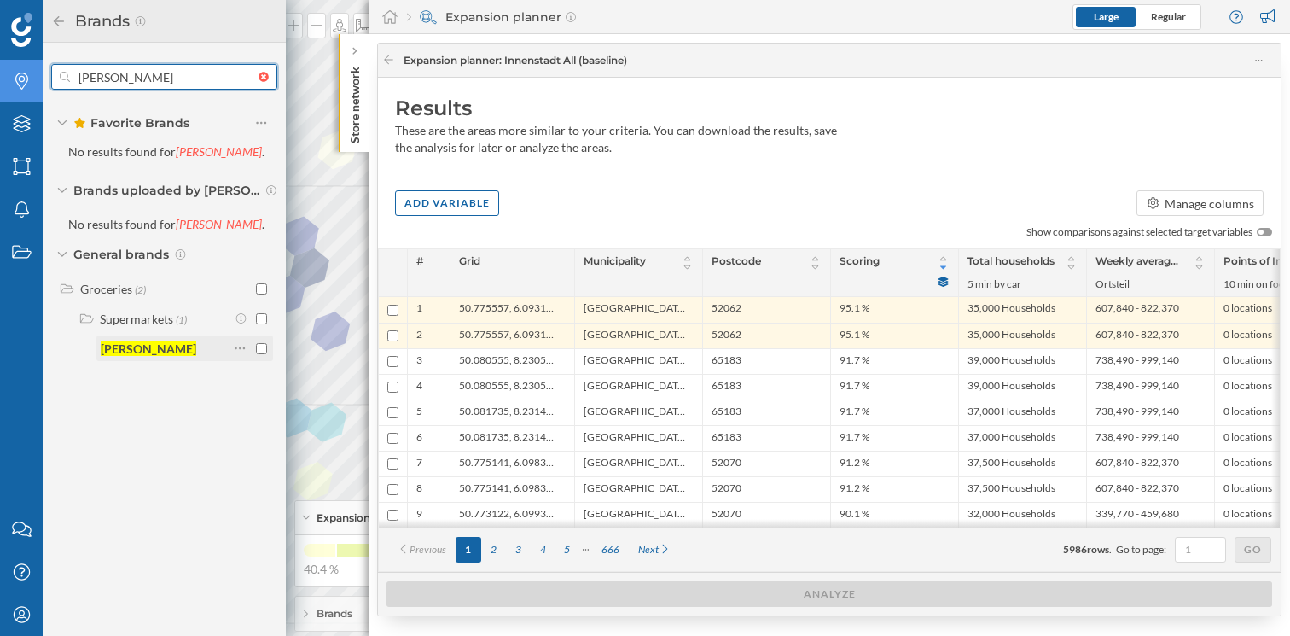
type input "penny"
click at [260, 348] on input "checkbox" at bounding box center [261, 348] width 11 height 11
checkbox input "true"
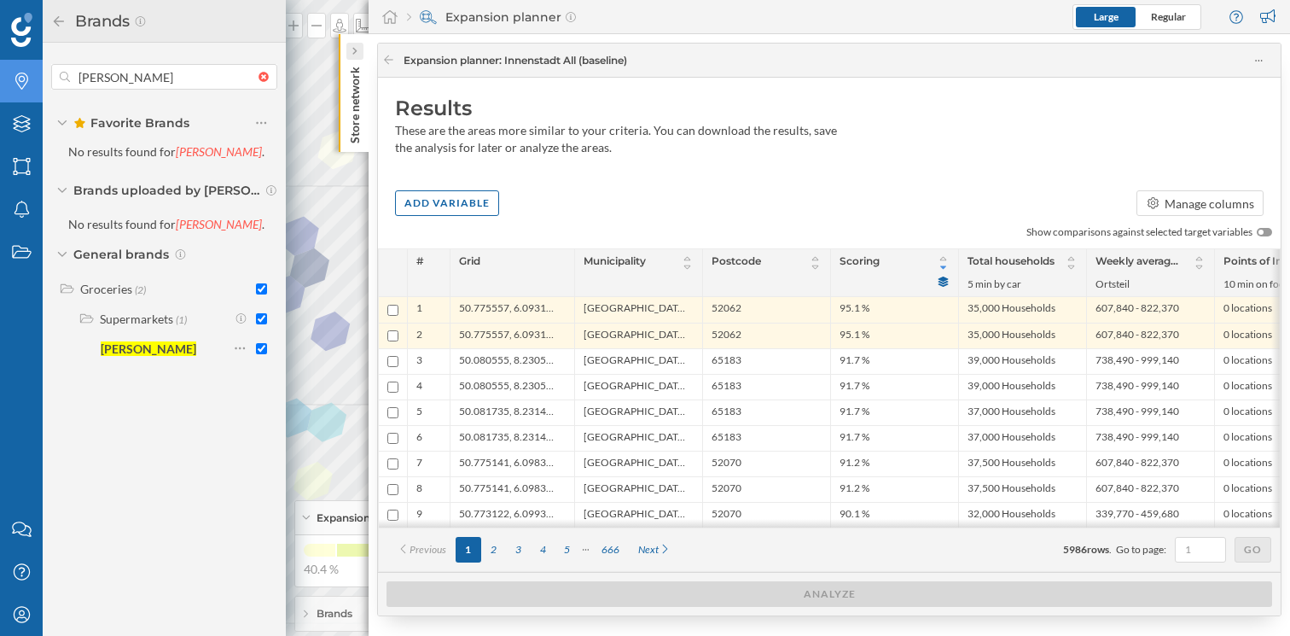
click at [353, 54] on icon at bounding box center [354, 52] width 4 height 8
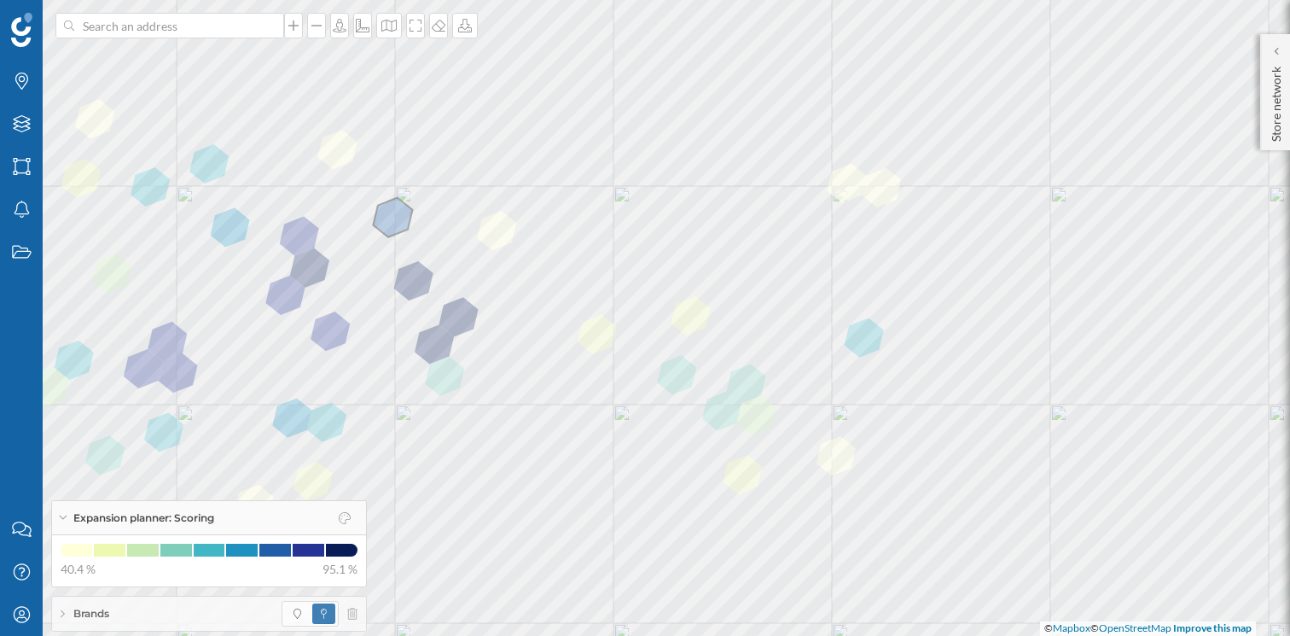
click at [180, 618] on div "Brands" at bounding box center [209, 614] width 314 height 34
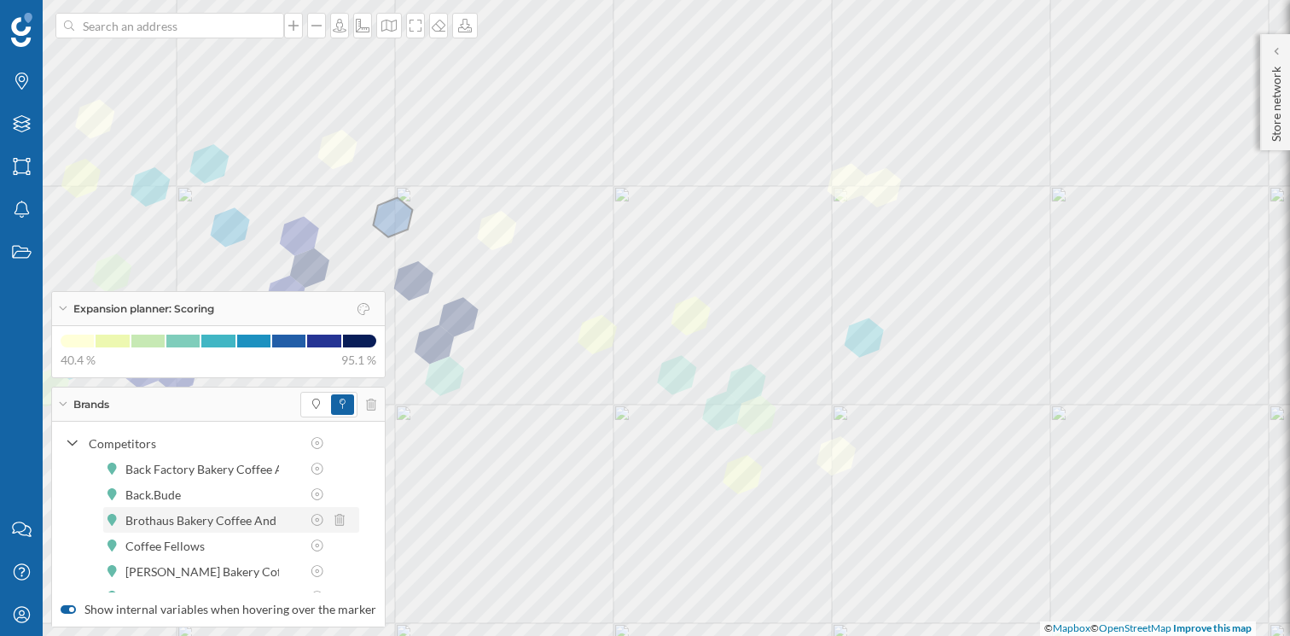
scroll to position [137, 0]
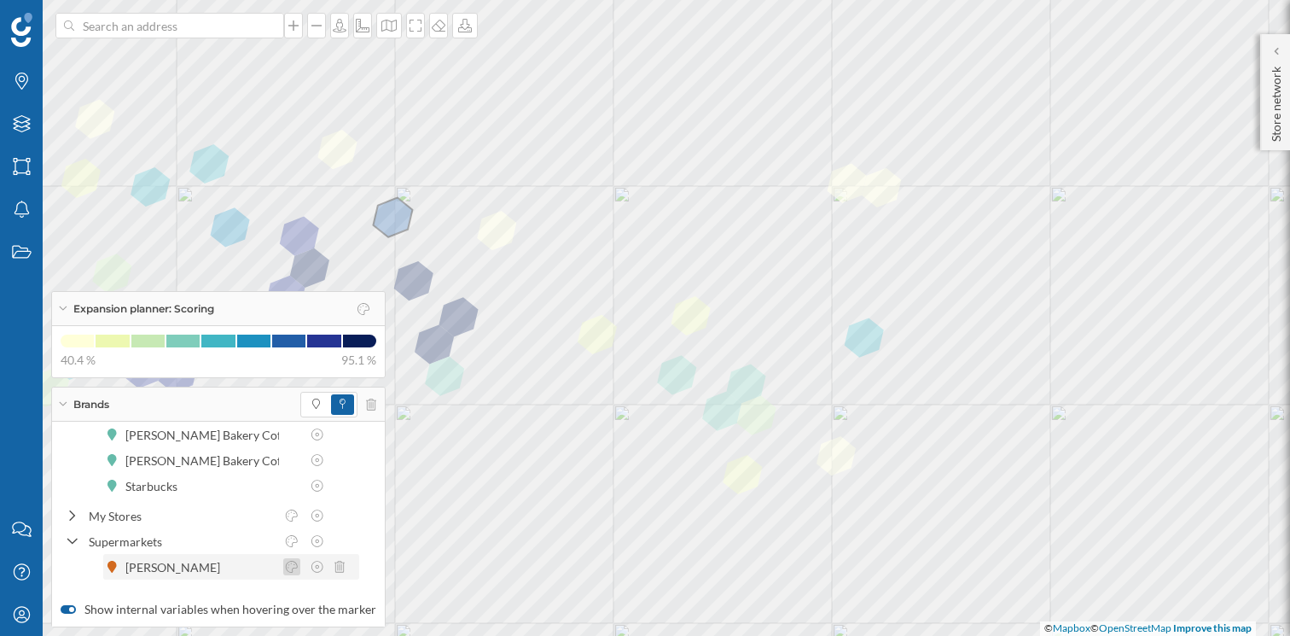
click at [297, 568] on icon at bounding box center [291, 567] width 15 height 12
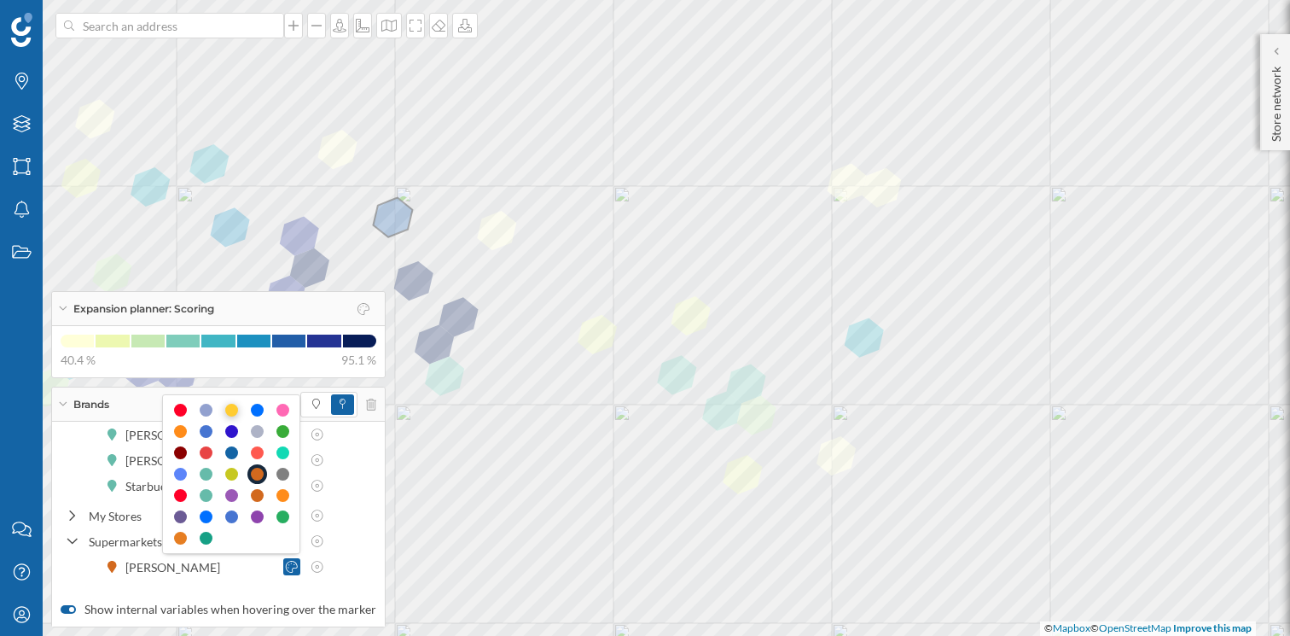
click at [229, 410] on div at bounding box center [231, 410] width 13 height 13
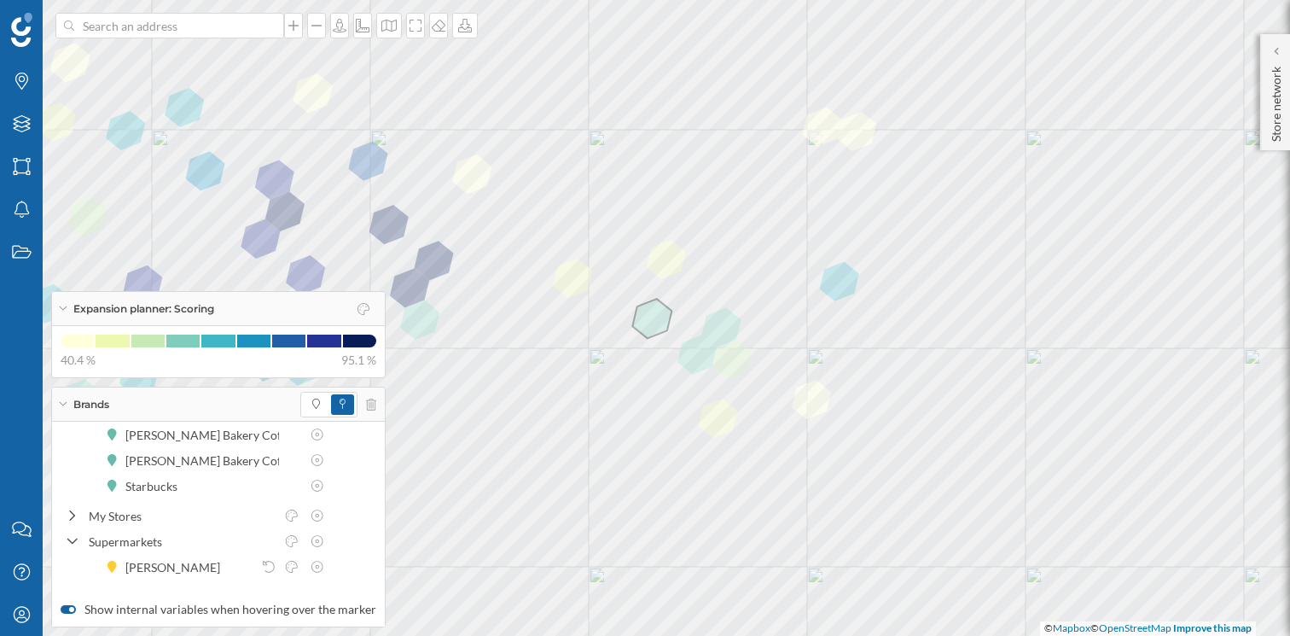
click at [67, 303] on div "Expansion planner: Scoring" at bounding box center [218, 309] width 333 height 34
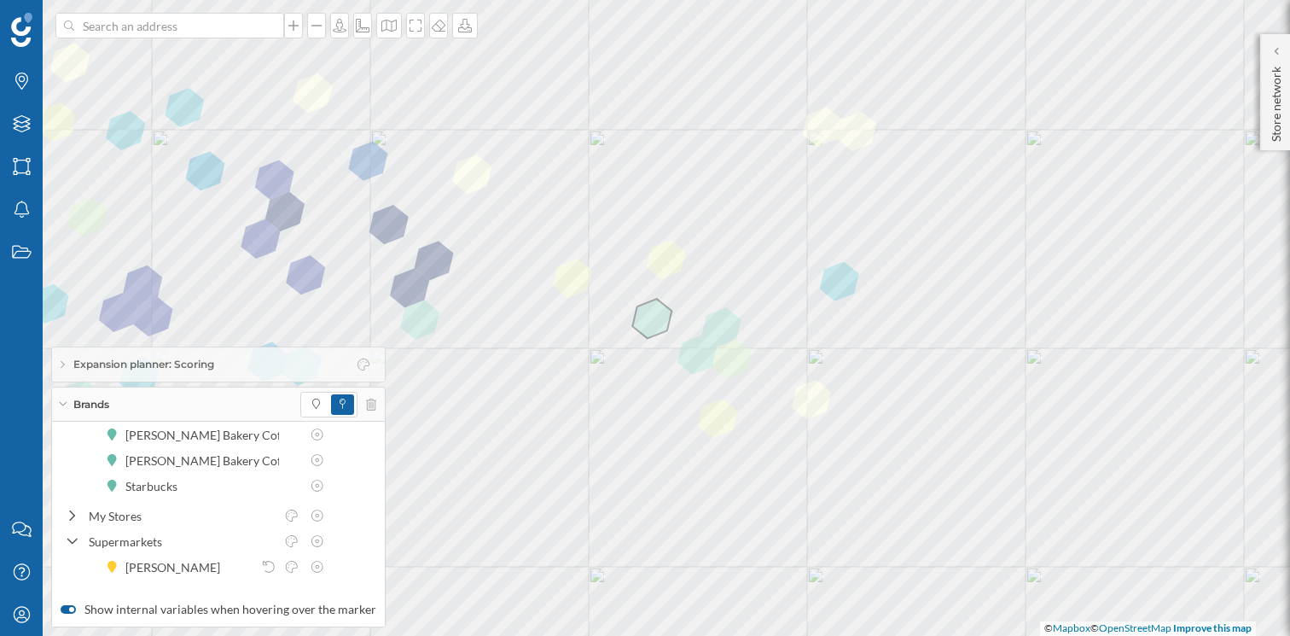
click at [59, 366] on div "Expansion planner: Scoring" at bounding box center [218, 364] width 333 height 34
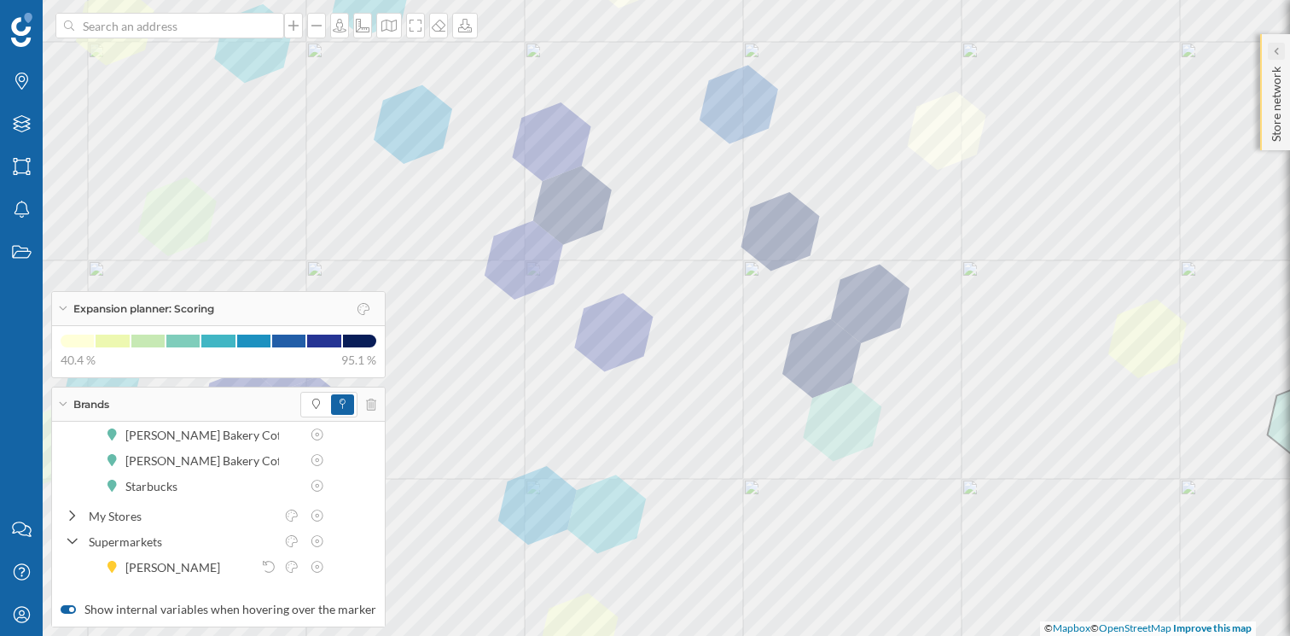
click at [1272, 48] on div at bounding box center [1276, 51] width 17 height 17
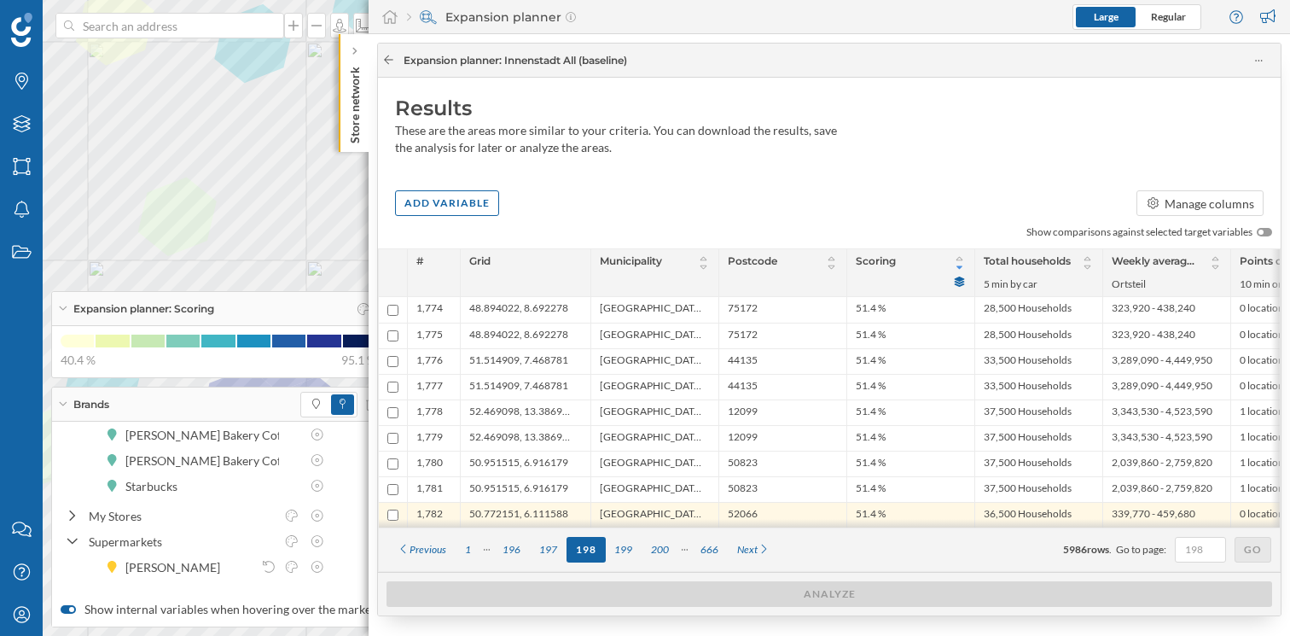
click at [393, 61] on icon at bounding box center [388, 60] width 13 height 10
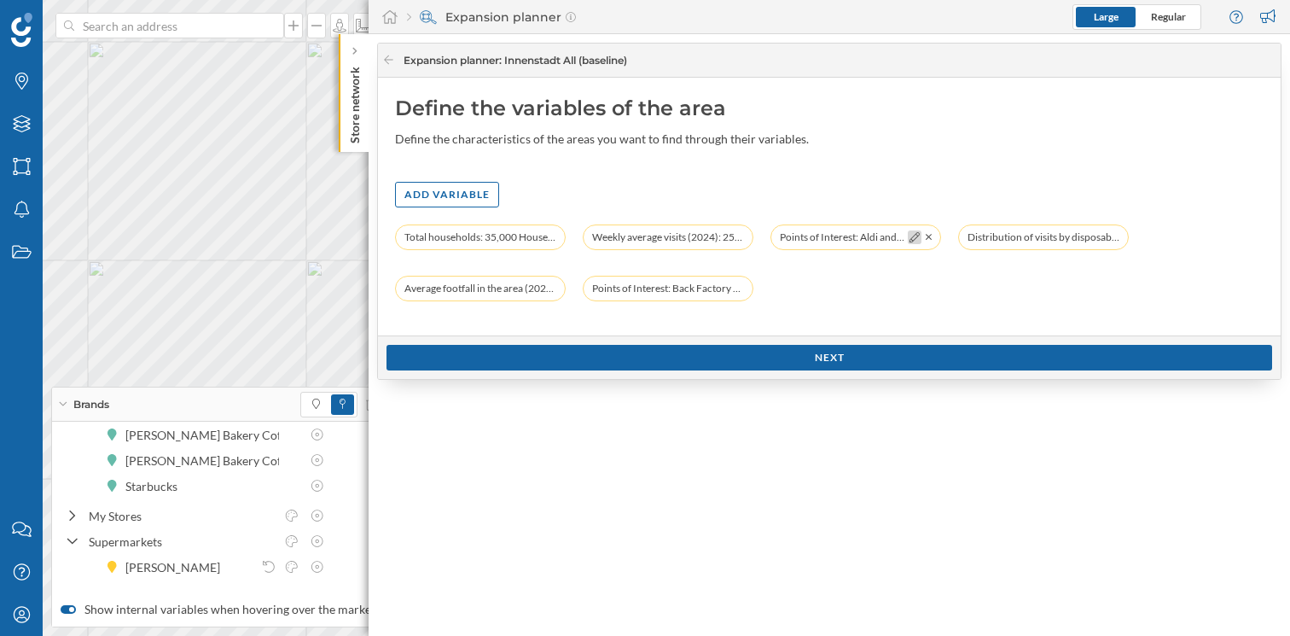
click at [917, 236] on icon at bounding box center [915, 237] width 10 height 10
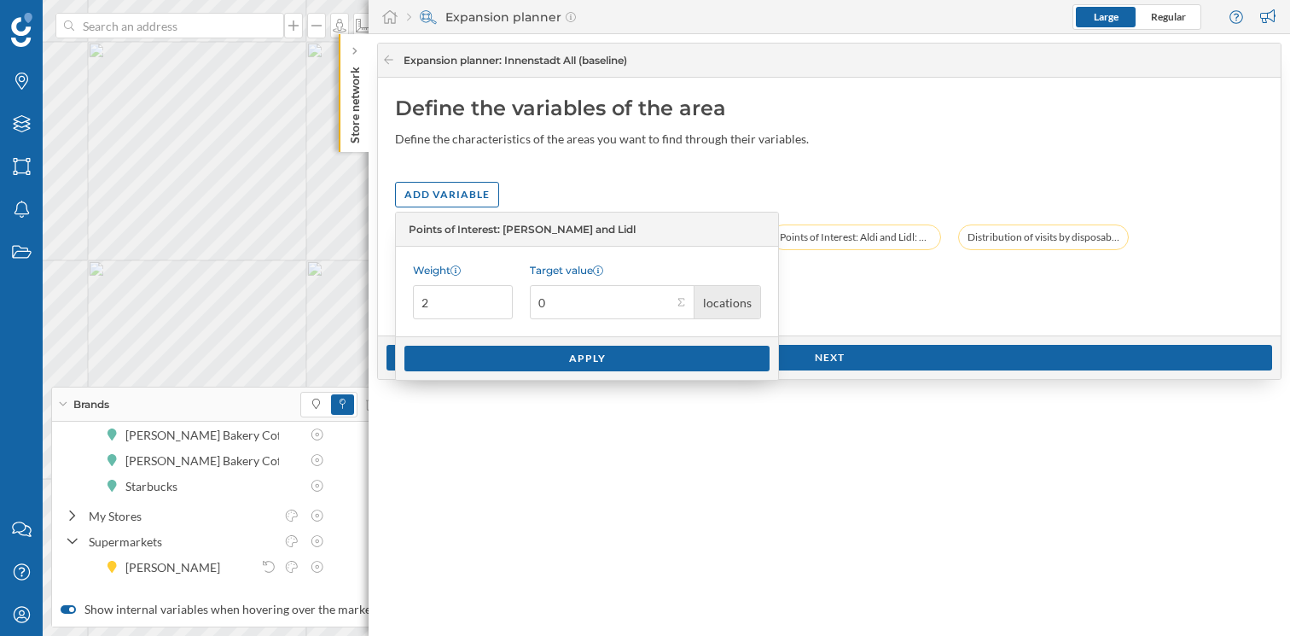
click at [1000, 300] on div "Total households: 35,000 Households (5 min by car) Weekly average visits (2024)…" at bounding box center [829, 271] width 869 height 94
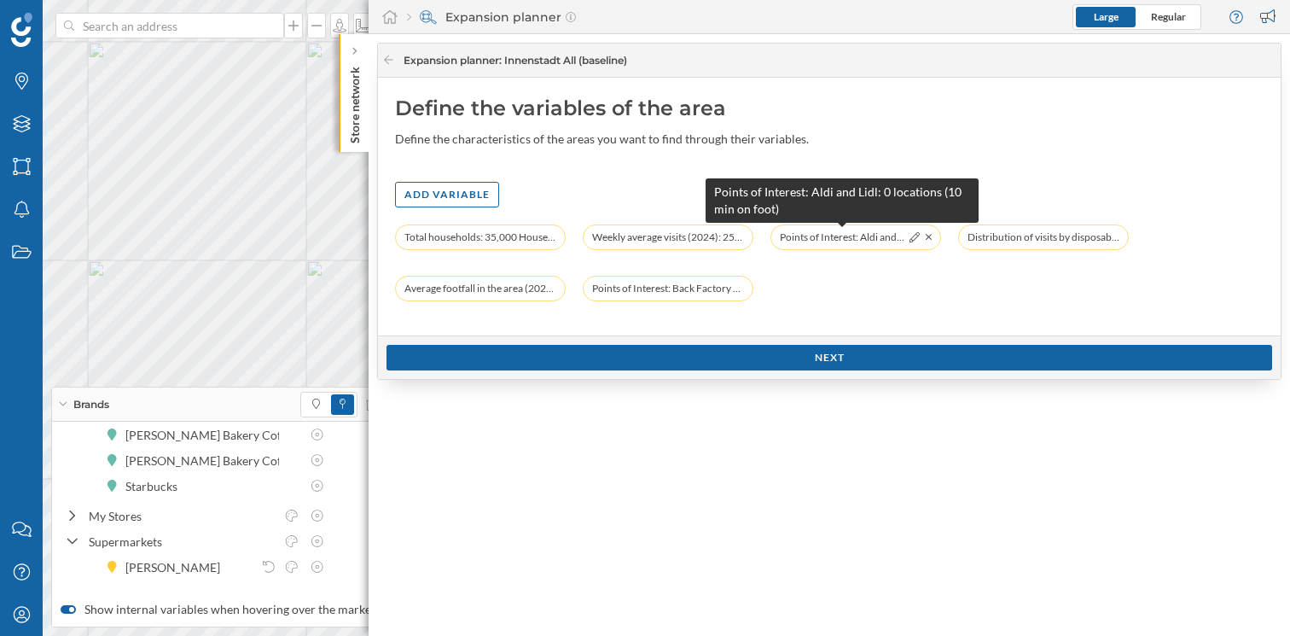
click at [855, 239] on span "Points of Interest: Aldi and Lidl: 0 locations (10 min on foot)" at bounding box center [842, 237] width 125 height 17
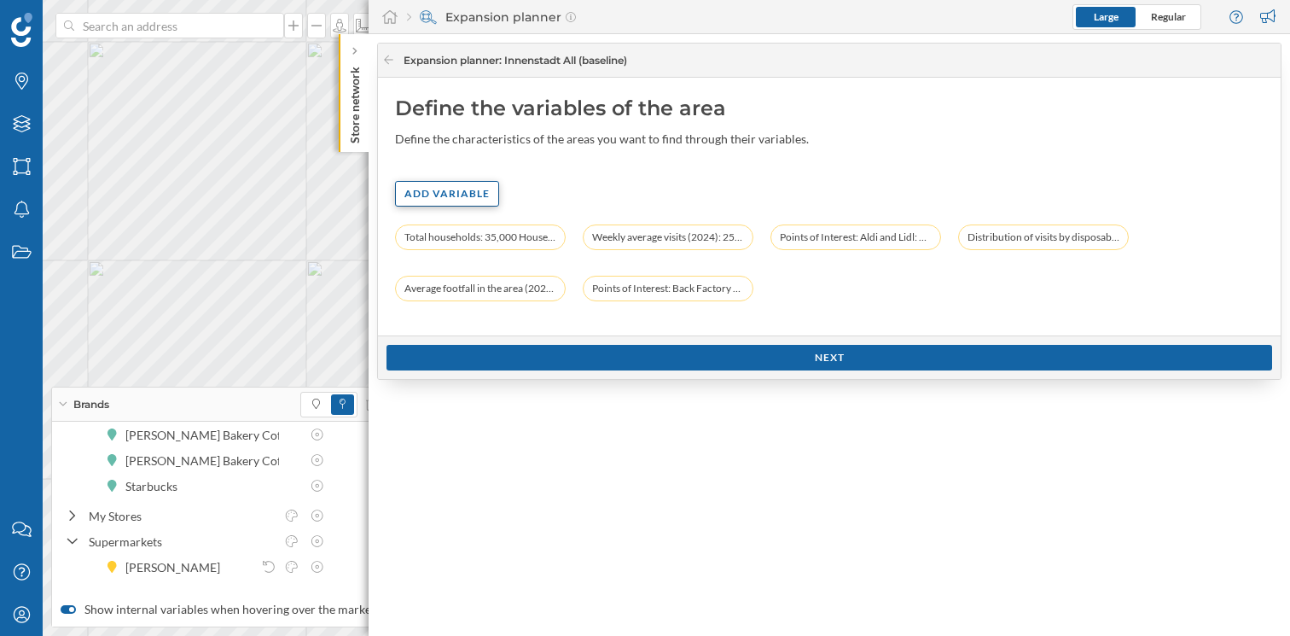
click at [435, 201] on div "Add variable" at bounding box center [447, 194] width 104 height 26
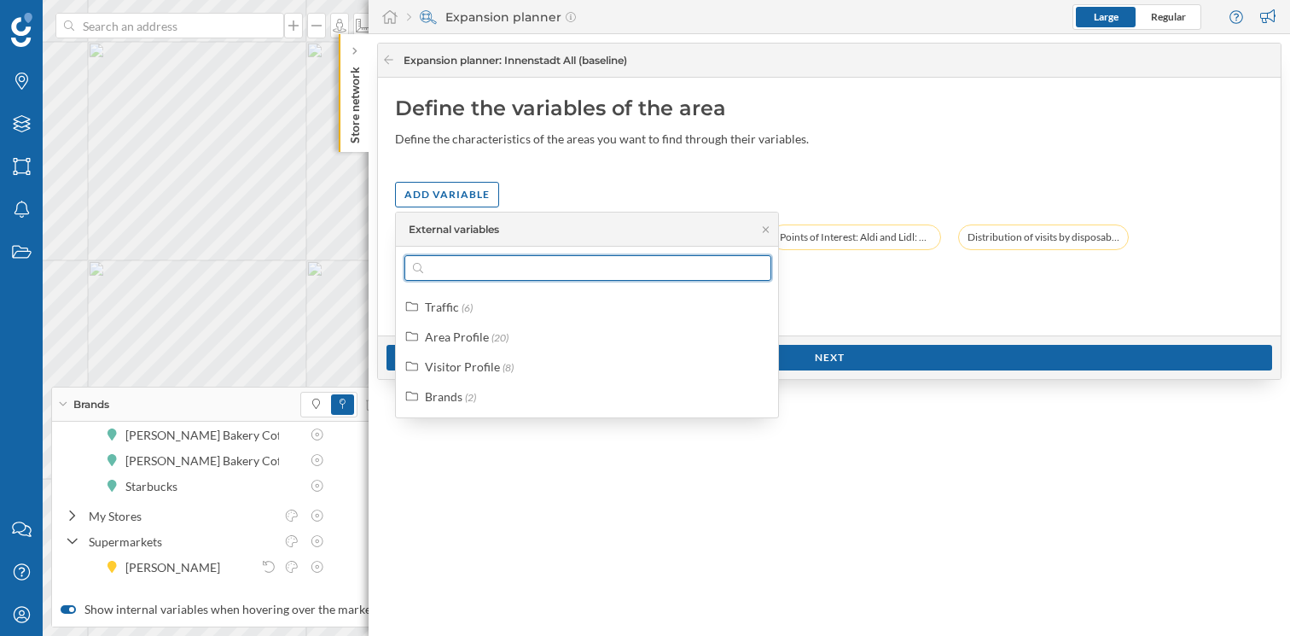
click at [501, 277] on input "text" at bounding box center [587, 268] width 329 height 26
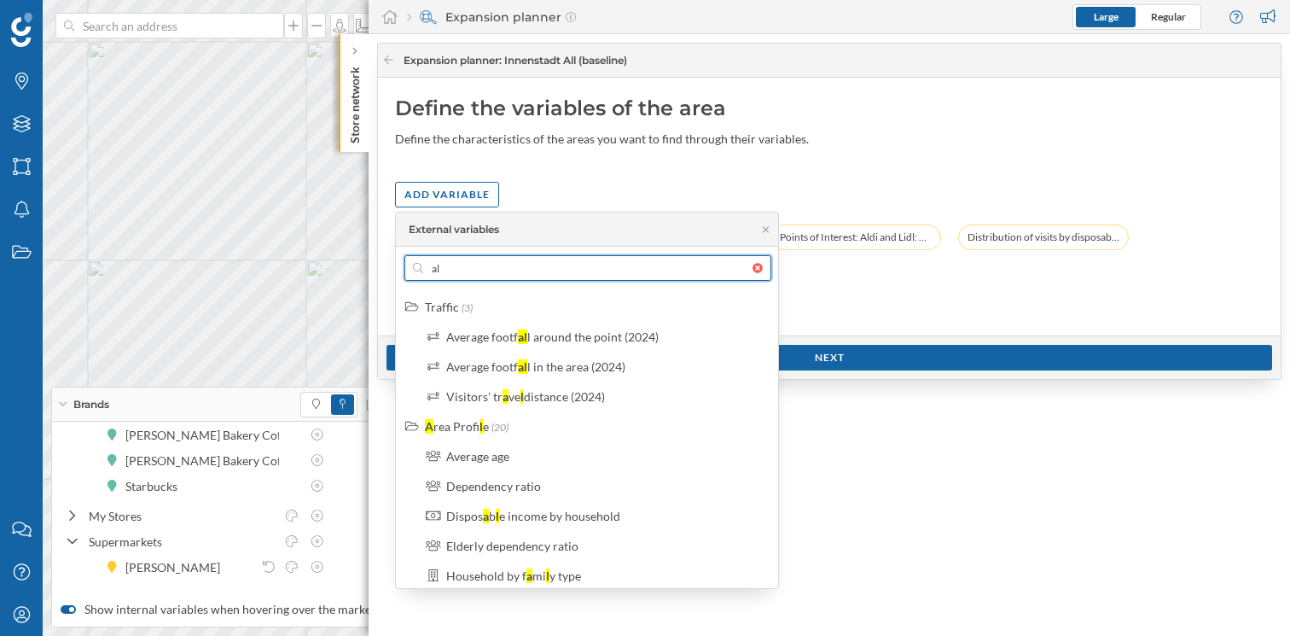
type input "a"
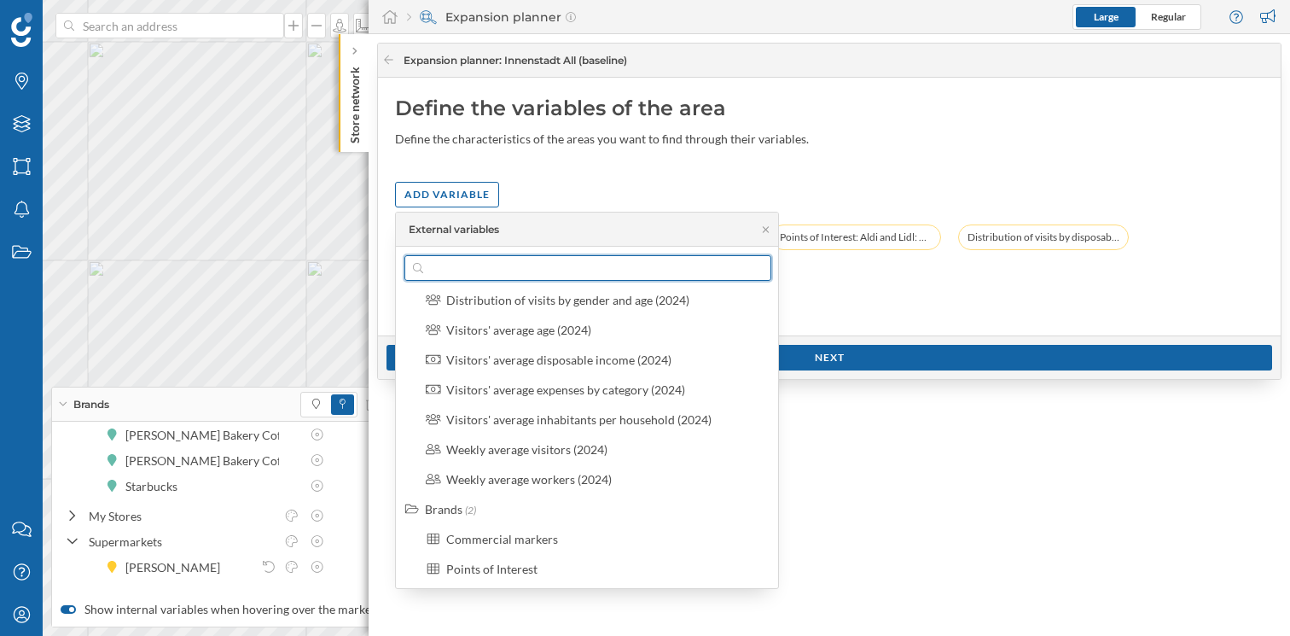
scroll to position [905, 0]
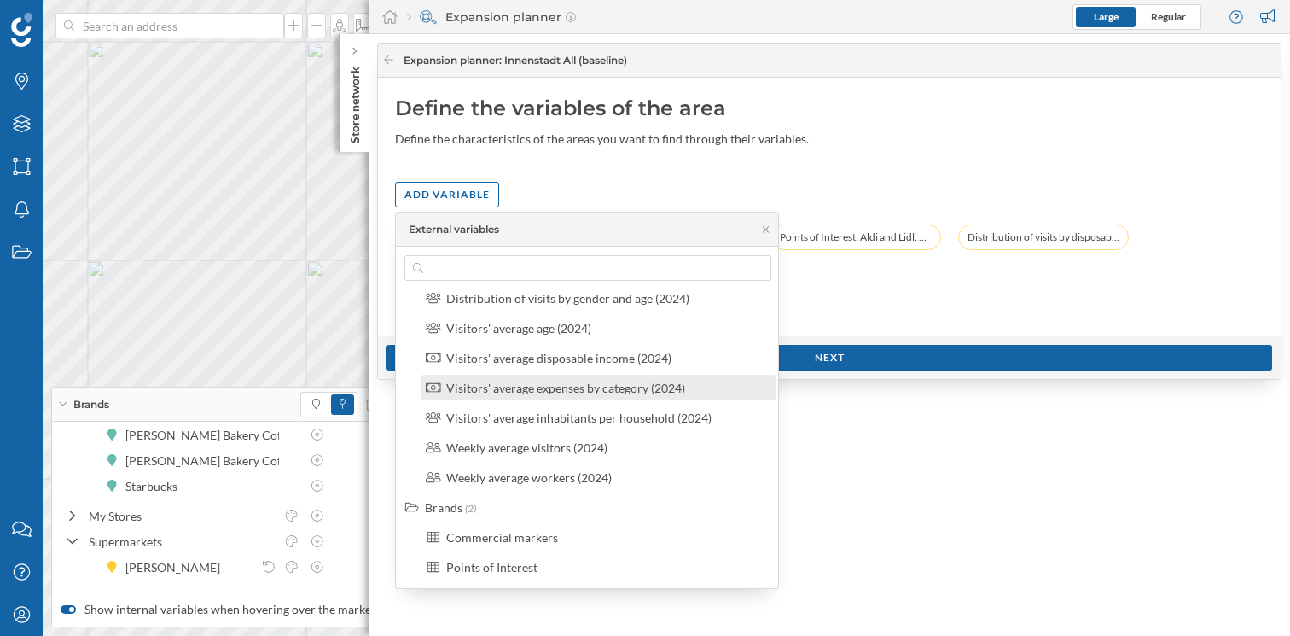
drag, startPoint x: 469, startPoint y: 502, endPoint x: 473, endPoint y: 456, distance: 46.3
click at [469, 502] on span "(2)" at bounding box center [470, 508] width 11 height 13
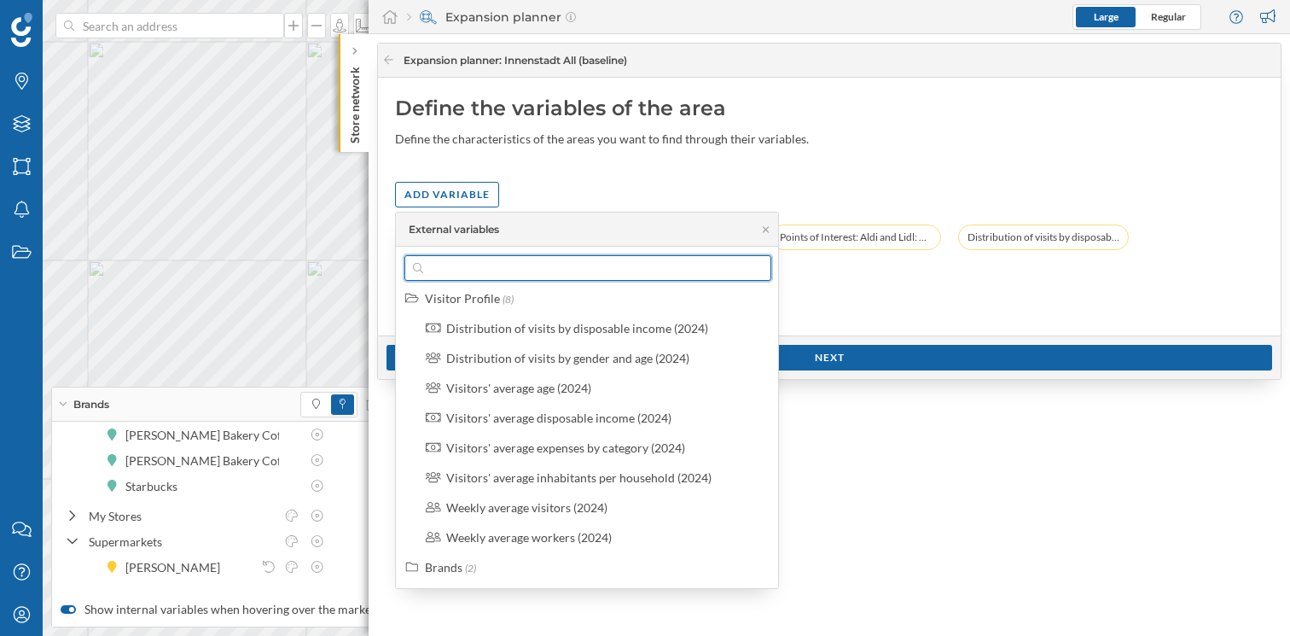
click at [513, 275] on input "text" at bounding box center [587, 268] width 329 height 26
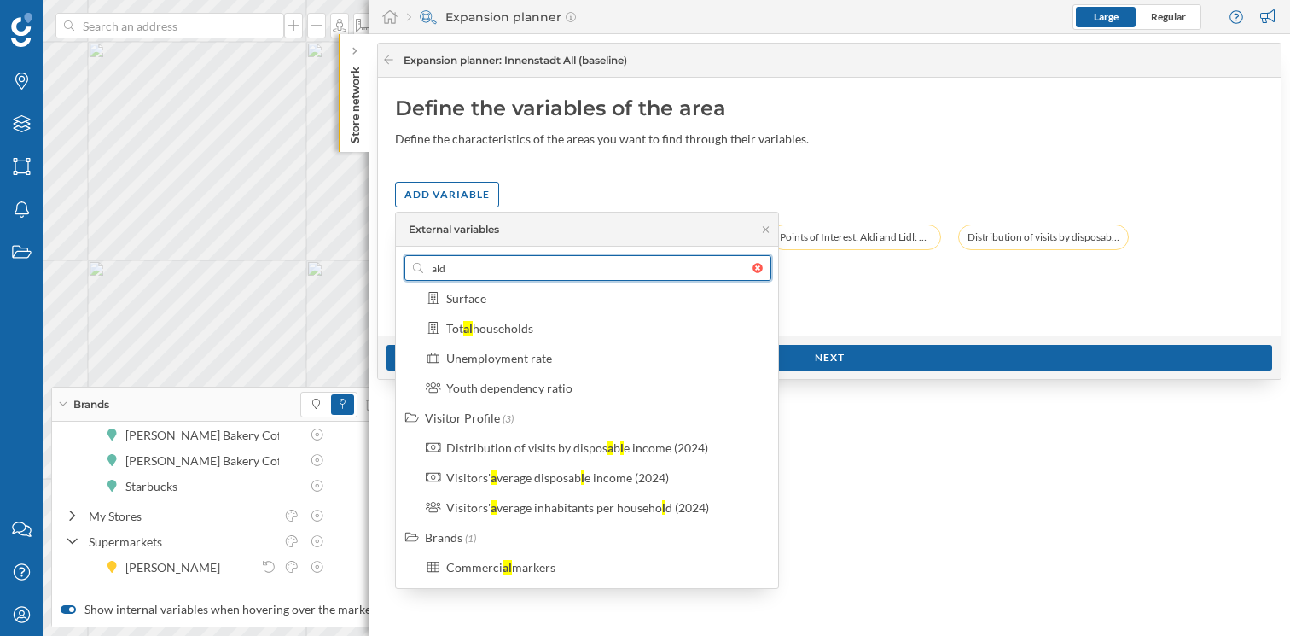
scroll to position [0, 0]
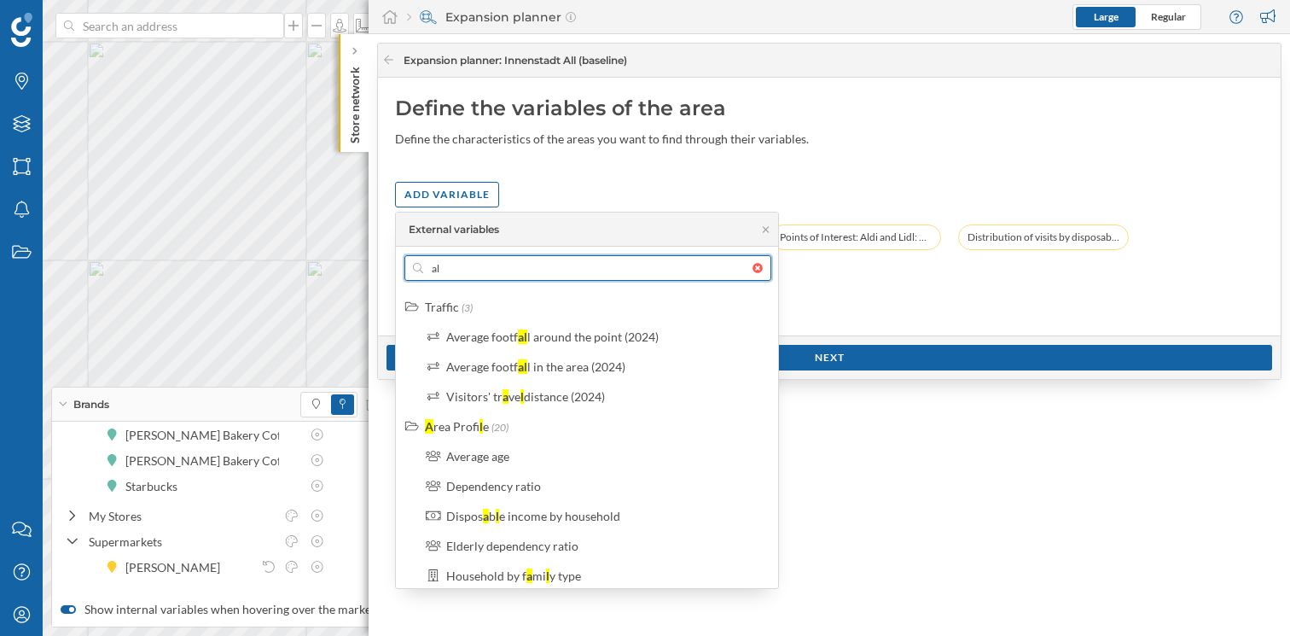
type input "a"
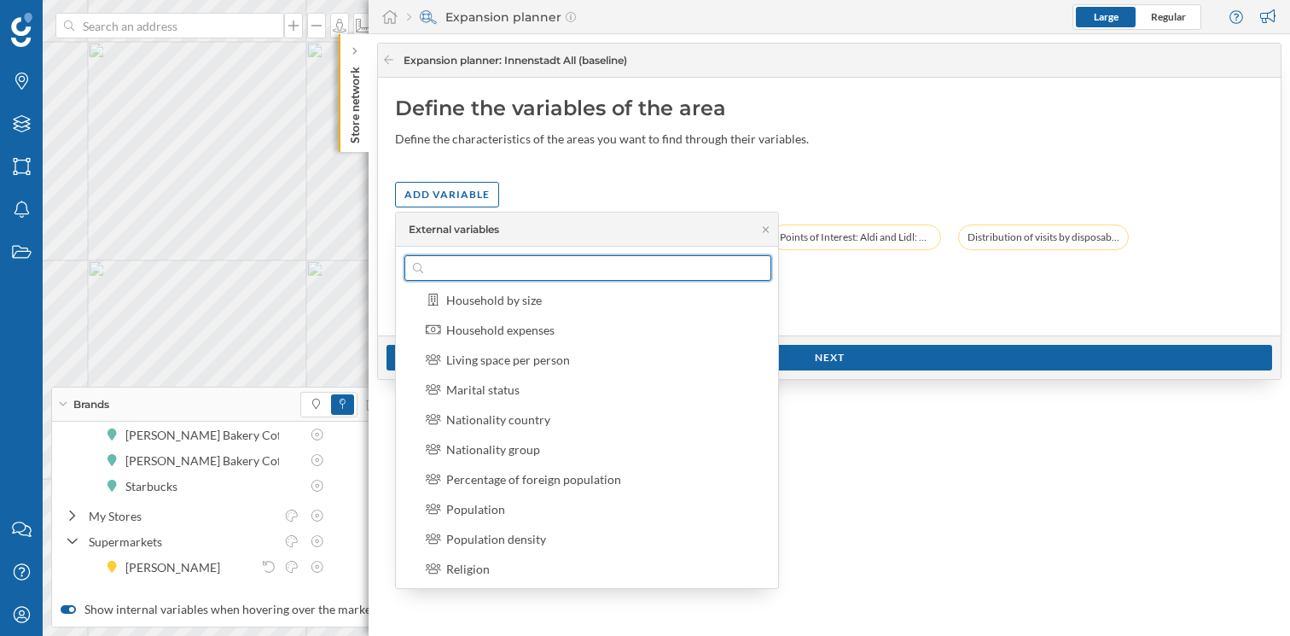
scroll to position [905, 0]
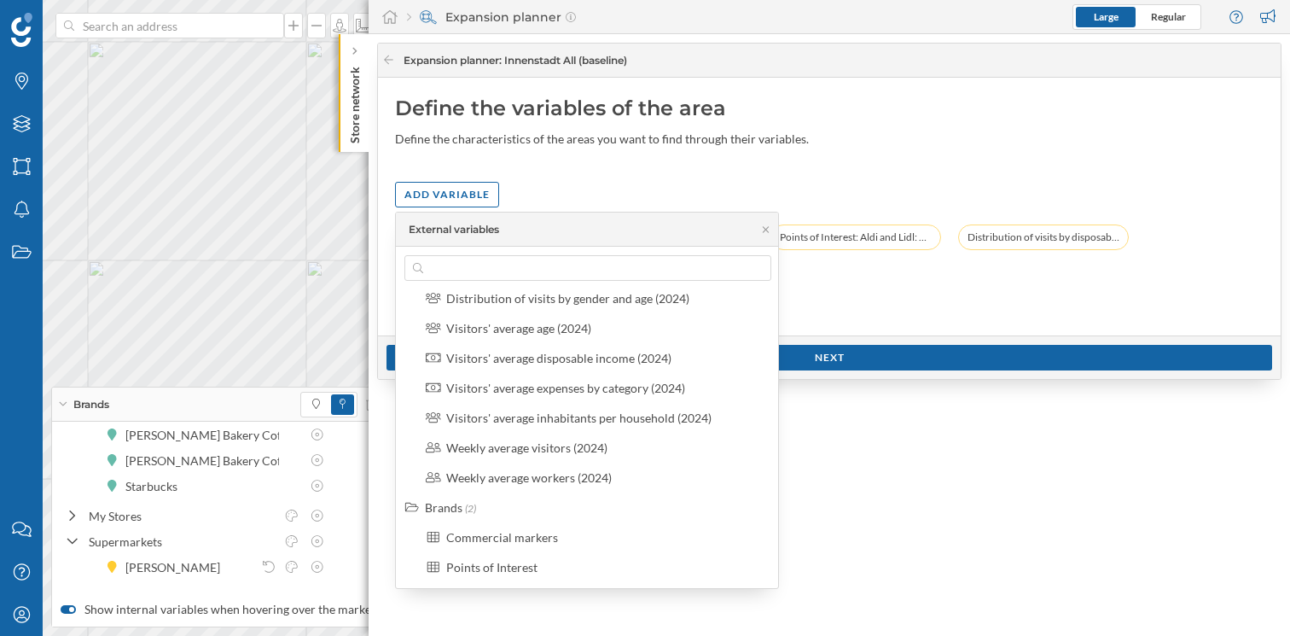
click at [525, 562] on div "Points of Interest" at bounding box center [491, 567] width 91 height 15
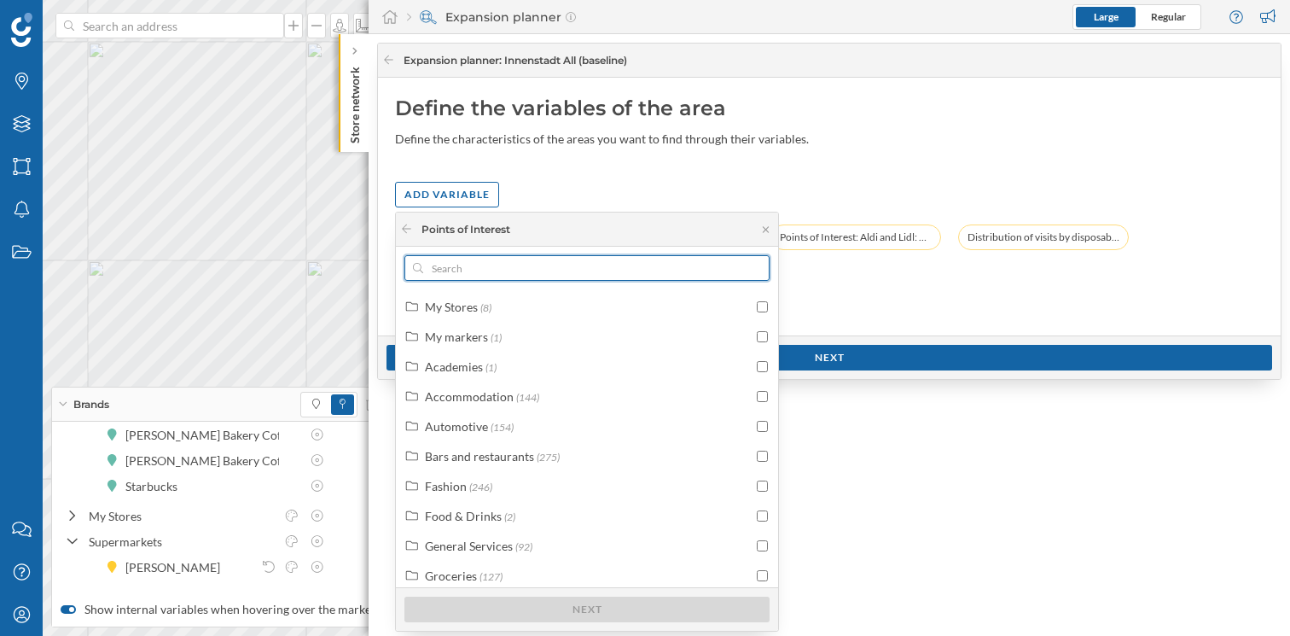
click at [498, 271] on input "text" at bounding box center [587, 268] width 328 height 26
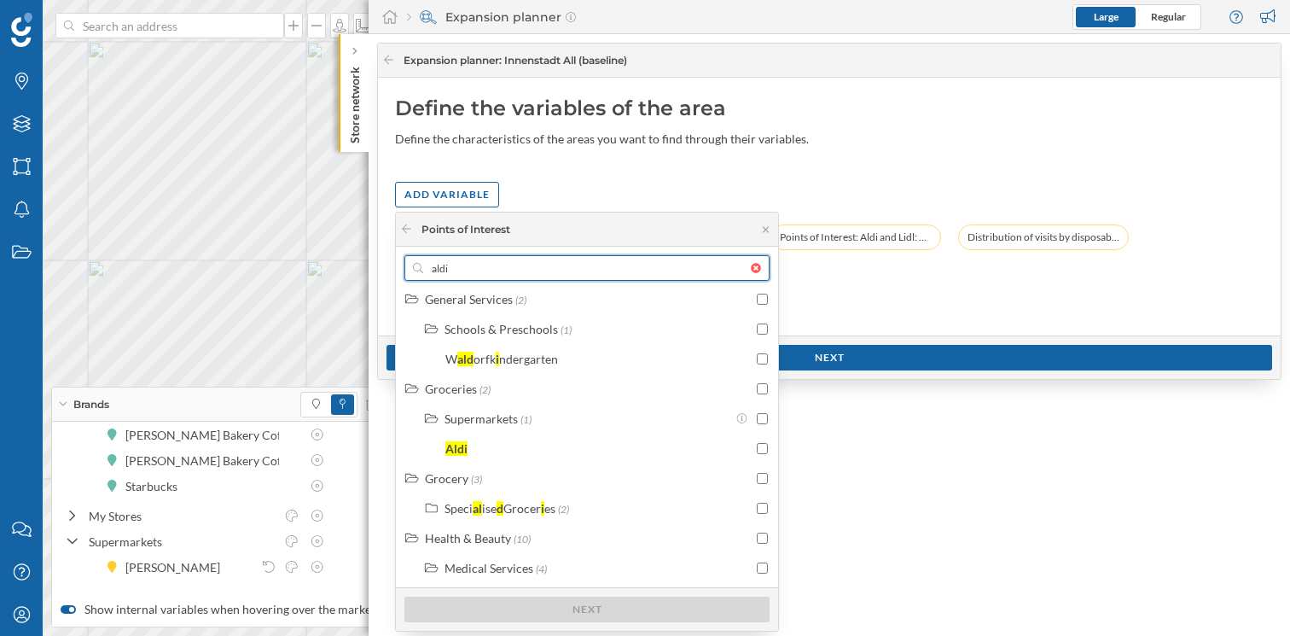
scroll to position [917, 0]
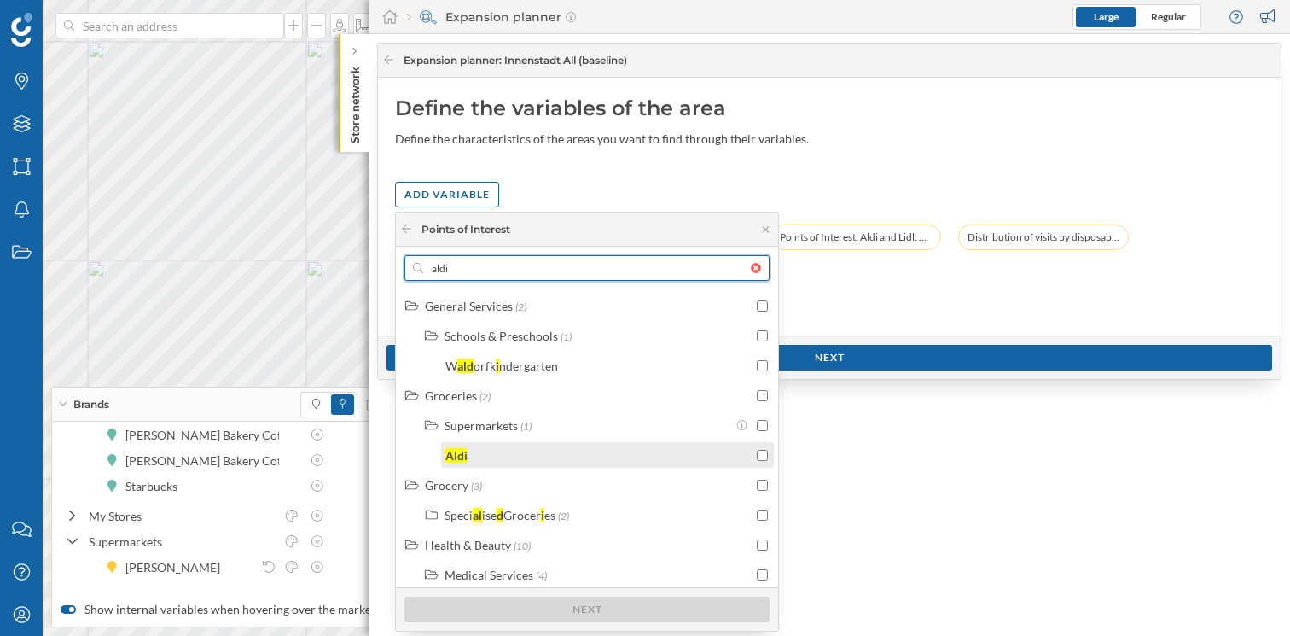
type input "aldi"
click at [757, 450] on input "checkbox" at bounding box center [762, 455] width 11 height 11
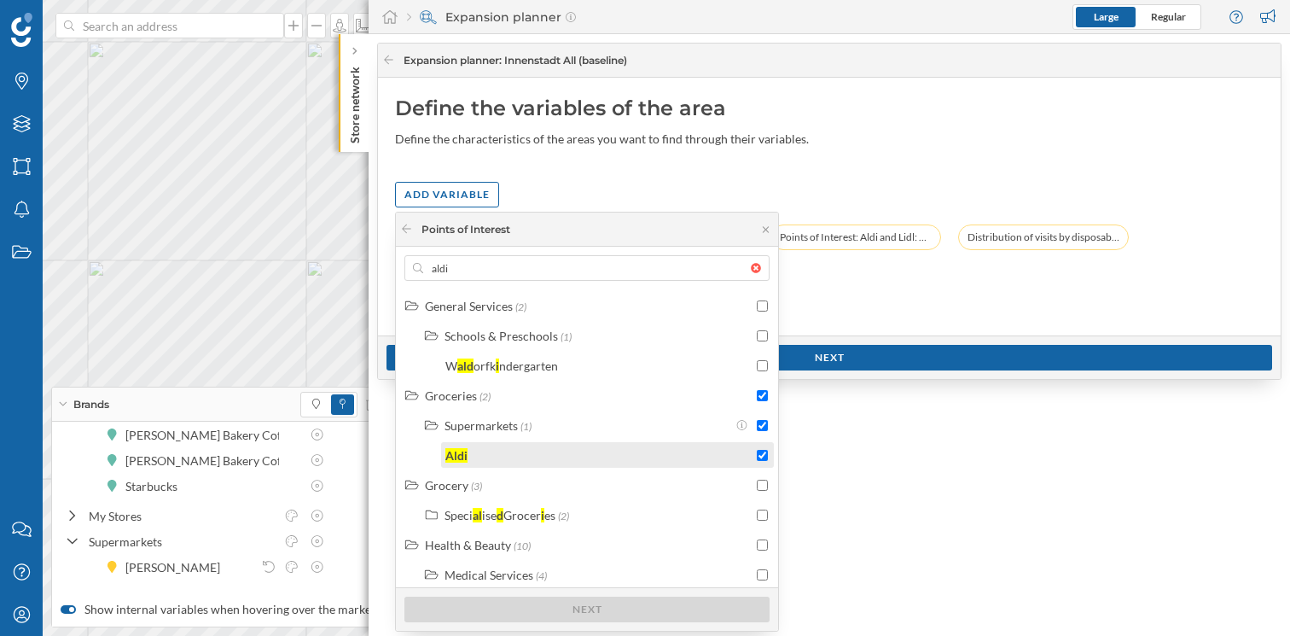
checkbox input "true"
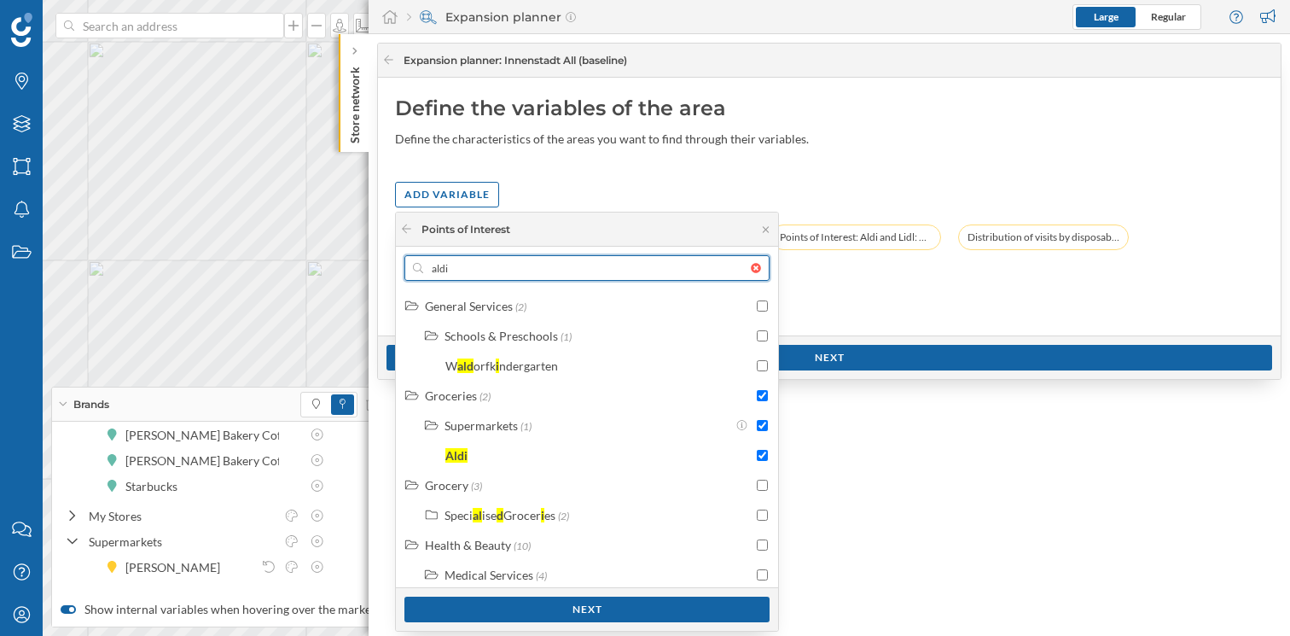
drag, startPoint x: 495, startPoint y: 266, endPoint x: 425, endPoint y: 267, distance: 70.0
click at [425, 267] on input "aldi" at bounding box center [587, 268] width 328 height 26
type input "l"
checkbox input "false"
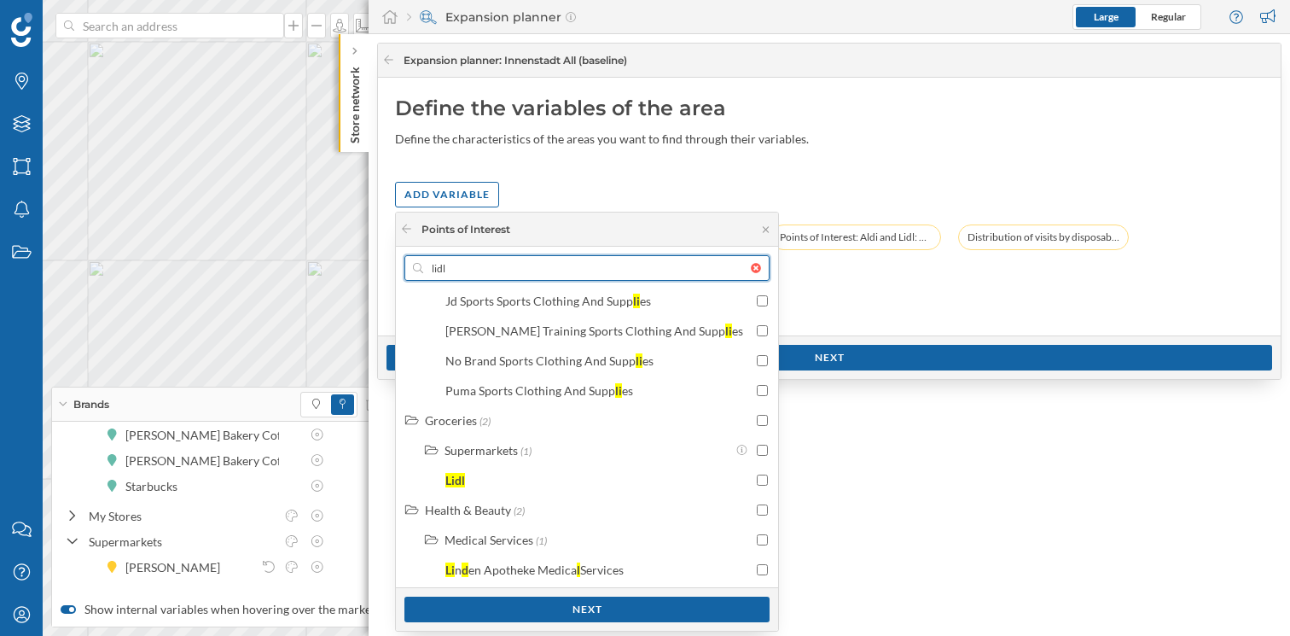
scroll to position [527, 0]
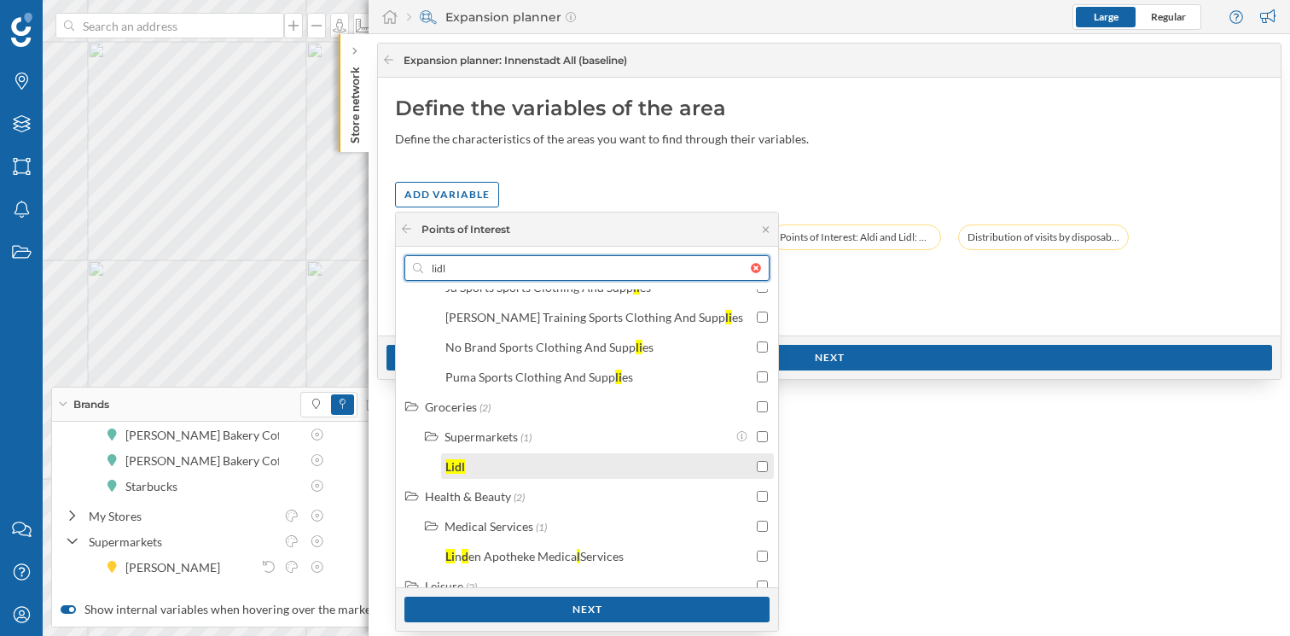
type input "lidl"
click at [758, 466] on input "checkbox" at bounding box center [762, 466] width 11 height 11
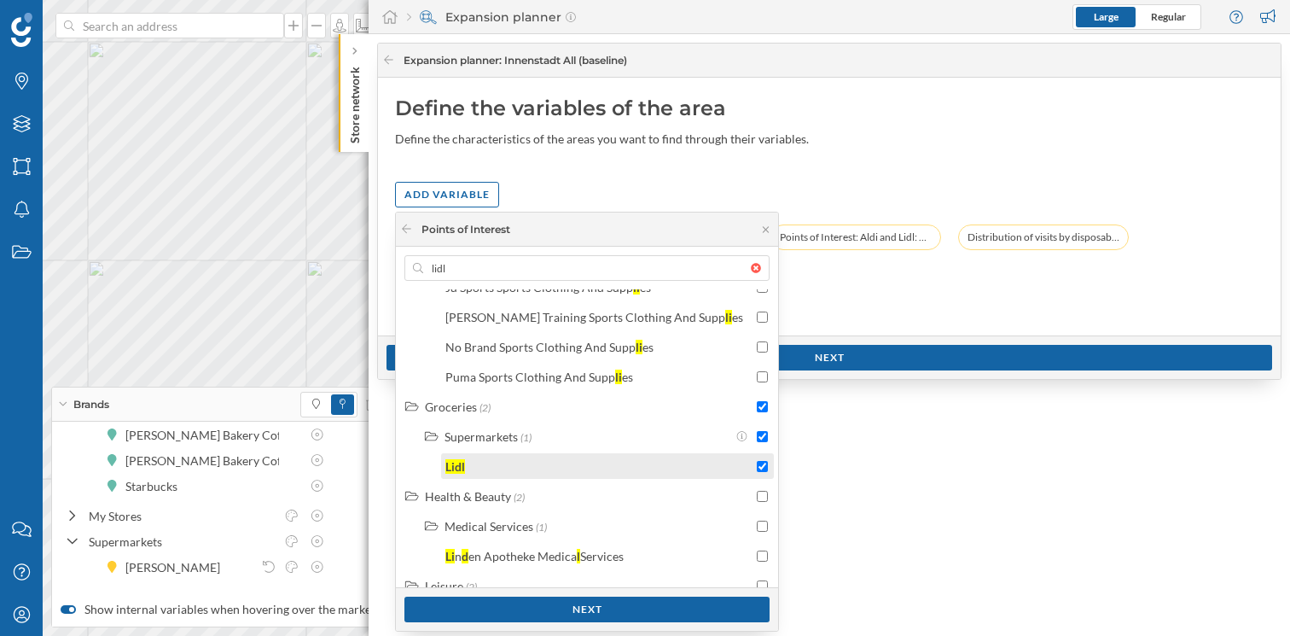
checkbox input "true"
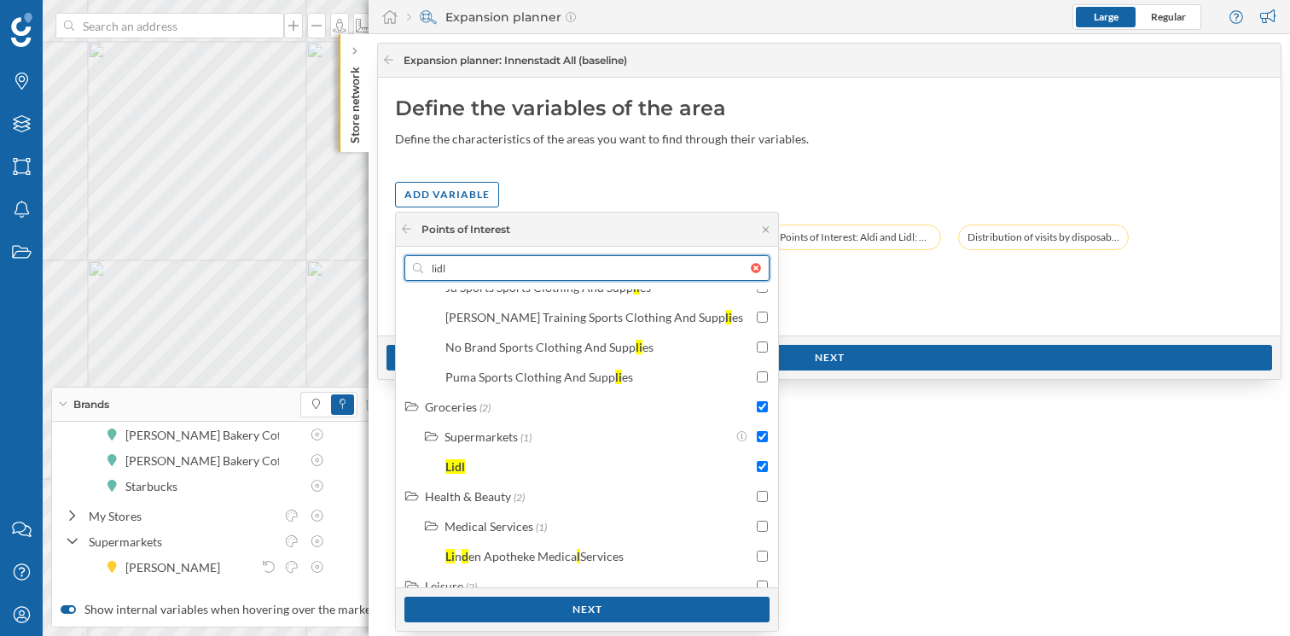
drag, startPoint x: 494, startPoint y: 274, endPoint x: 398, endPoint y: 269, distance: 96.6
click at [405, 270] on div "lidl" at bounding box center [587, 268] width 365 height 26
click at [423, 270] on input "lidl" at bounding box center [587, 268] width 328 height 26
type input "p"
checkbox input "false"
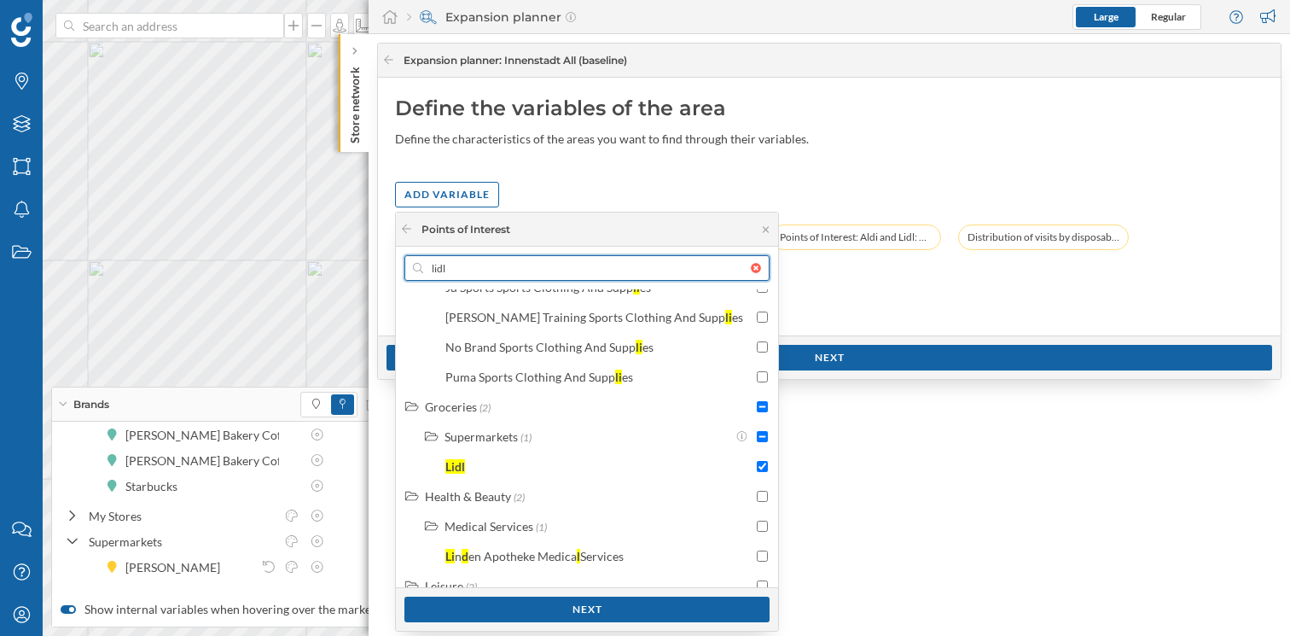
checkbox input "false"
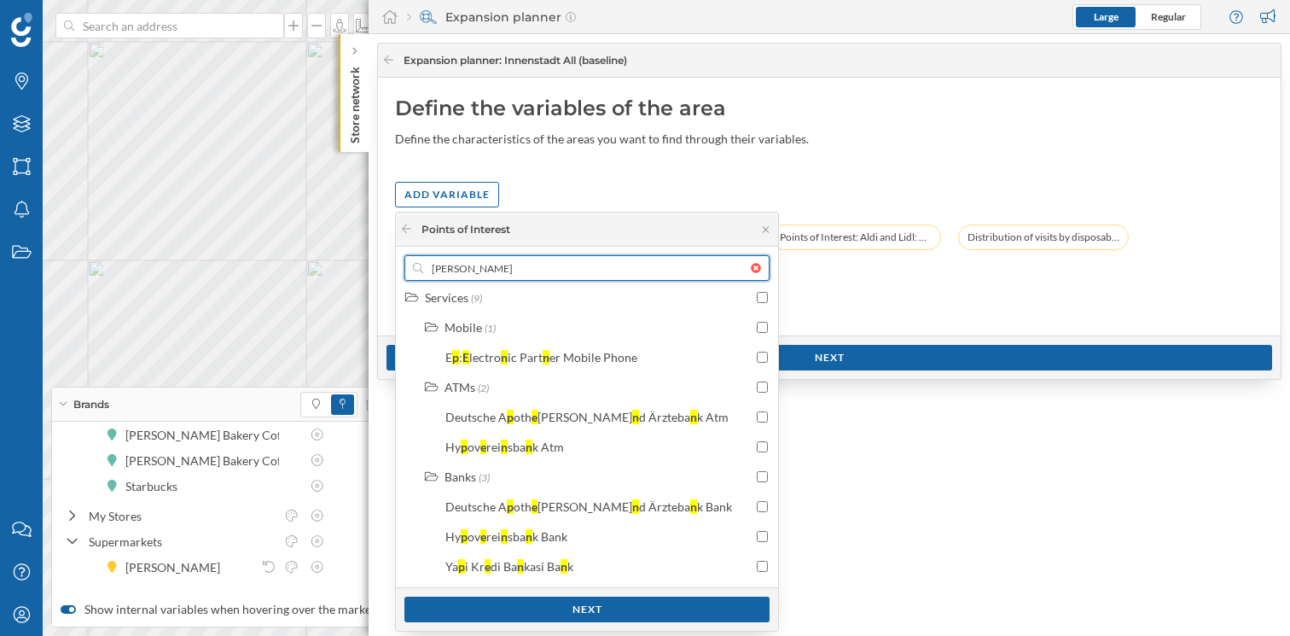
scroll to position [0, 0]
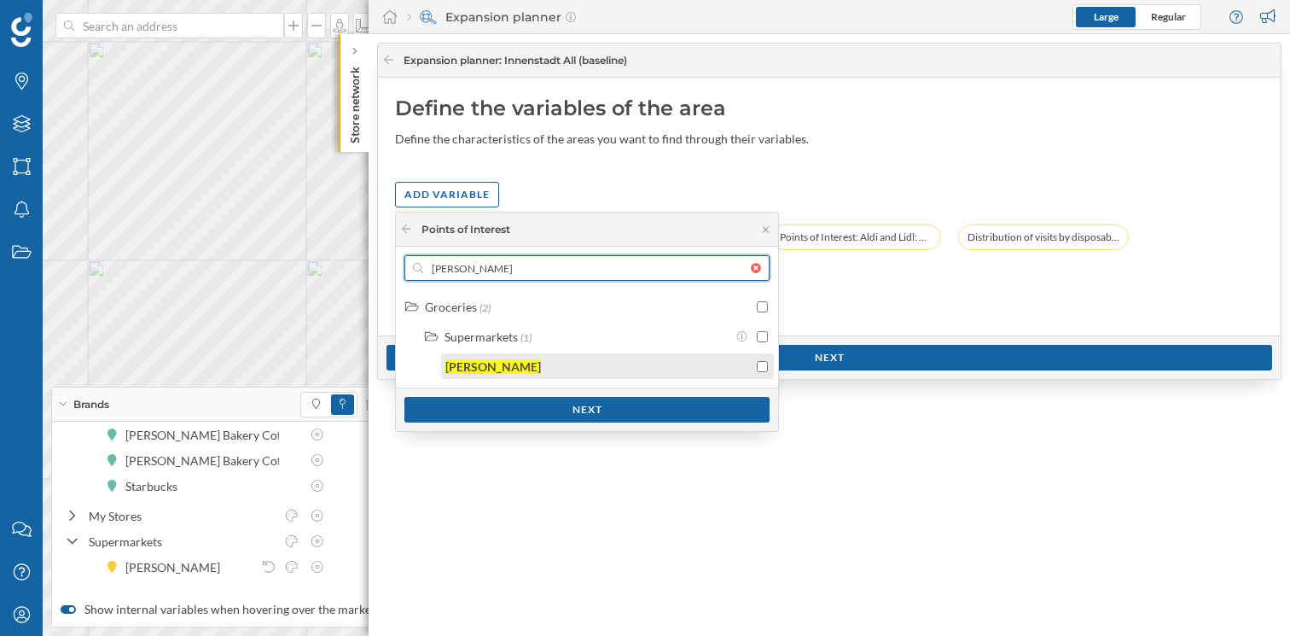
type input "penny"
click at [759, 364] on input "checkbox" at bounding box center [762, 366] width 11 height 11
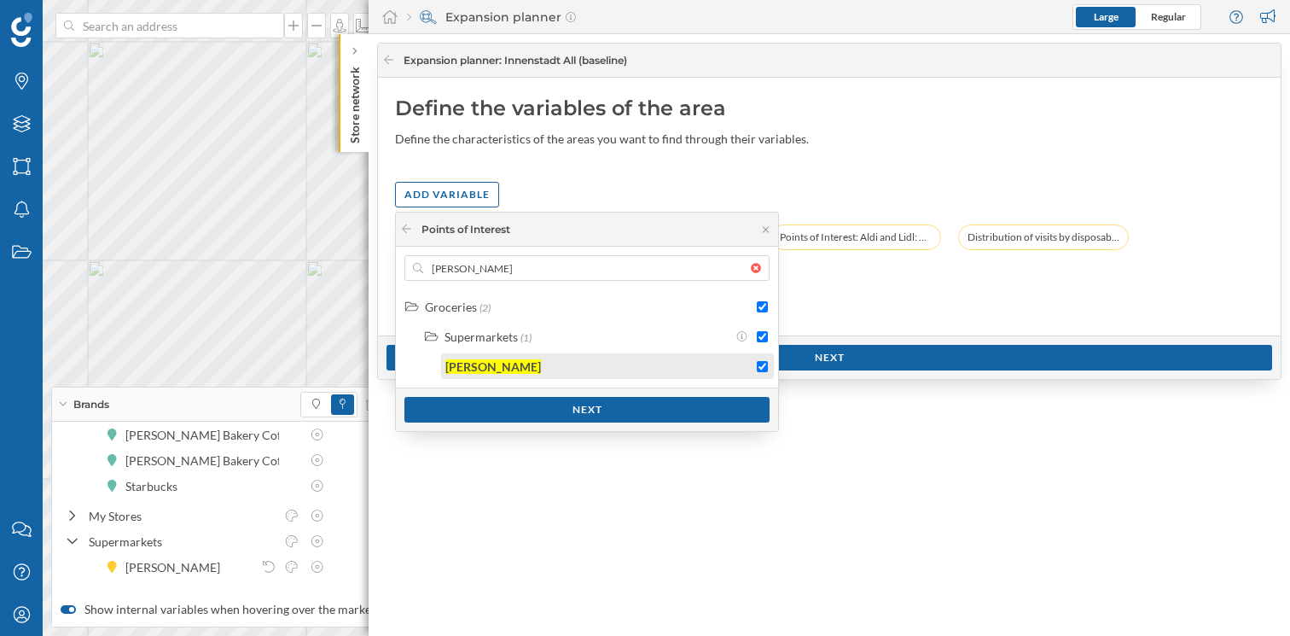
checkbox input "true"
click at [586, 411] on div "Next" at bounding box center [587, 409] width 365 height 26
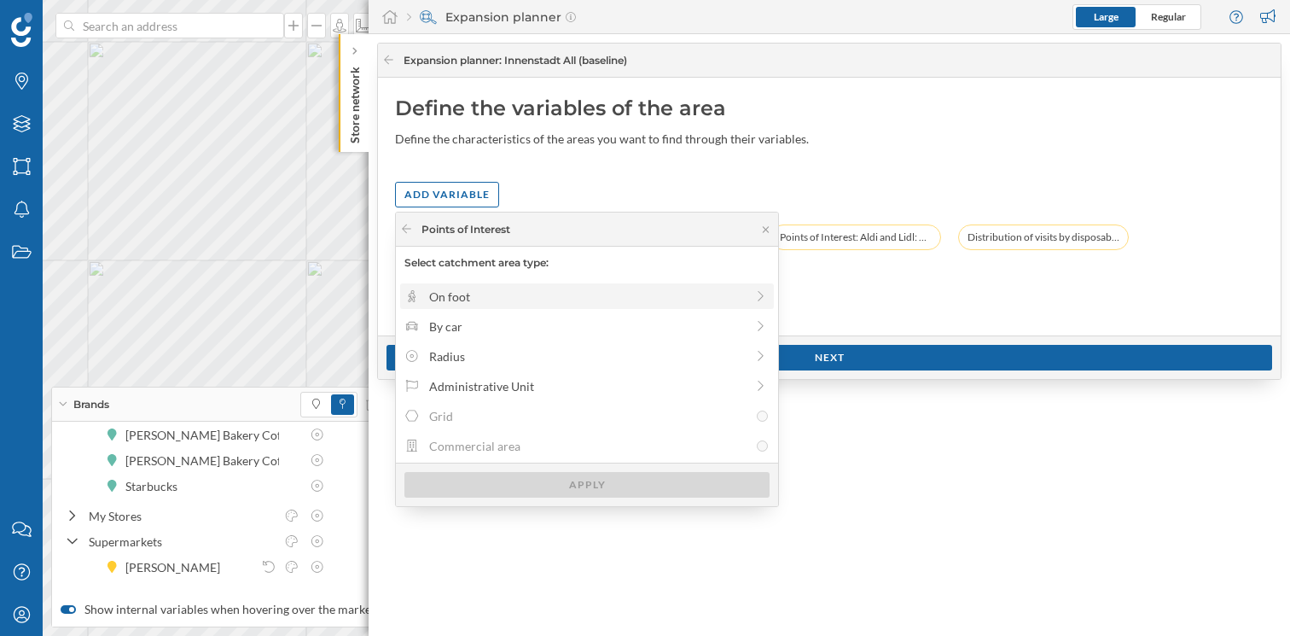
click at [591, 298] on div "On foot" at bounding box center [587, 297] width 316 height 18
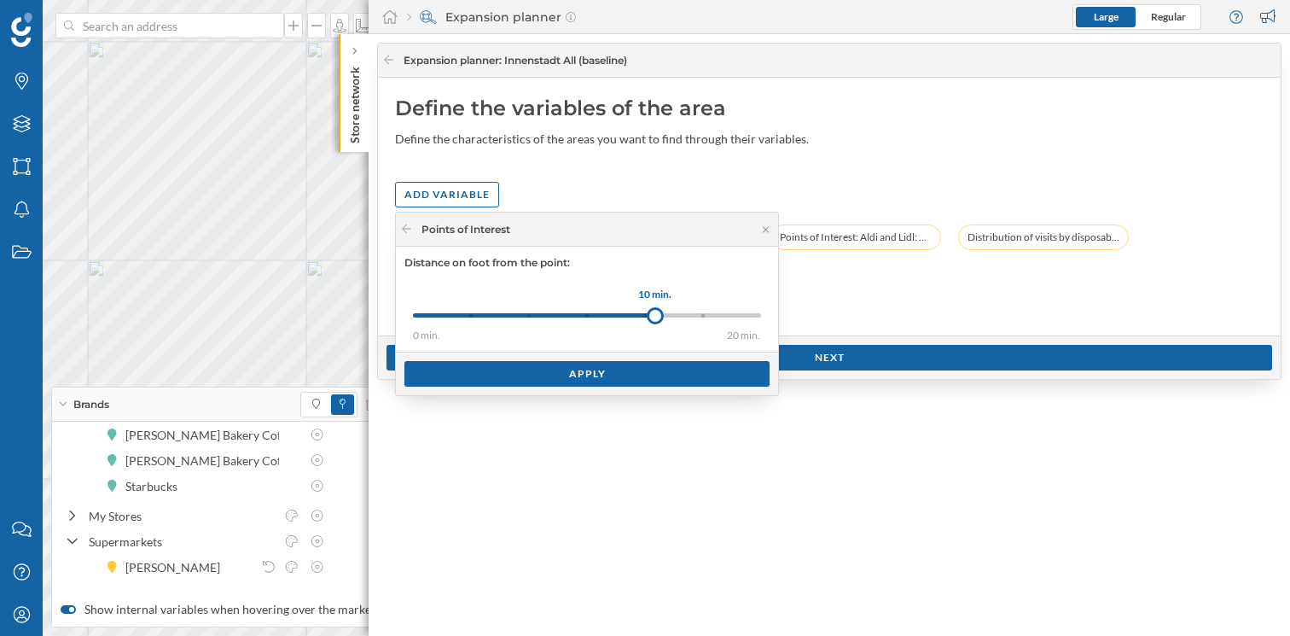
drag, startPoint x: 503, startPoint y: 317, endPoint x: 655, endPoint y: 318, distance: 152.8
click at [655, 318] on div at bounding box center [655, 315] width 17 height 17
click at [648, 381] on div "Apply" at bounding box center [587, 373] width 365 height 26
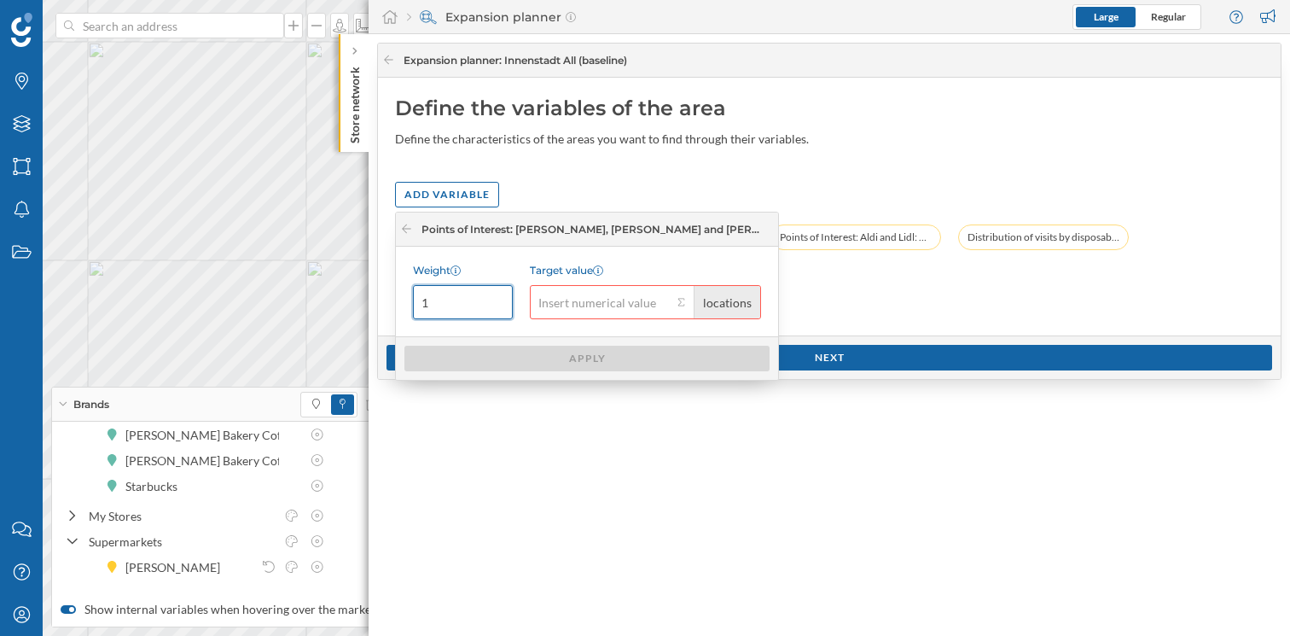
click at [451, 305] on input "1" at bounding box center [463, 302] width 100 height 34
type input "2"
click at [493, 300] on input "2" at bounding box center [463, 302] width 100 height 34
click at [552, 305] on input "Target value locations" at bounding box center [601, 302] width 143 height 34
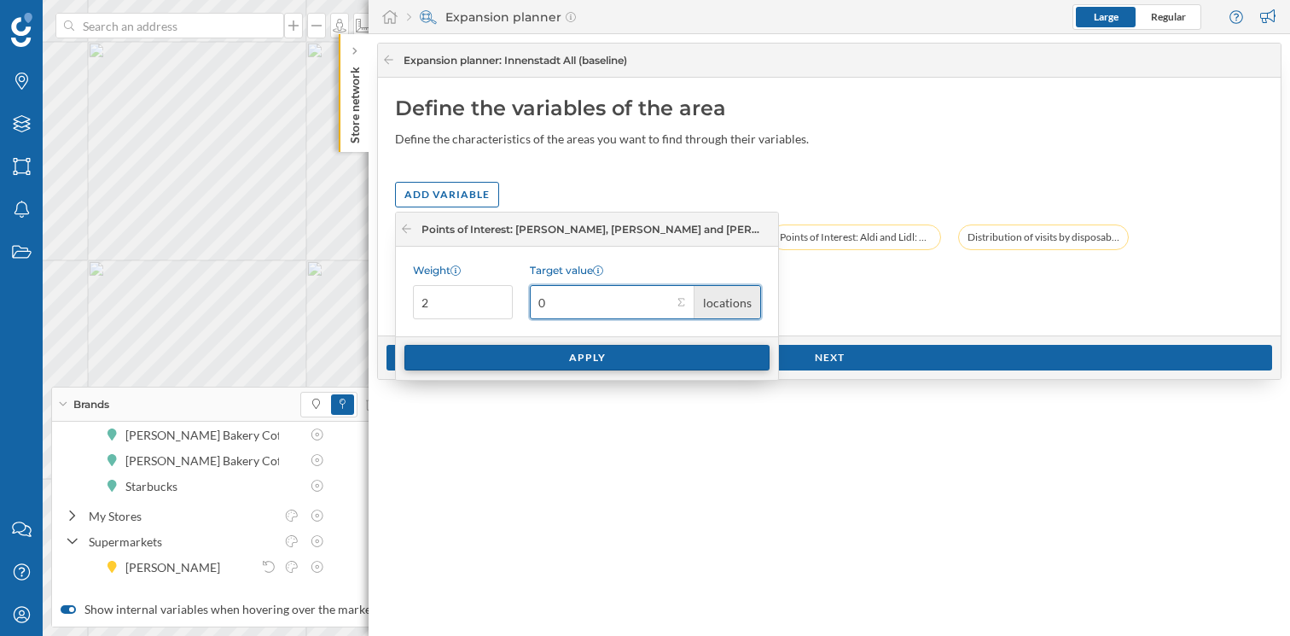
type input "0"
click at [575, 363] on div "Apply" at bounding box center [587, 358] width 365 height 26
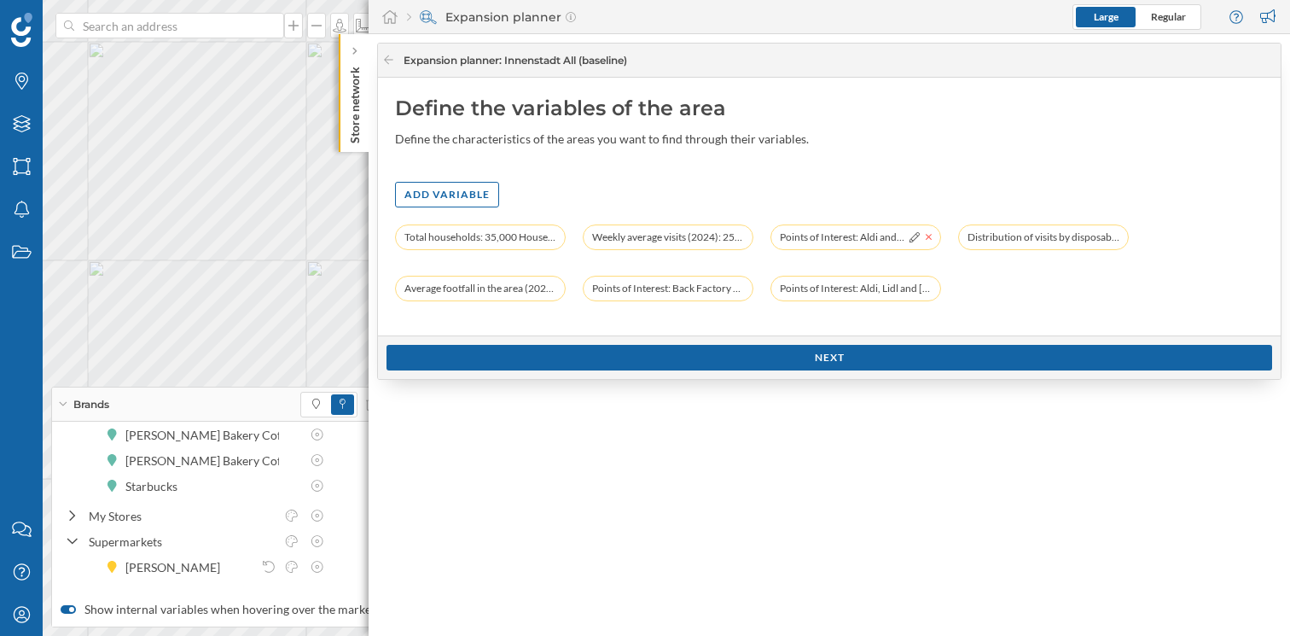
click at [929, 236] on icon at bounding box center [929, 237] width 7 height 10
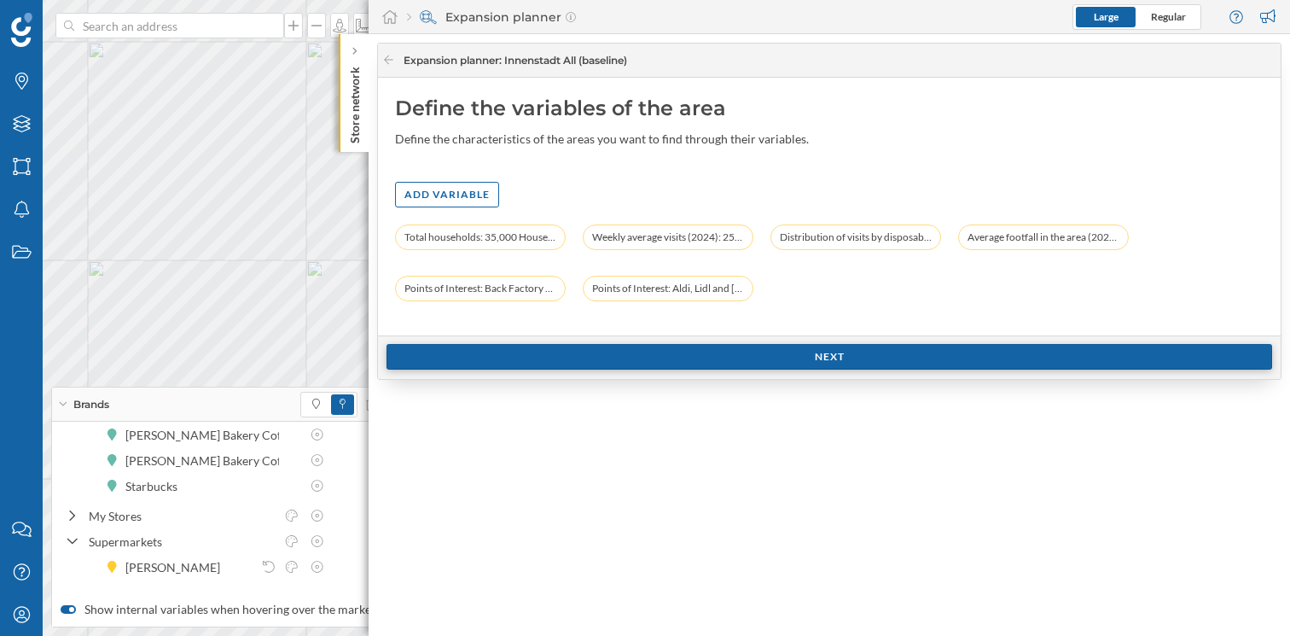
click at [841, 362] on div "Next" at bounding box center [830, 357] width 886 height 26
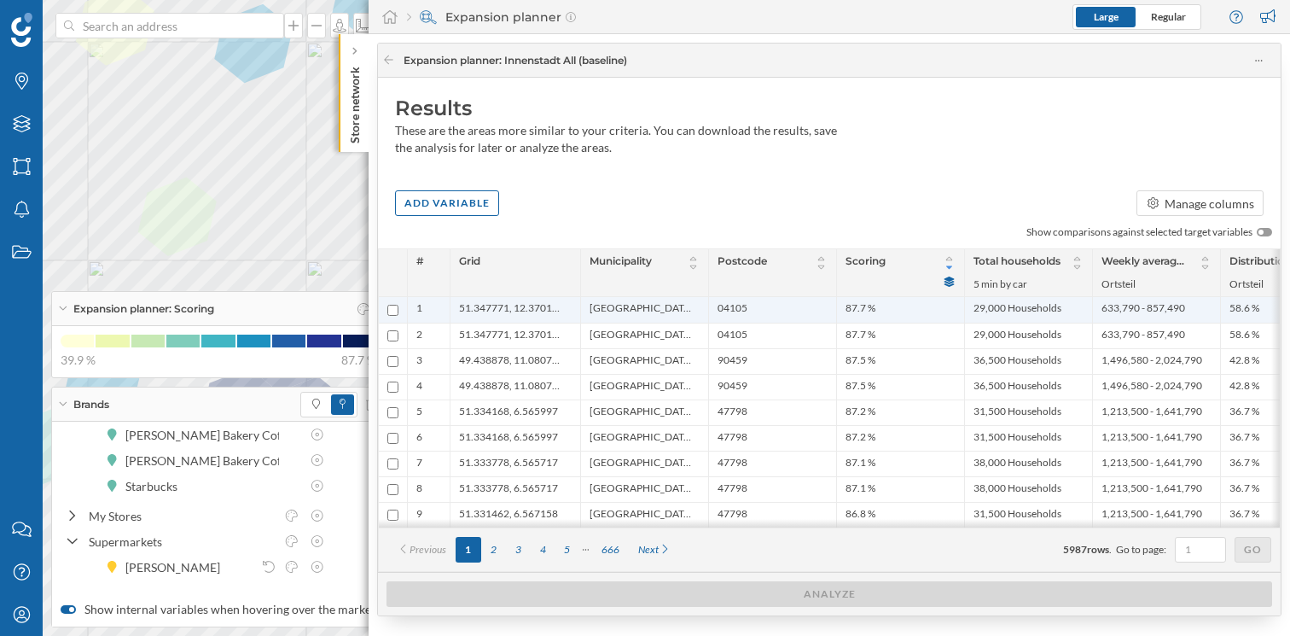
click at [495, 308] on span "51.347771, 12.370159" at bounding box center [511, 309] width 104 height 17
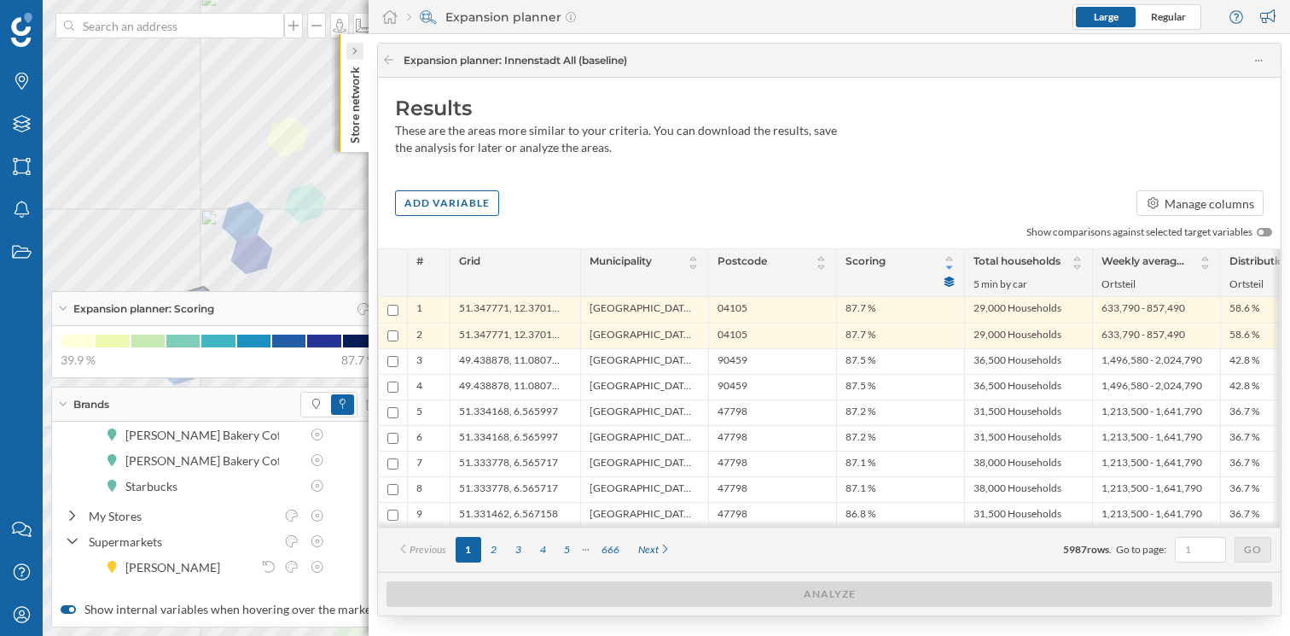
click at [347, 47] on div at bounding box center [354, 51] width 17 height 17
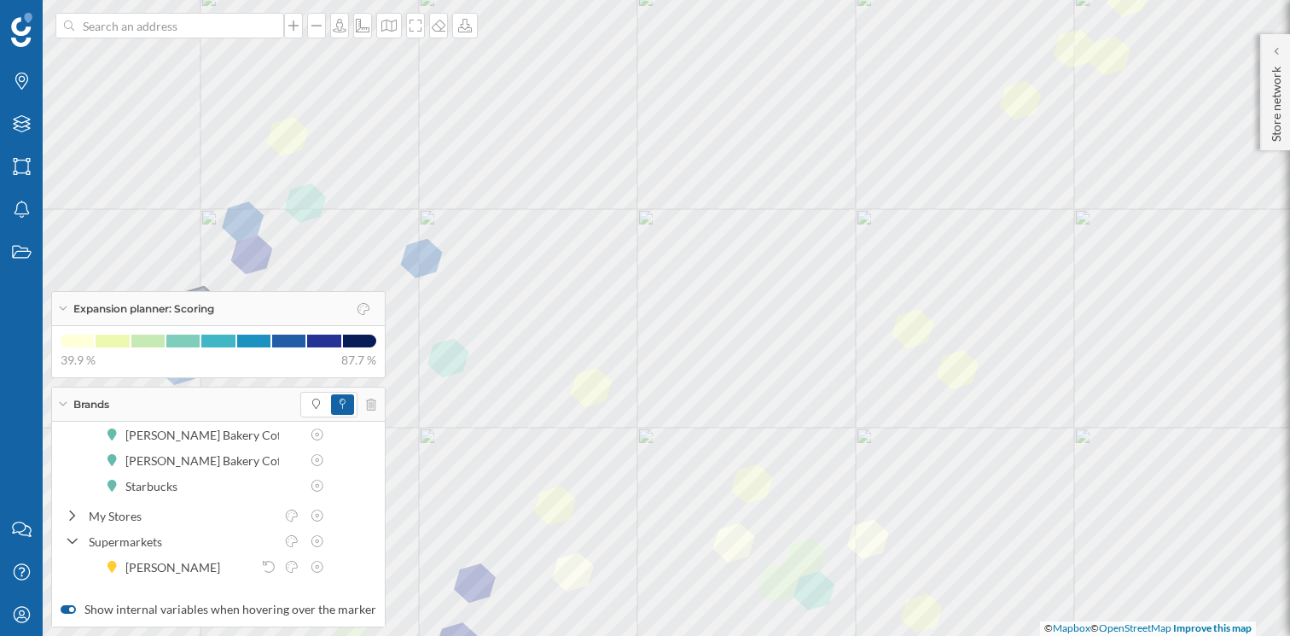
click at [64, 306] on icon at bounding box center [62, 308] width 9 height 4
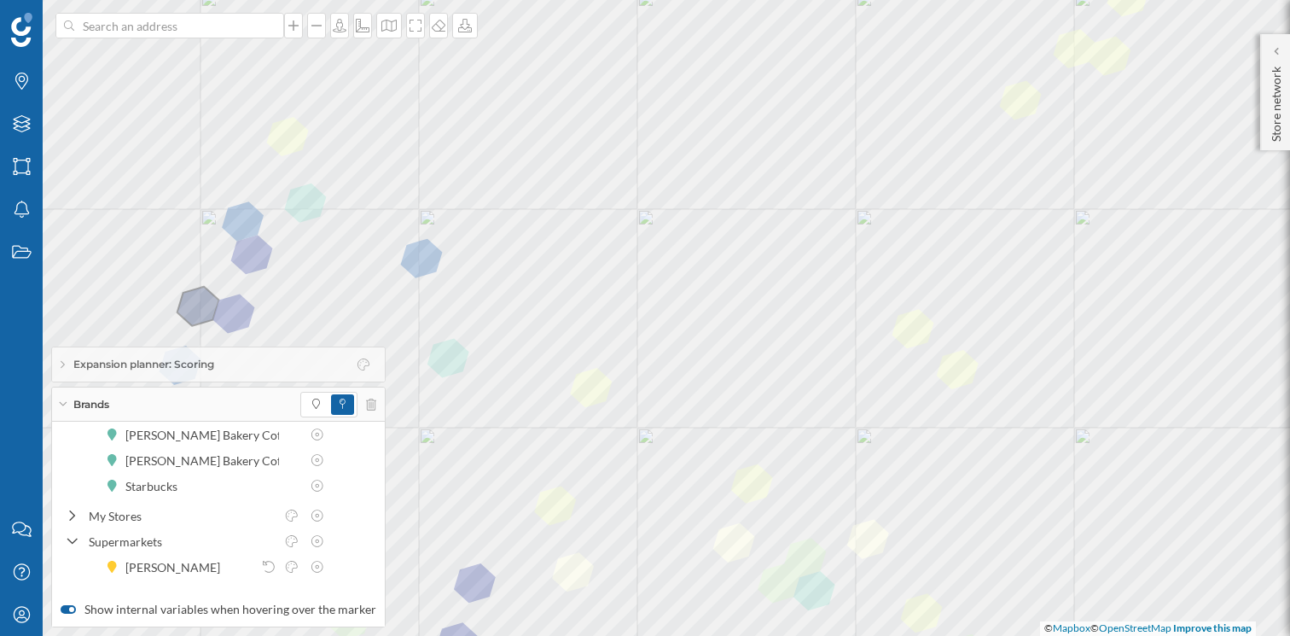
click at [61, 395] on div "Brands" at bounding box center [218, 404] width 333 height 34
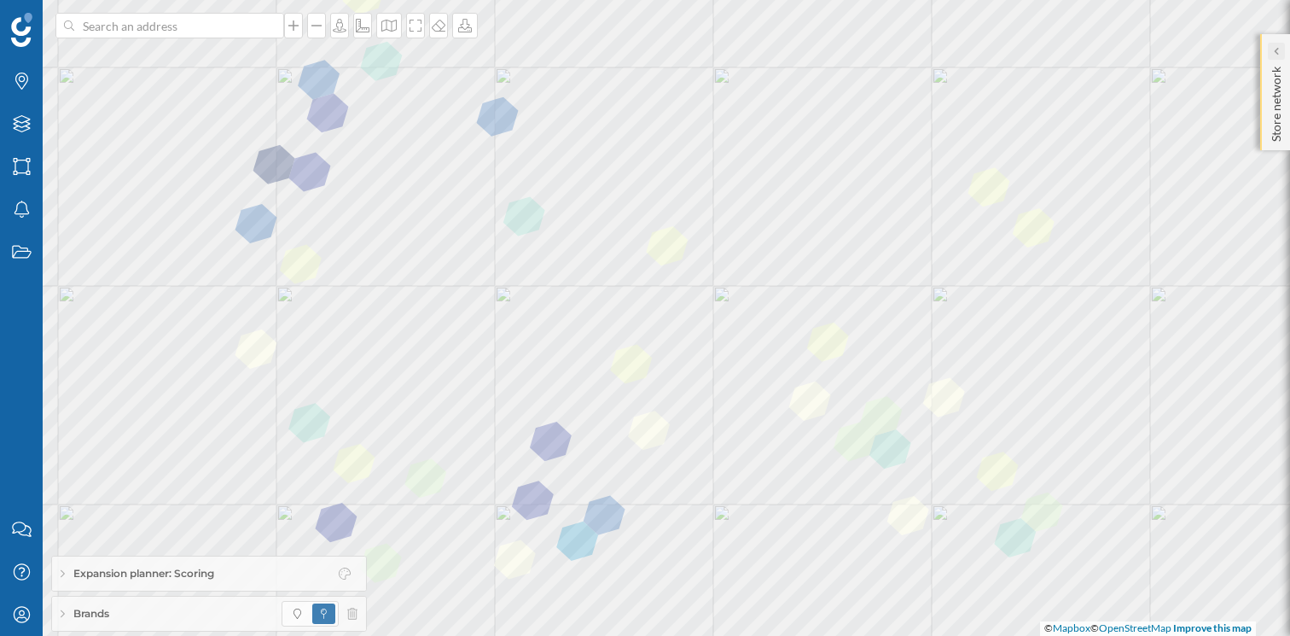
click at [1272, 50] on div at bounding box center [1276, 51] width 17 height 17
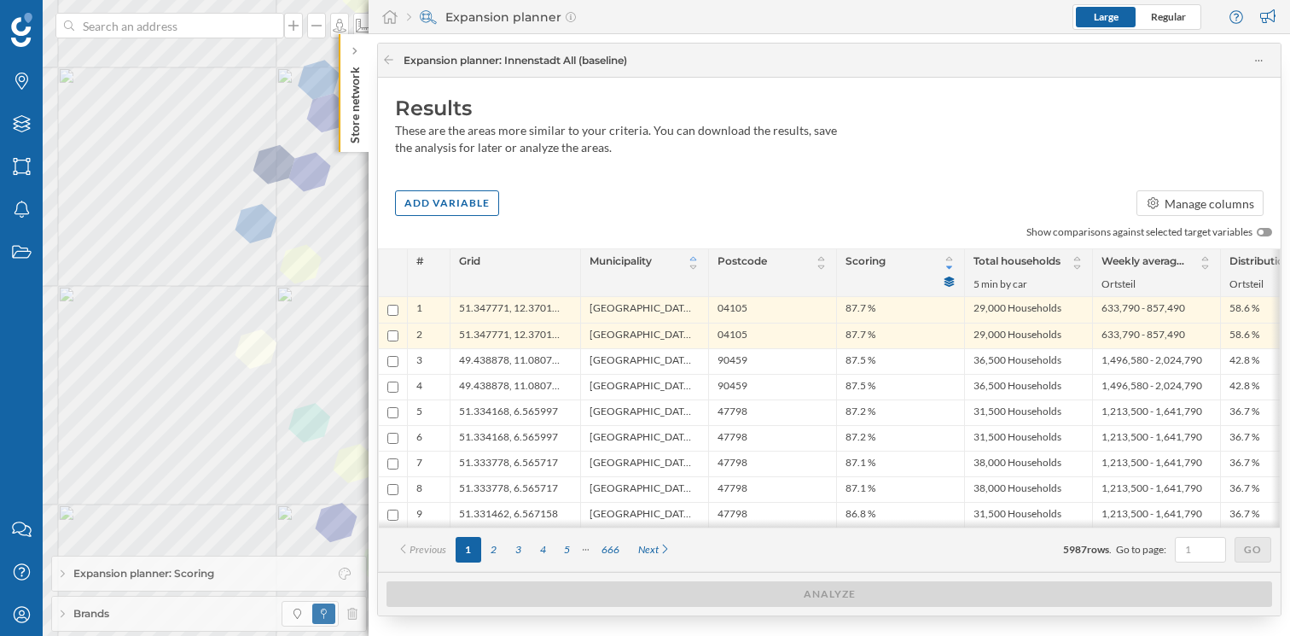
drag, startPoint x: 643, startPoint y: 258, endPoint x: 698, endPoint y: 254, distance: 54.7
click at [649, 257] on span "Municipality" at bounding box center [621, 262] width 62 height 19
click at [691, 255] on icon at bounding box center [693, 258] width 13 height 10
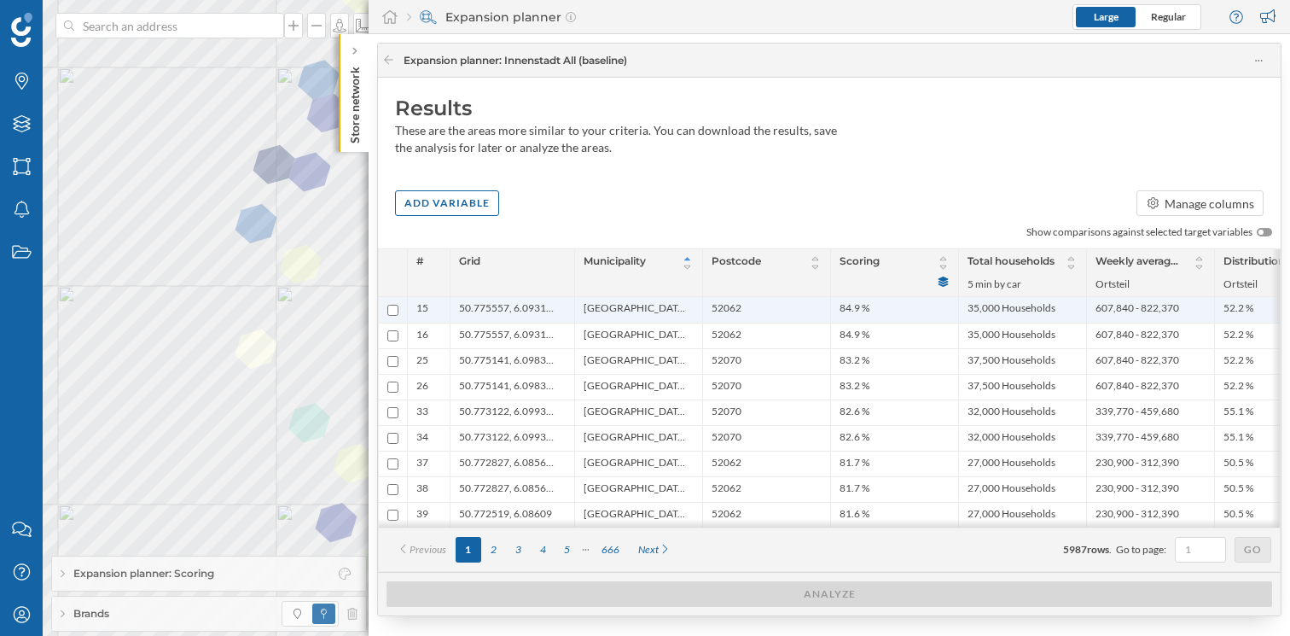
click at [543, 303] on span "50.775557, 6.093116" at bounding box center [508, 309] width 98 height 17
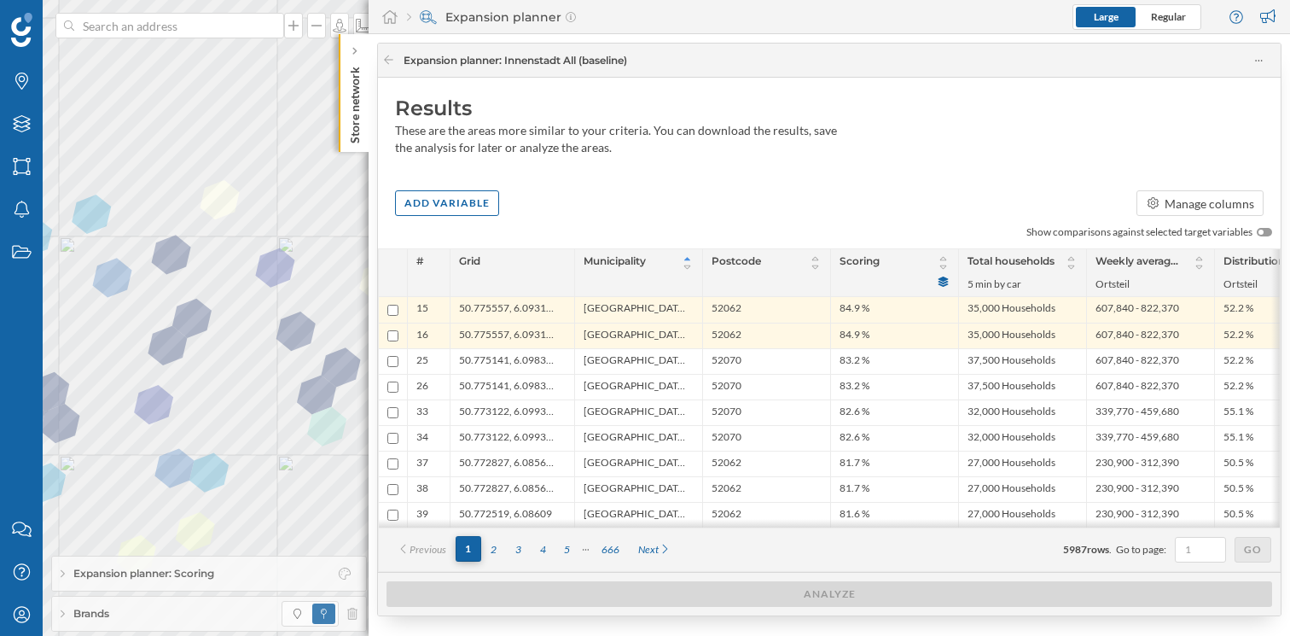
click at [466, 557] on div "1" at bounding box center [469, 549] width 26 height 26
click at [945, 257] on icon at bounding box center [943, 258] width 13 height 10
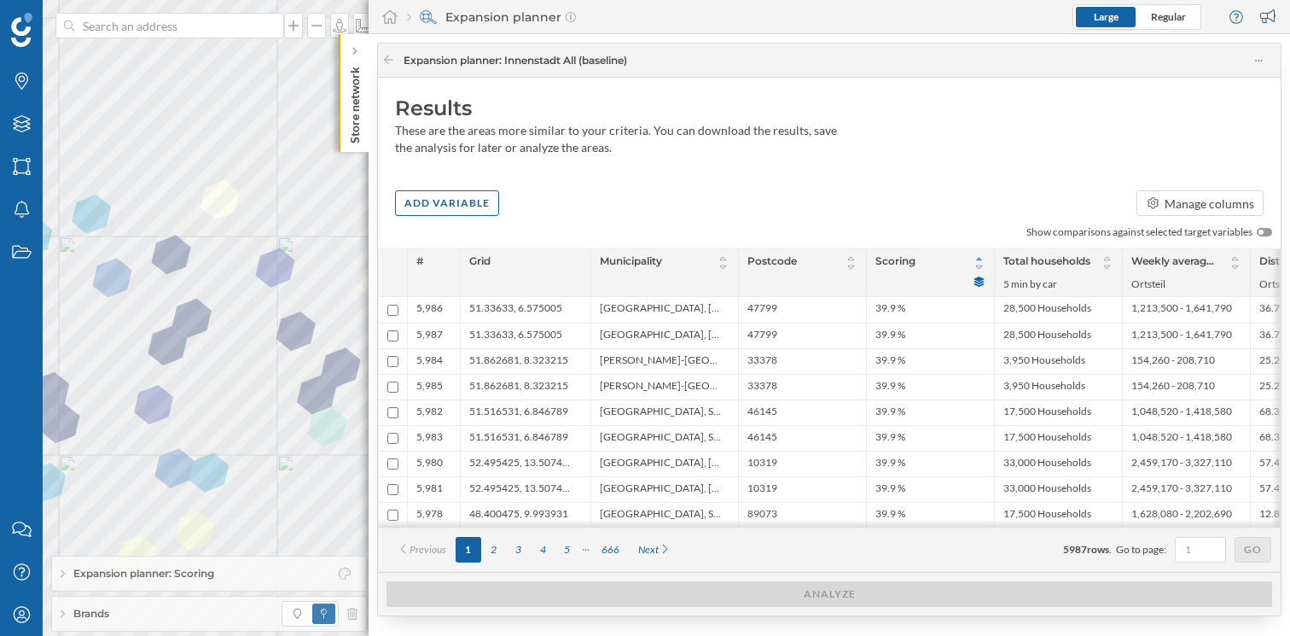
click at [974, 265] on icon at bounding box center [979, 267] width 13 height 10
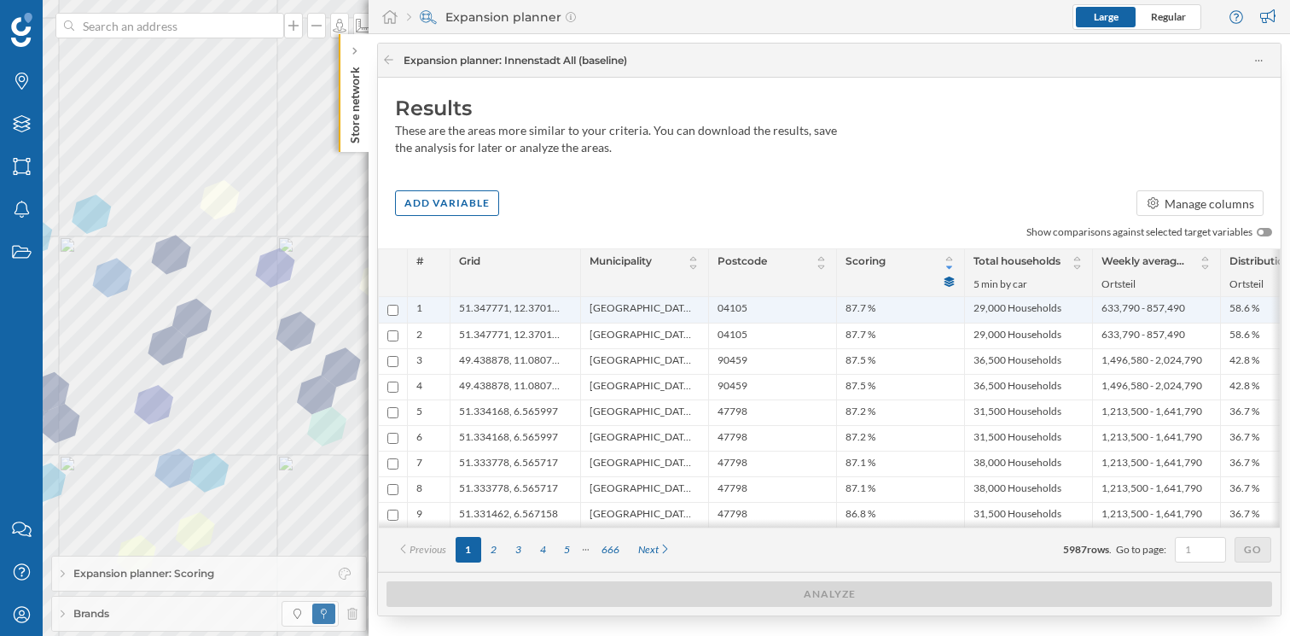
click at [529, 315] on span "51.347771, 12.370159" at bounding box center [511, 309] width 104 height 17
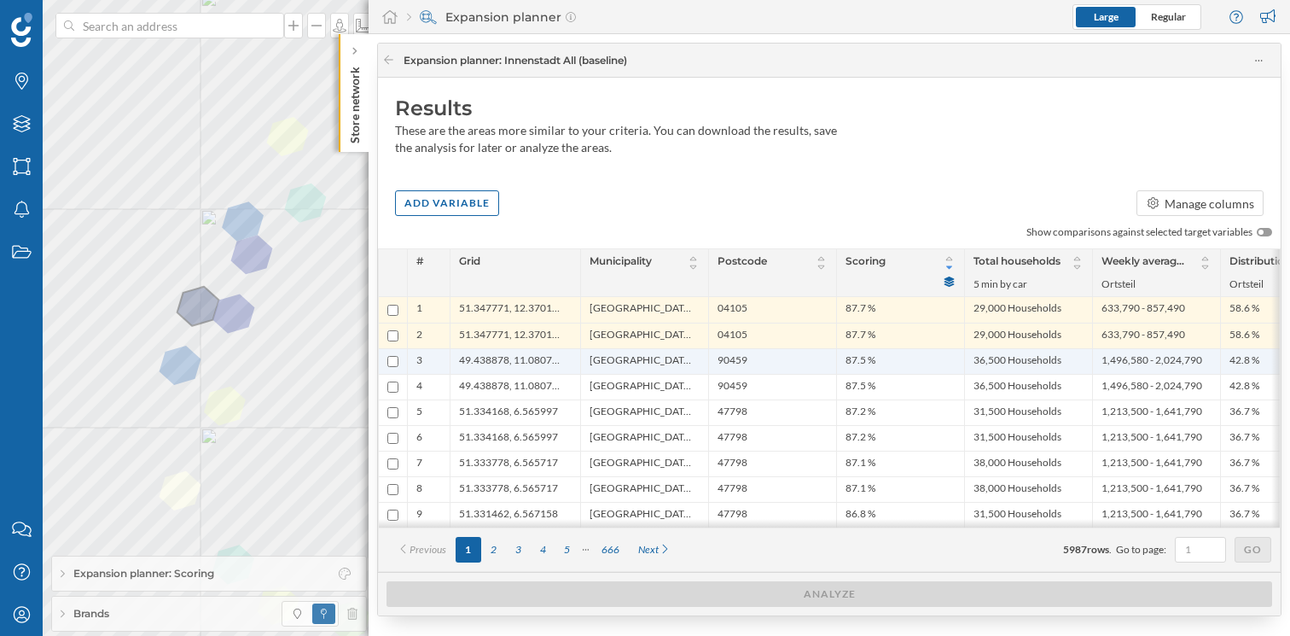
click at [479, 358] on span "49.438878, 11.080718" at bounding box center [511, 361] width 104 height 16
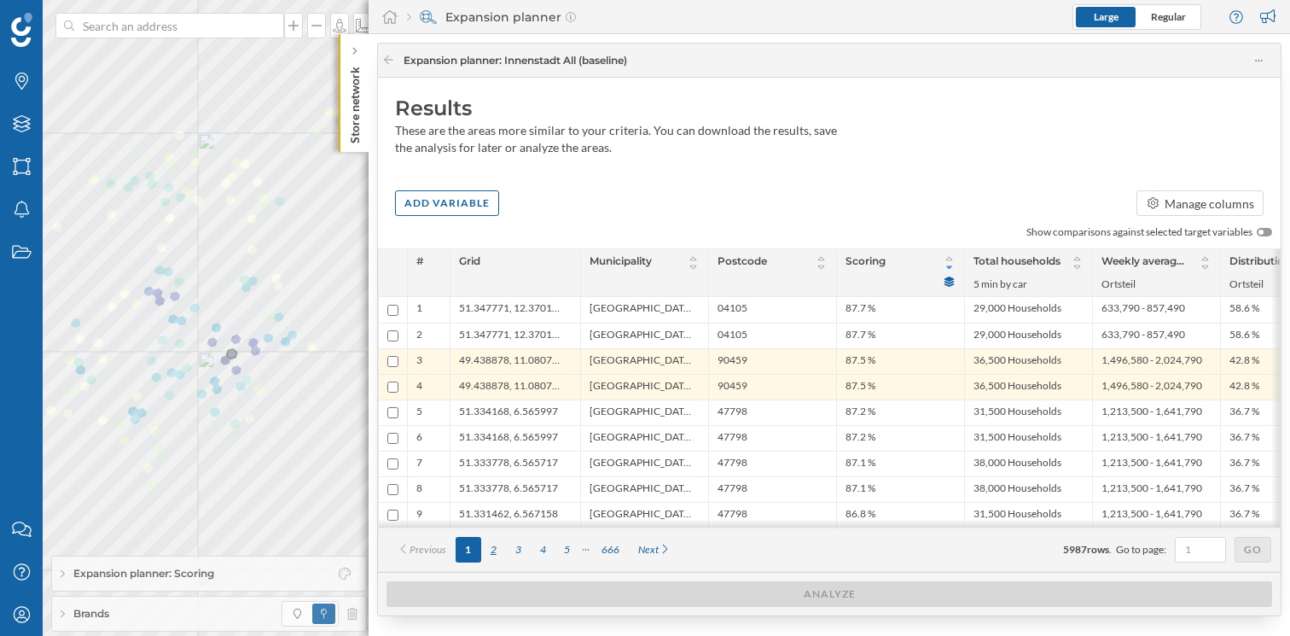
click at [494, 550] on div "2" at bounding box center [493, 550] width 25 height 26
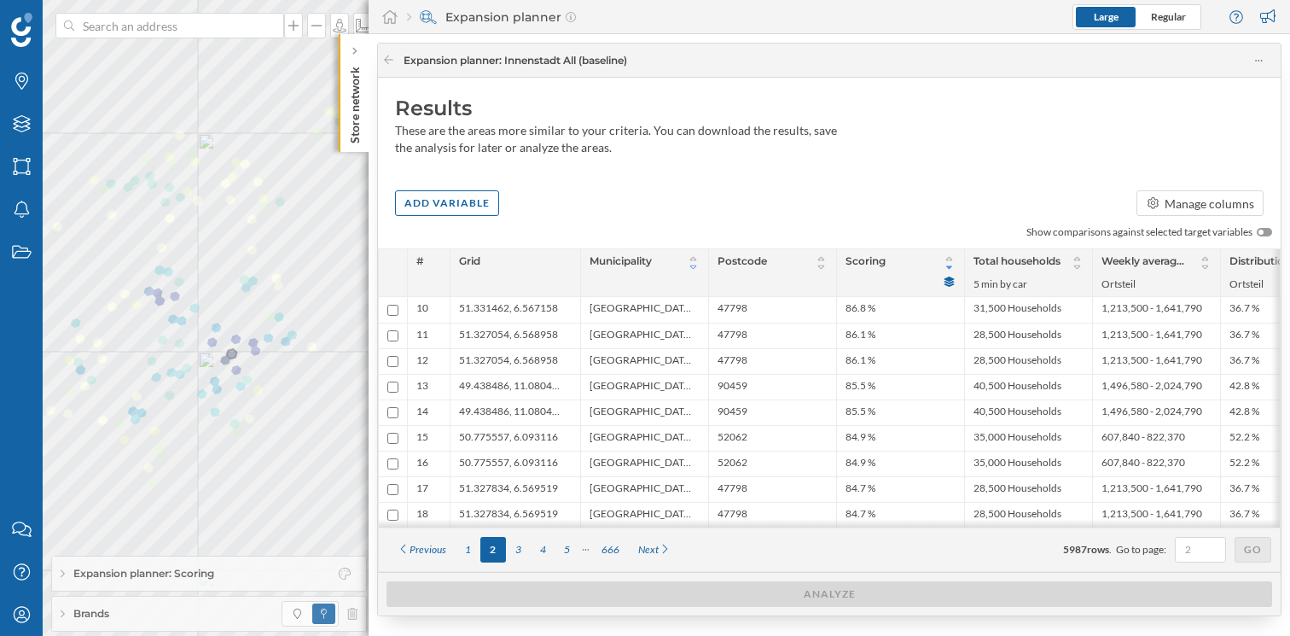
click at [690, 269] on icon at bounding box center [693, 267] width 13 height 10
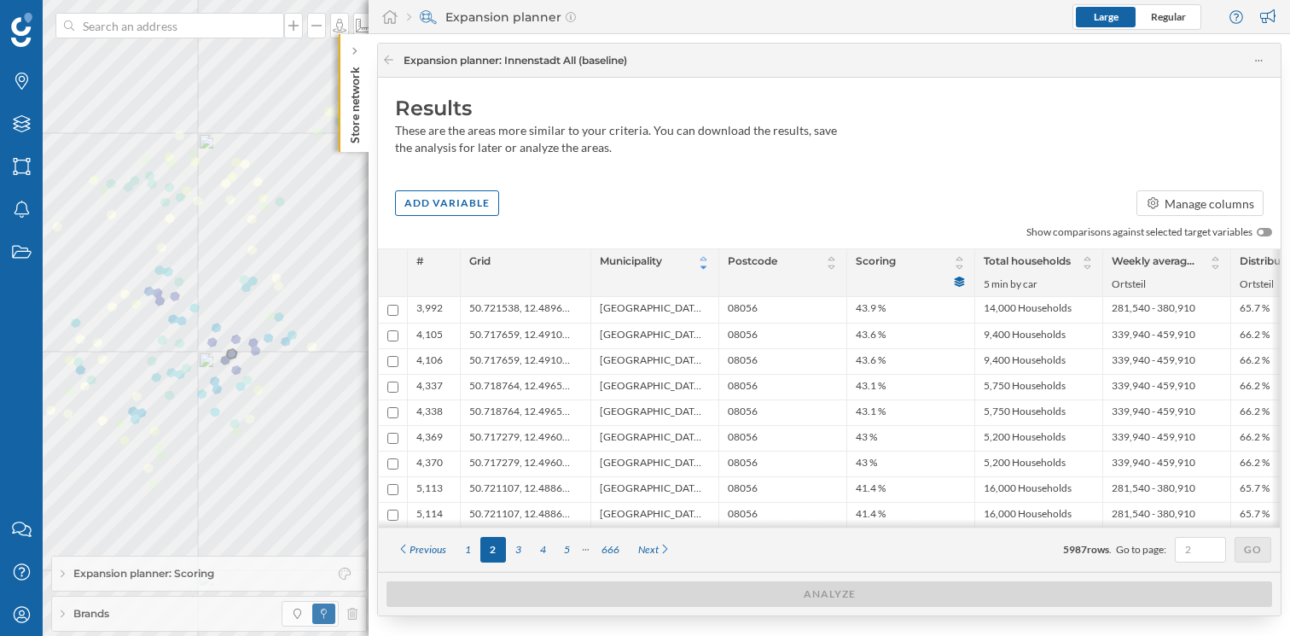
click at [701, 257] on icon at bounding box center [703, 258] width 13 height 10
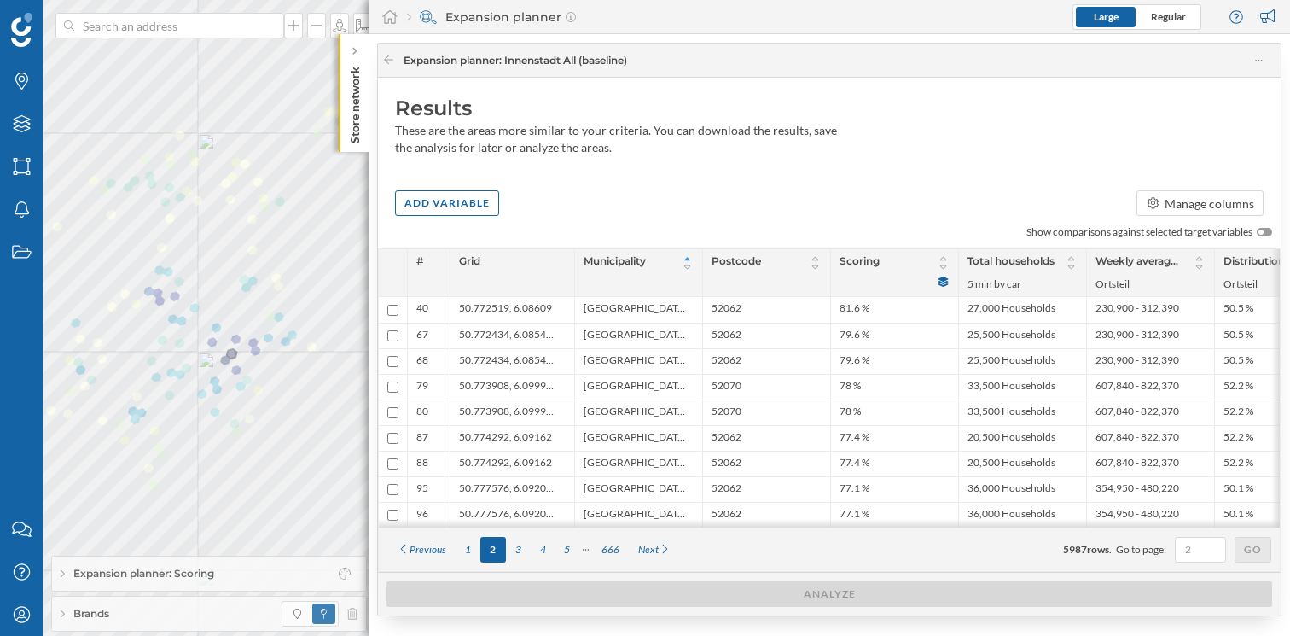
click at [701, 257] on div "Municipality" at bounding box center [638, 272] width 128 height 47
click at [688, 259] on icon at bounding box center [687, 258] width 6 height 3
click at [688, 269] on icon at bounding box center [687, 267] width 13 height 10
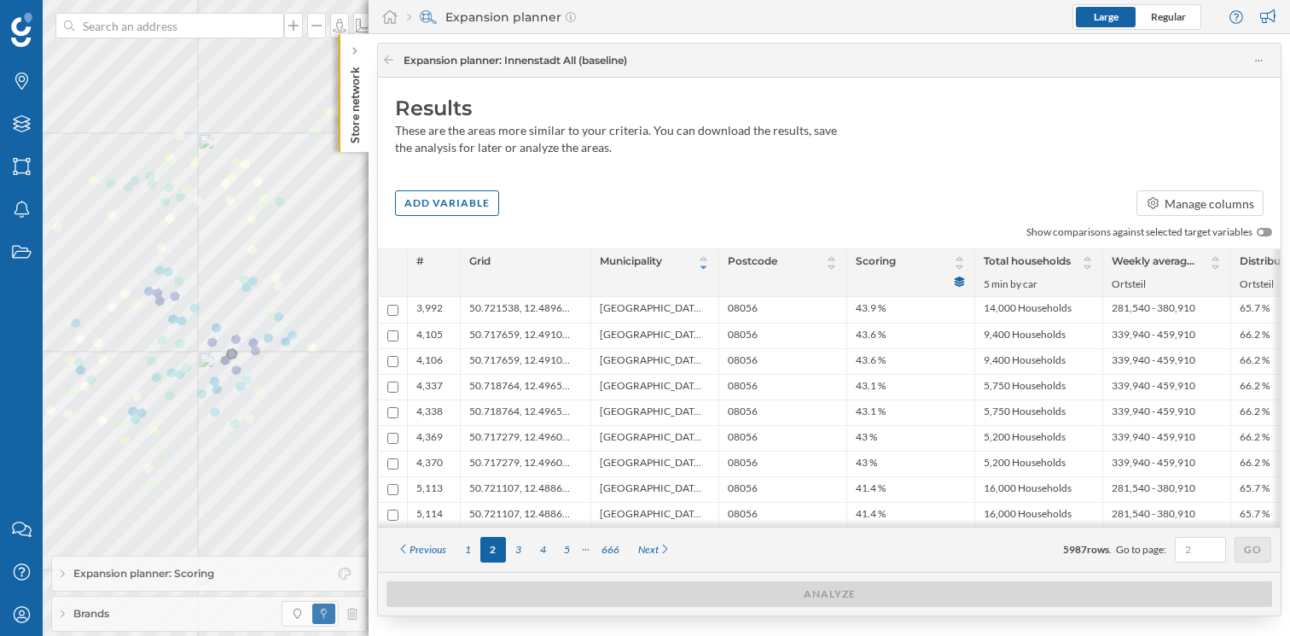
click at [688, 268] on div "Municipality" at bounding box center [655, 262] width 110 height 19
click at [516, 554] on div "3" at bounding box center [518, 550] width 25 height 26
click at [549, 556] on div "4" at bounding box center [543, 550] width 25 height 26
click at [576, 557] on div "5" at bounding box center [568, 550] width 25 height 26
click at [584, 558] on div "6" at bounding box center [580, 550] width 25 height 26
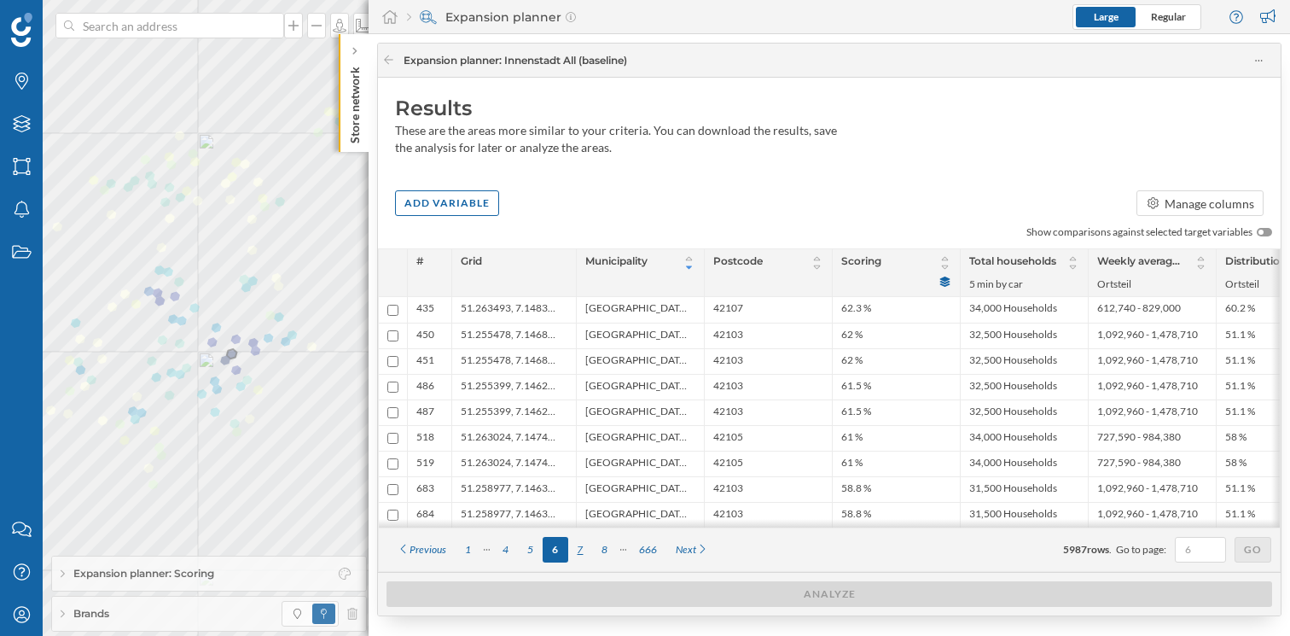
click at [587, 557] on div "7" at bounding box center [580, 550] width 25 height 26
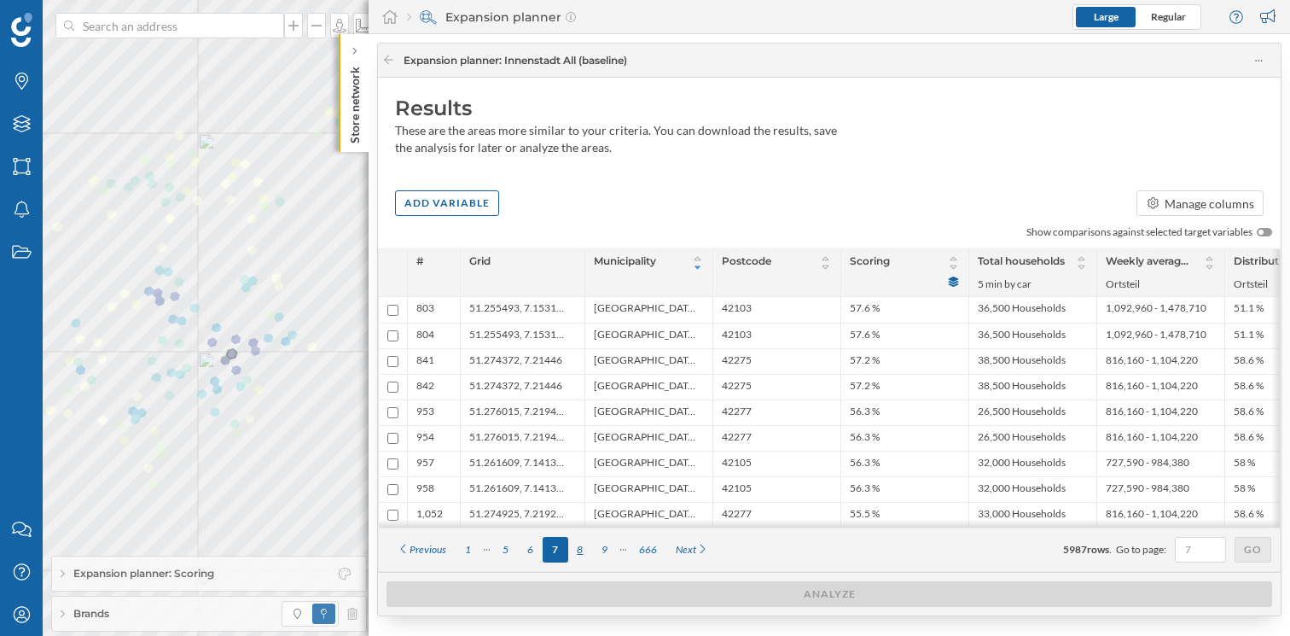
click at [585, 556] on div "8" at bounding box center [580, 550] width 25 height 26
click at [586, 557] on div "9" at bounding box center [580, 550] width 25 height 26
click at [590, 557] on div "10" at bounding box center [583, 550] width 31 height 26
click at [590, 557] on div "11" at bounding box center [590, 550] width 31 height 26
click at [591, 557] on div "12" at bounding box center [596, 550] width 31 height 26
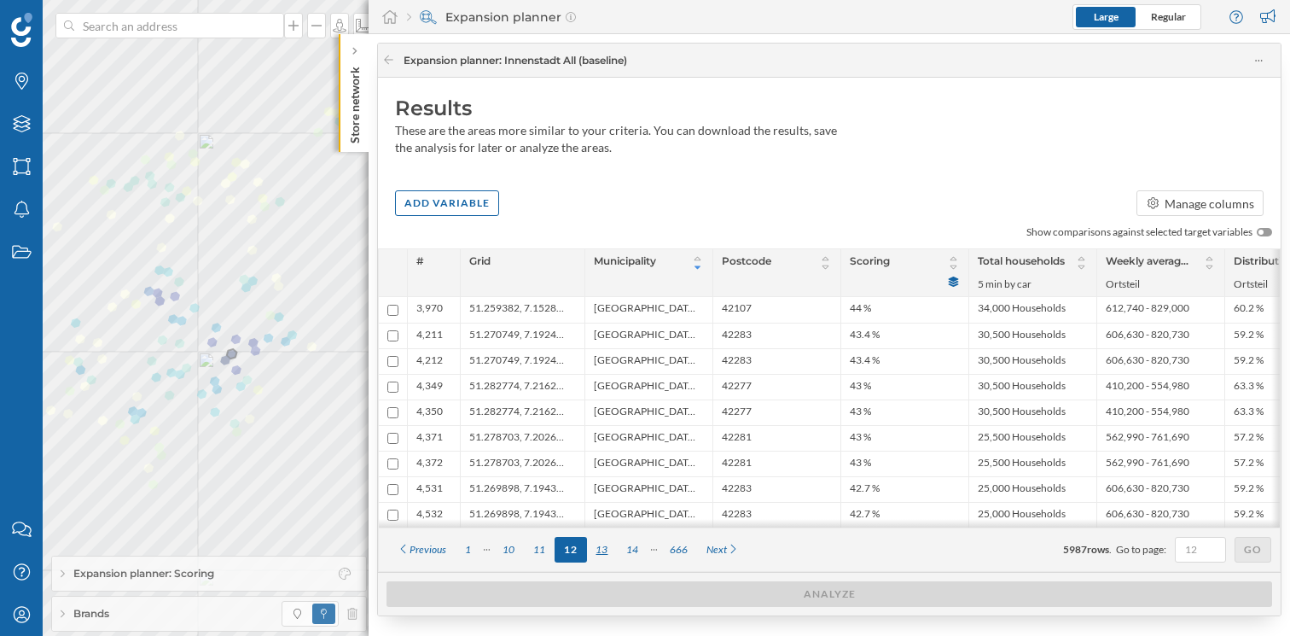
click at [597, 557] on div "13" at bounding box center [602, 550] width 31 height 26
click at [610, 557] on div "14" at bounding box center [602, 550] width 31 height 26
click at [609, 557] on div "15" at bounding box center [602, 550] width 31 height 26
click at [611, 557] on div "16" at bounding box center [602, 550] width 31 height 26
click at [612, 557] on div "17" at bounding box center [602, 550] width 31 height 26
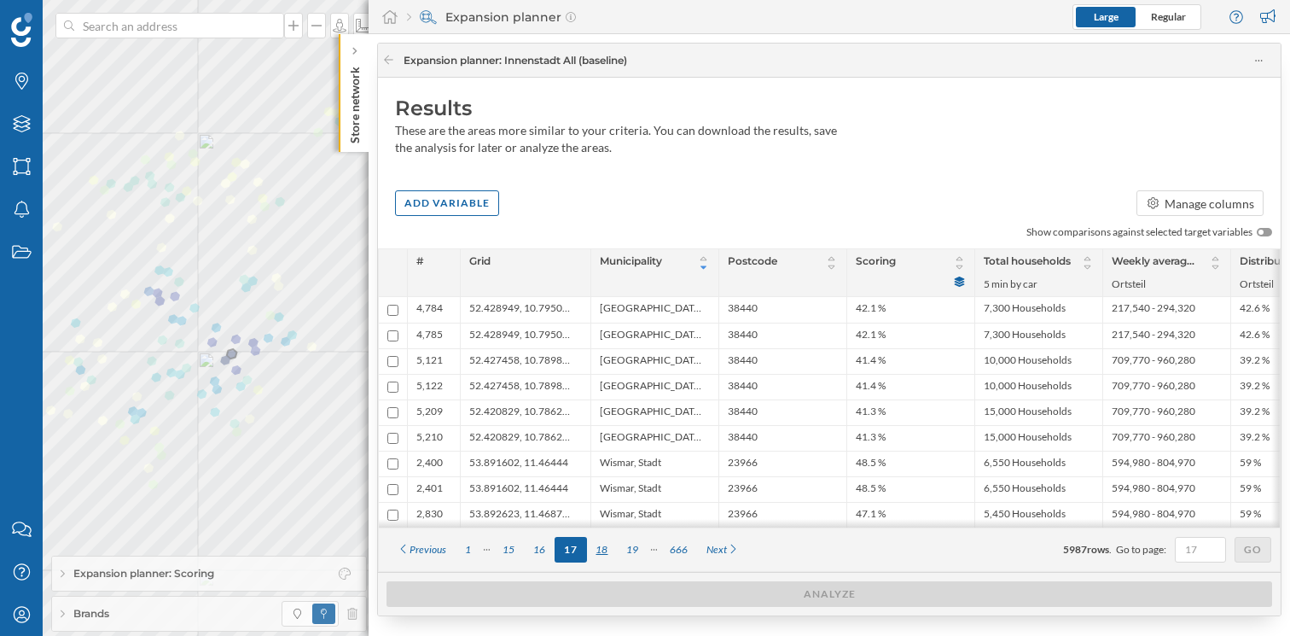
click at [609, 557] on div "18" at bounding box center [602, 550] width 31 height 26
click at [609, 557] on div "19" at bounding box center [602, 550] width 31 height 26
click at [609, 557] on div "20" at bounding box center [602, 550] width 31 height 26
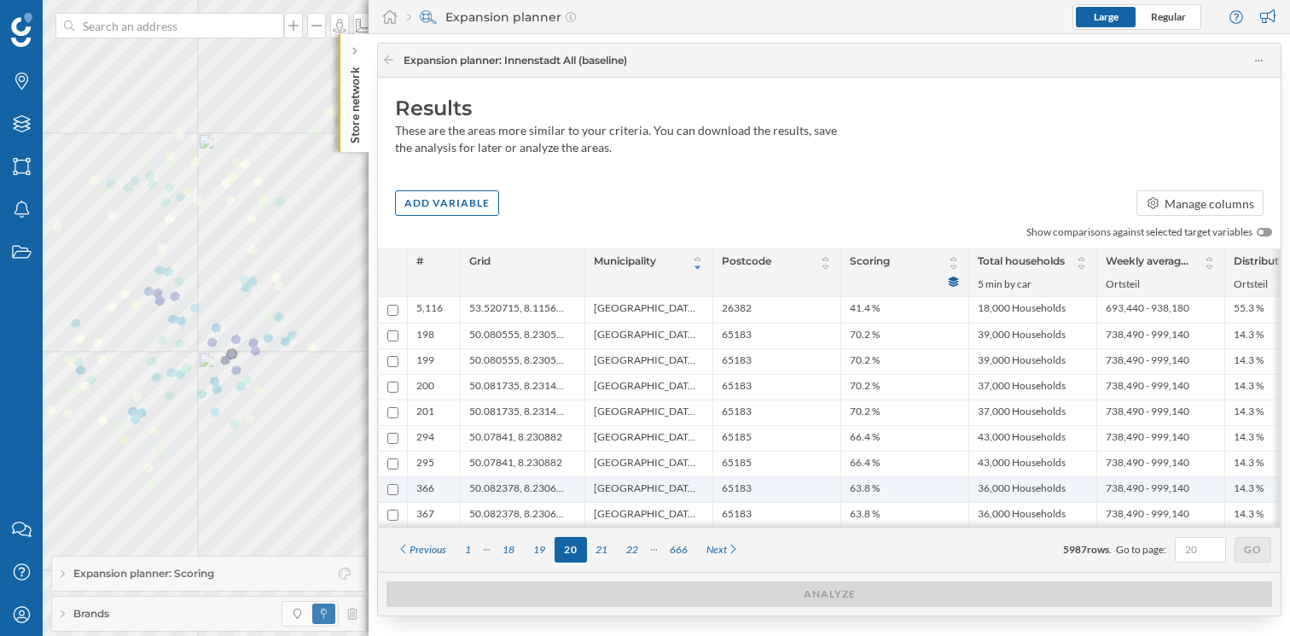
click at [523, 484] on span "50.082378, 8.230659" at bounding box center [518, 489] width 98 height 16
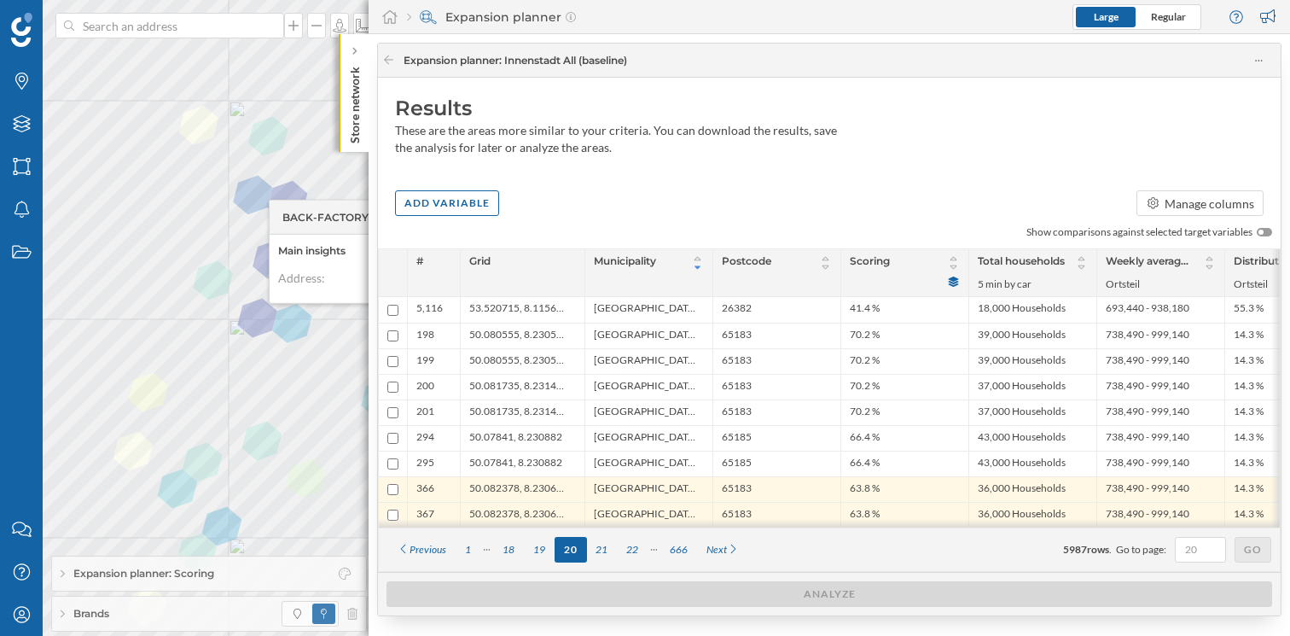
click at [99, 576] on span "Expansion planner: Scoring" at bounding box center [143, 573] width 141 height 15
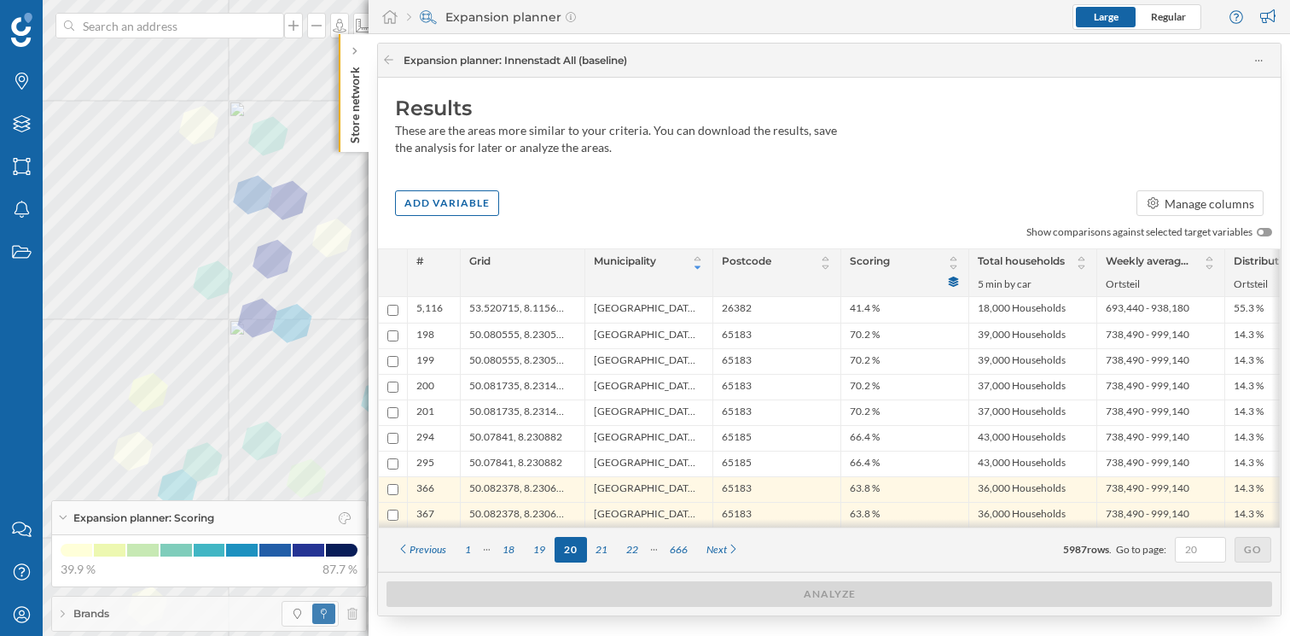
click at [137, 520] on span "Expansion planner: Scoring" at bounding box center [143, 517] width 141 height 15
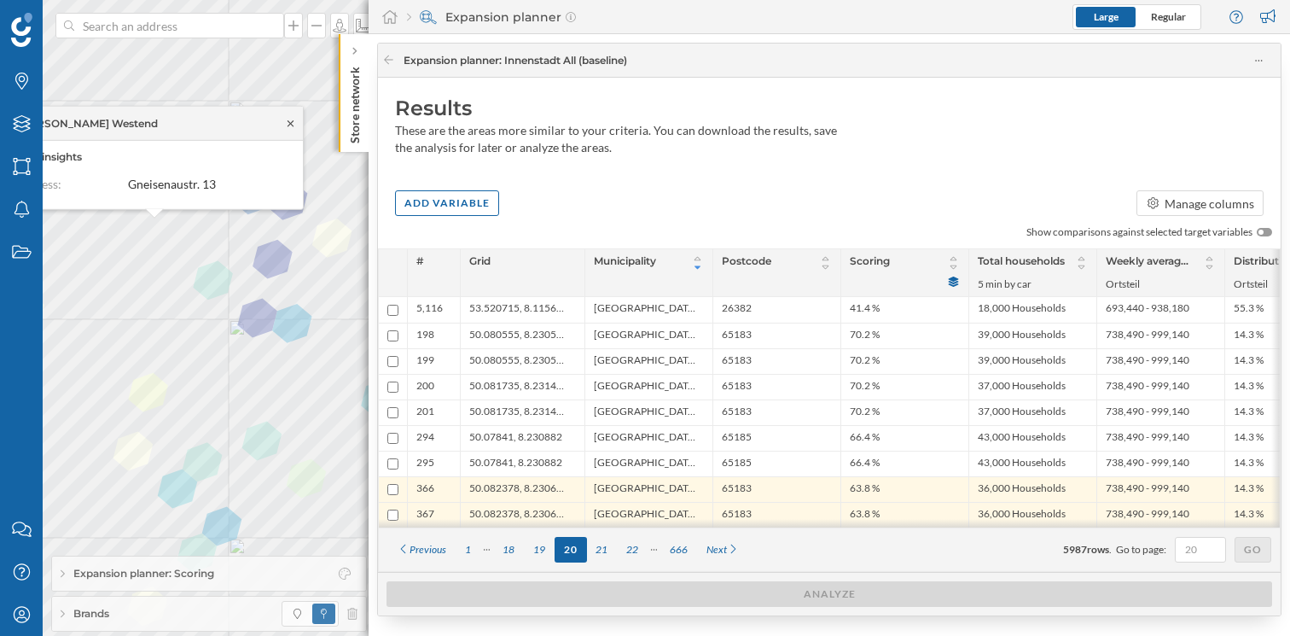
click at [290, 125] on icon at bounding box center [290, 123] width 13 height 10
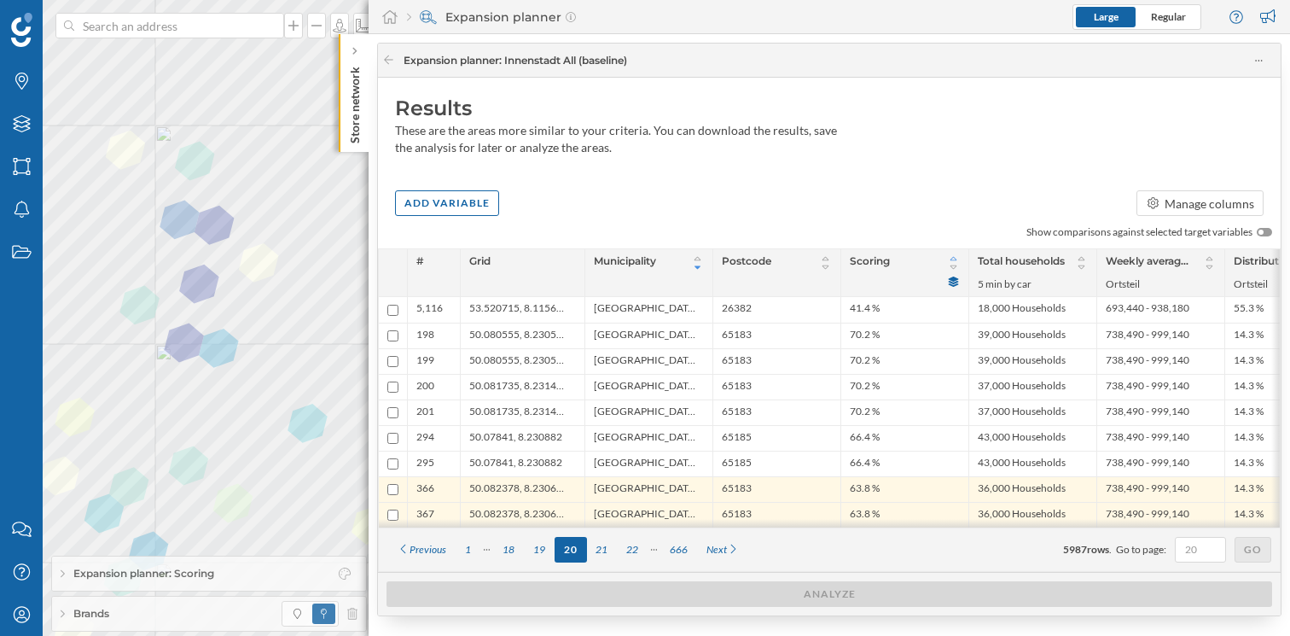
click at [952, 256] on icon at bounding box center [953, 258] width 13 height 10
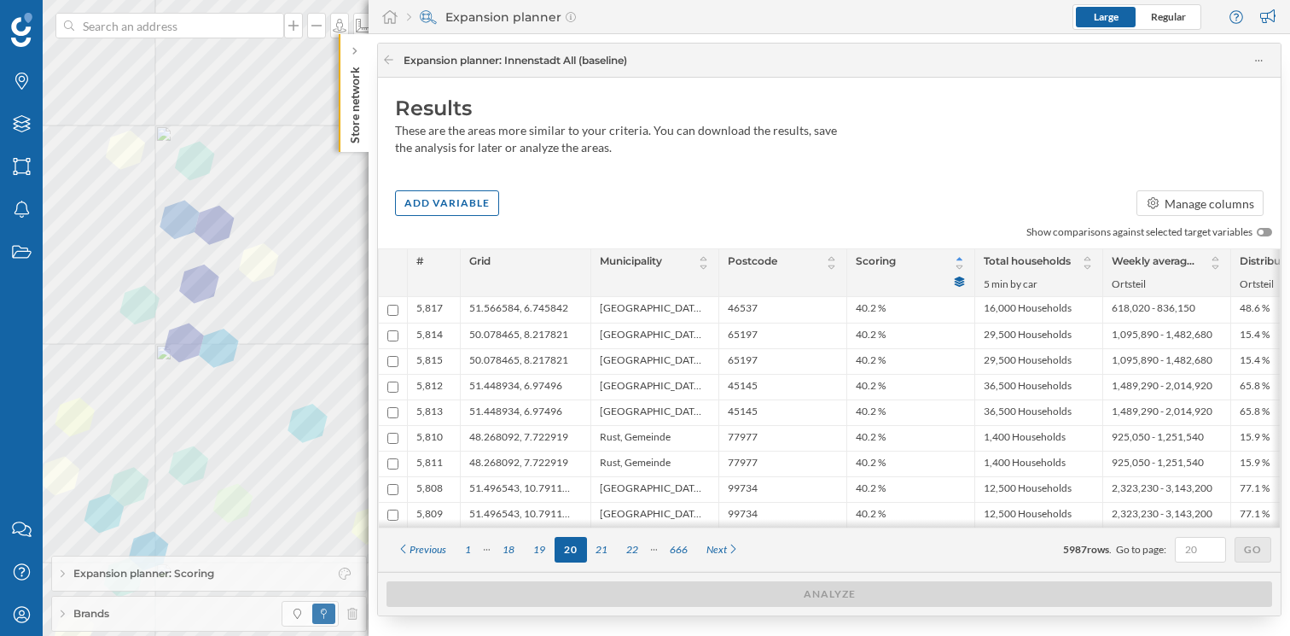
click at [952, 256] on div "Scoring" at bounding box center [911, 262] width 110 height 19
click at [961, 267] on icon at bounding box center [959, 267] width 13 height 10
click at [961, 267] on icon at bounding box center [966, 267] width 13 height 10
click at [468, 558] on div "1" at bounding box center [468, 550] width 25 height 26
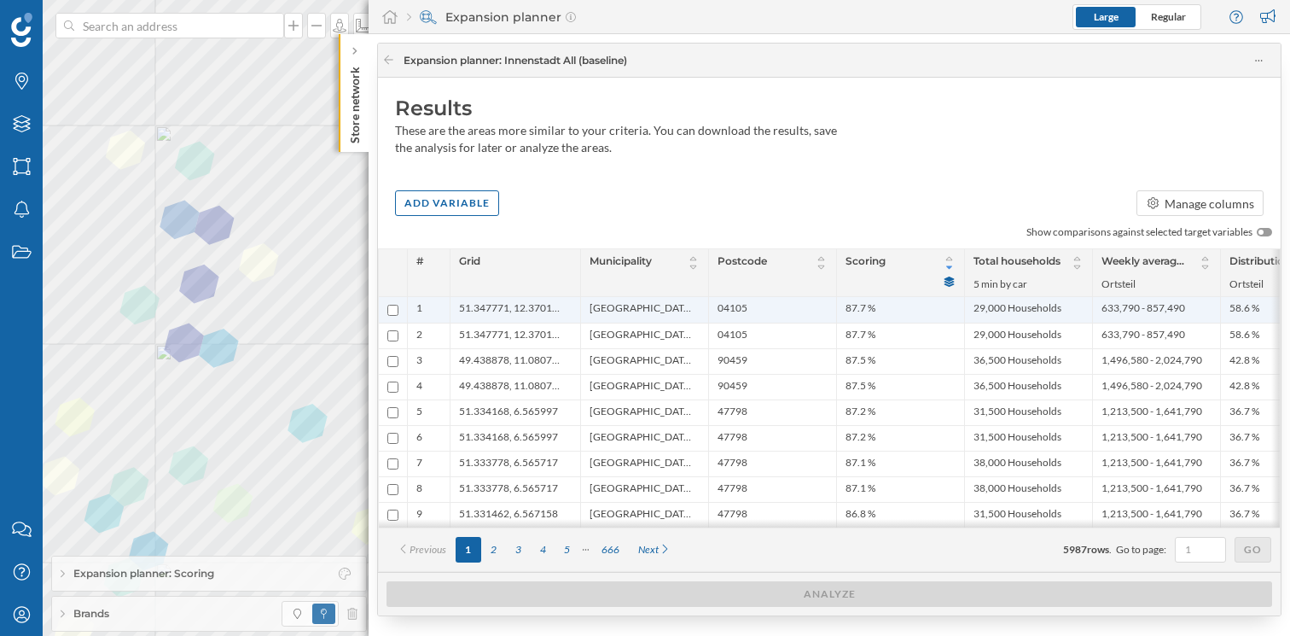
click at [526, 316] on span "51.347771, 12.370159" at bounding box center [511, 309] width 104 height 17
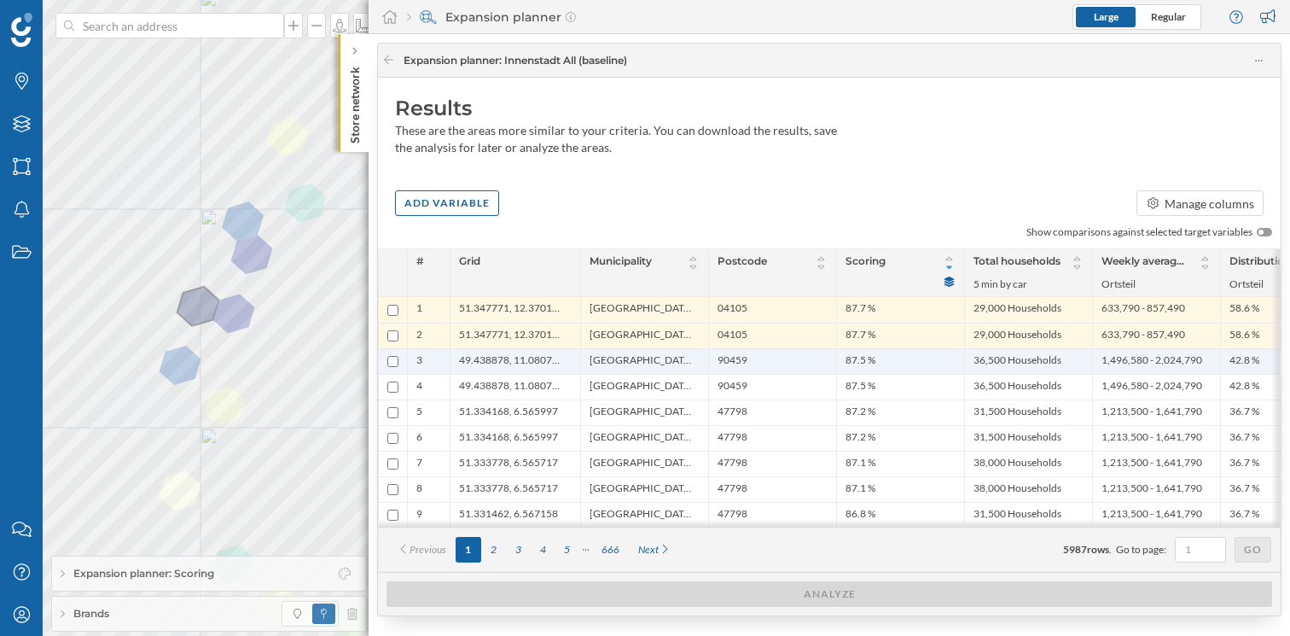
click at [493, 360] on span "49.438878, 11.080718" at bounding box center [511, 361] width 104 height 16
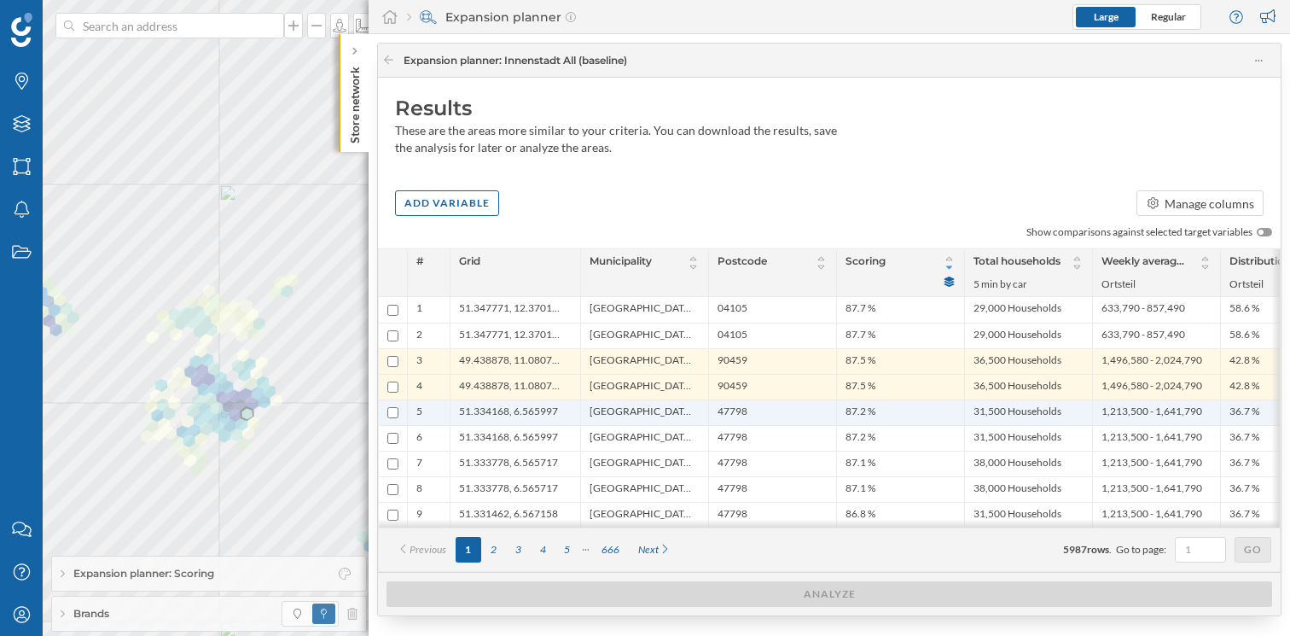
click at [478, 412] on span "51.334168, 6.565997" at bounding box center [508, 413] width 99 height 16
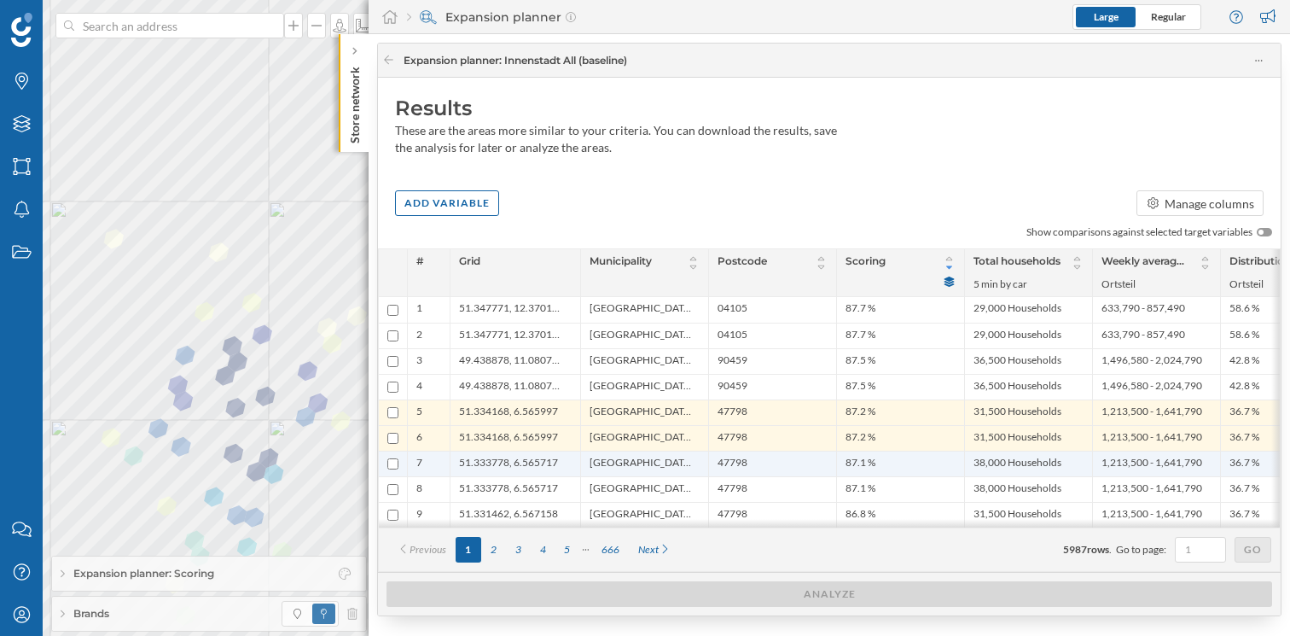
click at [525, 468] on span "51.333778, 6.565717" at bounding box center [508, 464] width 99 height 16
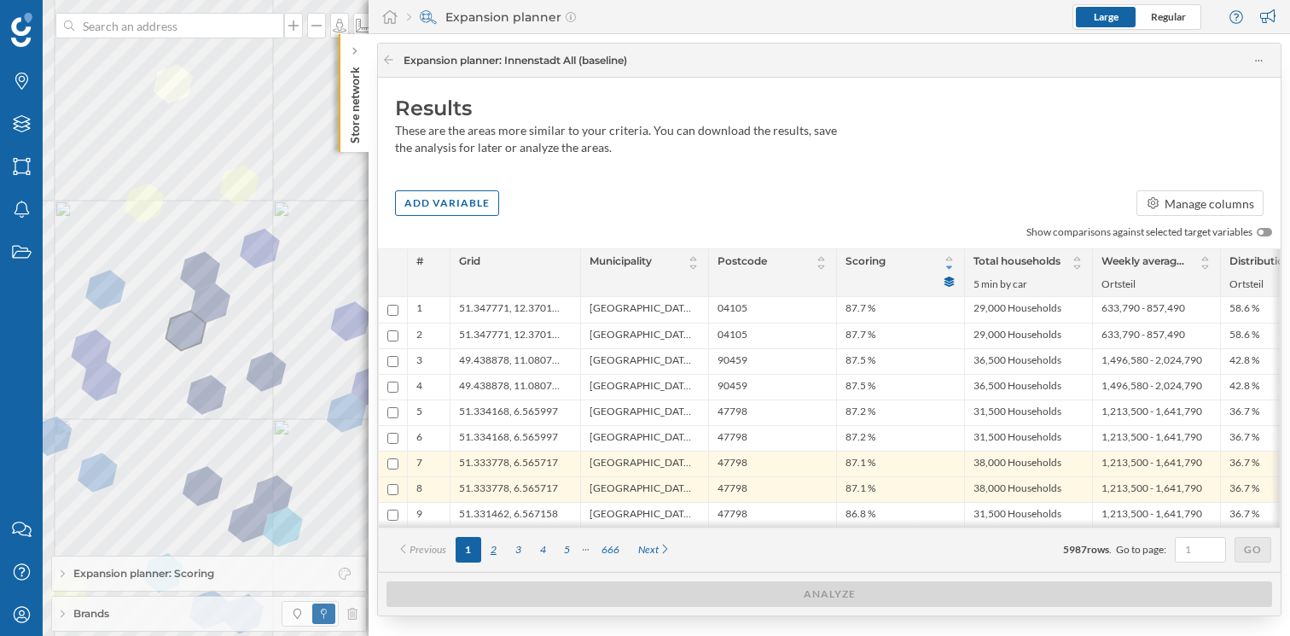
click at [493, 552] on div "2" at bounding box center [493, 550] width 25 height 26
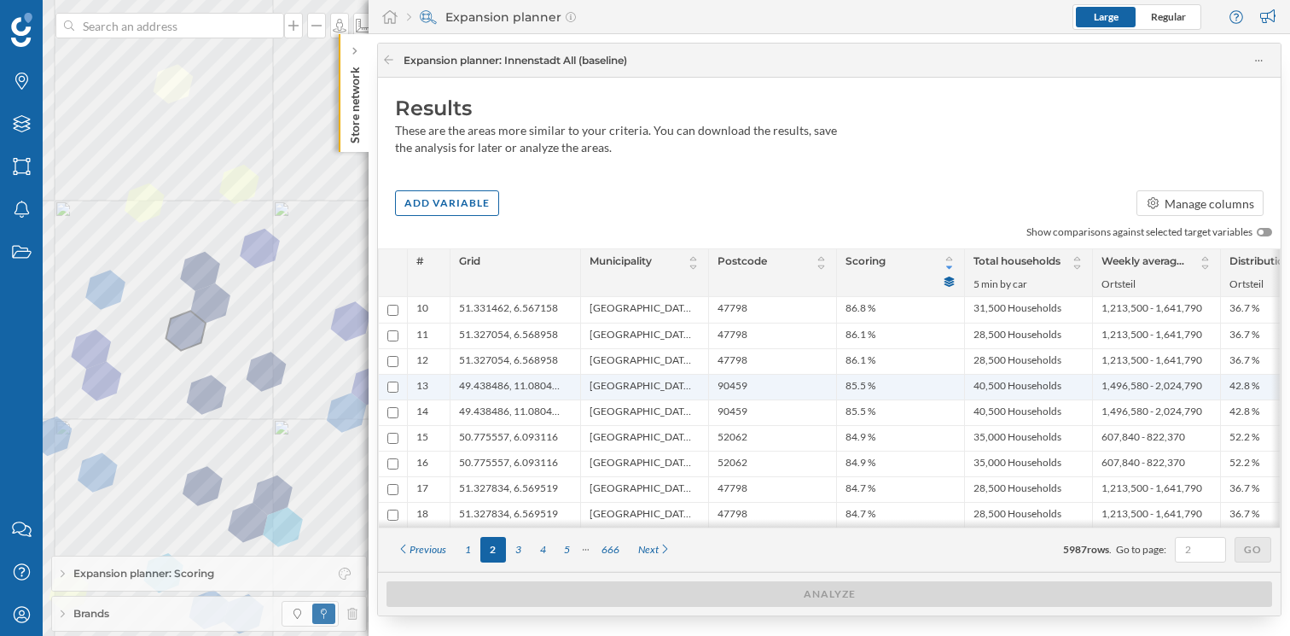
click at [478, 382] on span "49.438486, 11.080414" at bounding box center [511, 387] width 104 height 16
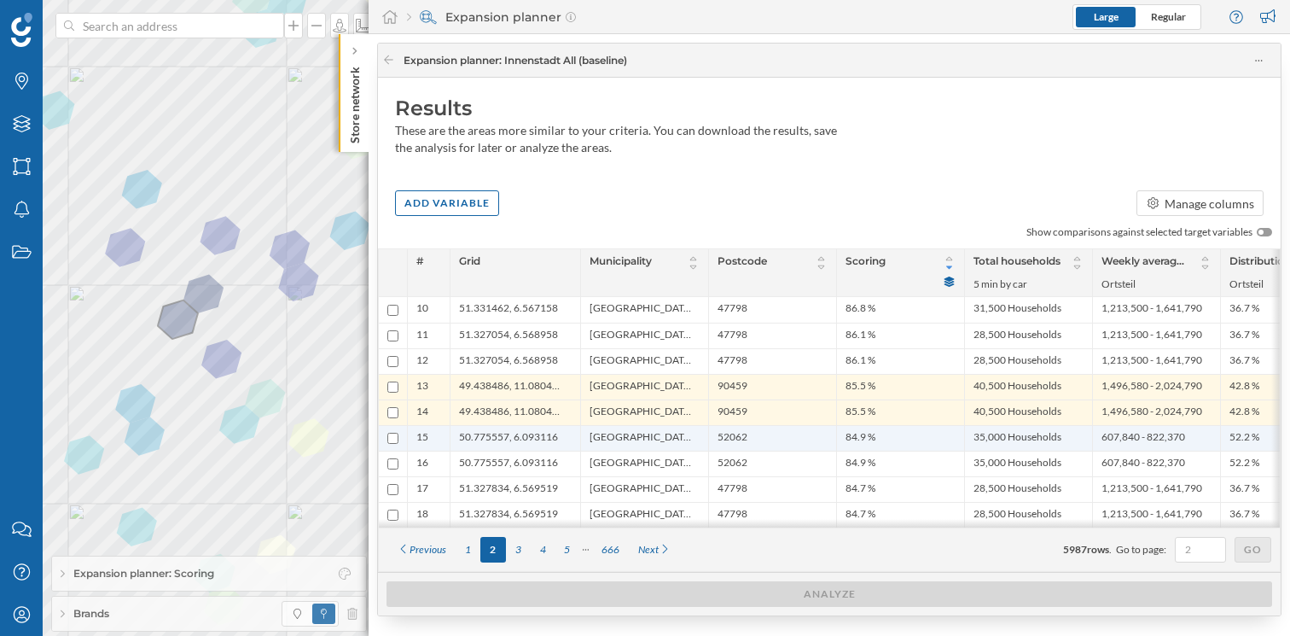
click at [492, 445] on span "50.775557, 6.093116" at bounding box center [508, 438] width 99 height 16
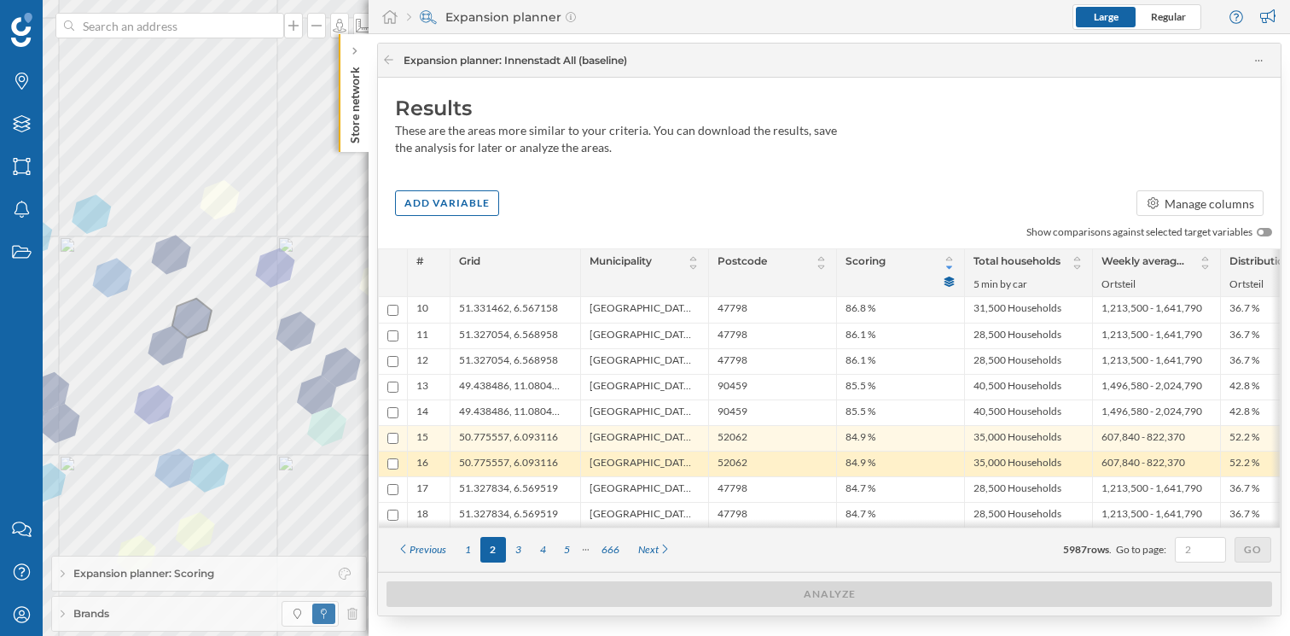
click at [500, 459] on span "50.775557, 6.093116" at bounding box center [508, 464] width 99 height 16
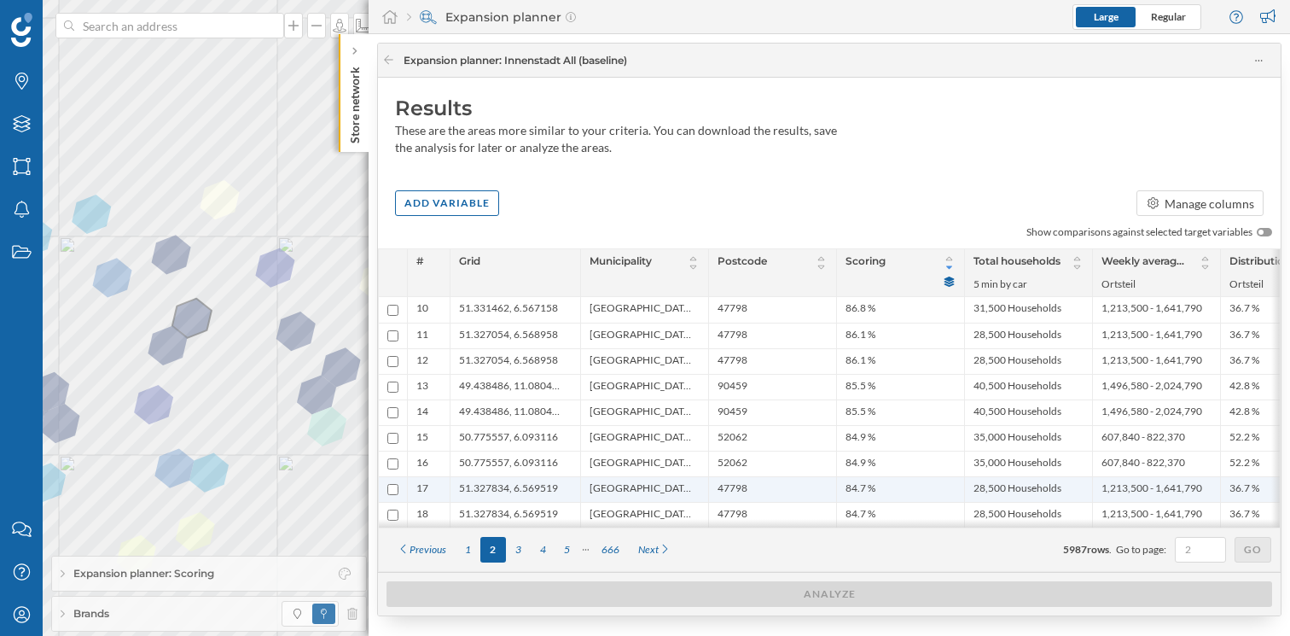
click at [498, 483] on span "51.327834, 6.569519" at bounding box center [508, 489] width 99 height 16
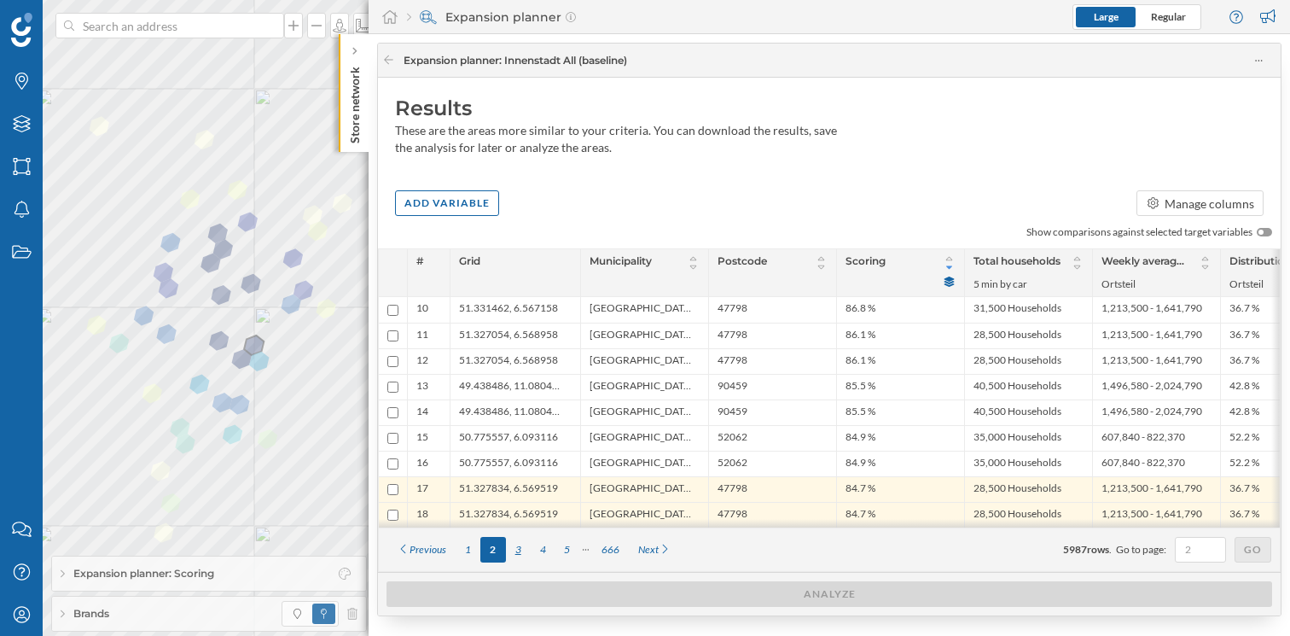
click at [521, 555] on div "3" at bounding box center [518, 550] width 25 height 26
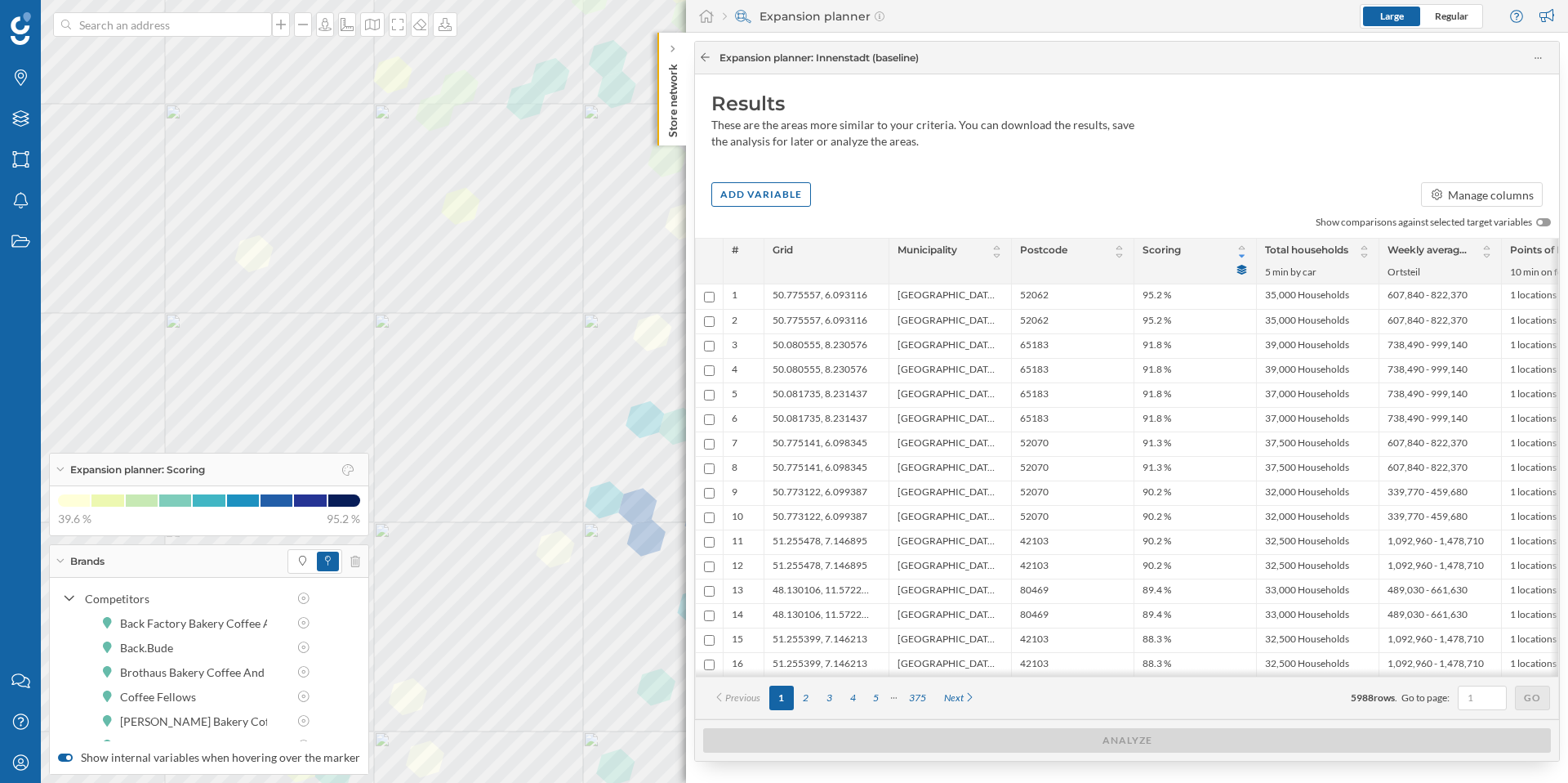
click at [703, 56] on icon at bounding box center [704, 56] width 9 height 9
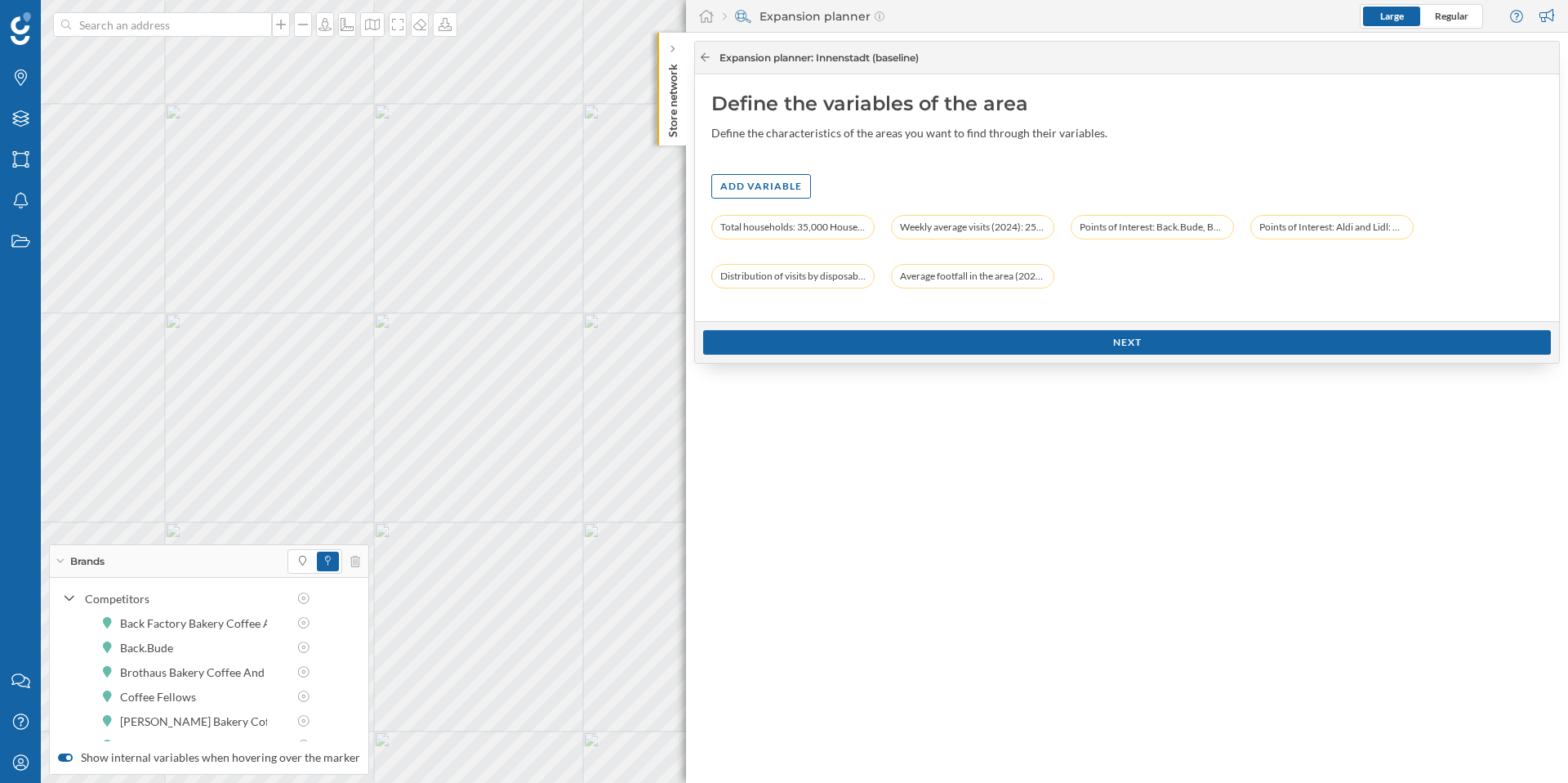
click at [703, 56] on icon at bounding box center [704, 56] width 9 height 9
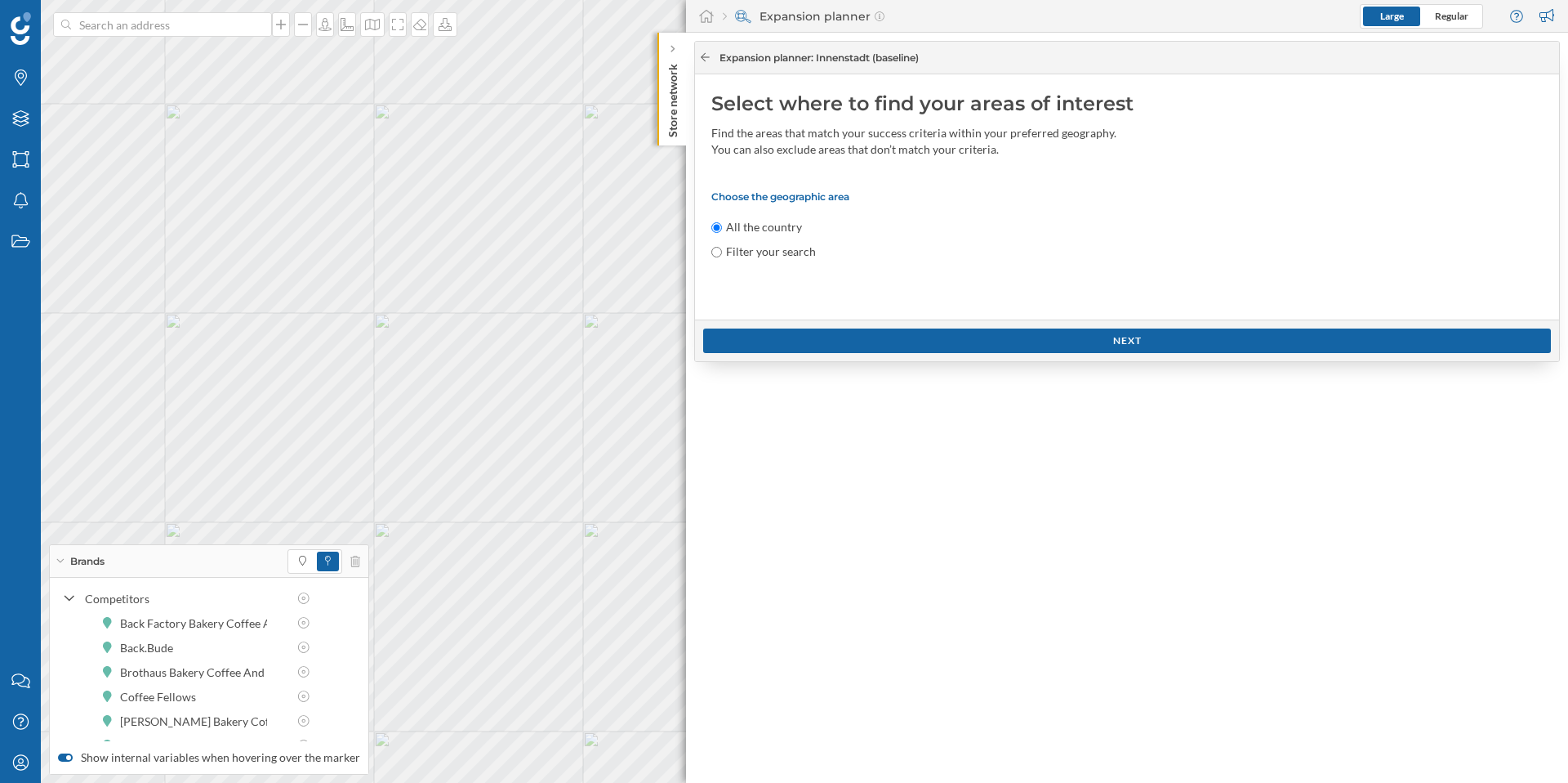
click at [703, 56] on icon at bounding box center [704, 56] width 9 height 9
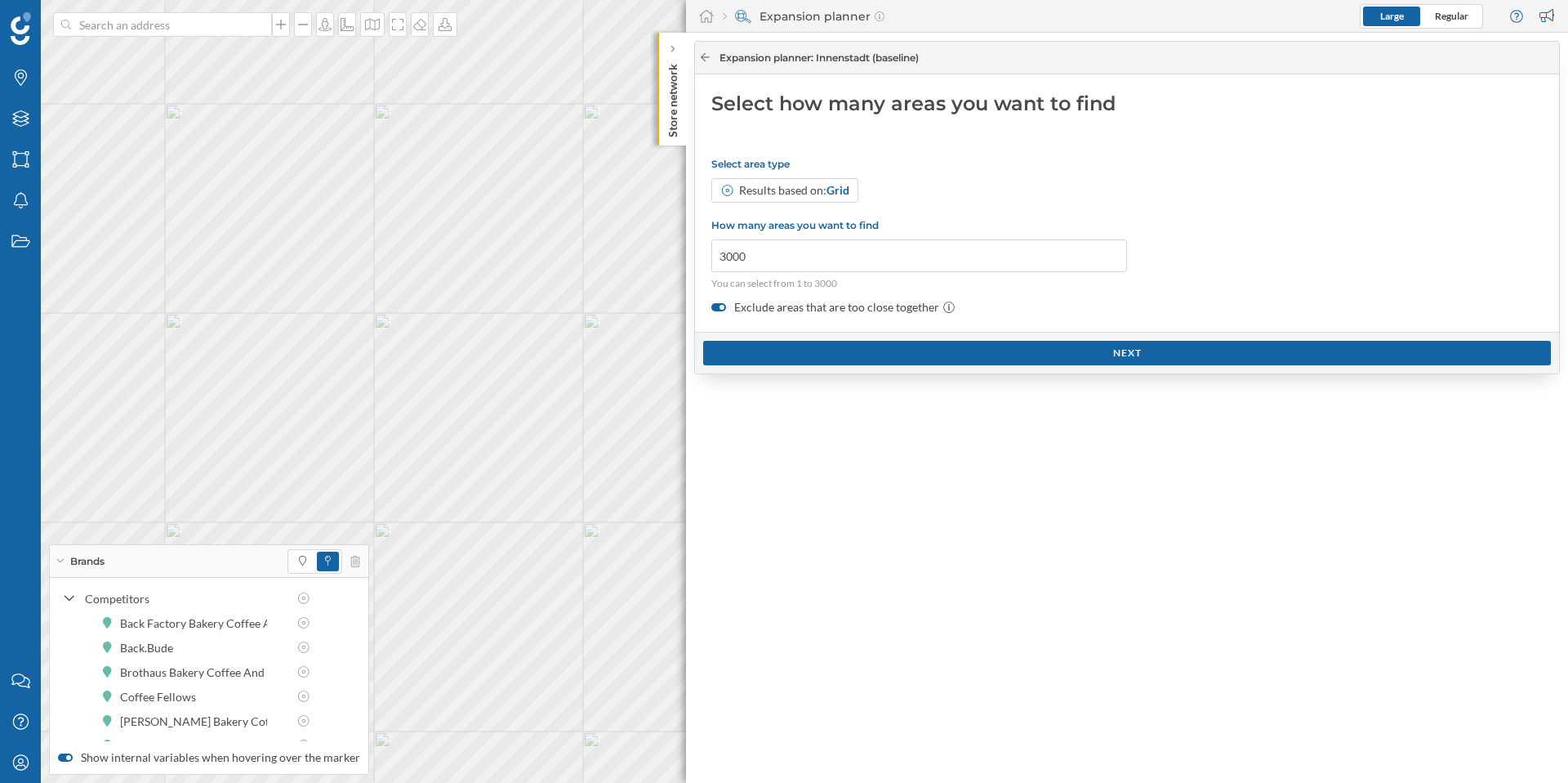
click at [703, 56] on icon at bounding box center [704, 56] width 9 height 9
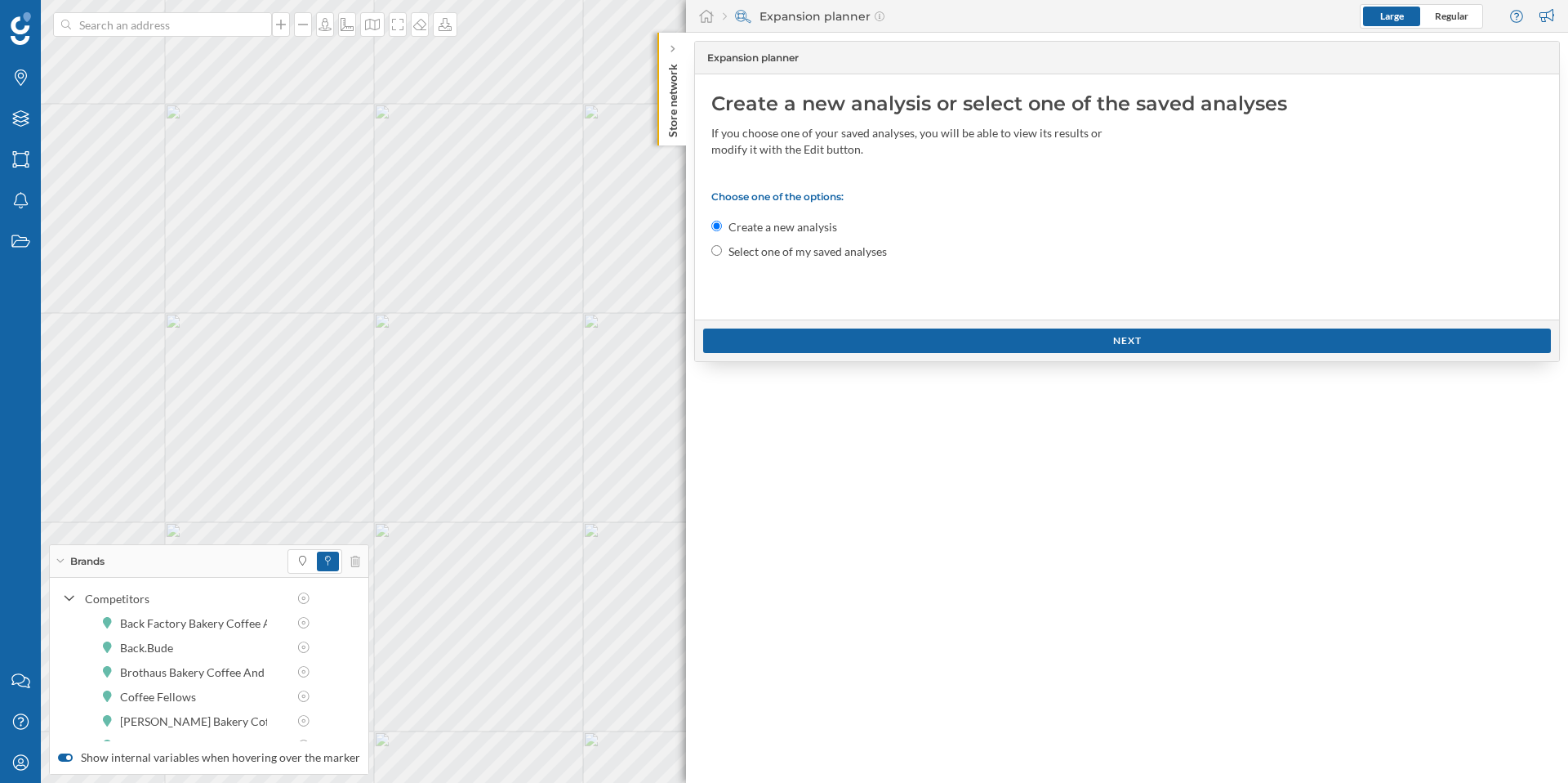
click at [749, 248] on label "Select one of my saved analyses" at bounding box center [807, 251] width 159 height 16
click at [721, 248] on input "Select one of my saved analyses" at bounding box center [716, 250] width 11 height 11
radio input "true"
radio input "false"
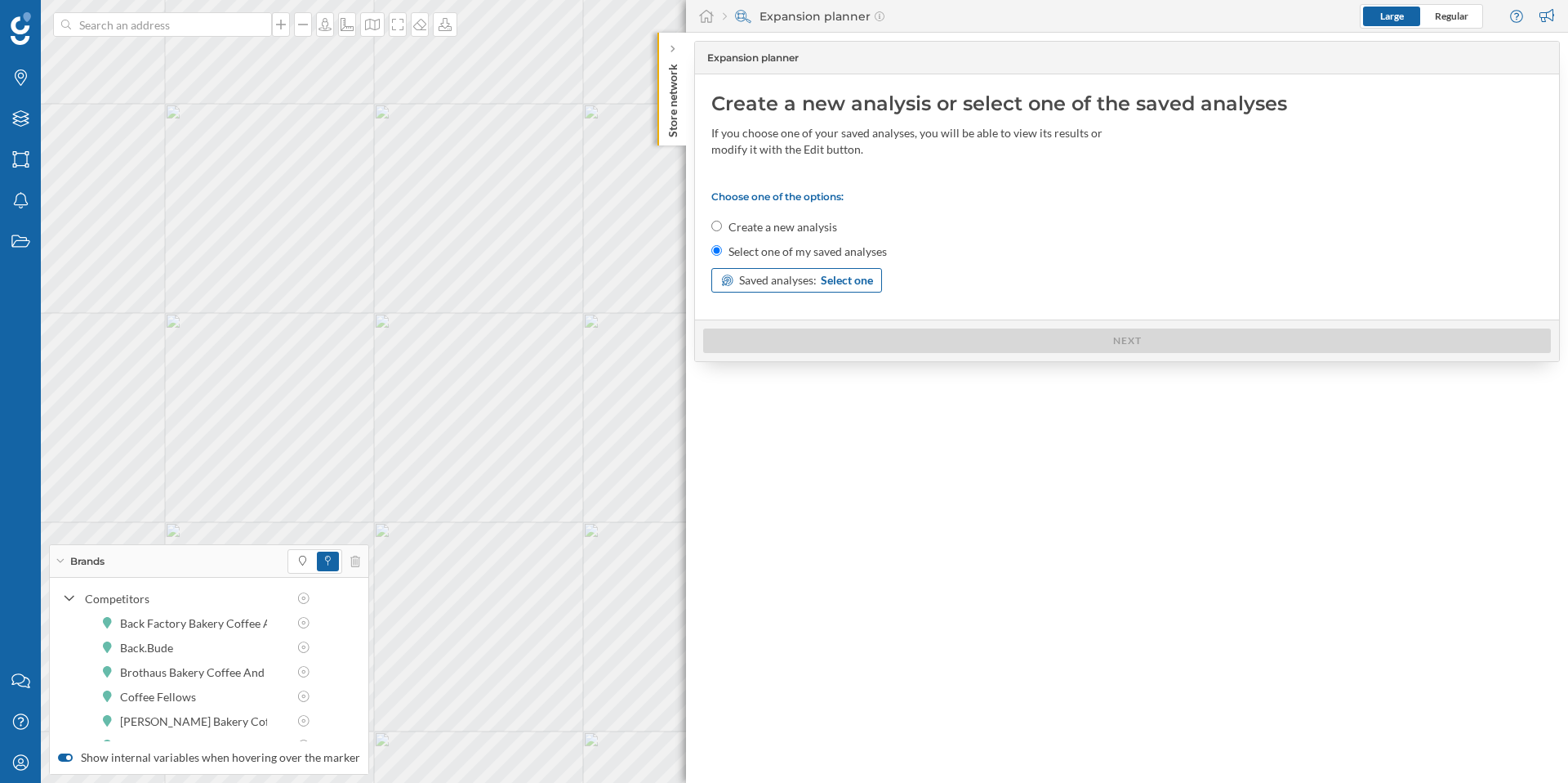
click at [843, 281] on span "Select one" at bounding box center [847, 280] width 53 height 16
click at [767, 346] on div "Innenstadt (baseline)" at bounding box center [772, 347] width 104 height 14
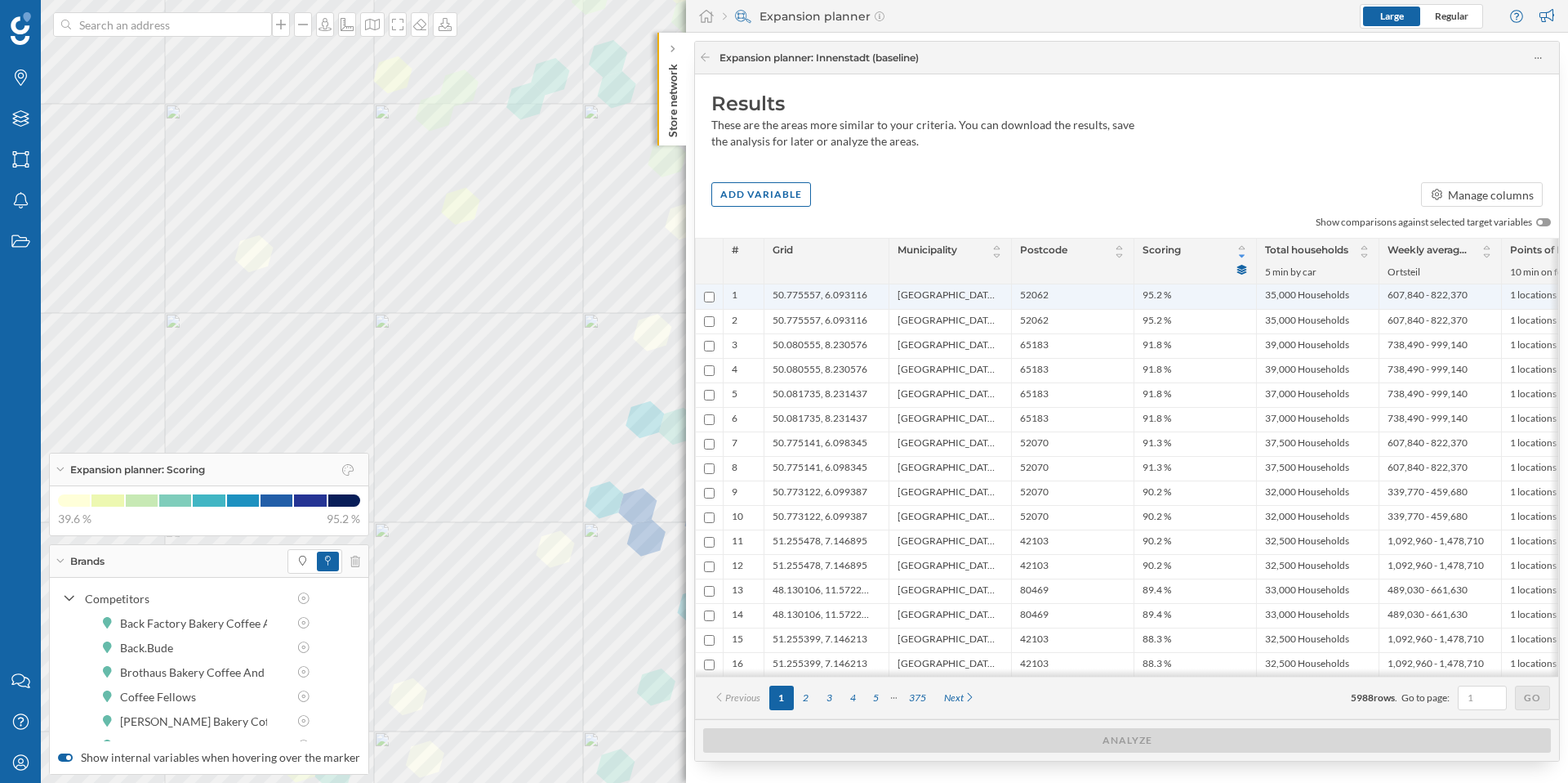
click at [844, 298] on span "50.775557, 6.093116" at bounding box center [819, 296] width 95 height 16
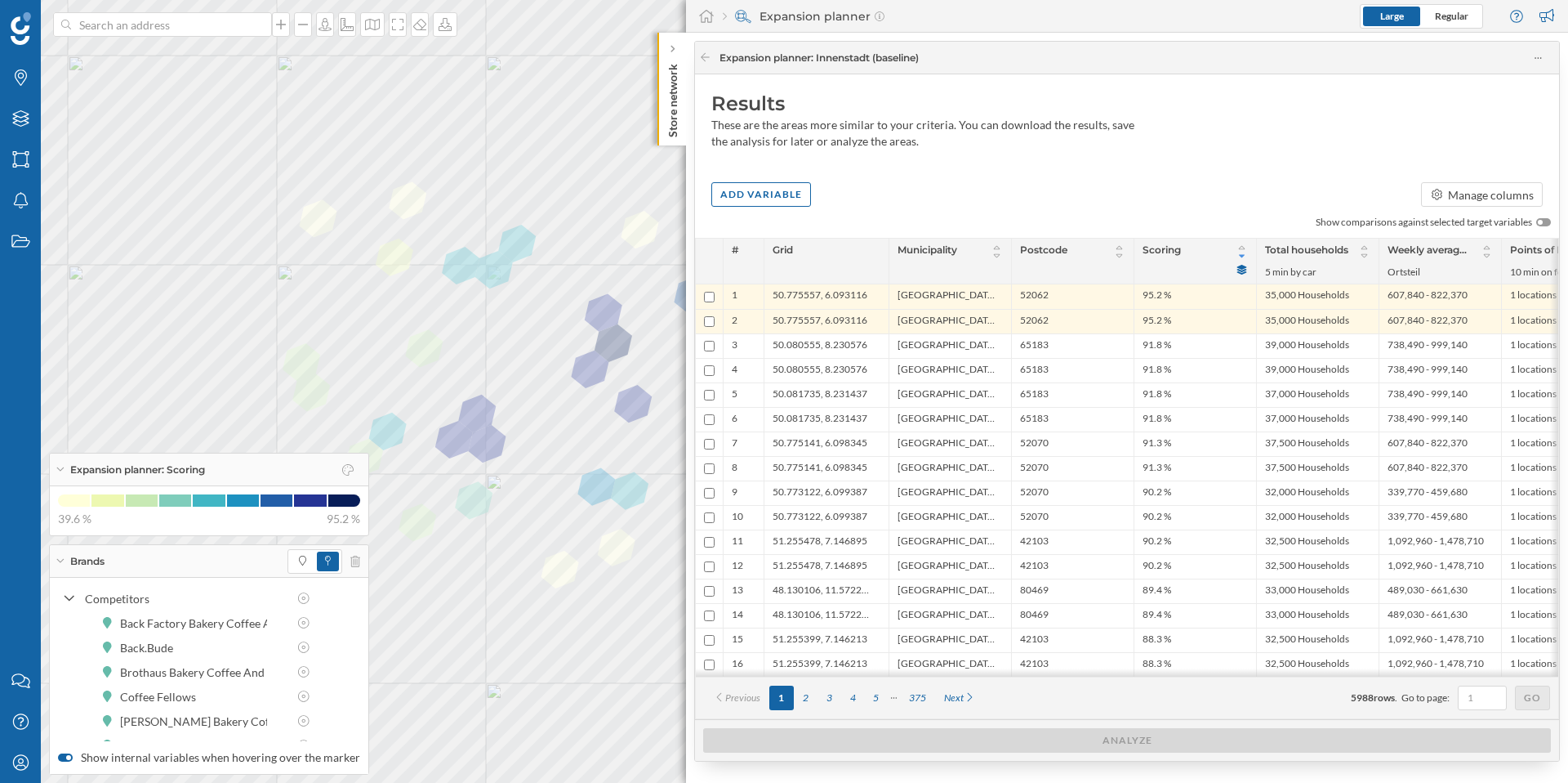
click at [67, 560] on div "Brands" at bounding box center [209, 561] width 319 height 33
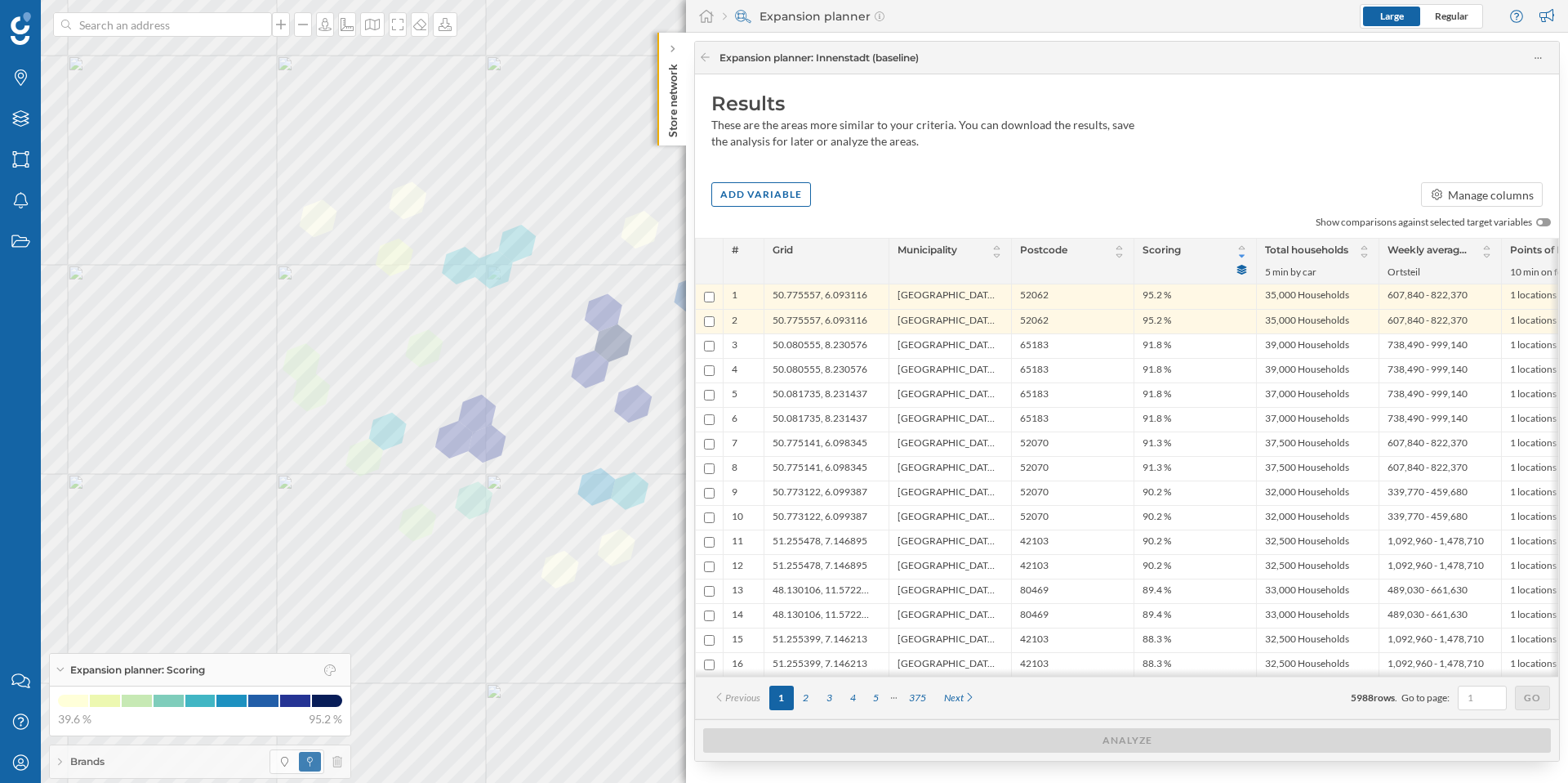
click at [58, 663] on div "Expansion planner: Scoring" at bounding box center [200, 670] width 300 height 33
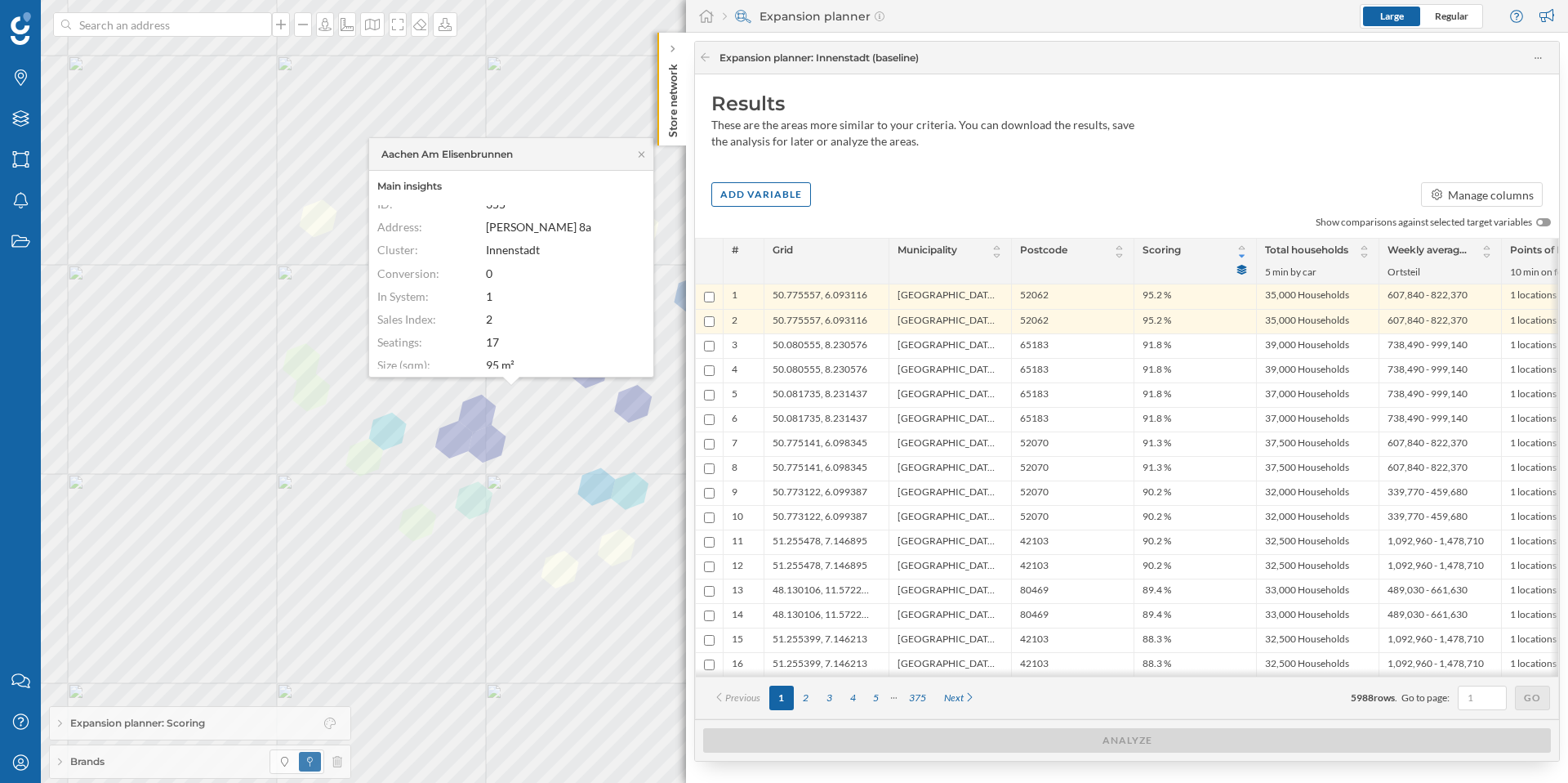
scroll to position [8, 0]
click at [636, 149] on icon at bounding box center [641, 154] width 12 height 10
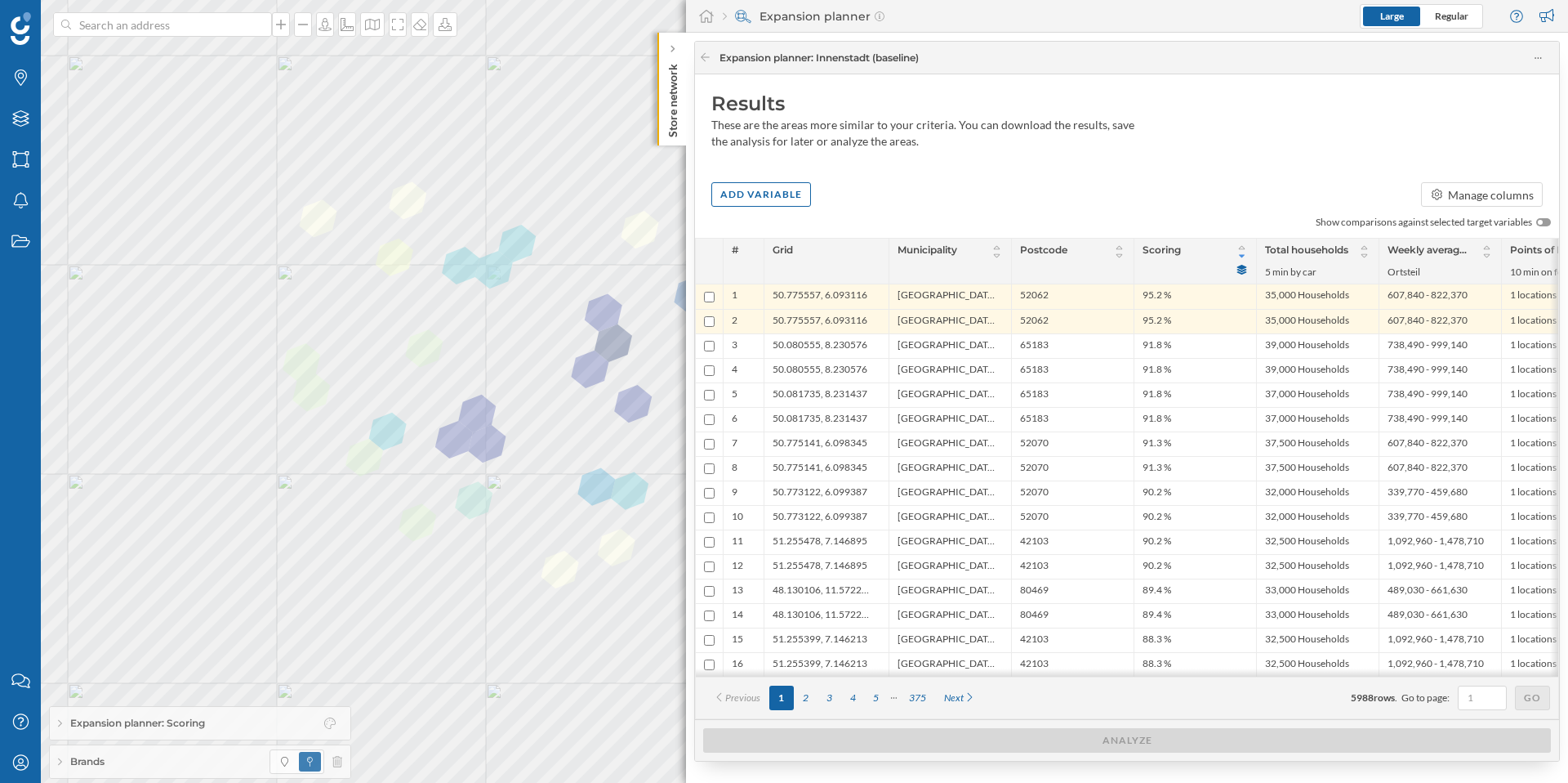
click at [95, 722] on span "Expansion planner: Scoring" at bounding box center [137, 723] width 135 height 14
click at [701, 55] on icon at bounding box center [705, 57] width 12 height 10
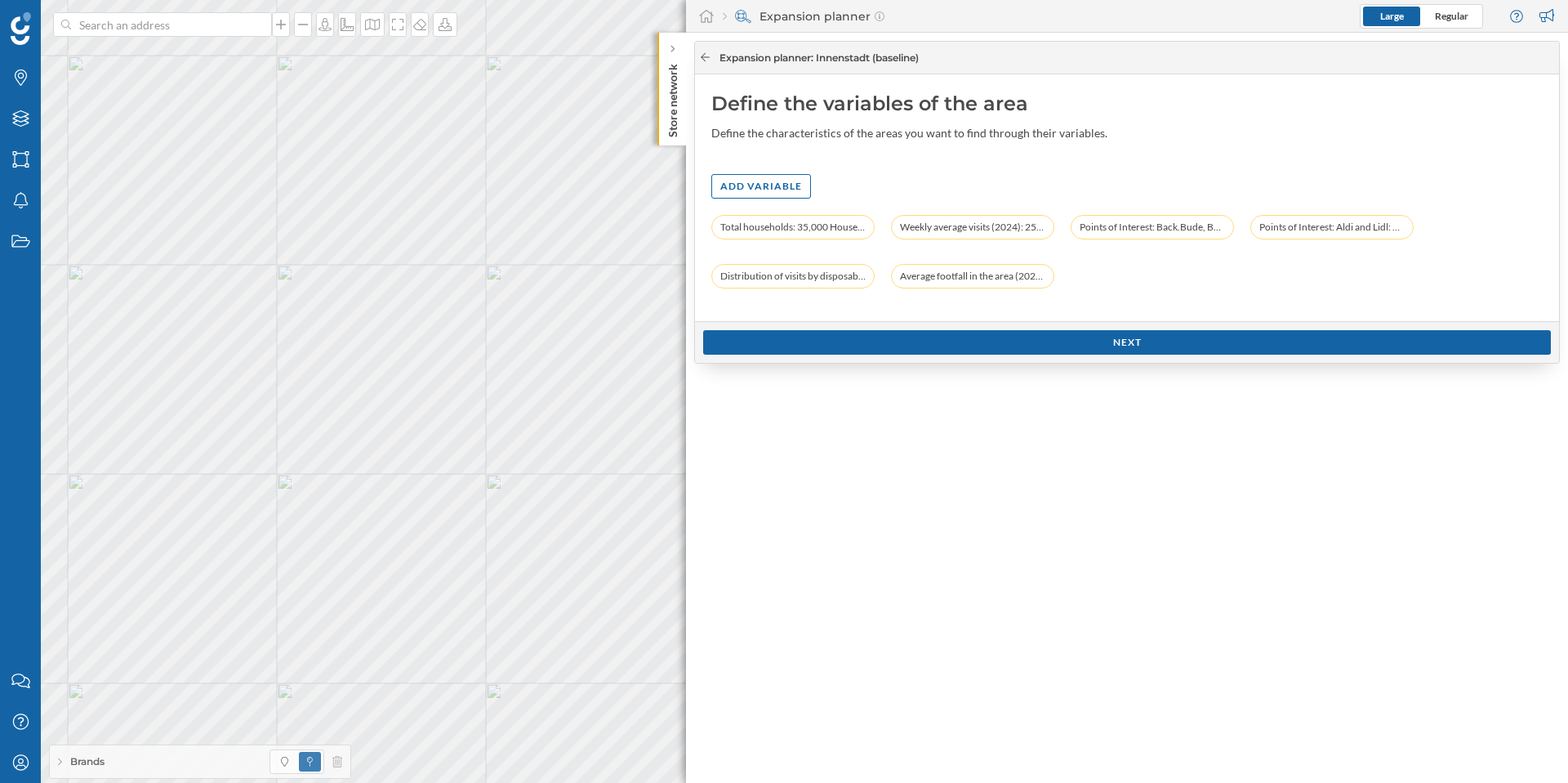
click at [705, 59] on icon at bounding box center [705, 57] width 12 height 10
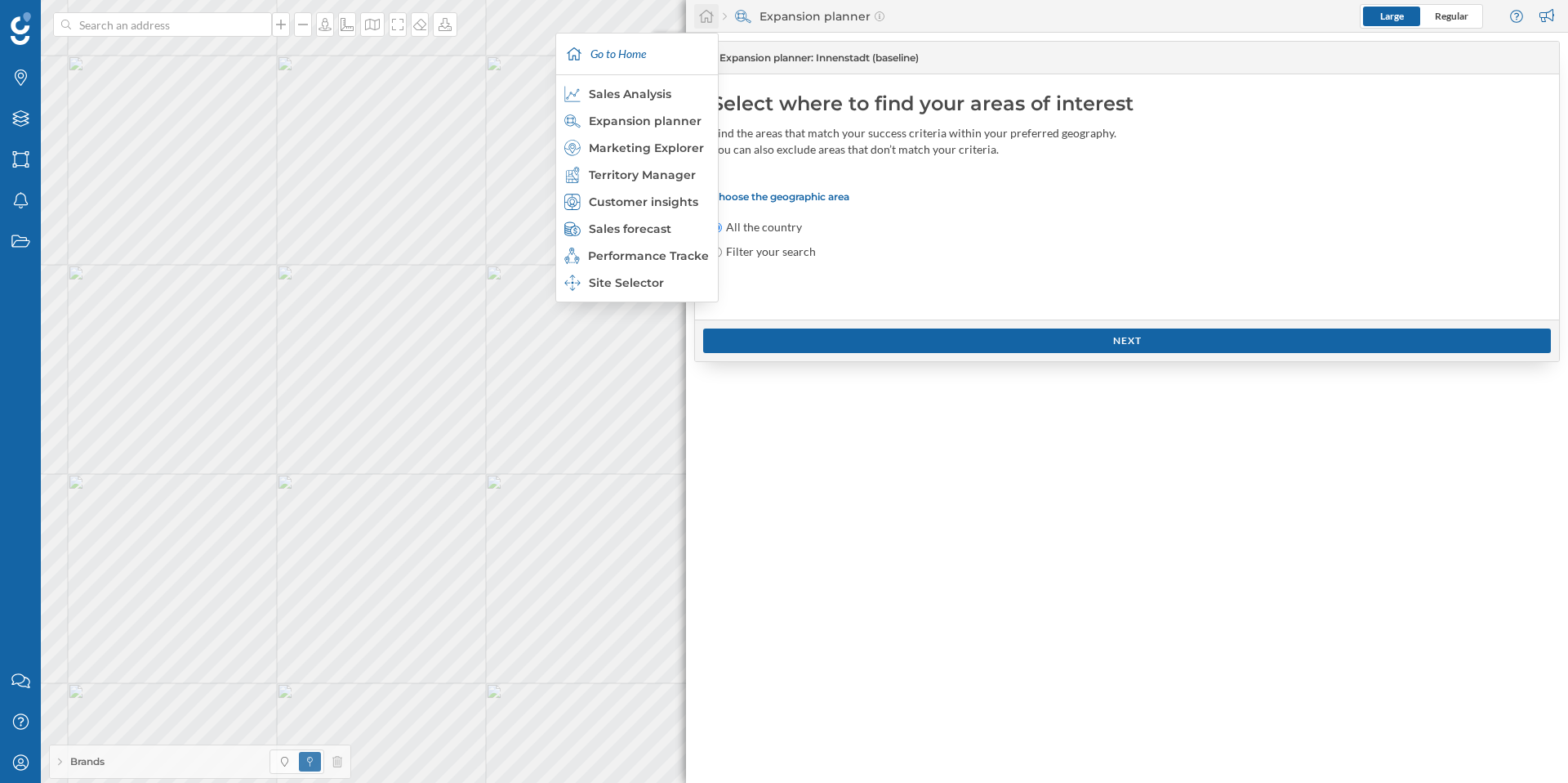
click at [707, 16] on icon at bounding box center [706, 15] width 16 height 14
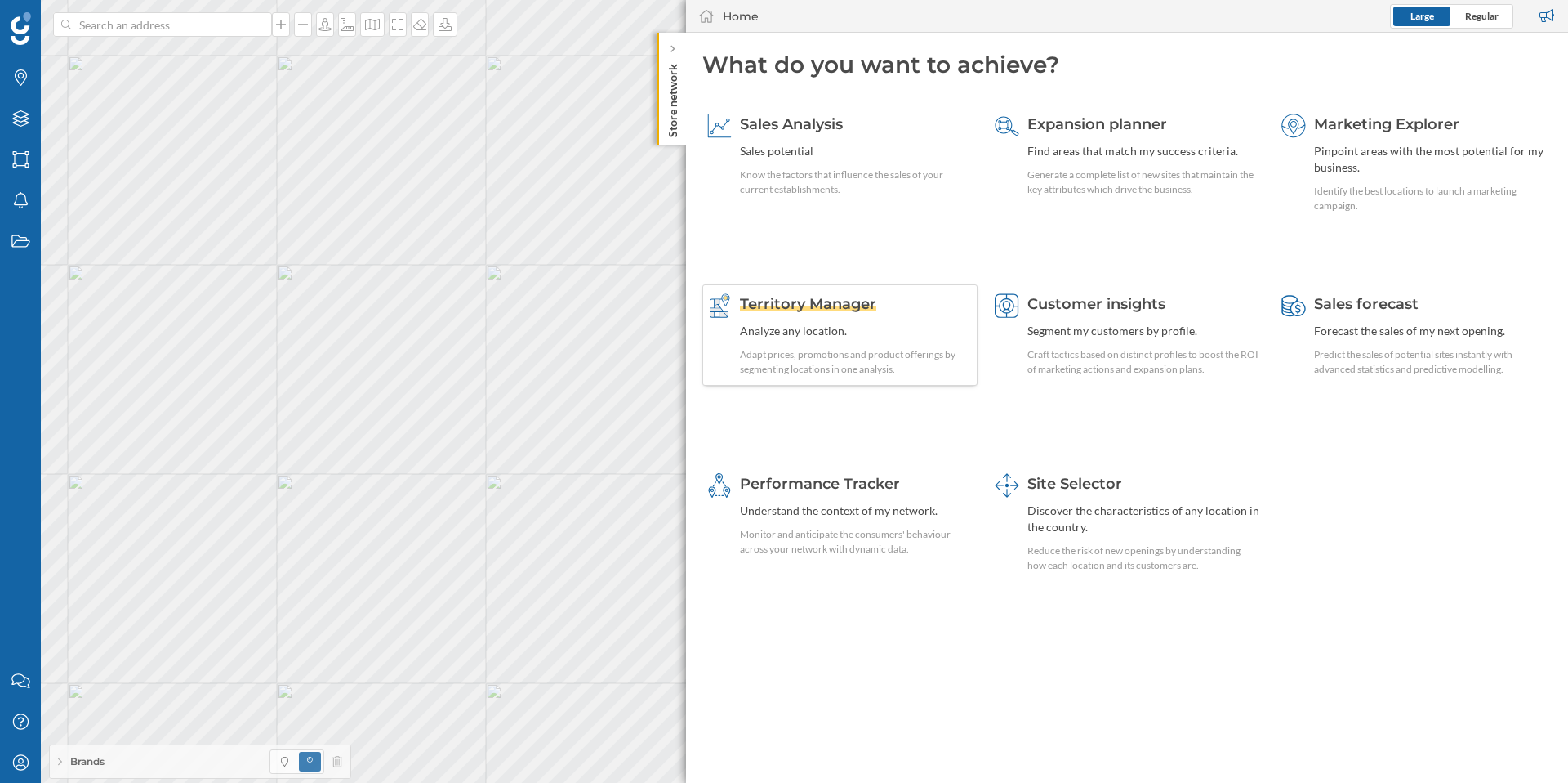
click at [841, 302] on span "Territory Manager" at bounding box center [807, 303] width 137 height 18
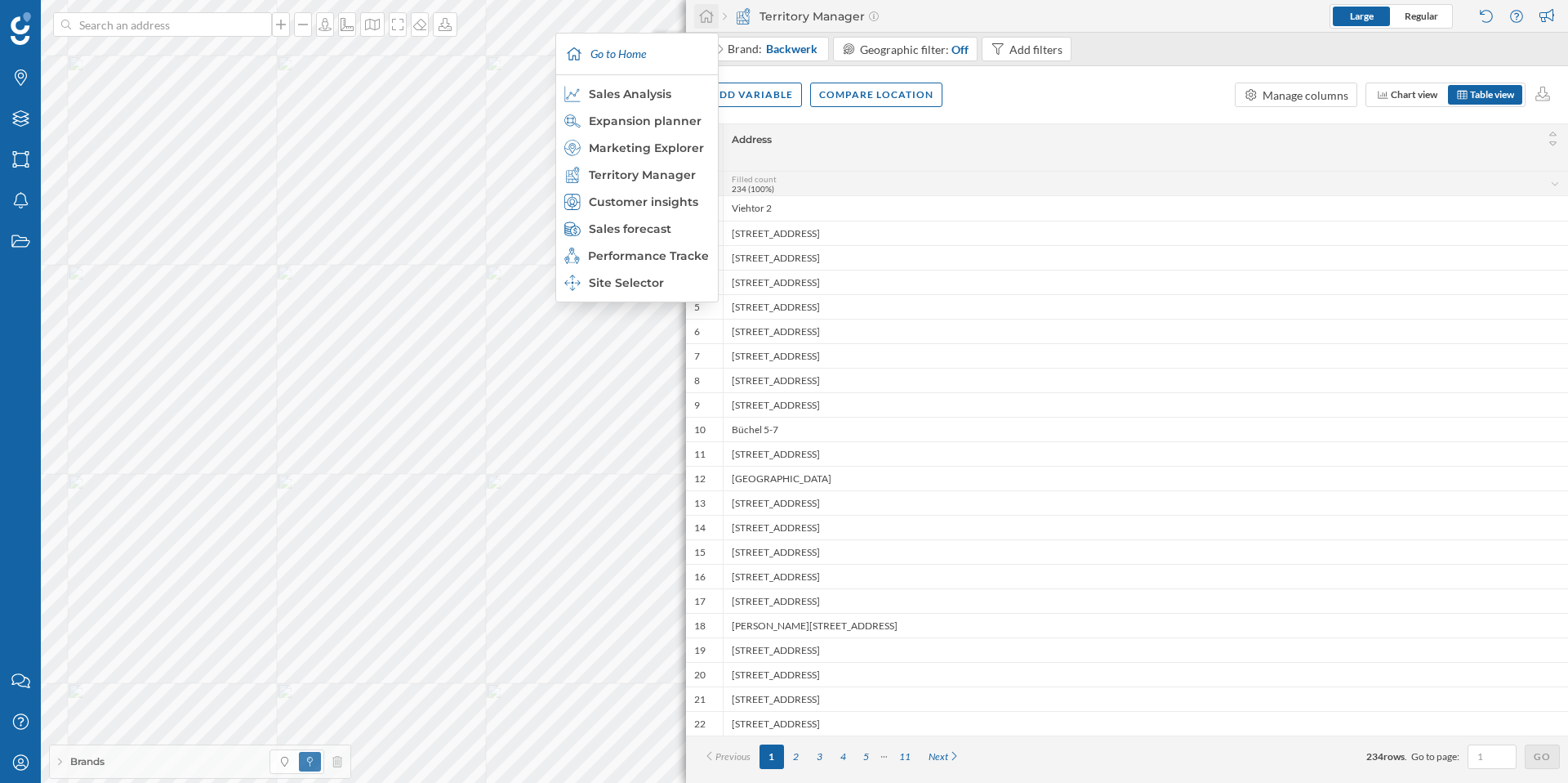
click at [702, 11] on icon at bounding box center [706, 15] width 16 height 14
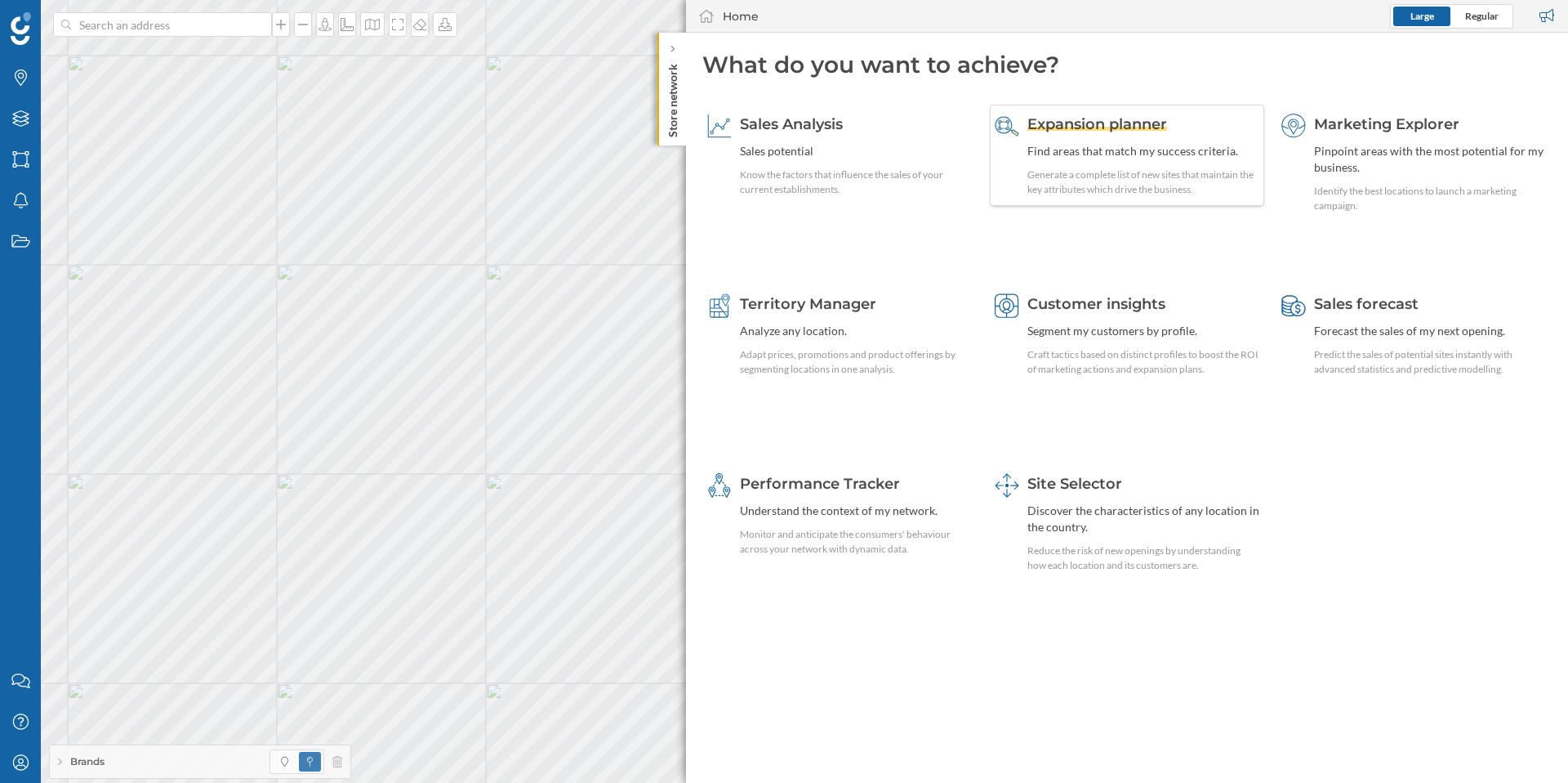
click at [1101, 120] on span "Expansion planner" at bounding box center [1097, 123] width 140 height 18
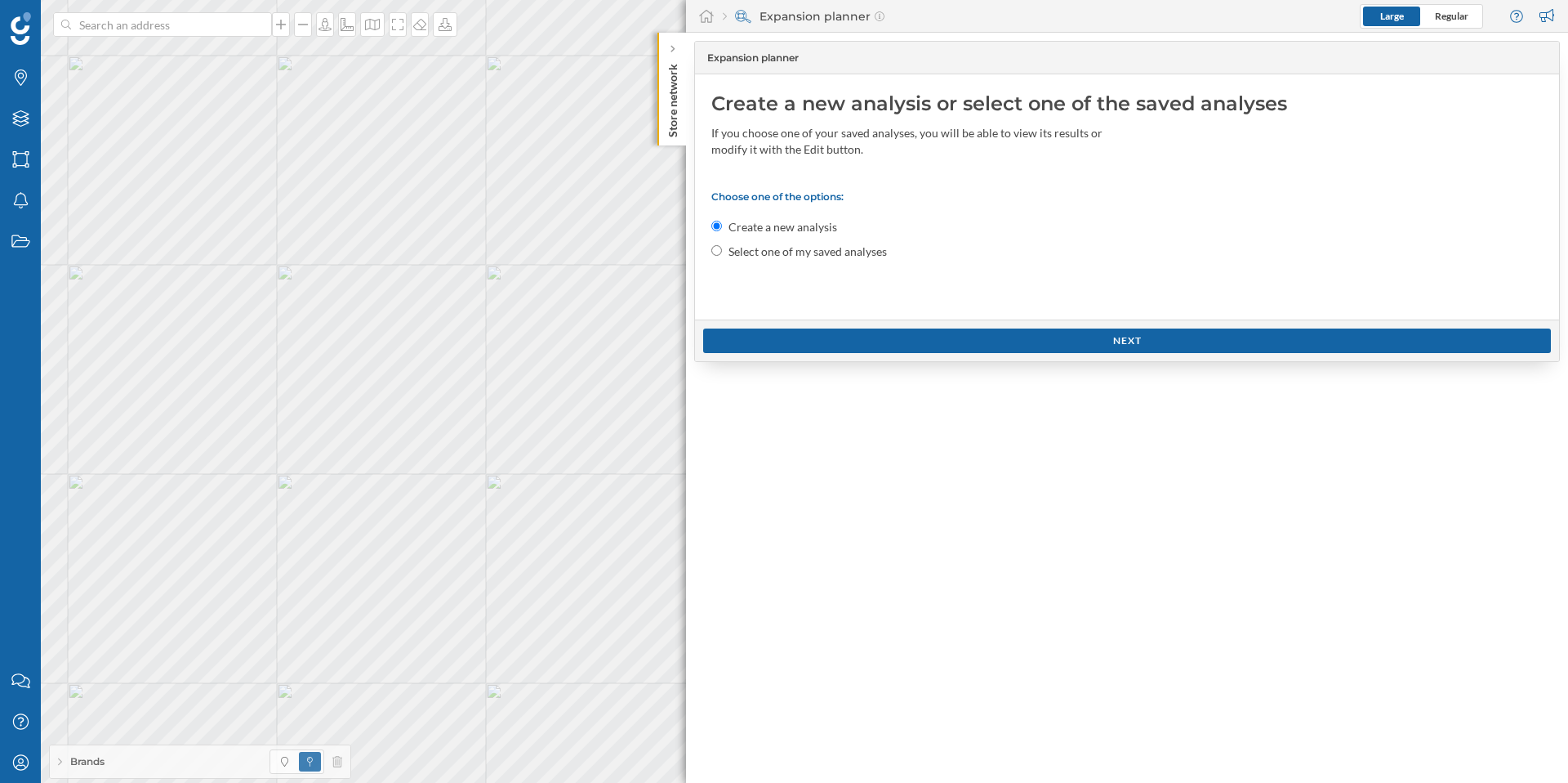
click at [792, 250] on label "Select one of my saved analyses" at bounding box center [807, 251] width 159 height 16
click at [721, 250] on input "Select one of my saved analyses" at bounding box center [716, 250] width 11 height 11
radio input "true"
radio input "false"
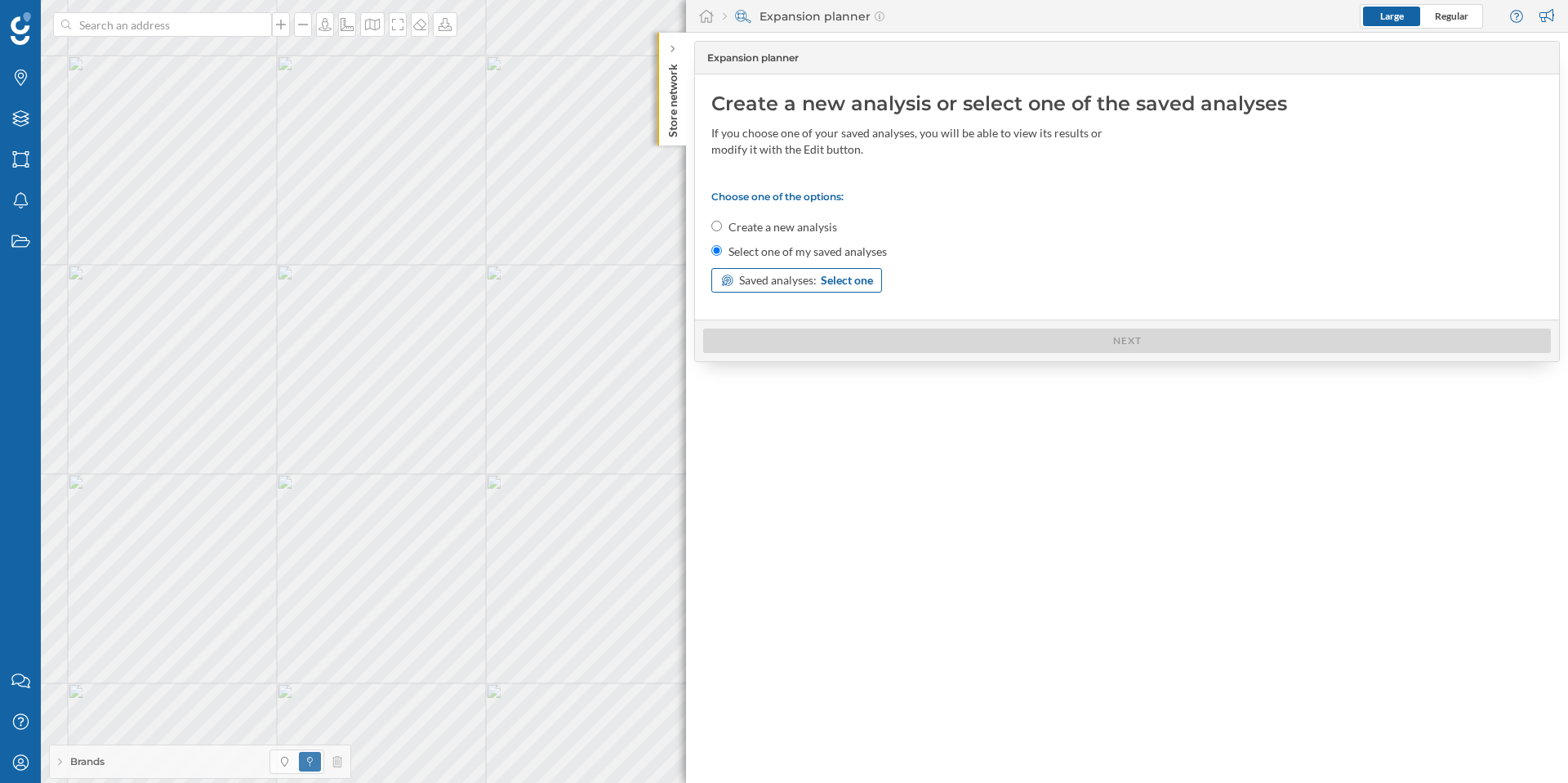
click at [854, 275] on span "Select one" at bounding box center [847, 280] width 53 height 16
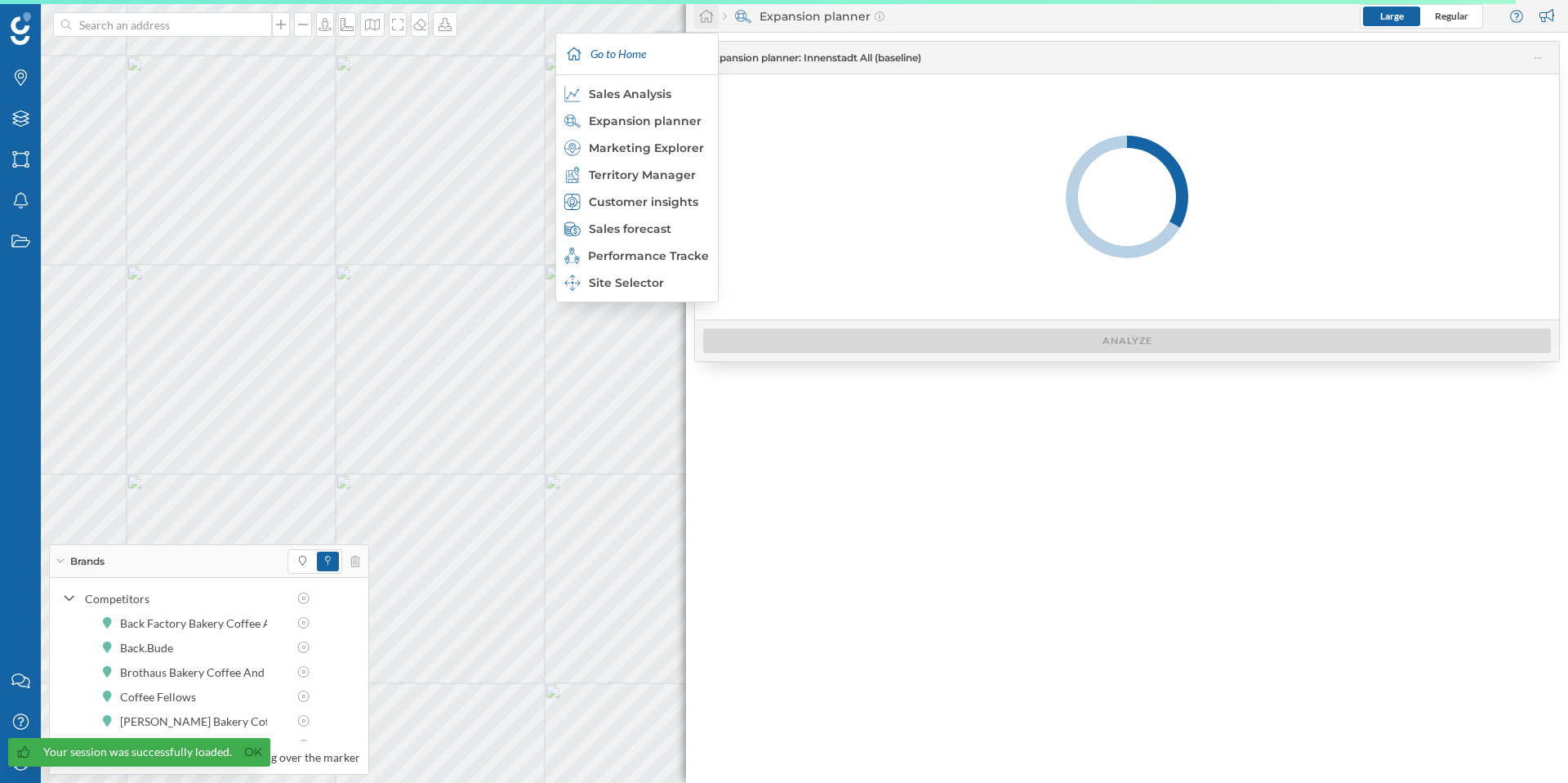
click at [708, 18] on icon at bounding box center [706, 15] width 16 height 14
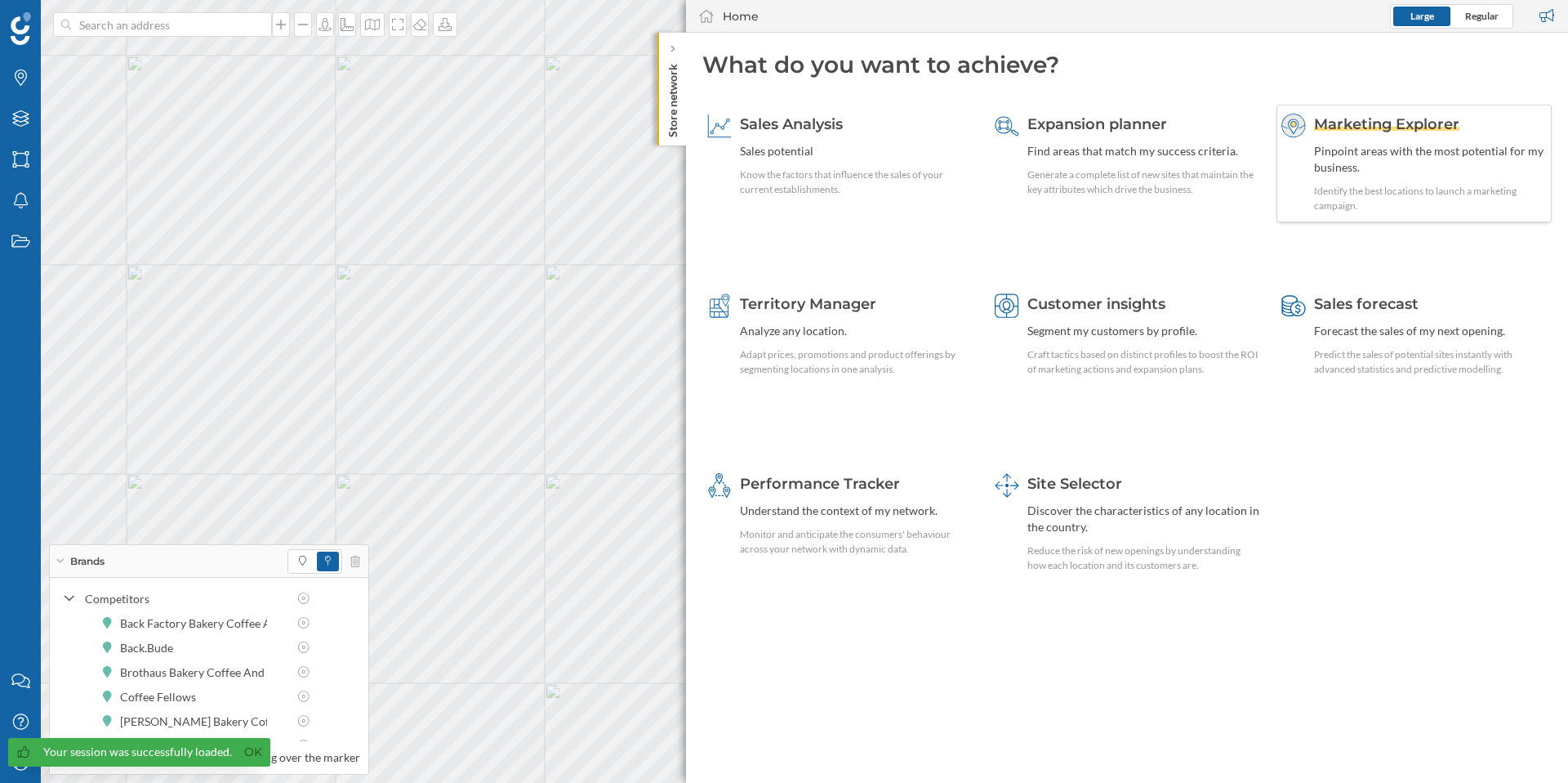
drag, startPoint x: 1348, startPoint y: 122, endPoint x: 1303, endPoint y: 120, distance: 45.0
click at [1336, 122] on span "Marketing Explorer" at bounding box center [1386, 123] width 145 height 18
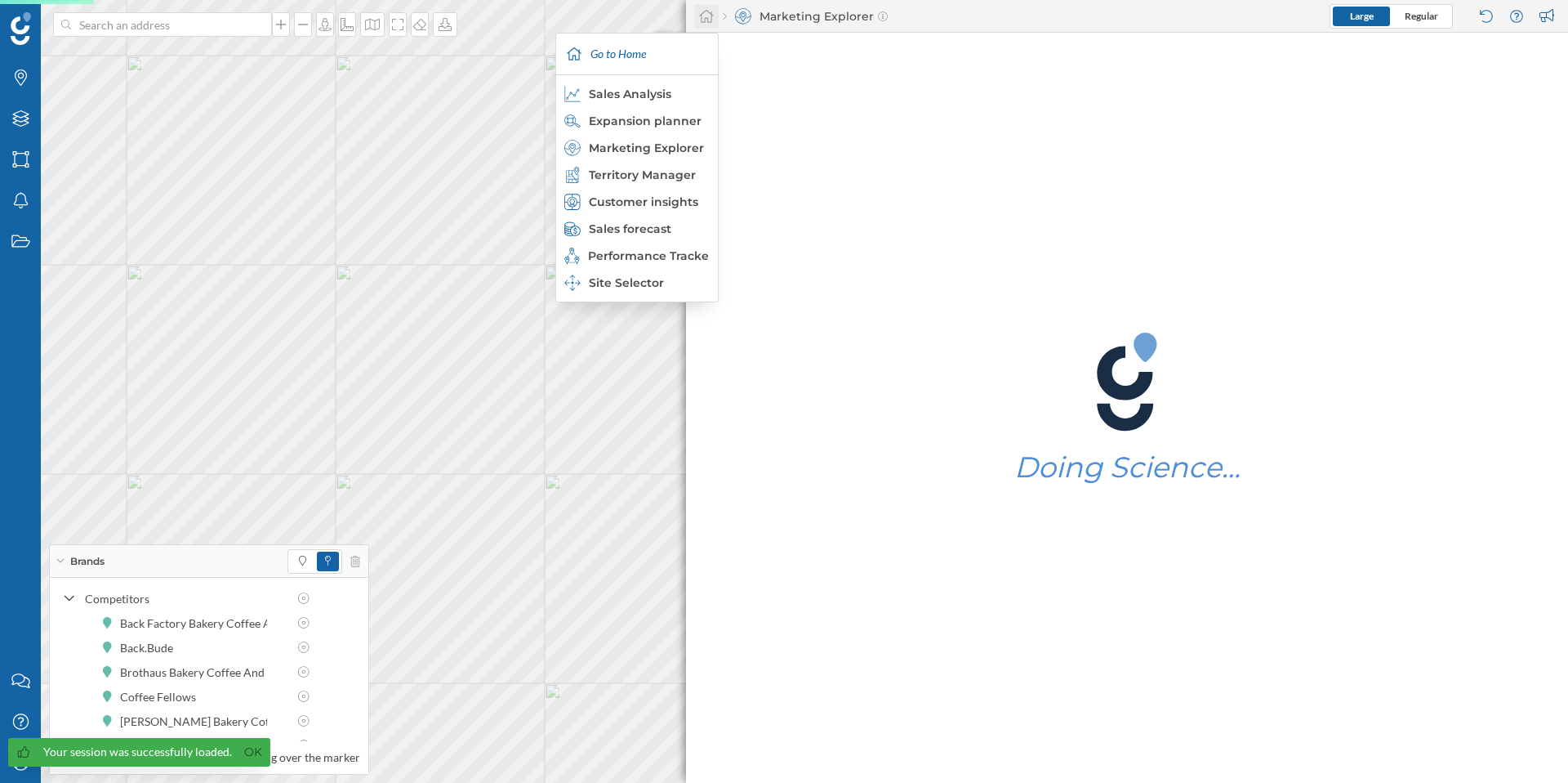
click at [707, 11] on icon at bounding box center [706, 16] width 14 height 13
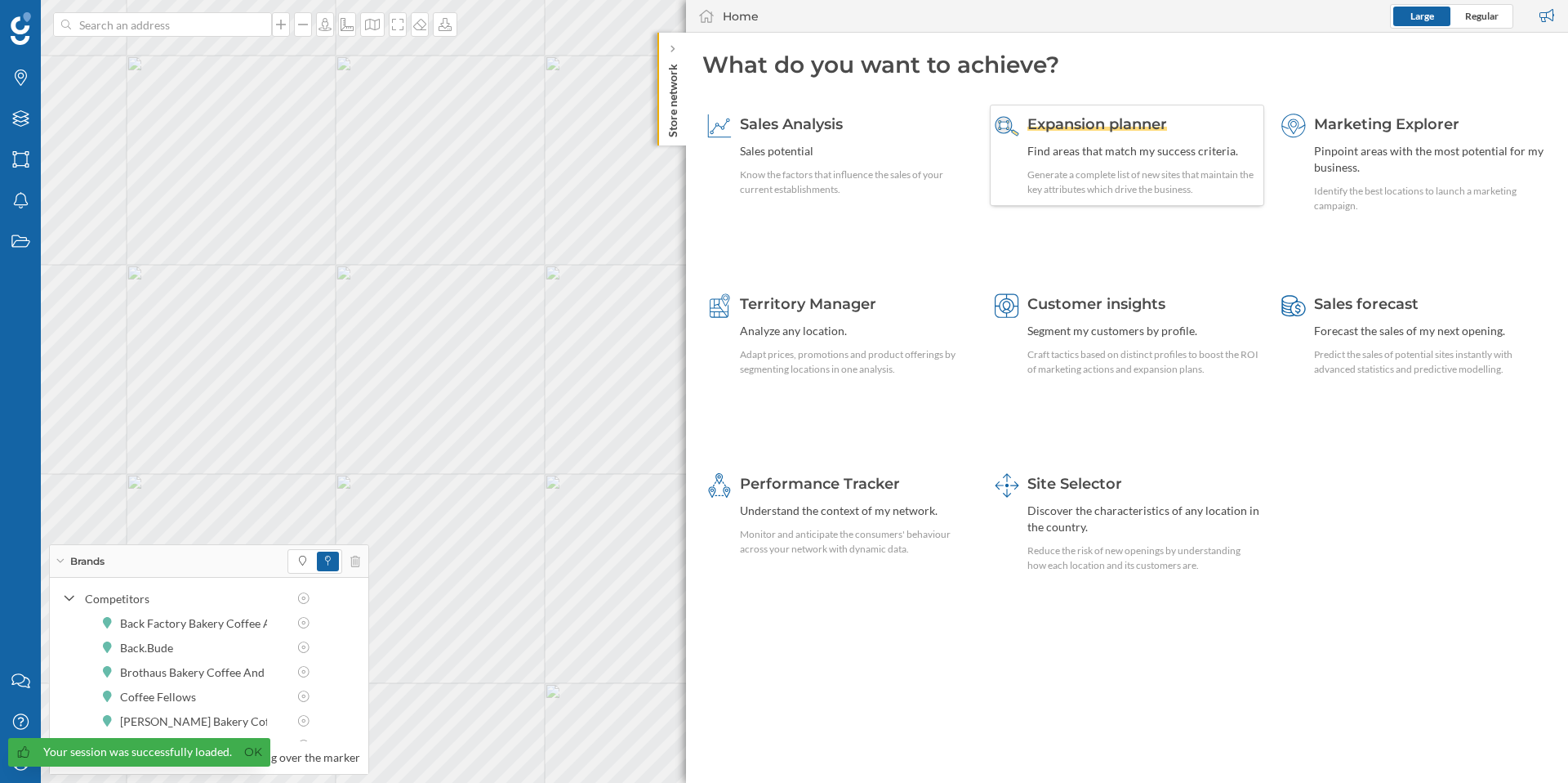
click at [1133, 128] on span "Expansion planner" at bounding box center [1097, 123] width 140 height 18
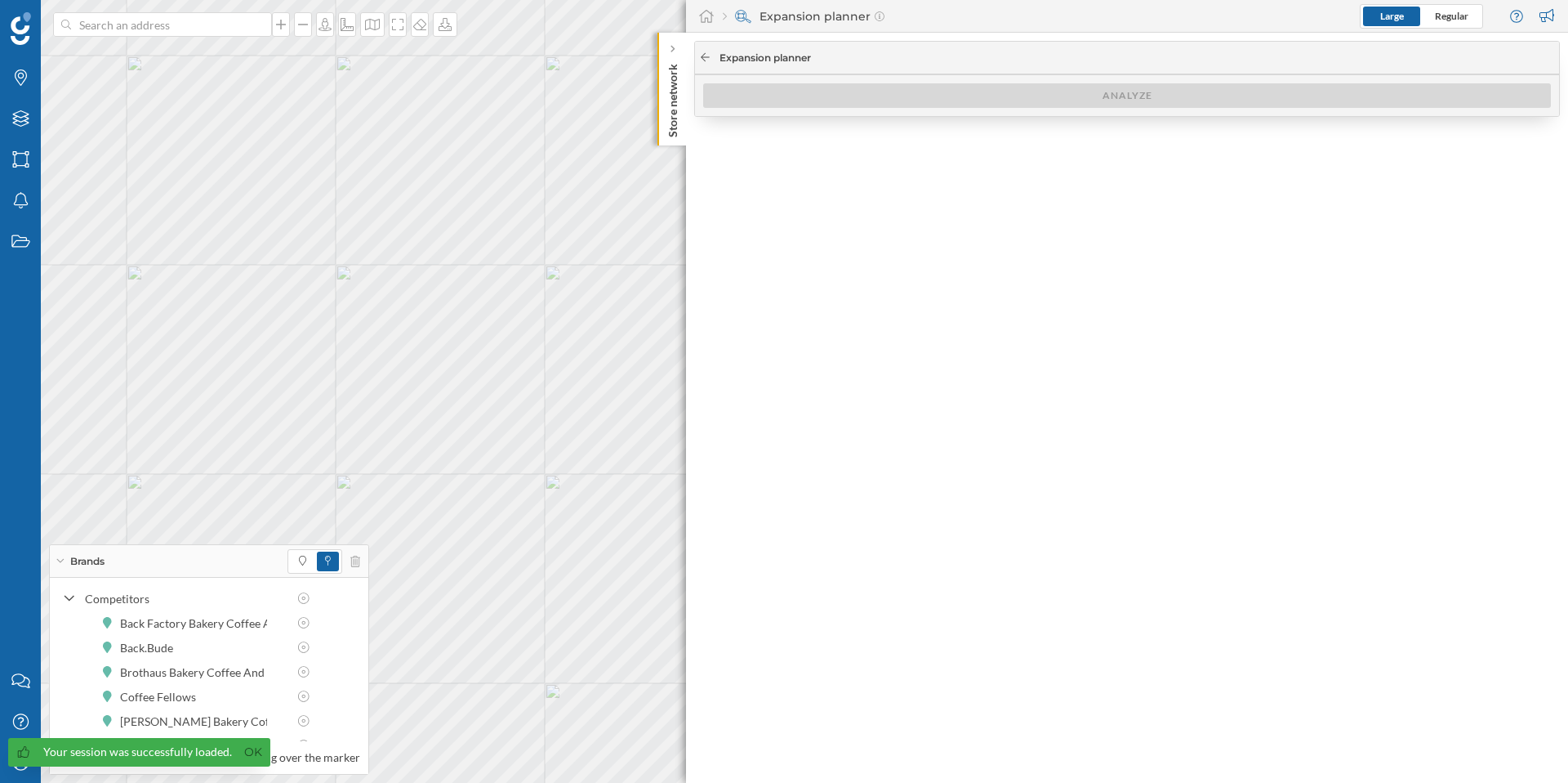
click at [700, 54] on icon at bounding box center [705, 57] width 12 height 10
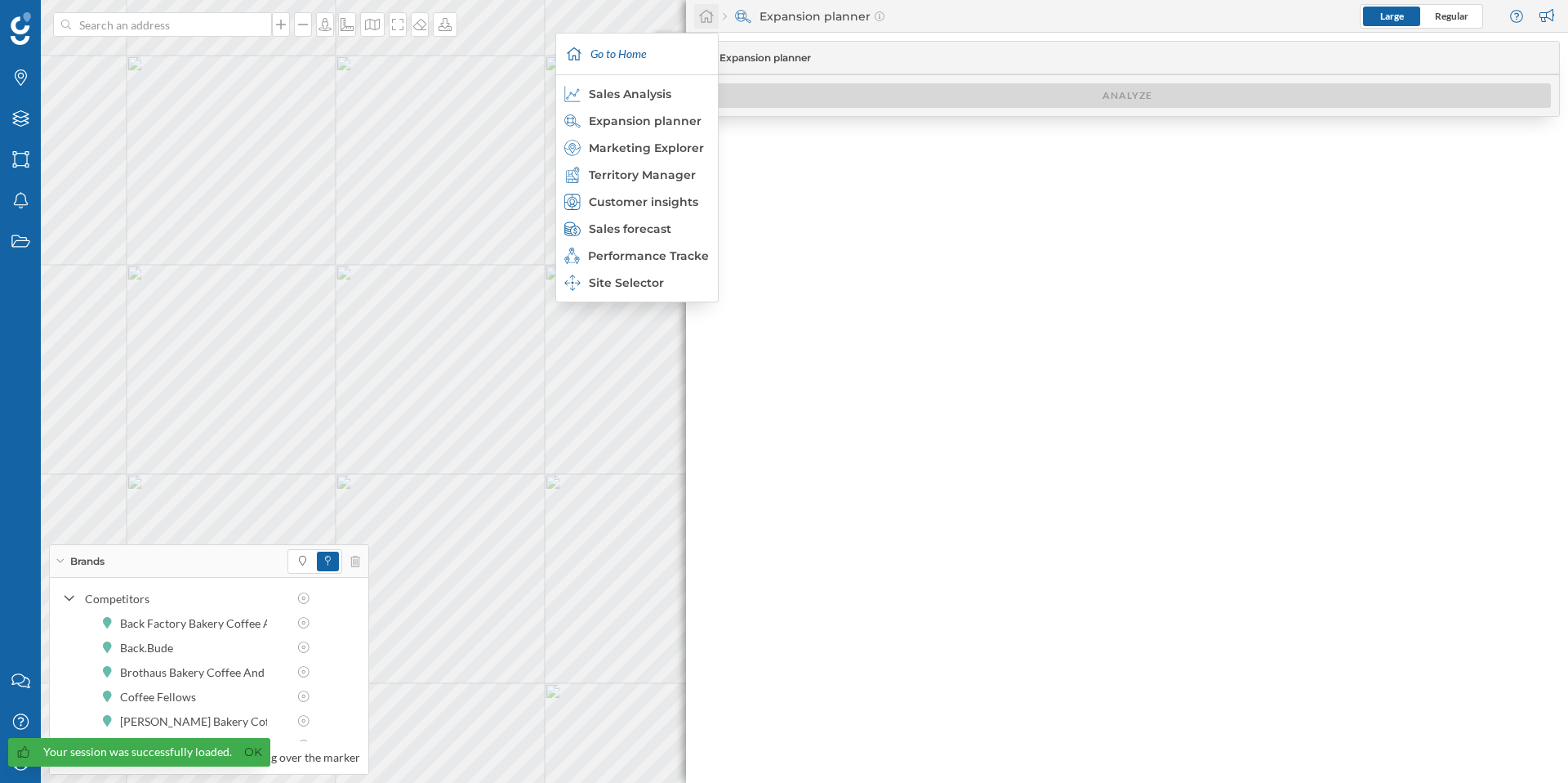
click at [710, 19] on icon at bounding box center [706, 15] width 16 height 14
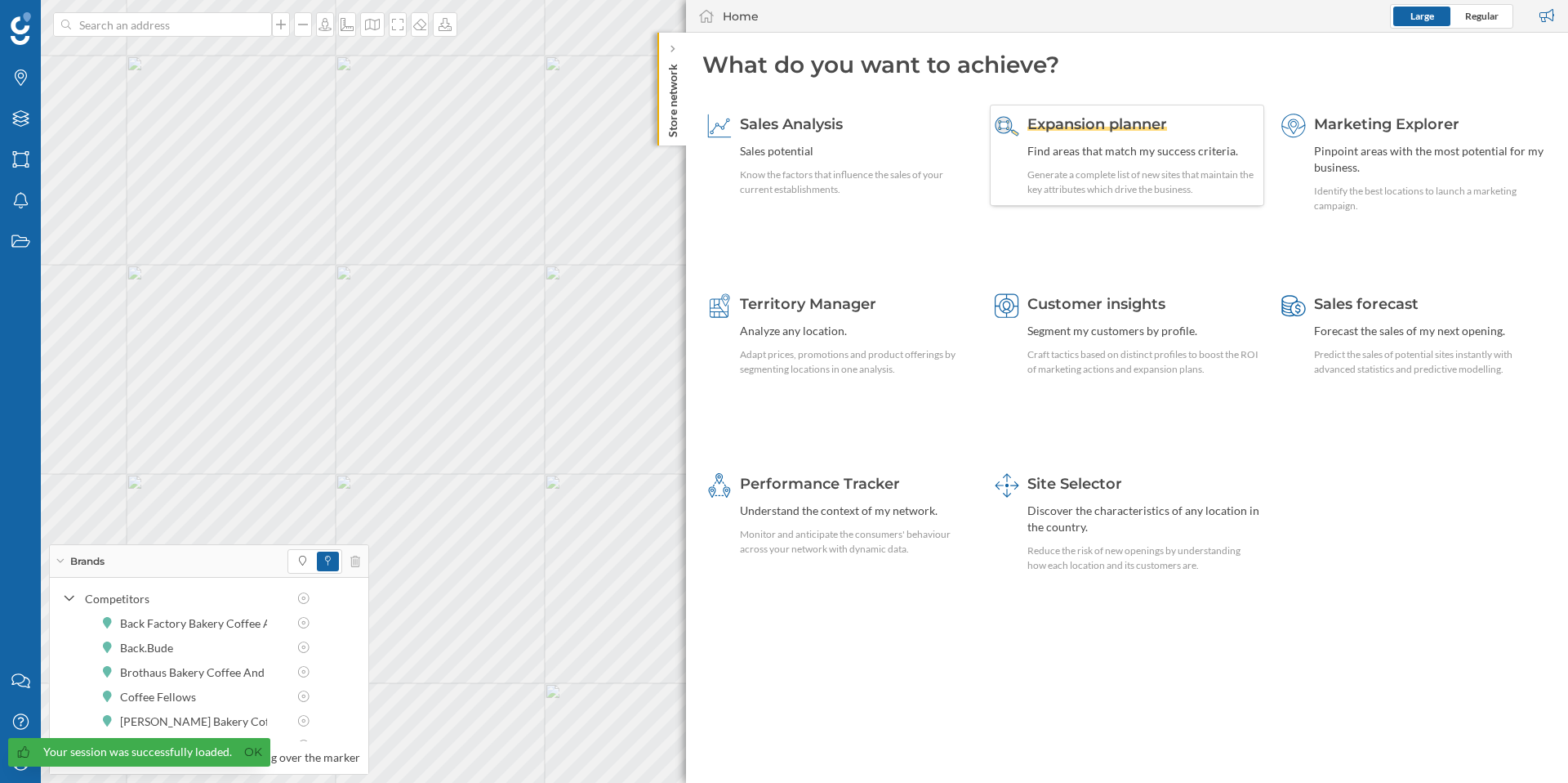
click at [1152, 130] on span "Expansion planner" at bounding box center [1097, 123] width 140 height 18
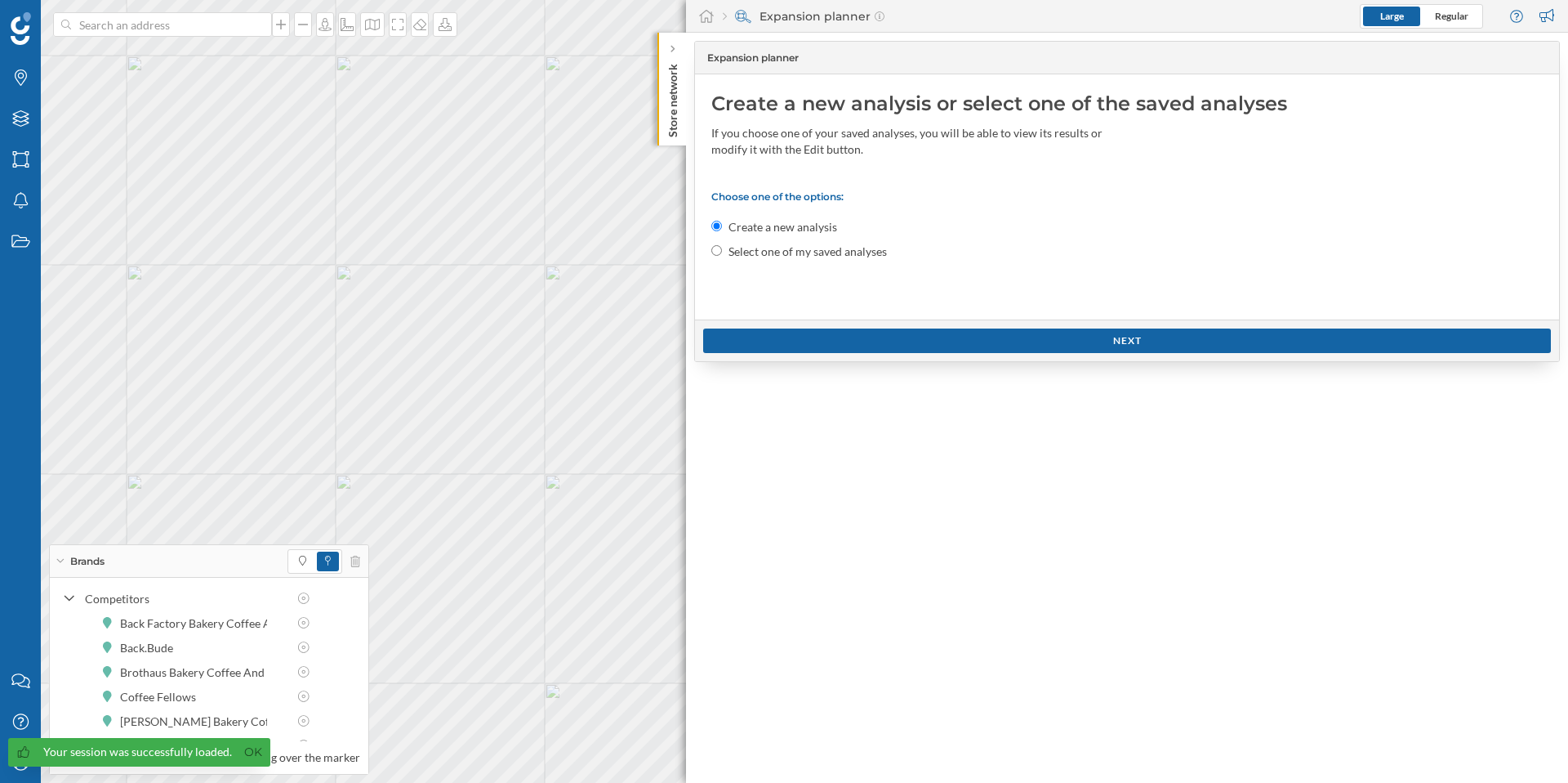
click at [826, 250] on label "Select one of my saved analyses" at bounding box center [807, 251] width 159 height 16
click at [721, 250] on input "Select one of my saved analyses" at bounding box center [716, 250] width 11 height 11
radio input "true"
radio input "false"
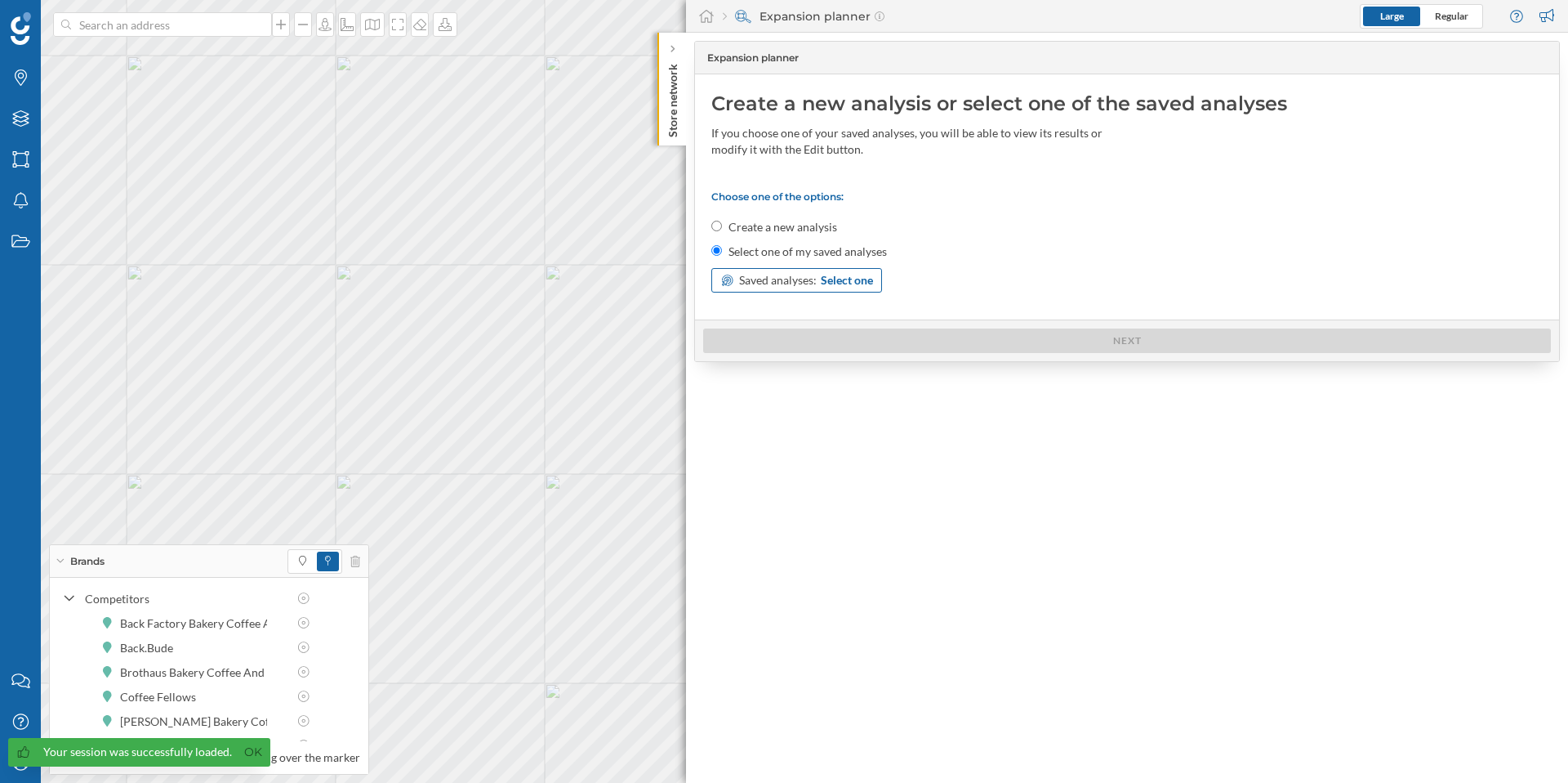
click at [844, 281] on span "Select one" at bounding box center [847, 280] width 53 height 16
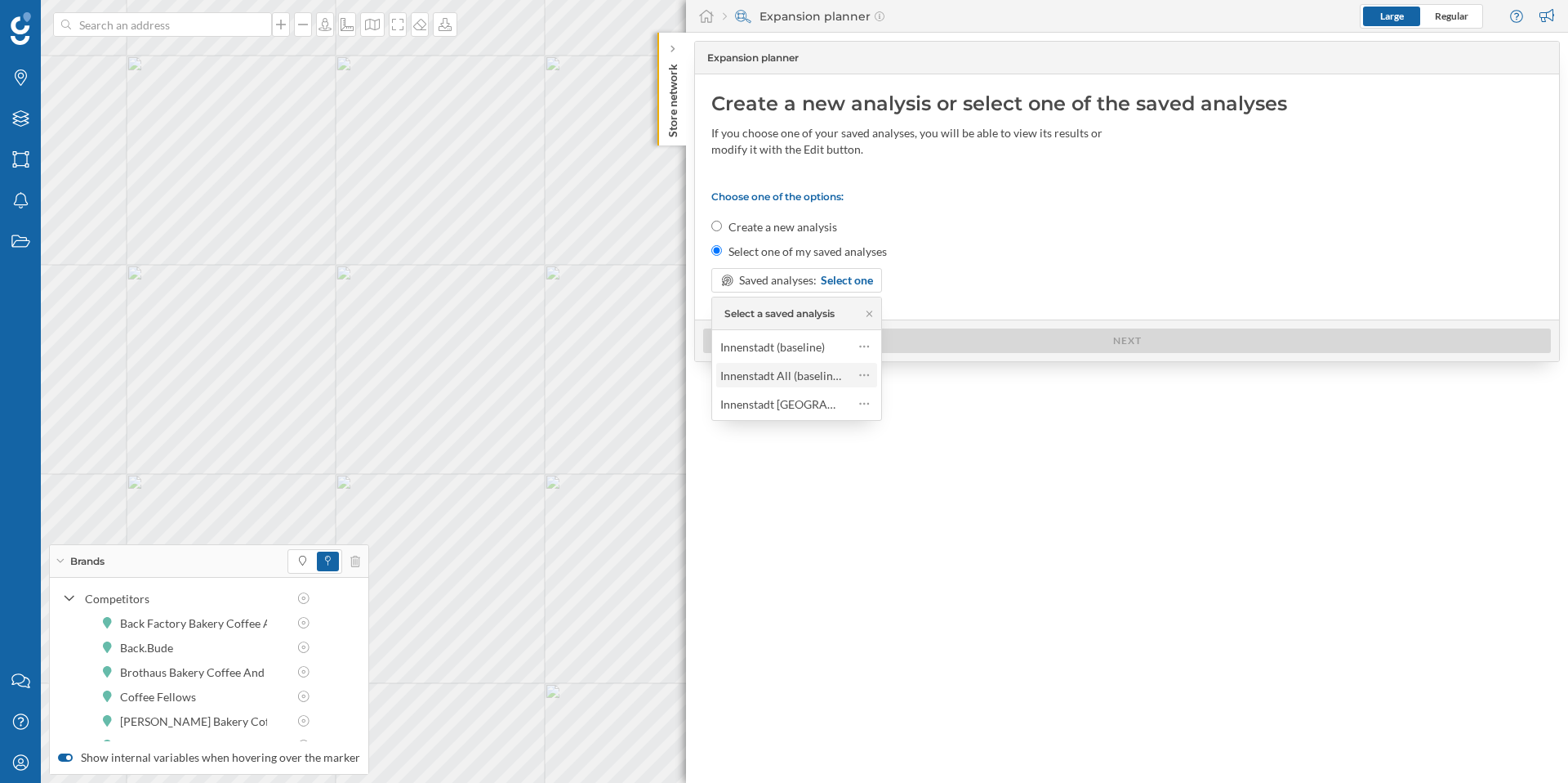
click at [818, 376] on div "Innenstadt All (baseline)" at bounding box center [781, 375] width 121 height 14
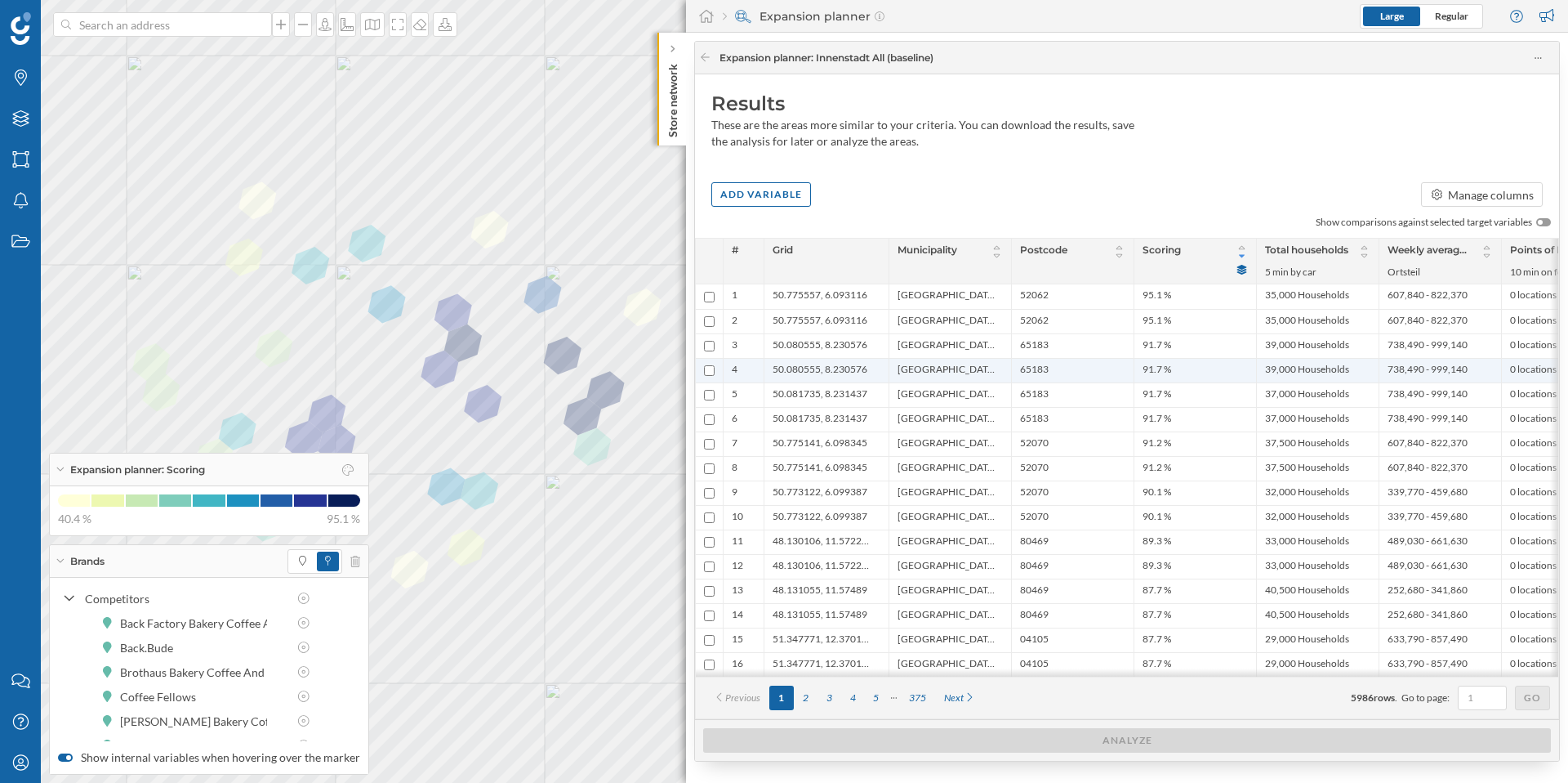
click at [822, 368] on span "50.080555, 8.230576" at bounding box center [819, 370] width 95 height 15
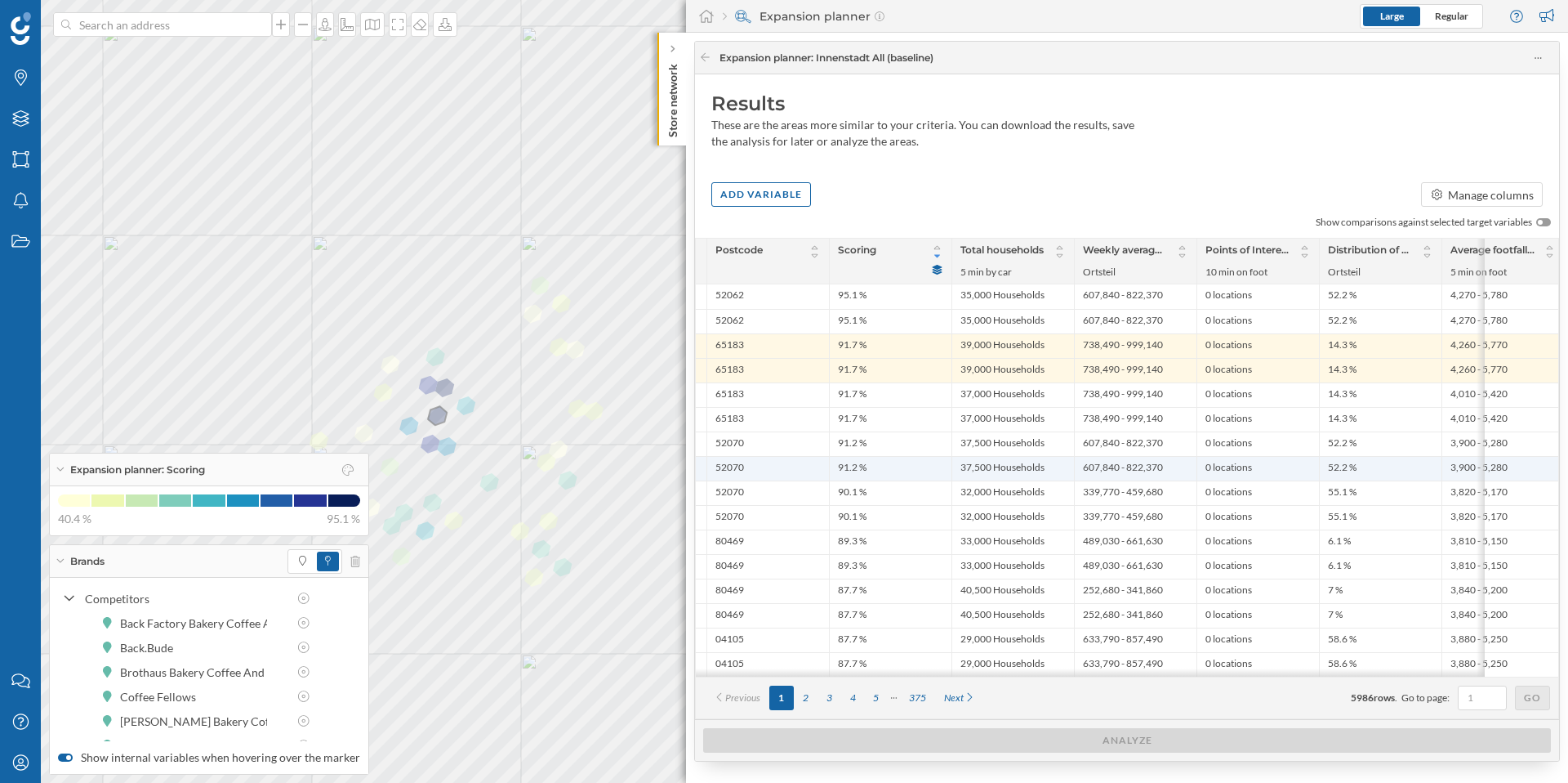
scroll to position [0, 398]
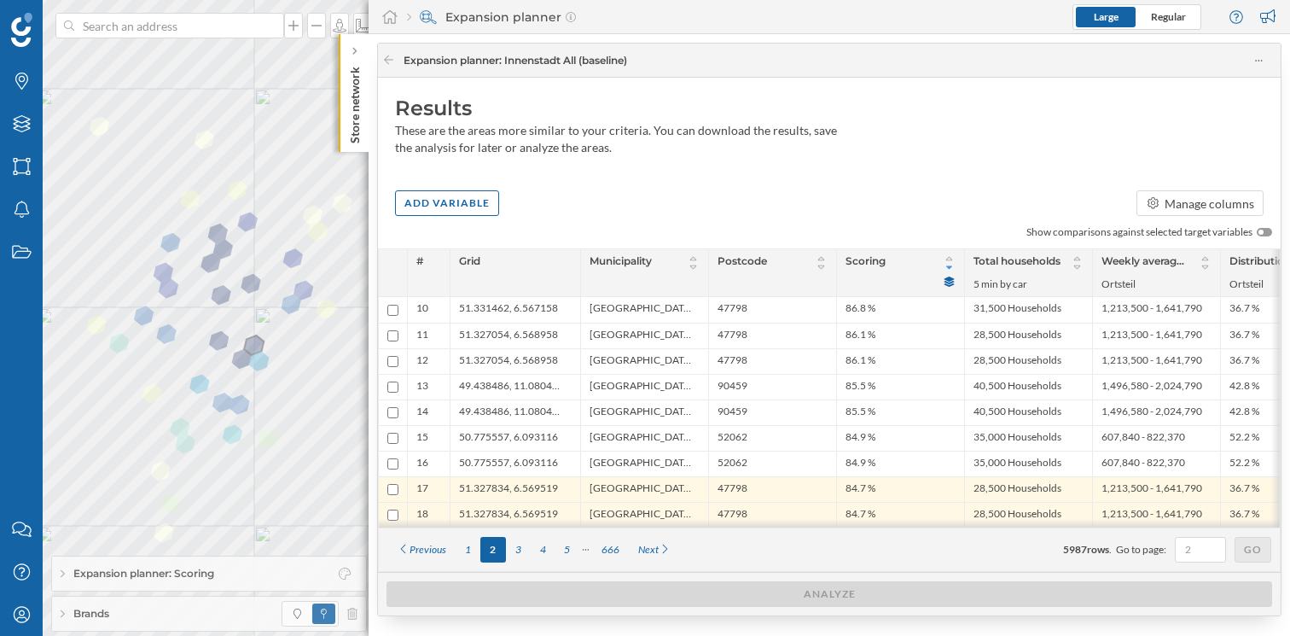
click at [475, 557] on div "1" at bounding box center [468, 550] width 25 height 26
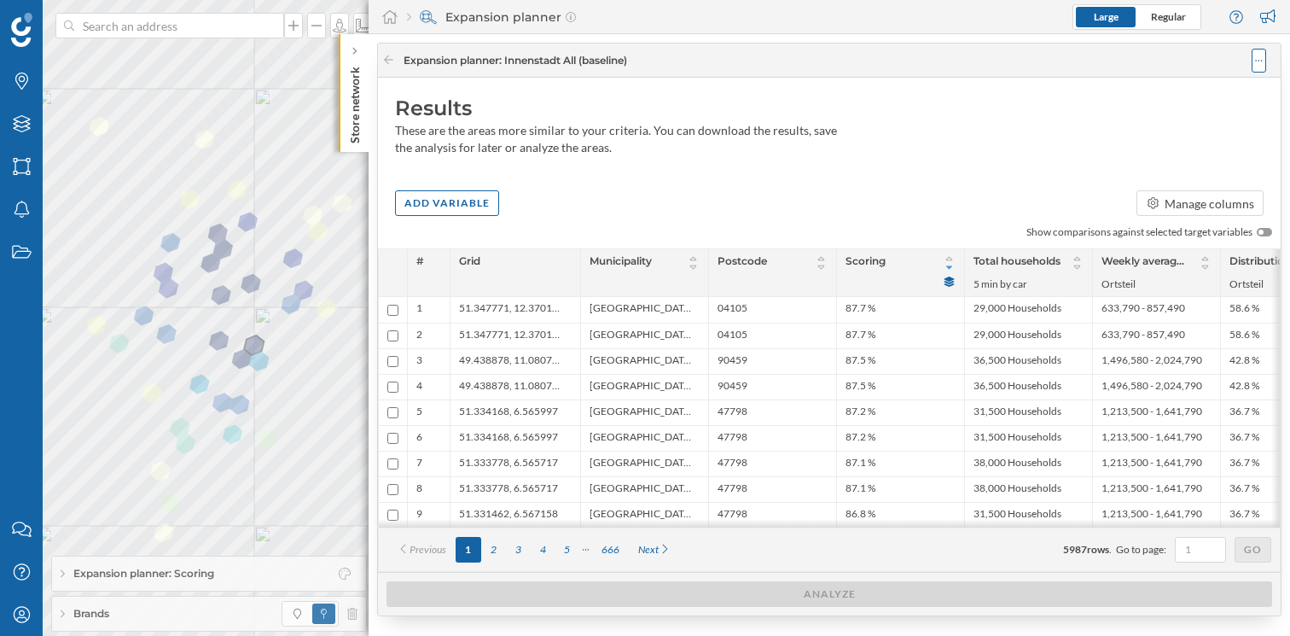
click at [1261, 59] on icon at bounding box center [1259, 61] width 8 height 12
click at [1206, 127] on div "Save analysis" at bounding box center [1208, 129] width 96 height 18
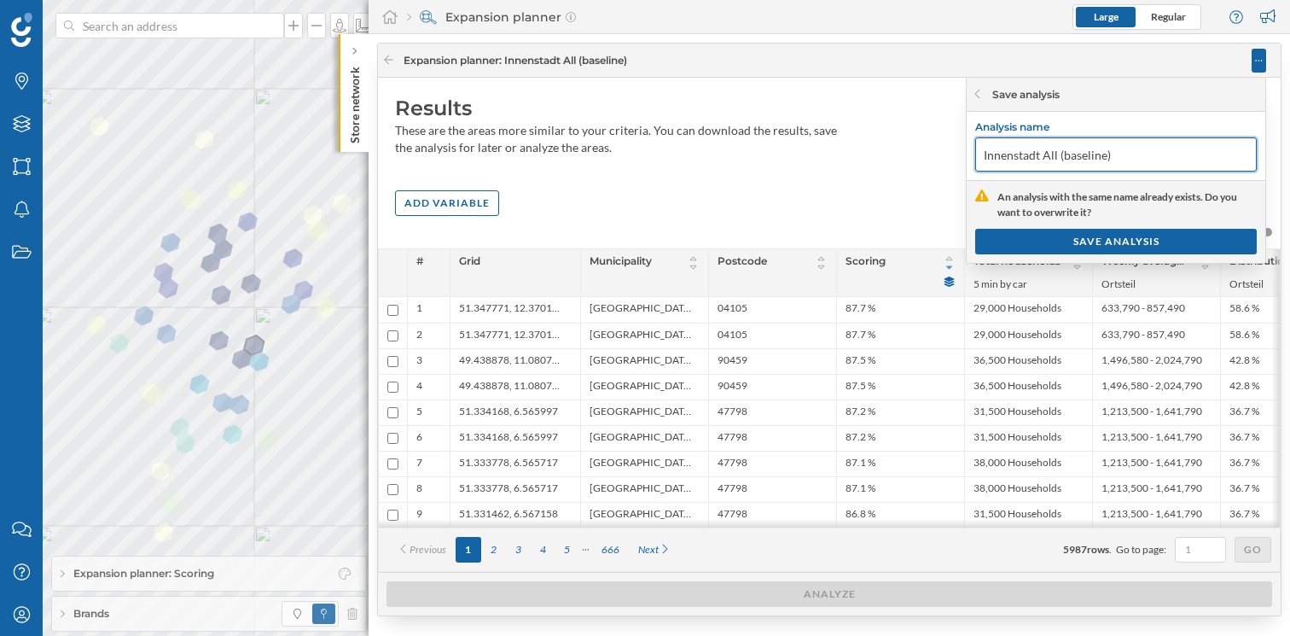
click at [1147, 157] on input "Innenstadt All (baseline)" at bounding box center [1116, 154] width 282 height 34
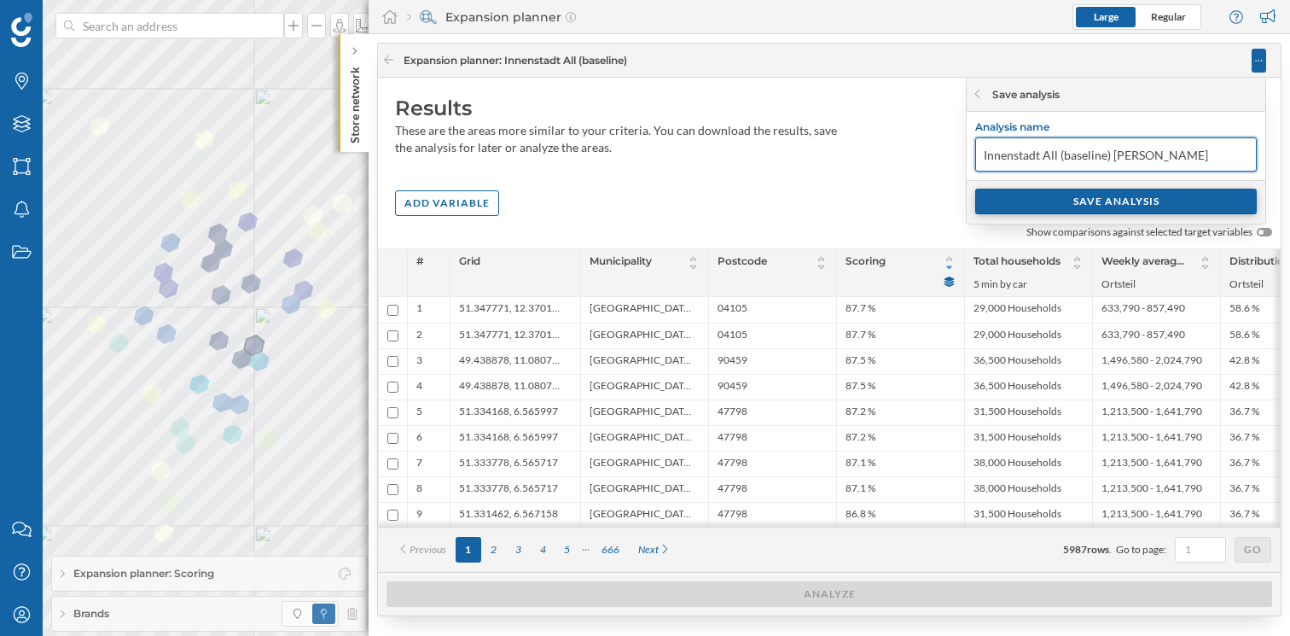
type input "Innenstadt All (baseline) [PERSON_NAME]"
click at [1163, 203] on div "SAVE ANALYSIS" at bounding box center [1116, 202] width 282 height 26
